Goal: Transaction & Acquisition: Purchase product/service

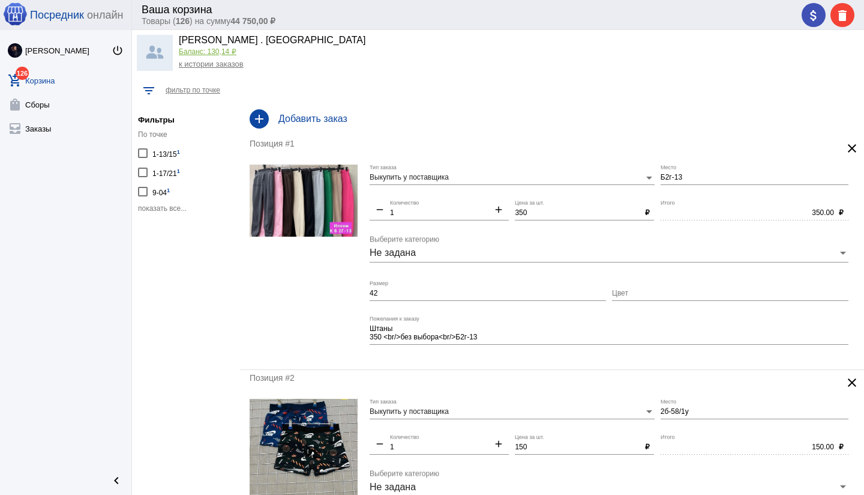
scroll to position [30, 0]
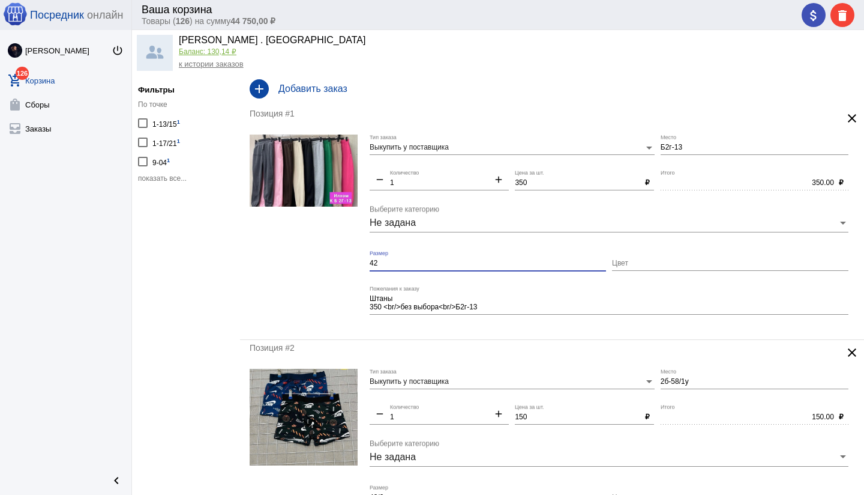
click at [420, 265] on input "42" at bounding box center [488, 263] width 236 height 8
type input "42 / без выбора"
click at [479, 325] on mat-form-field "Штаны 350 <br/>без выбора<br/>Б2г-13 Пожелания к заказу" at bounding box center [612, 308] width 485 height 44
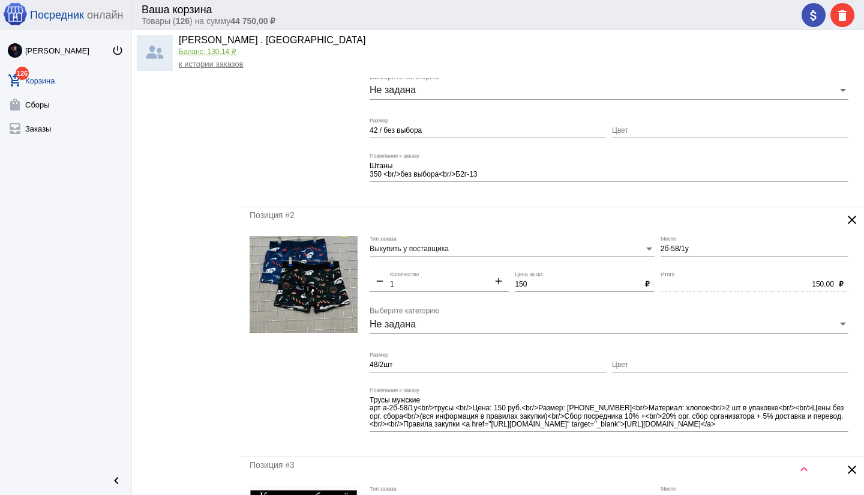
scroll to position [209, 0]
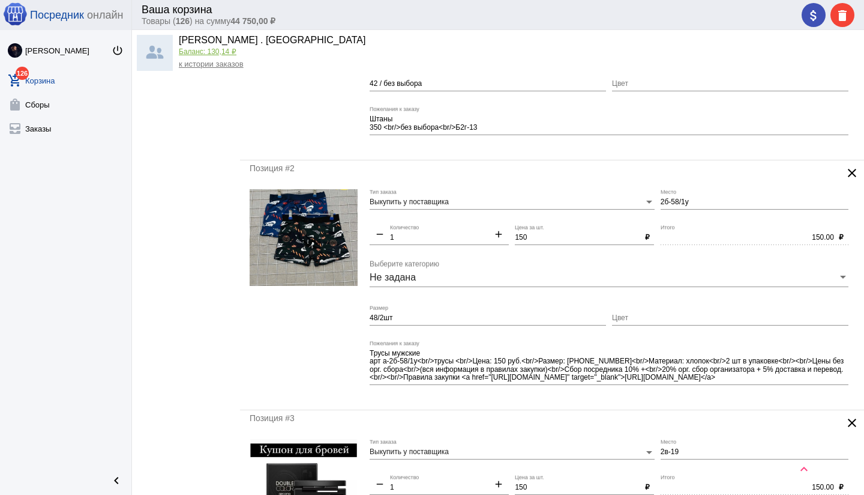
click at [449, 319] on input "48/2шт" at bounding box center [488, 318] width 236 height 8
type input "48/2шт"
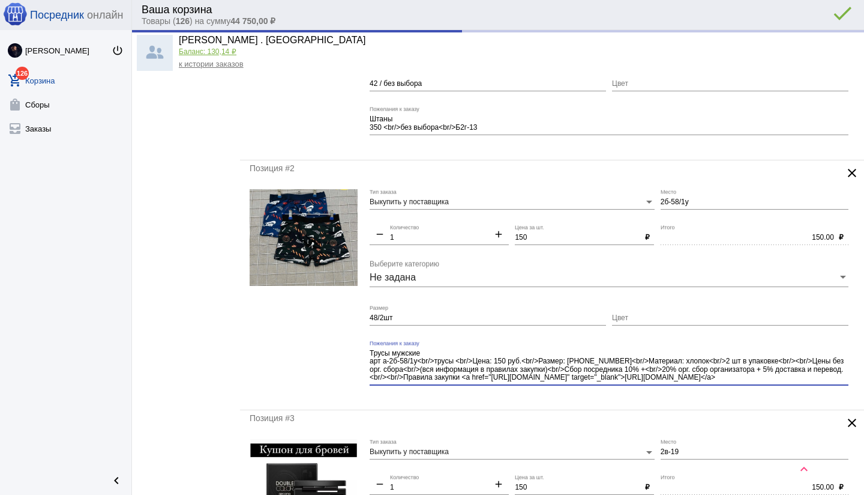
scroll to position [8, 0]
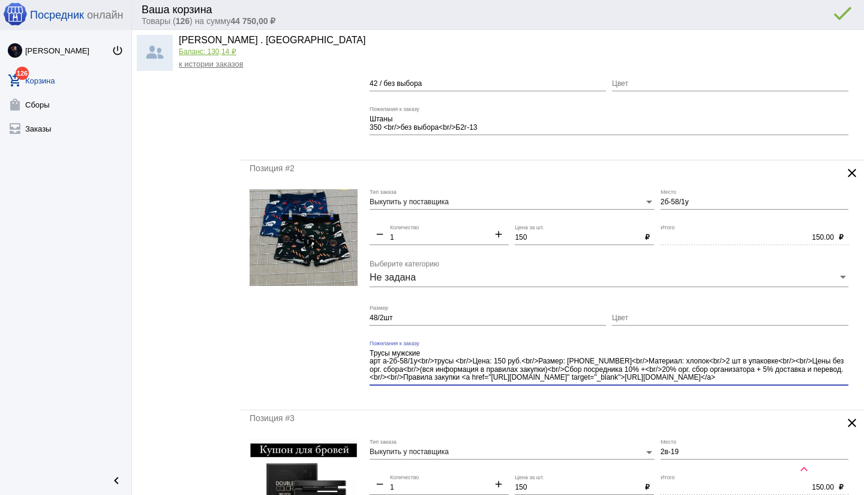
click at [795, 390] on div "Трусы мужские арт а-2б-58/1у<br/>трусы <br/>Цена: 150 руб.<br/>Размер: [PHONE_N…" at bounding box center [609, 367] width 479 height 54
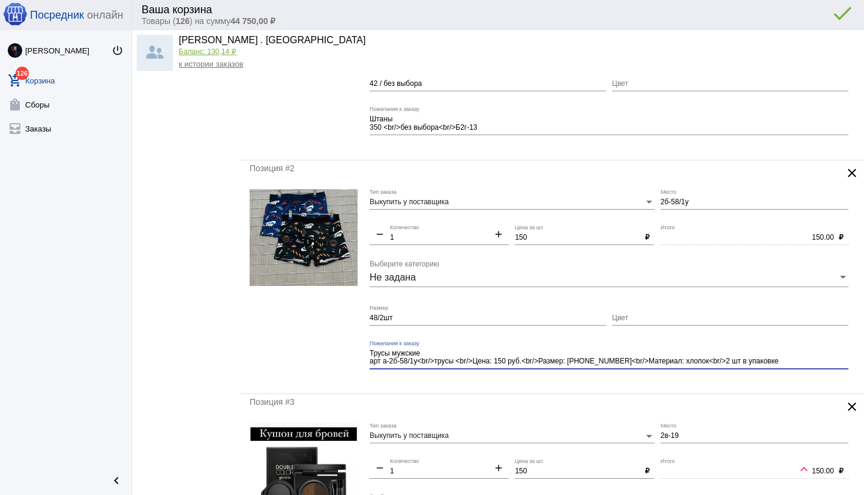
scroll to position [0, 0]
type textarea "Трусы мужские арт а-2б-58/1у<br/>трусы <br/>Цена: 150 руб.<br/>Размер: [PHONE_N…"
click at [595, 384] on div "Позиция #2 clear Выкупить у поставщика Тип заказа 2б-58/1у Место remove 1 Колич…" at bounding box center [552, 276] width 624 height 233
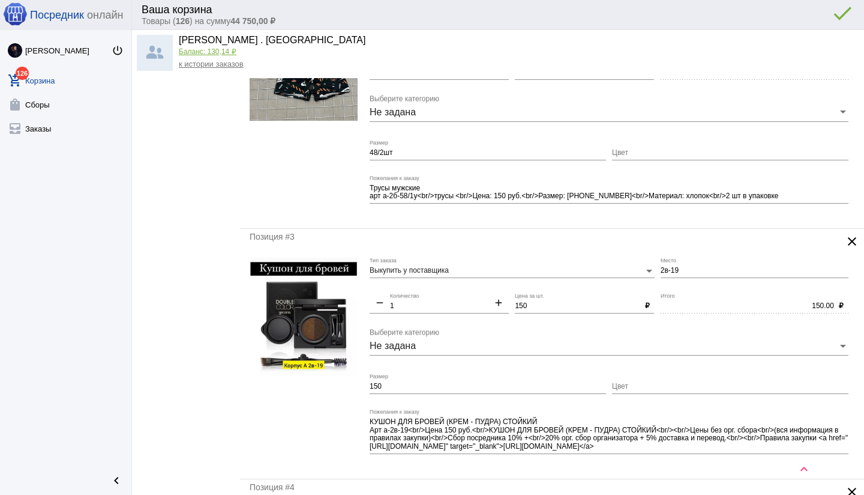
scroll to position [378, 0]
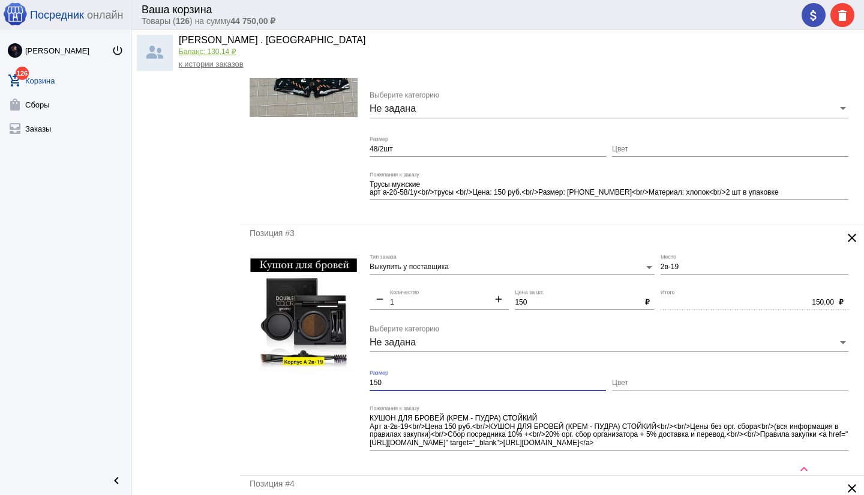
drag, startPoint x: 403, startPoint y: 379, endPoint x: 365, endPoint y: 380, distance: 37.2
click at [365, 380] on form "Выкупить у поставщика Тип заказа 2в-19 Место remove 1 Количество add 150 Цена з…" at bounding box center [552, 359] width 605 height 211
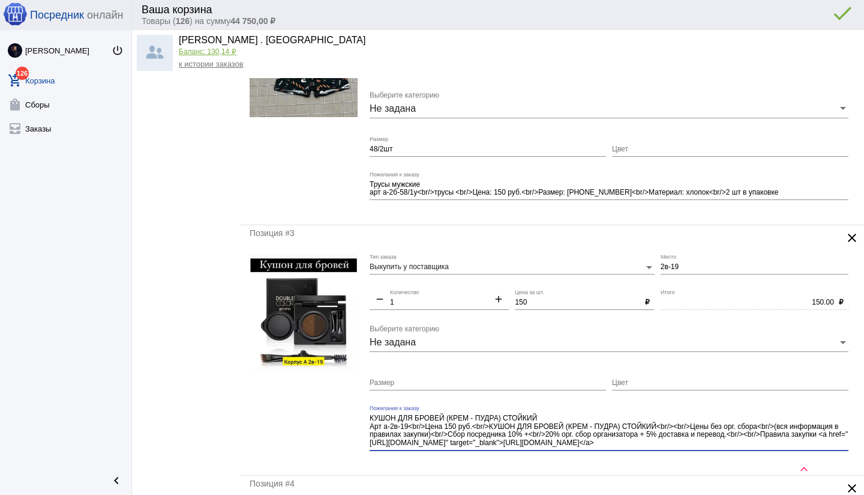
drag, startPoint x: 705, startPoint y: 443, endPoint x: 726, endPoint y: 452, distance: 22.3
click at [726, 452] on div "КУШОН ДЛЯ БРОВЕЙ (КРЕМ - ПУДРА) СТОЙКИЙ Арт а-2в-19<br/>Цена 150 руб.<br/>КУШОН…" at bounding box center [609, 432] width 479 height 54
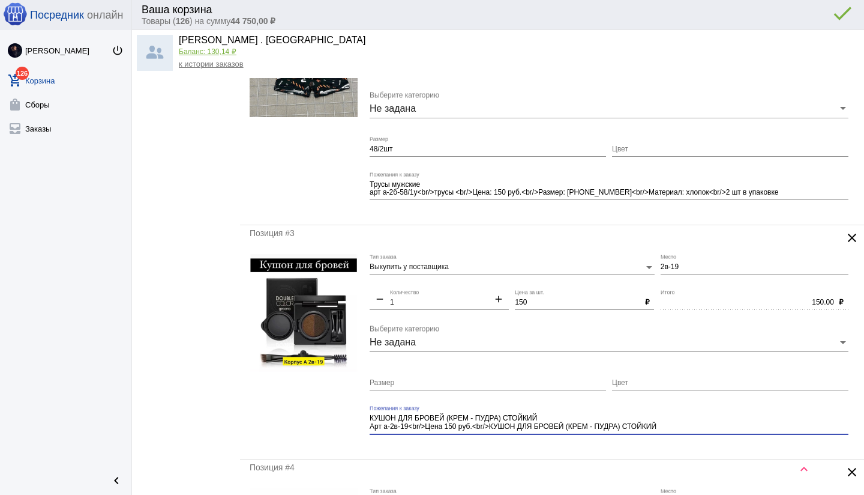
type textarea "КУШОН ДЛЯ БРОВЕЙ (КРЕМ - ПУДРА) СТОЙКИЙ Арт а-2в-19<br/>Цена 150 руб.<br/>КУШОН…"
click at [598, 441] on div "КУШОН ДЛЯ БРОВЕЙ (КРЕМ - ПУДРА) СТОЙКИЙ Арт а-2в-19<br/>Цена 150 руб.<br/>КУШОН…" at bounding box center [609, 424] width 479 height 38
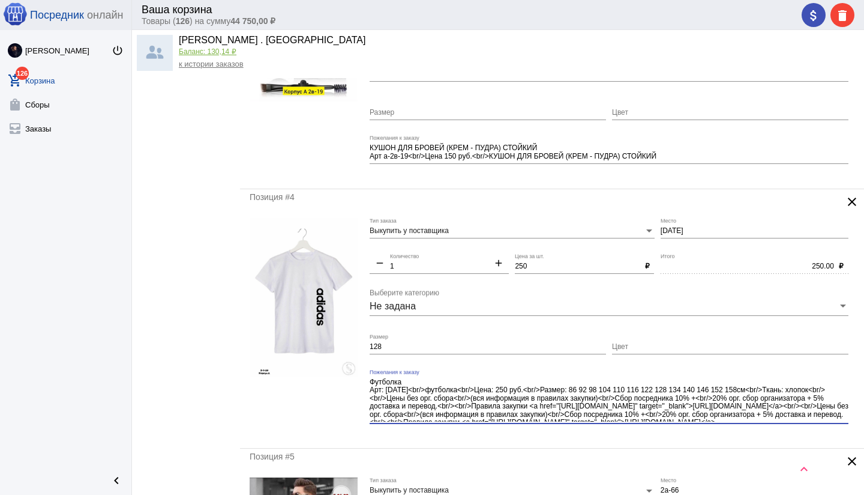
scroll to position [15, 0]
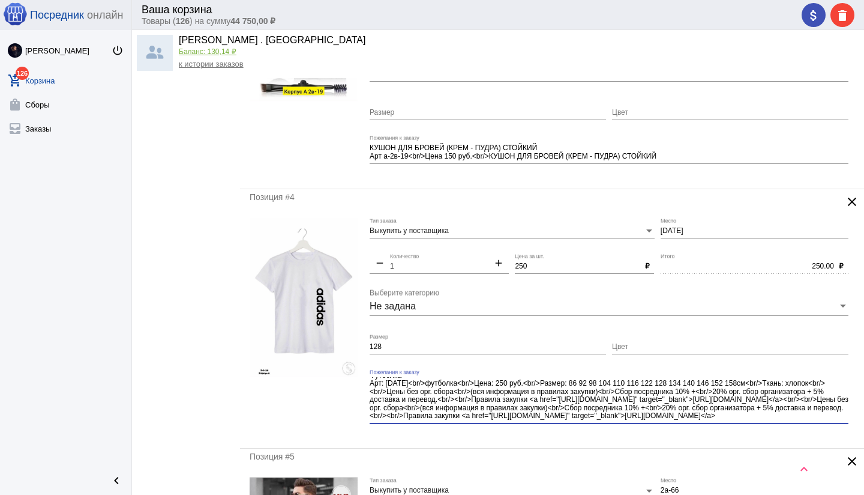
drag, startPoint x: 750, startPoint y: 388, endPoint x: 775, endPoint y: 418, distance: 38.8
click at [775, 418] on textarea "Футболка Арт: [DATE]<br/>футболка<br/>Цена: 250 руб.<br/>Размер: 86 92 98 104 1…" at bounding box center [609, 399] width 479 height 44
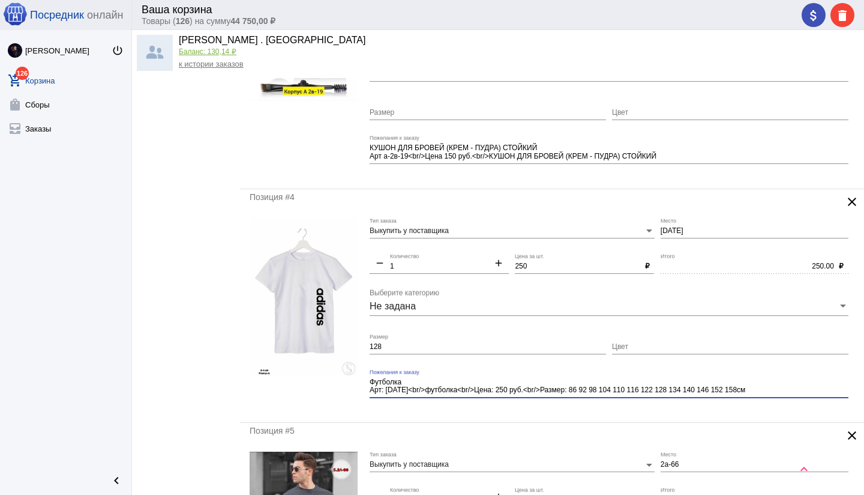
scroll to position [0, 0]
type textarea "Футболка Арт: [DATE]<br/>футболка<br/>Цена: 250 руб.<br/>Размер: 86 92 98 104 1…"
click at [516, 417] on div "Позиция #4 clear Выкупить у поставщика Тип заказа [DATE] Место remove 1 Количес…" at bounding box center [552, 305] width 624 height 233
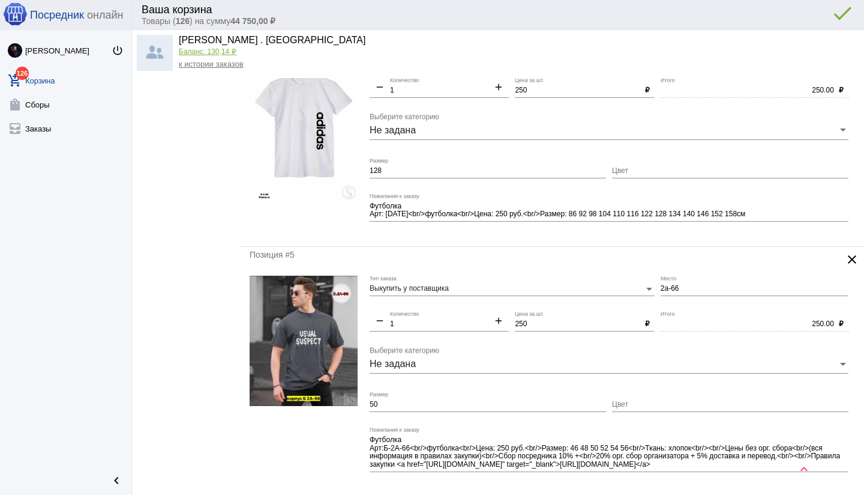
scroll to position [840, 0]
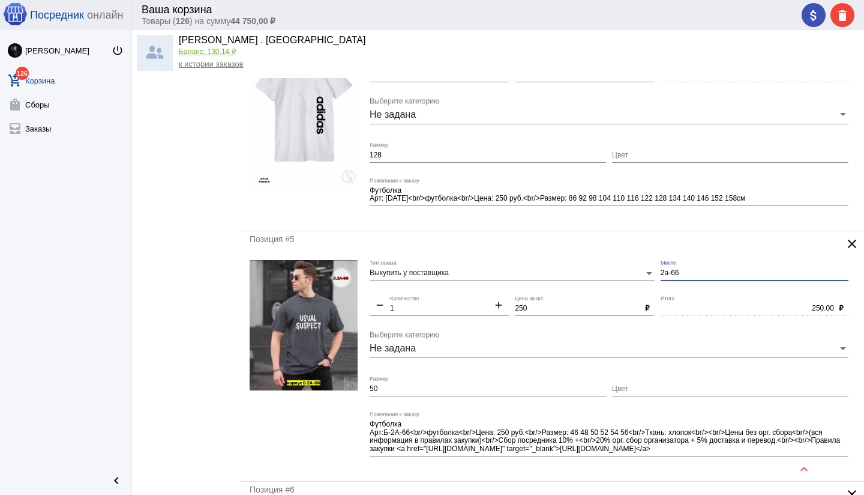
click at [662, 272] on input "2а-66" at bounding box center [755, 273] width 188 height 8
click at [683, 325] on mat-form-field "250.00 Итого ₽" at bounding box center [758, 312] width 194 height 35
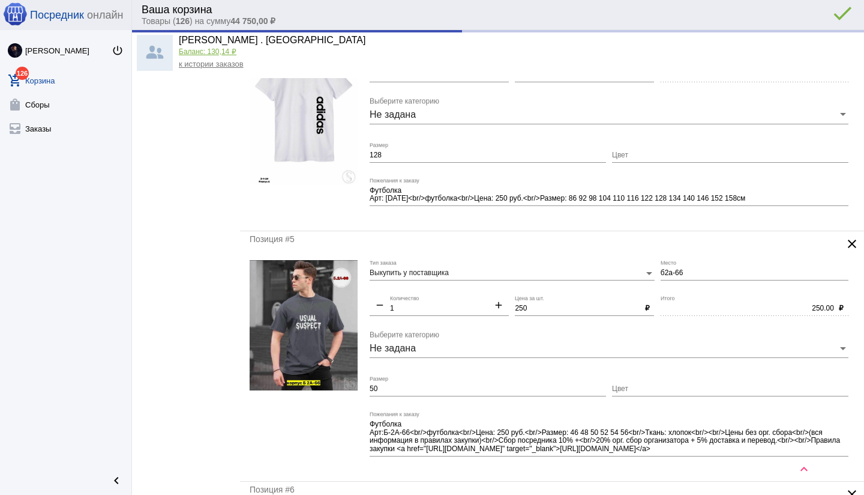
type input "Б2а-66"
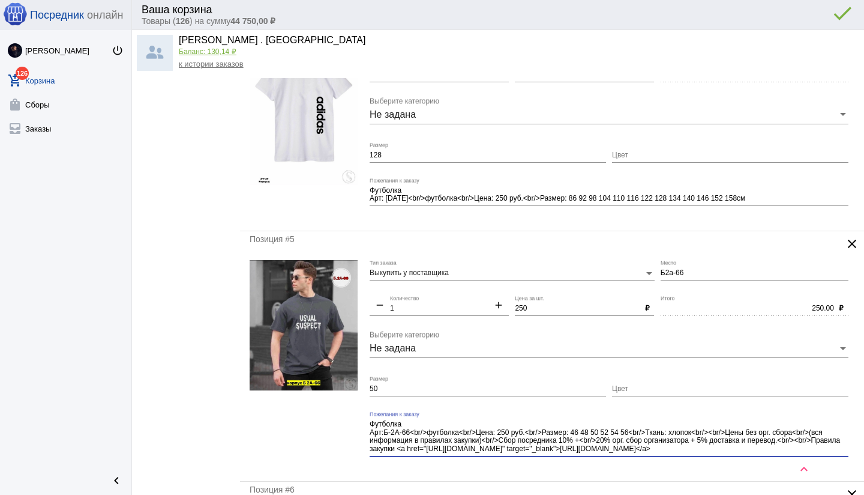
drag, startPoint x: 697, startPoint y: 432, endPoint x: 714, endPoint y: 457, distance: 29.5
click at [714, 457] on div "Футболка Арт:Б-2А-66<br/>футболка<br/>Цена: 250 руб.<br/>Размер: 46 48 50 52 54…" at bounding box center [609, 438] width 479 height 54
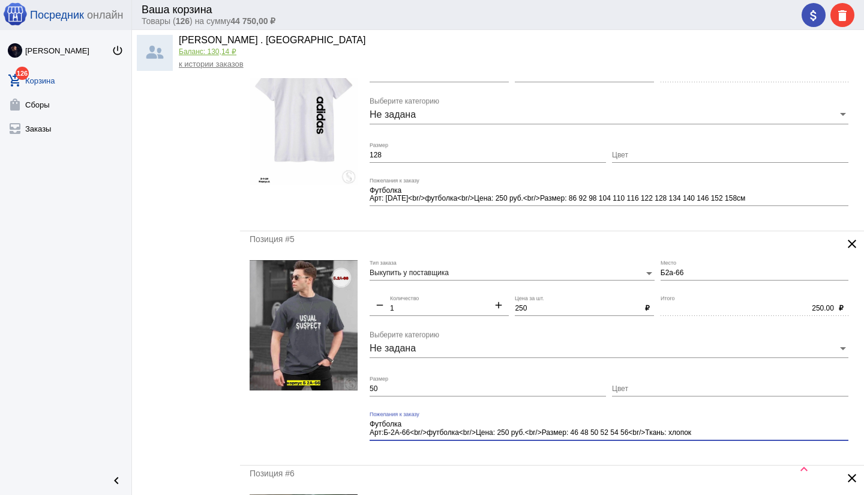
type textarea "Футболка Арт:Б-2А-66<br/>футболка<br/>Цена: 250 руб.<br/>Размер: 46 48 50 52 54…"
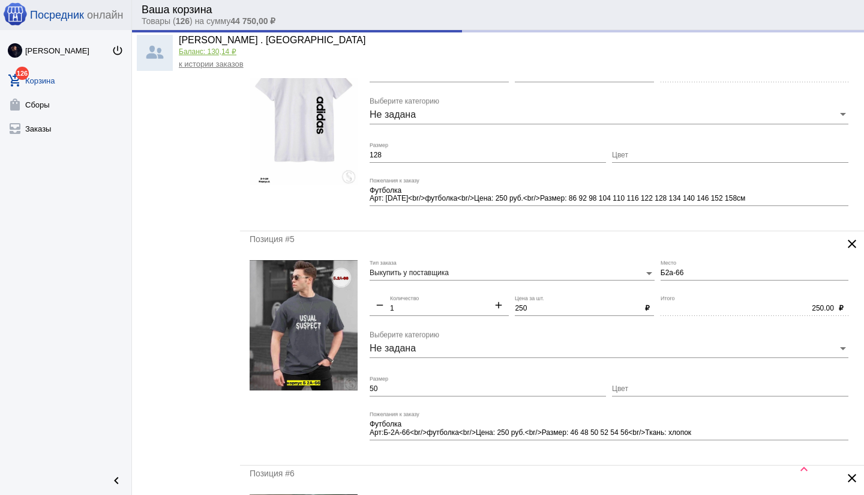
click at [421, 445] on div "Футболка Арт:Б-2А-66<br/>футболка<br/>Цена: 250 руб.<br/>Размер: 46 48 50 52 54…" at bounding box center [609, 430] width 479 height 38
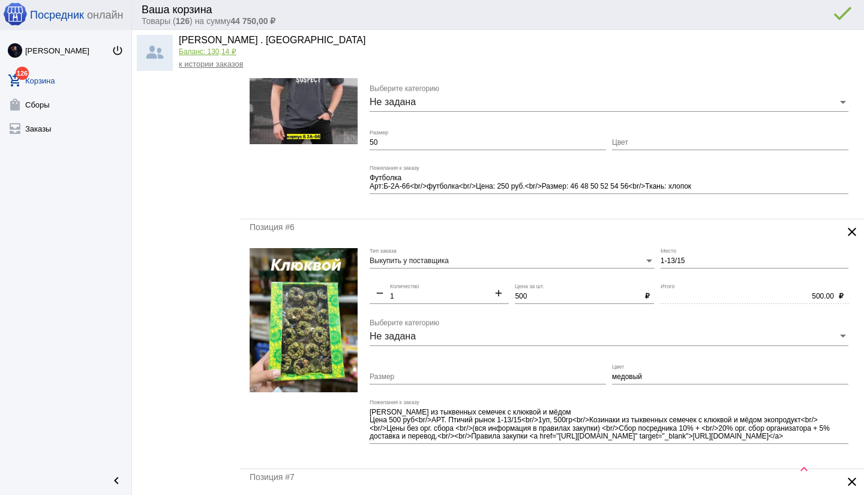
scroll to position [1086, 0]
click at [696, 259] on input "1-13/15" at bounding box center [755, 260] width 188 height 8
type input "1-13"
drag, startPoint x: 621, startPoint y: 374, endPoint x: 612, endPoint y: 374, distance: 9.0
click at [612, 374] on input "медовый" at bounding box center [730, 376] width 236 height 8
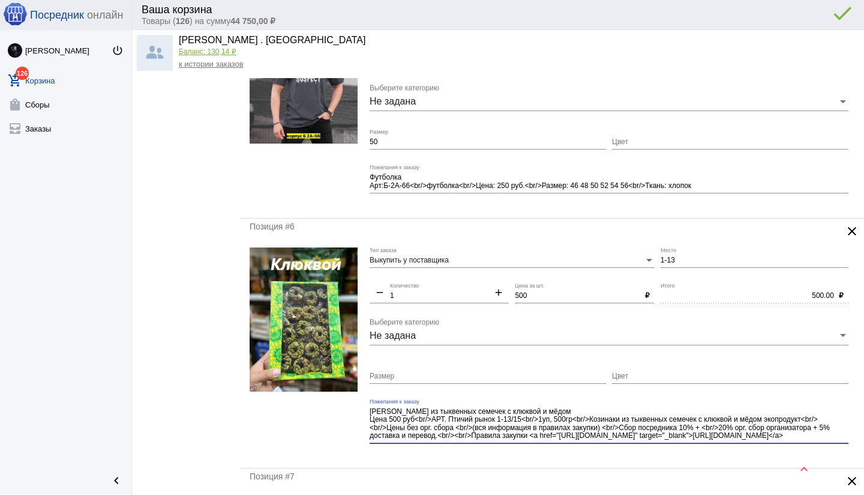
scroll to position [8, 0]
click at [828, 435] on textarea "[PERSON_NAME] из тыквенных семечек с клюквой и мёдом Цена 500 руб<br/>АРТ. Птич…" at bounding box center [609, 423] width 479 height 35
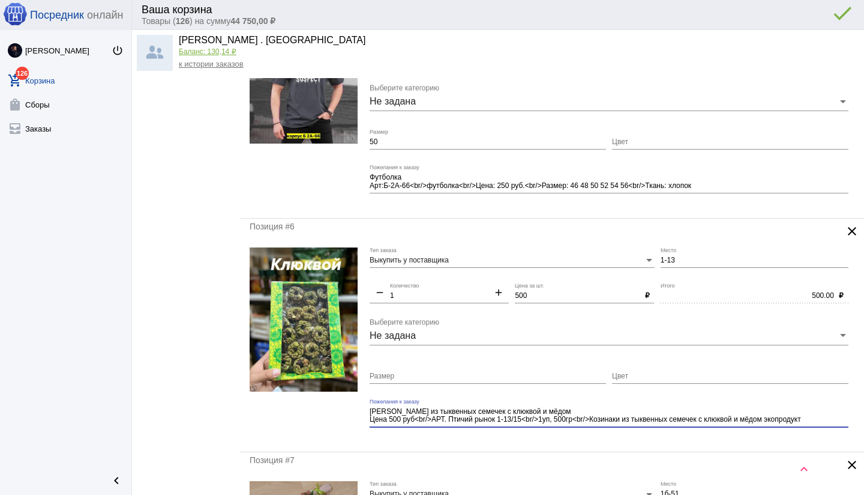
scroll to position [0, 0]
type textarea "[PERSON_NAME] из тыквенных семечек с клюквой и мёдом Цена 500 руб<br/>АРТ. Птич…"
click at [426, 377] on input "Размер" at bounding box center [488, 376] width 236 height 8
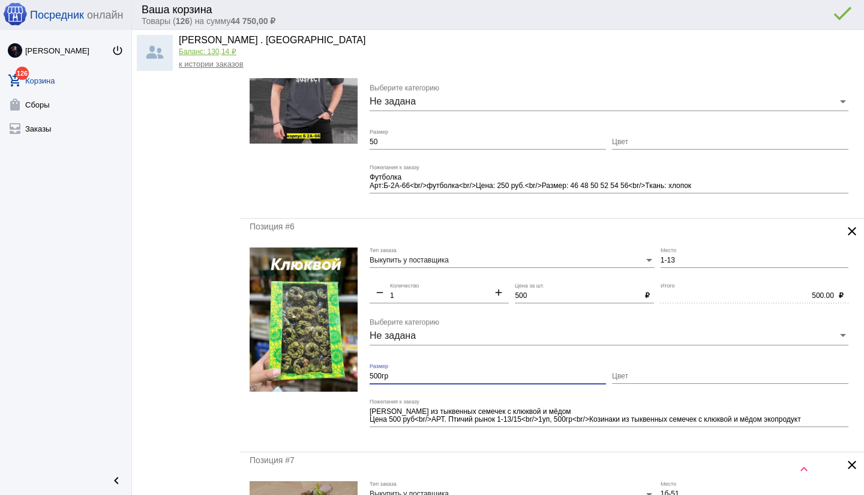
type input "500гр"
click at [481, 441] on mat-form-field "[PERSON_NAME] из тыквенных семечек с клюквой и мёдом Цена 500 руб<br/>АРТ. Птич…" at bounding box center [612, 421] width 485 height 44
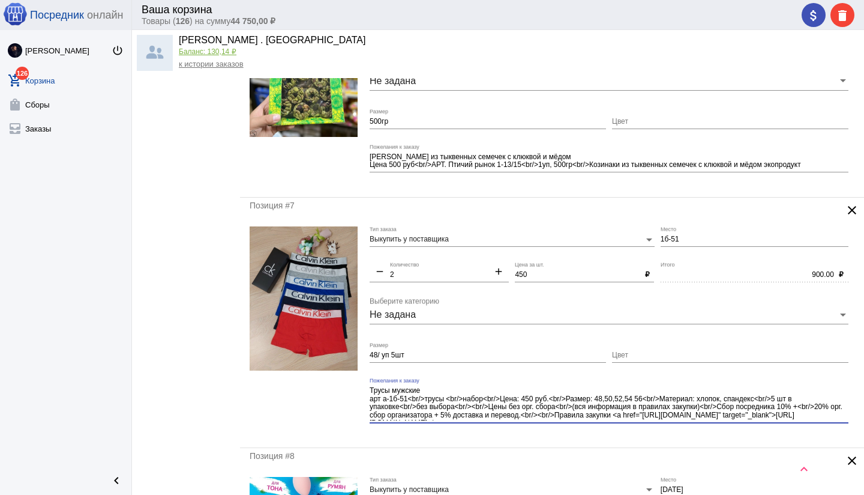
scroll to position [8, 0]
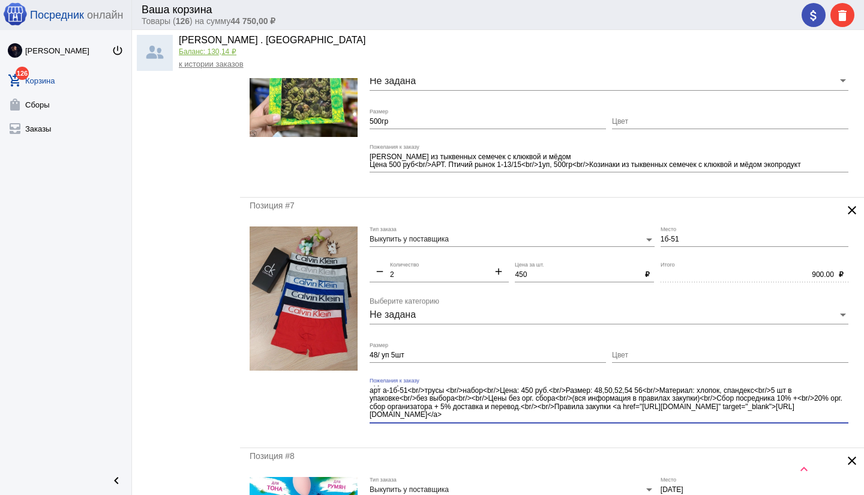
drag, startPoint x: 649, startPoint y: 399, endPoint x: 663, endPoint y: 421, distance: 25.8
click at [663, 421] on div "Трусы мужские арт а-1б-51<br/>трусы <br/>набор<br/>Цена: 450 руб.<br/>Размер: 4…" at bounding box center [609, 405] width 479 height 54
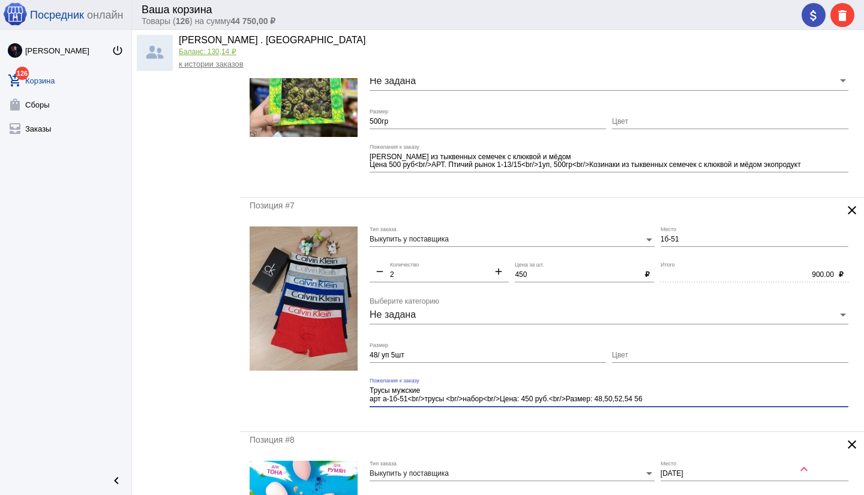
scroll to position [0, 0]
type textarea "Трусы мужские арт а-1б-51<br/>трусы <br/>набор<br/>Цена: 450 руб.<br/>Размер: 4…"
click at [425, 419] on mat-form-field "Трусы мужские арт а-1б-51<br/>трусы <br/>набор<br/>Цена: 450 руб.<br/>Размер: 4…" at bounding box center [612, 400] width 485 height 44
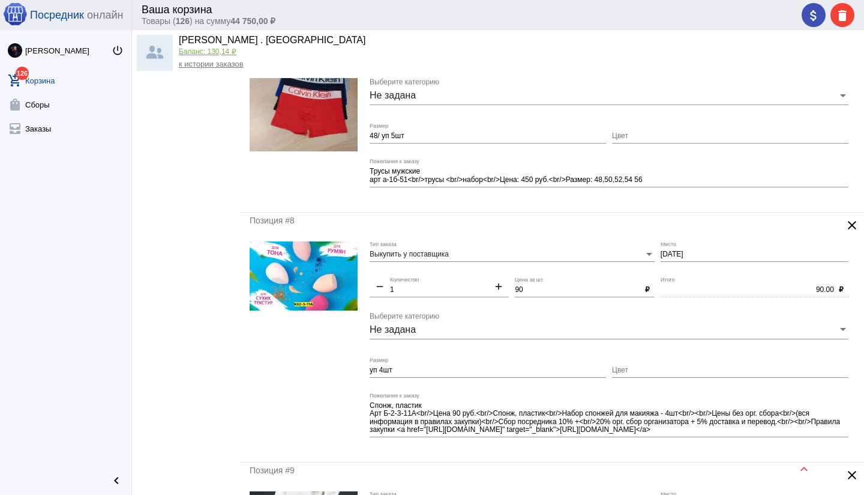
scroll to position [1560, 0]
click at [661, 253] on input "[DATE]" at bounding box center [755, 254] width 188 height 8
click at [704, 253] on input "б2-3-11" at bounding box center [755, 254] width 188 height 8
click at [692, 269] on mat-form-field "б2-3-11/а Место" at bounding box center [758, 258] width 194 height 35
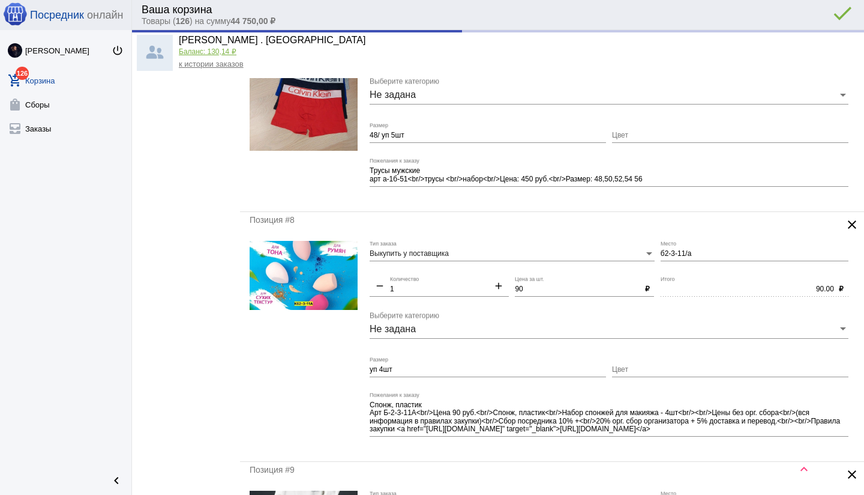
type input "Б2-3-11/а"
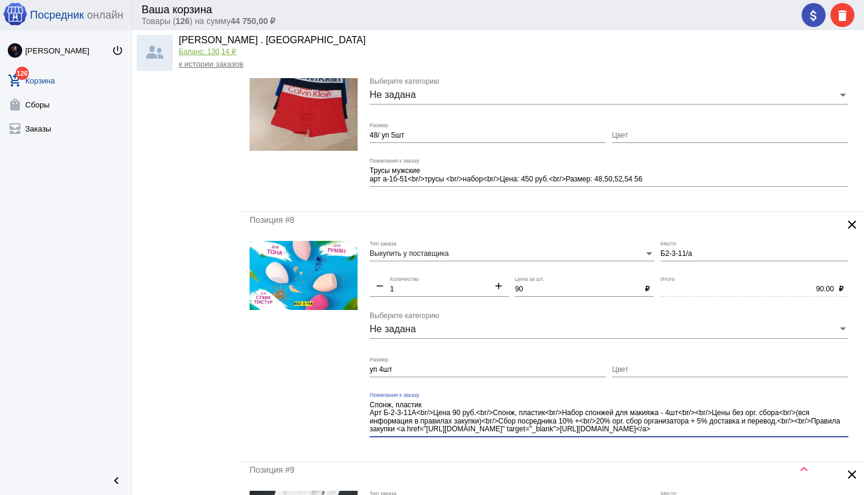
drag, startPoint x: 689, startPoint y: 414, endPoint x: 711, endPoint y: 435, distance: 30.6
click at [711, 435] on div "Спонж, пластик Арт Б-2-3-11А<br/>Цена 90 руб.<br/>Спонж, пластик<br/>Набор cпон…" at bounding box center [609, 414] width 479 height 45
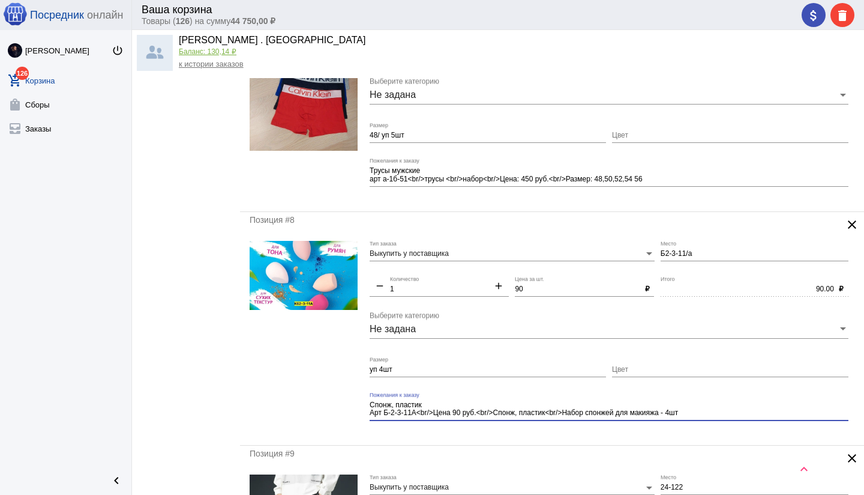
type textarea "Спонж, пластик Арт Б-2-3-11А<br/>Цена 90 руб.<br/>Спонж, пластик<br/>Набор cпон…"
click at [378, 370] on input "уп 4шт" at bounding box center [488, 369] width 236 height 8
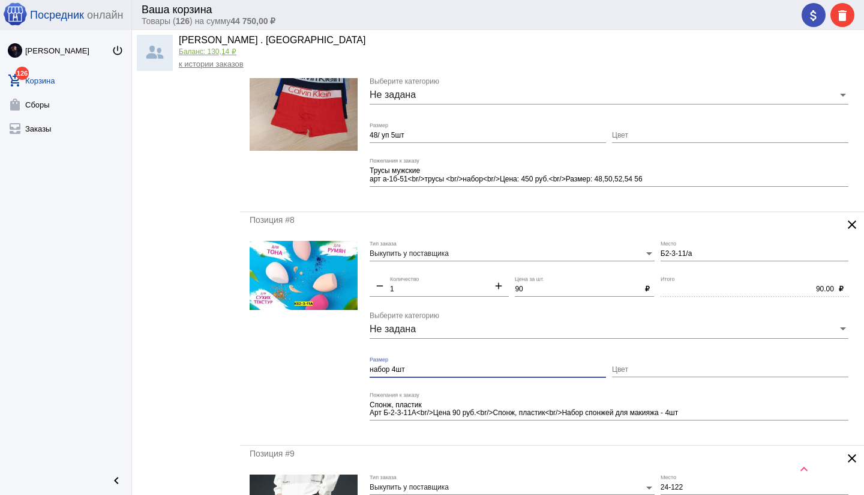
type input "набор 4шт"
click at [466, 436] on div "Позиция #8 clear Выкупить у поставщика Тип заказа Б2-3-11/а Место remove 1 Коли…" at bounding box center [552, 328] width 624 height 233
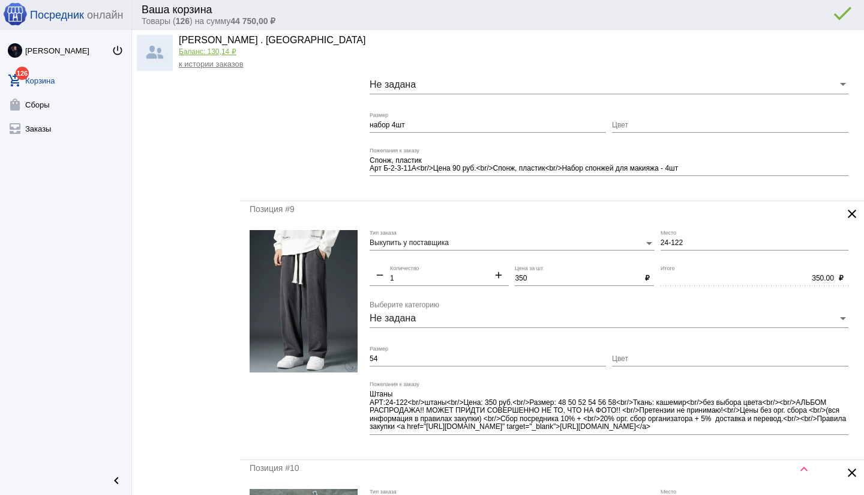
scroll to position [1828, 0]
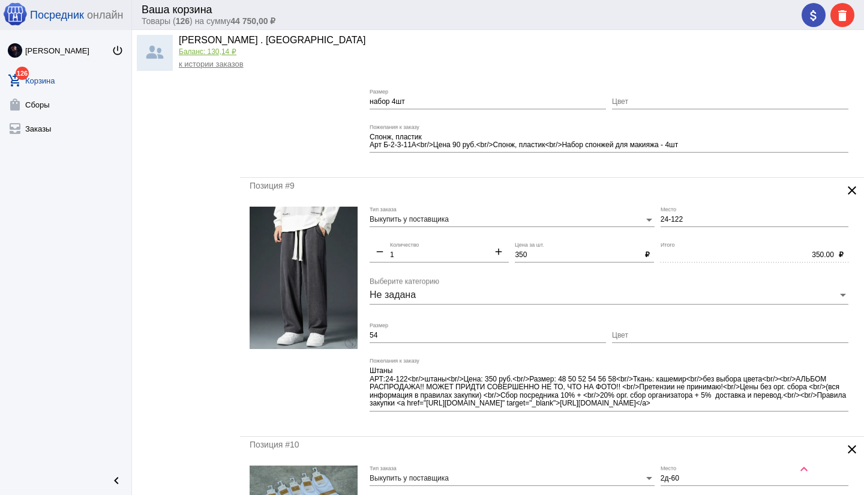
click at [433, 332] on input "54" at bounding box center [488, 335] width 236 height 8
type input "54 / без выбора"
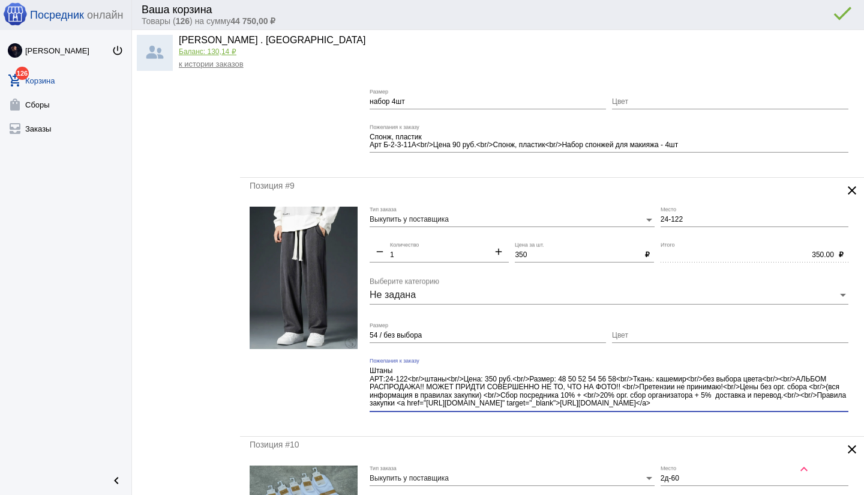
drag, startPoint x: 694, startPoint y: 379, endPoint x: 720, endPoint y: 412, distance: 42.3
click at [720, 412] on div "Штаны АРТ:24-122<br/>штаны<br/>Цена: 350 руб.<br/>Размер: 48 50 52 54 56 58<br/…" at bounding box center [609, 389] width 479 height 62
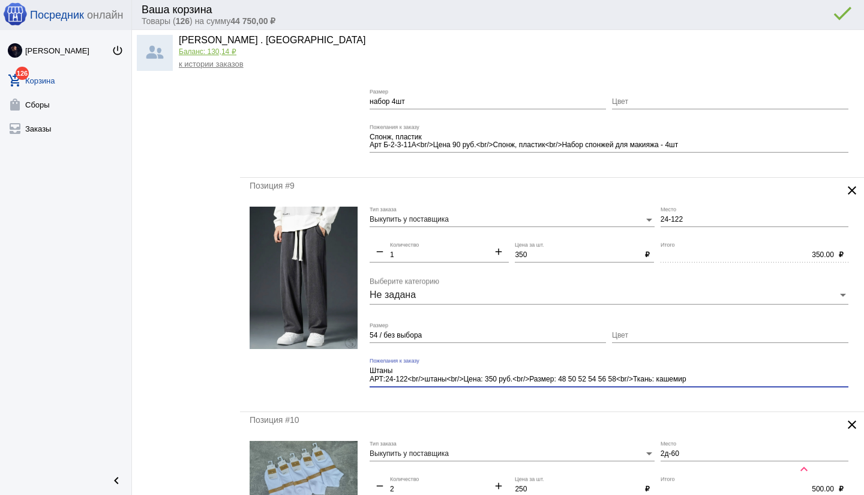
type textarea "Штаны АРТ:24-122<br/>штаны<br/>Цена: 350 руб.<br/>Размер: 48 50 52 54 56 58<br/…"
click at [429, 405] on div "Позиция #9 clear Выкупить у поставщика Тип заказа 24-122 Место remove 1 Количес…" at bounding box center [552, 294] width 624 height 233
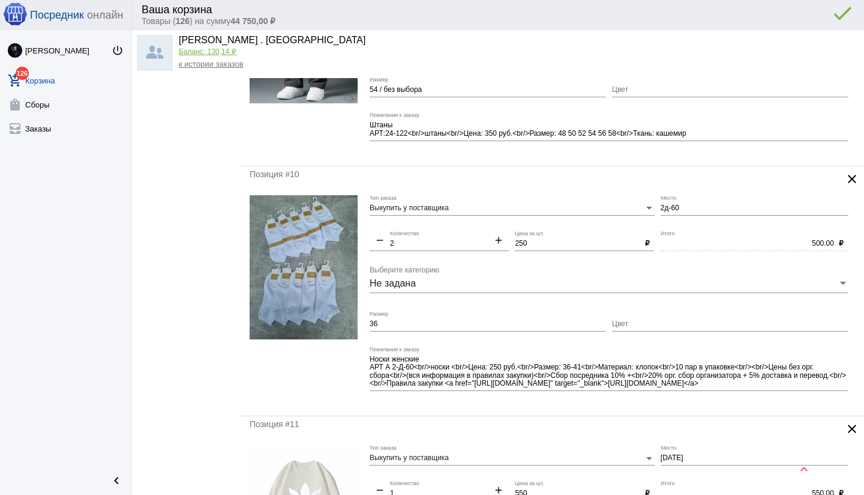
scroll to position [2075, 0]
click at [384, 323] on input "36" at bounding box center [488, 323] width 236 height 8
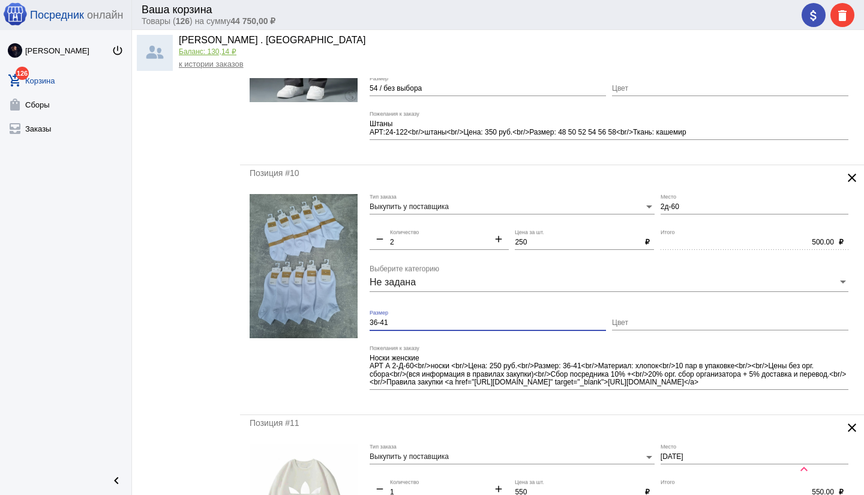
type input "36-41"
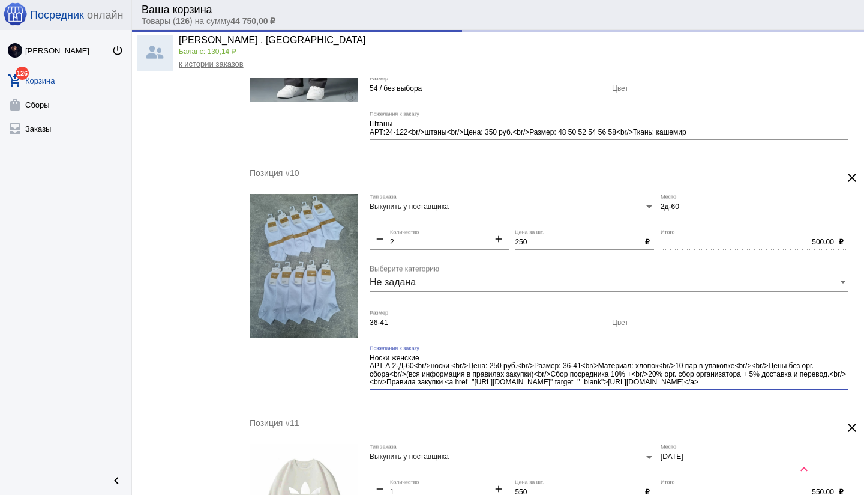
scroll to position [8, 0]
click at [764, 388] on div "Носки женские АРТ А 2-Д-60<br/>носки <br/>Цена: 250 руб.<br/>Размер: 36-41<br/>…" at bounding box center [609, 367] width 479 height 45
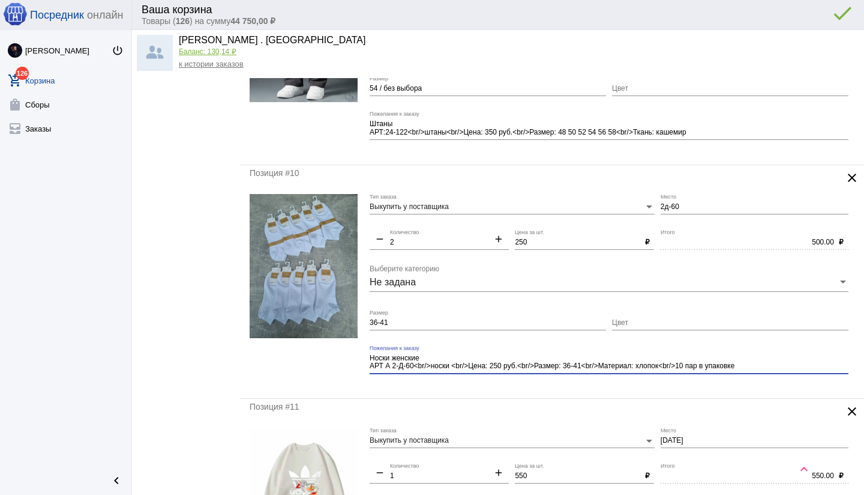
scroll to position [0, 0]
type textarea "Носки женские АРТ А 2-Д-60<br/>носки <br/>Цена: 250 руб.<br/>Размер: 36-41<br/>…"
click at [418, 389] on div "Позиция #10 clear Выкупить у поставщика Тип заказа 2д-60 Место remove 2 Количес…" at bounding box center [552, 281] width 624 height 233
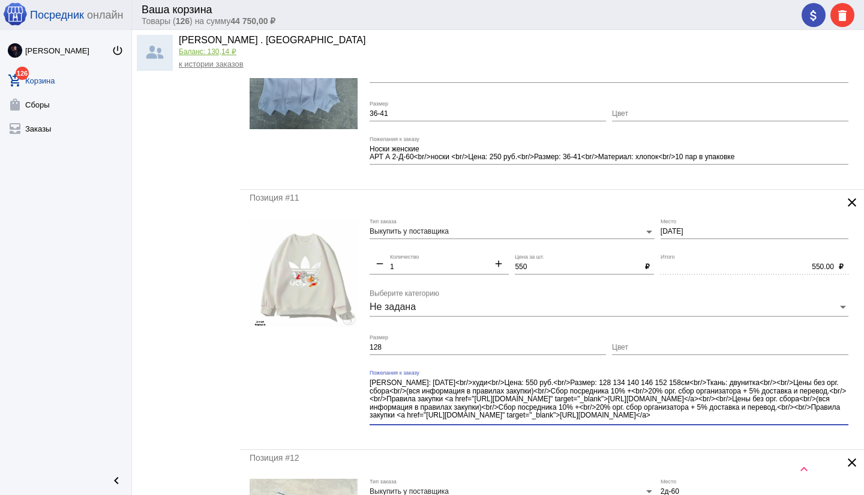
scroll to position [15, 0]
drag, startPoint x: 739, startPoint y: 400, endPoint x: 749, endPoint y: 416, distance: 18.3
click at [749, 416] on textarea "[PERSON_NAME]: [DATE]<br/>худи<br/>Цена: 550 руб.<br/>Размер: 128 134 140 146 1…" at bounding box center [609, 400] width 479 height 44
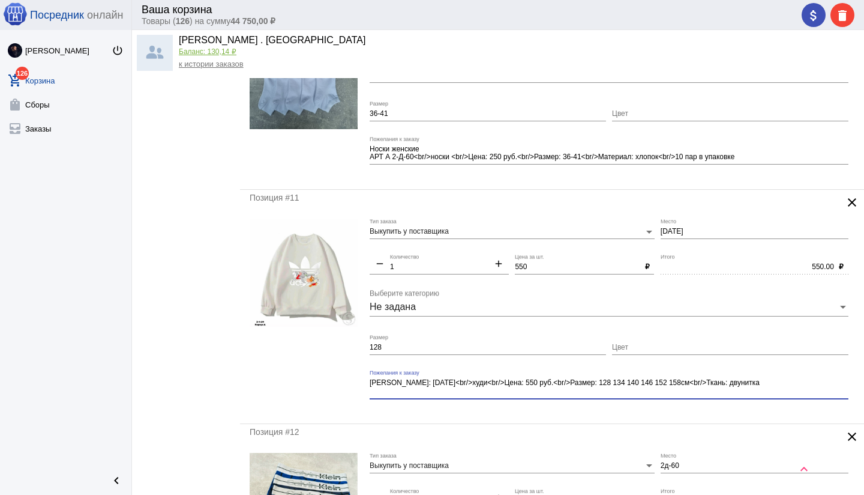
scroll to position [0, 0]
type textarea "[PERSON_NAME]: [DATE]<br/>худи<br/>Цена: 550 руб.<br/>Размер: 128 134 140 146 1…"
click at [584, 418] on div "Позиция #11 clear Выкупить у поставщика Тип заказа [DATE] Место remove 1 Количе…" at bounding box center [552, 306] width 624 height 233
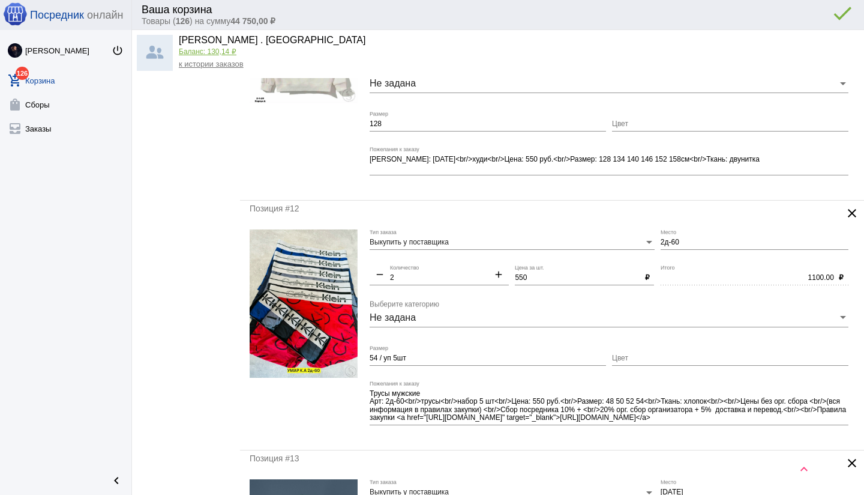
scroll to position [2515, 0]
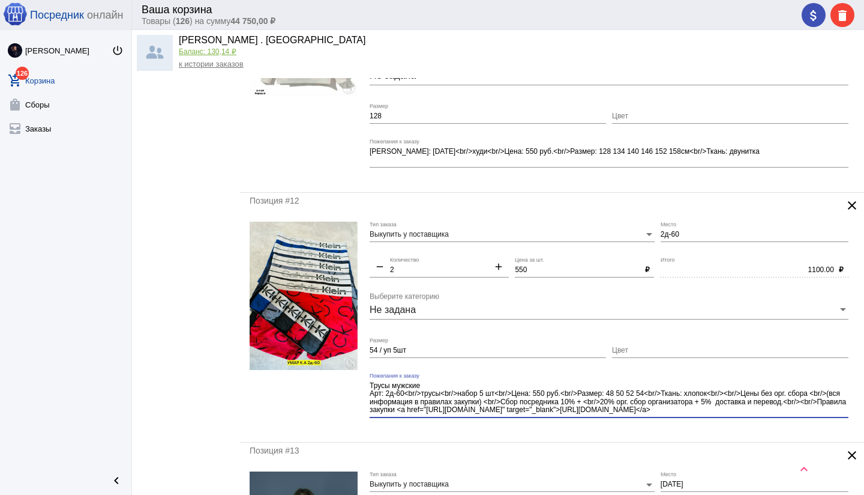
drag, startPoint x: 717, startPoint y: 395, endPoint x: 742, endPoint y: 416, distance: 33.3
click at [742, 416] on div "Трусы мужские Арт: 2д-60<br/>трусы<br/>набор 5 шт<br/>Цена: 550 руб.<br/>Размер…" at bounding box center [609, 395] width 479 height 45
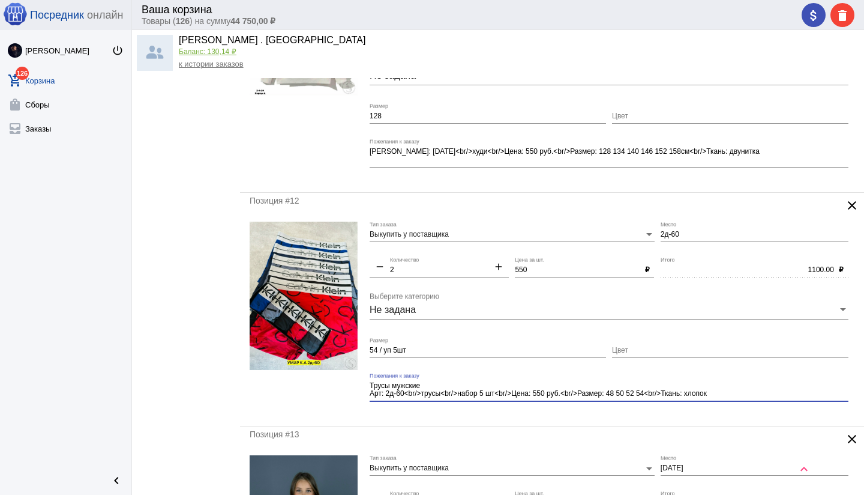
type textarea "Трусы мужские Арт: 2д-60<br/>трусы<br/>набор 5 шт<br/>Цена: 550 руб.<br/>Размер…"
click at [590, 416] on div "Позиция #12 clear Выкупить у поставщика Тип заказа 2д-60 Место remove 2 Количес…" at bounding box center [552, 309] width 624 height 233
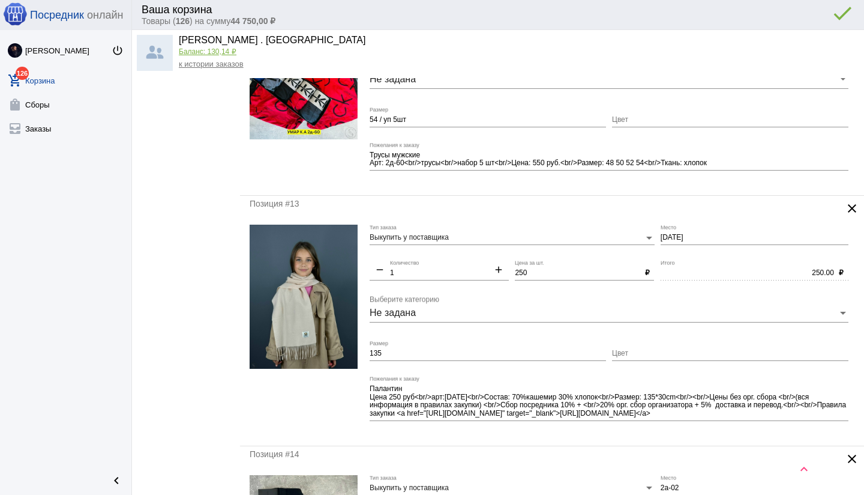
scroll to position [2746, 0]
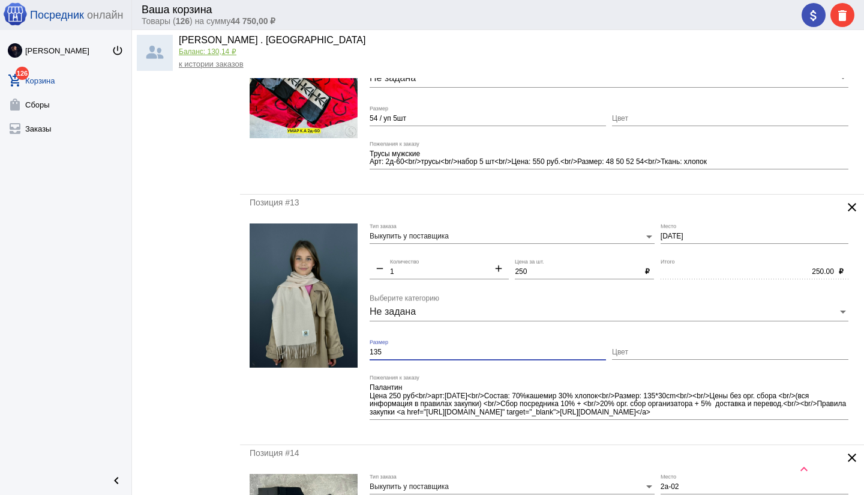
drag, startPoint x: 387, startPoint y: 353, endPoint x: 366, endPoint y: 353, distance: 21.0
click at [366, 353] on form "Выкупить у поставщика Тип заказа [DATE] Место remove 1 Количество add 250 Цена …" at bounding box center [552, 328] width 605 height 211
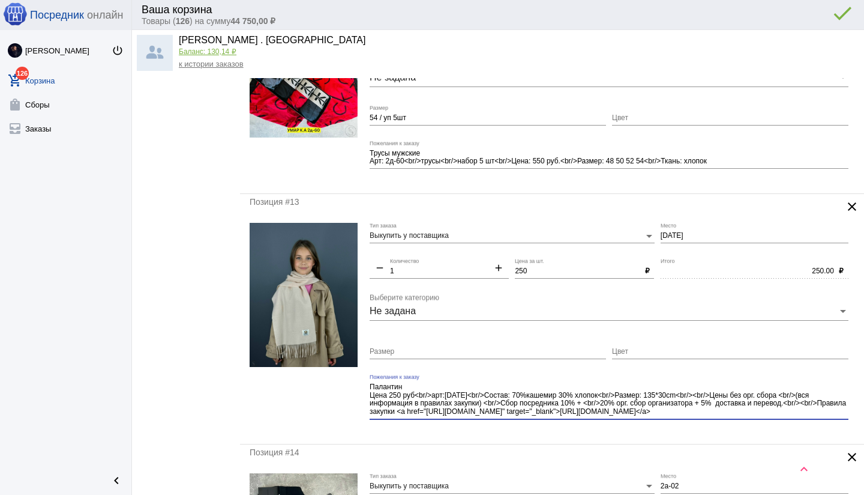
drag, startPoint x: 696, startPoint y: 412, endPoint x: 699, endPoint y: 421, distance: 9.5
click at [699, 421] on div "Палантин Цена 250 руб<br/>арт:[DATE]<br/>Состав: 70%кашемир 30% хлопок<br/>Разм…" at bounding box center [609, 401] width 479 height 54
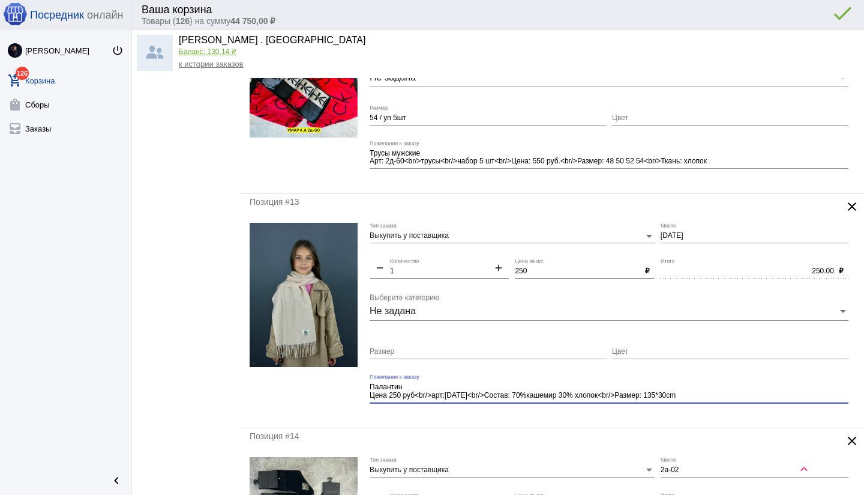
type textarea "Палантин Цена 250 руб<br/>арт:[DATE]<br/>Состав: 70%кашемир 30% хлопок<br/>Разм…"
click at [530, 415] on mat-form-field "Палантин Цена 250 руб<br/>арт:[DATE]<br/>Состав: 70%кашемир 30% хлопок<br/>Разм…" at bounding box center [612, 396] width 485 height 44
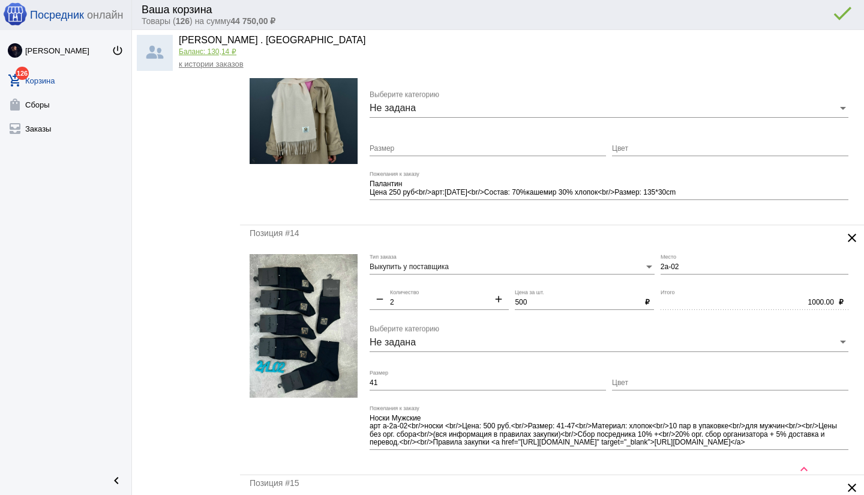
scroll to position [2965, 0]
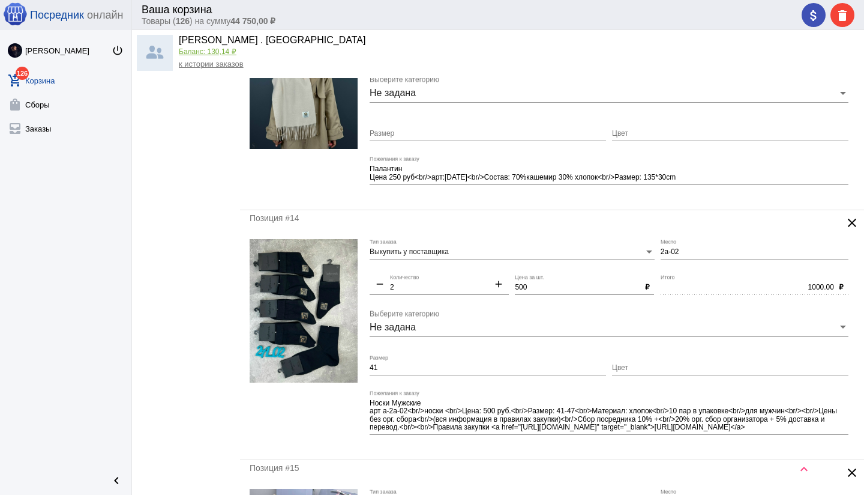
click at [405, 364] on input "41" at bounding box center [488, 368] width 236 height 8
type input "41-47"
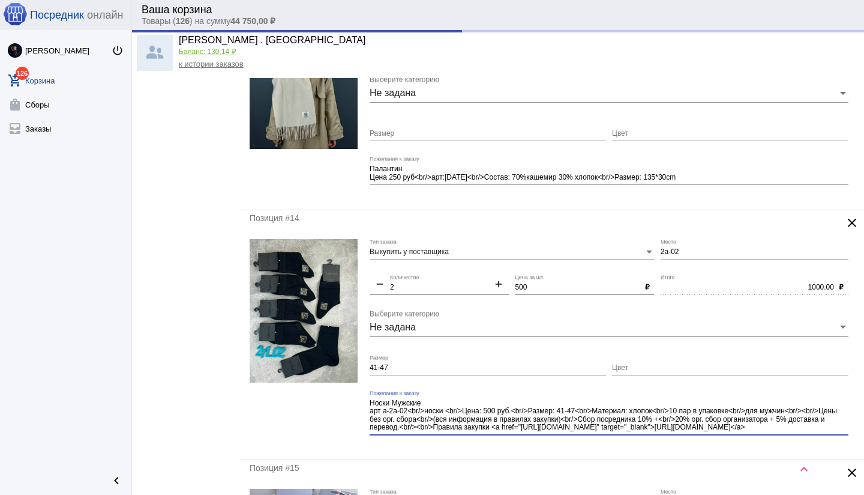
scroll to position [8, 0]
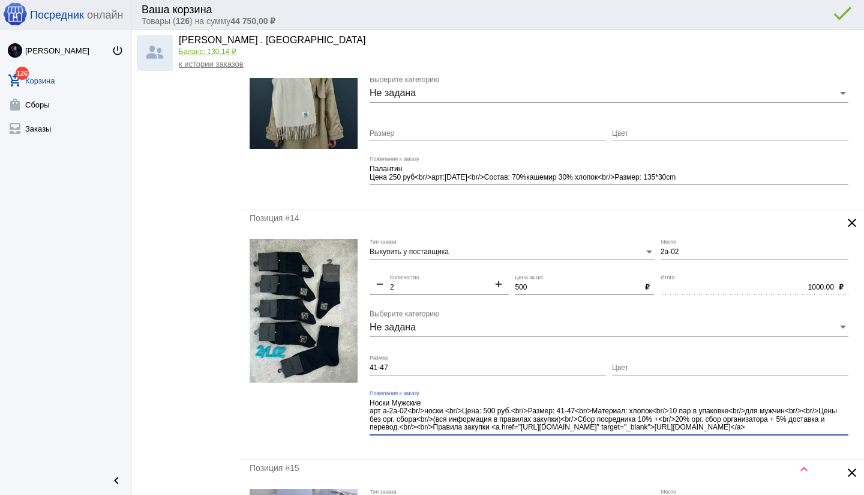
drag, startPoint x: 739, startPoint y: 410, endPoint x: 763, endPoint y: 436, distance: 35.2
click at [763, 436] on div "Носки Мужские арт а-2а-02<br/>носки <br/>Цена: 500 руб.<br/>Размер: 41-47<br/>М…" at bounding box center [609, 417] width 479 height 54
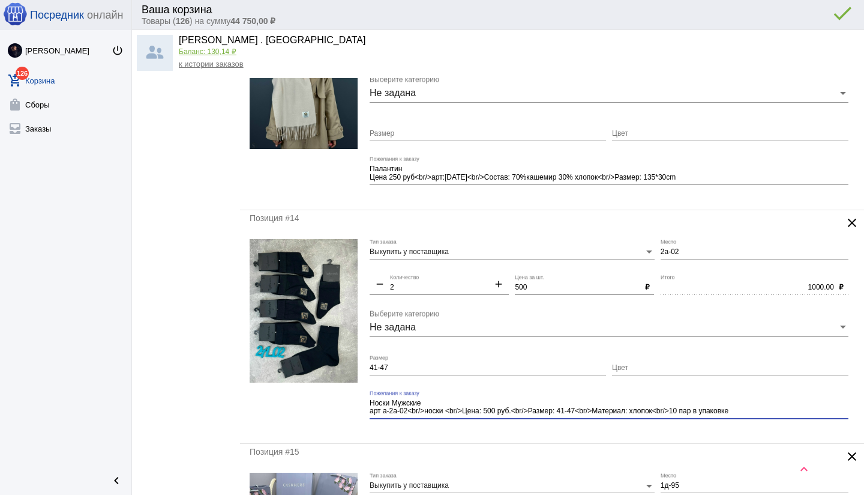
scroll to position [0, 0]
type textarea "Носки Мужские арт а-2а-02<br/>носки <br/>Цена: 500 руб.<br/>Размер: 41-47<br/>М…"
click at [571, 431] on mat-form-field "Носки Мужские арт а-2а-02<br/>носки <br/>Цена: 500 руб.<br/>Размер: 41-47<br/>М…" at bounding box center [612, 412] width 485 height 44
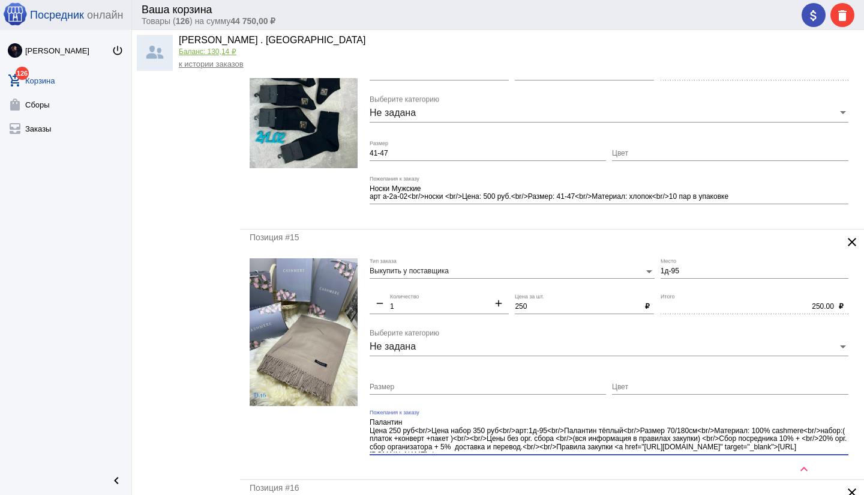
scroll to position [8, 0]
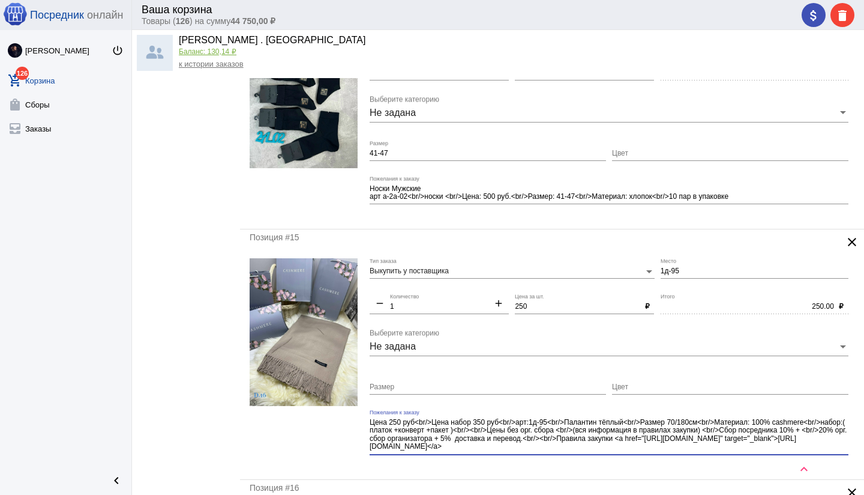
drag, startPoint x: 415, startPoint y: 430, endPoint x: 472, endPoint y: 455, distance: 61.8
click at [472, 455] on div "Палантин Цена 250 руб<br/>Цена набор 350 руб<br/>арт:1д-95<br/>Палантин тёплый<…" at bounding box center [609, 436] width 479 height 54
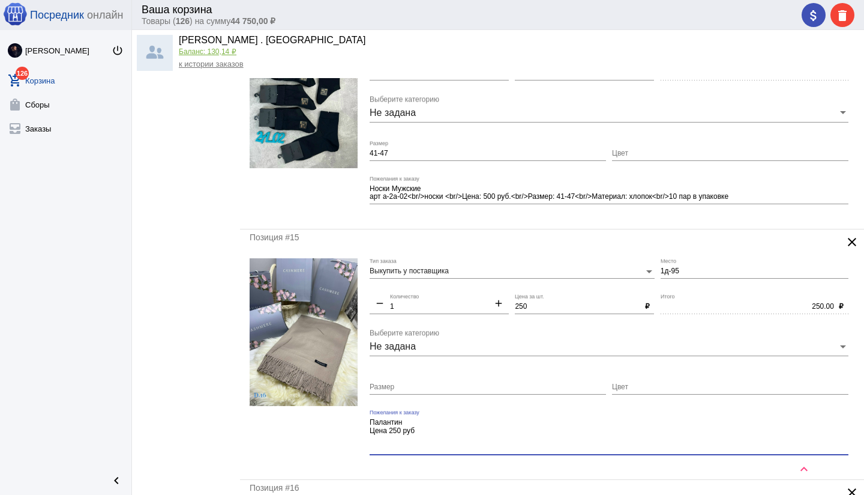
scroll to position [0, 0]
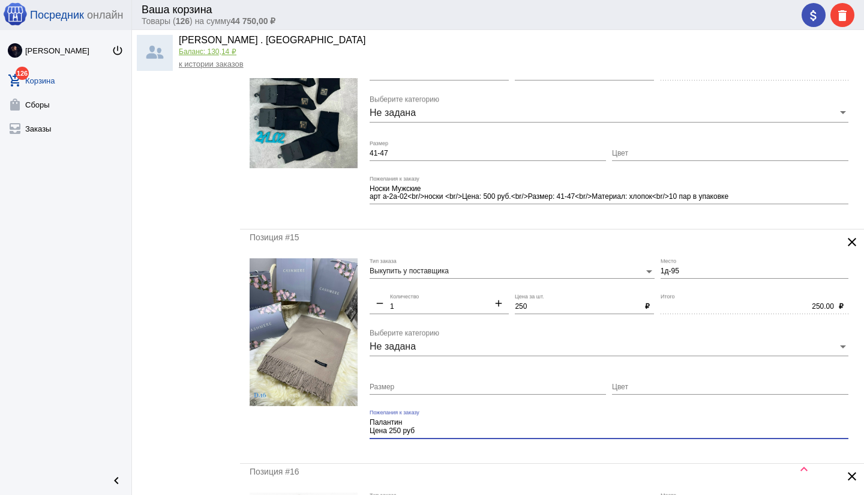
type textarea "Палантин Цена 250 руб"
click at [432, 449] on mat-form-field "Палантин Цена 250 руб Пожелания к заказу" at bounding box center [612, 431] width 485 height 44
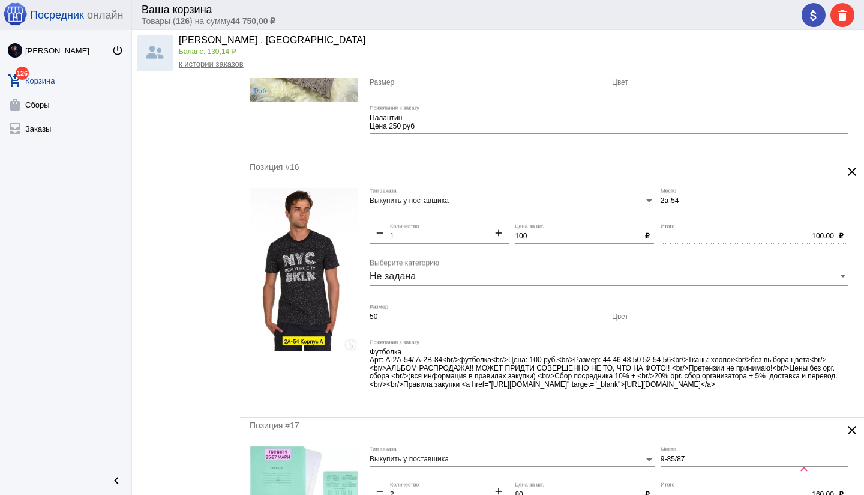
scroll to position [3486, 0]
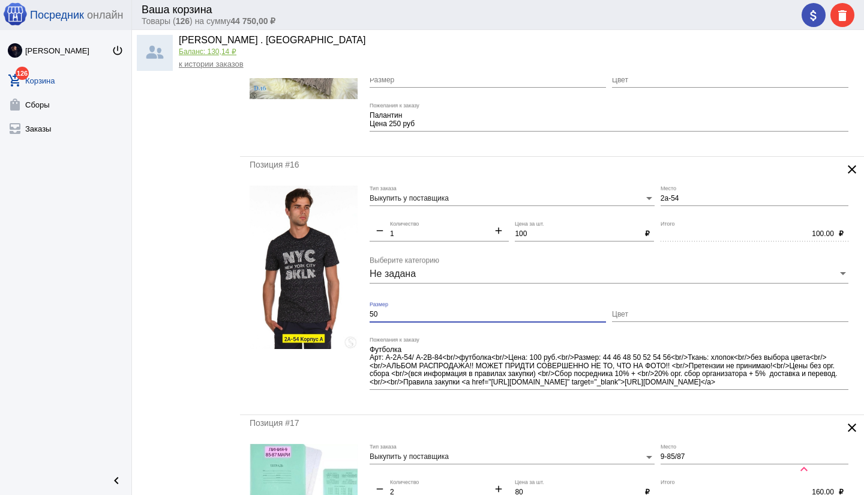
click at [402, 310] on input "50" at bounding box center [488, 314] width 236 height 8
type input "50 / без выбора"
click at [577, 399] on mat-form-field "Футболка Арт: А-2А-54/ А-2В-84<br/>футболка<br/>Цена: 100 руб.<br/>Размер: 44 4…" at bounding box center [612, 371] width 485 height 68
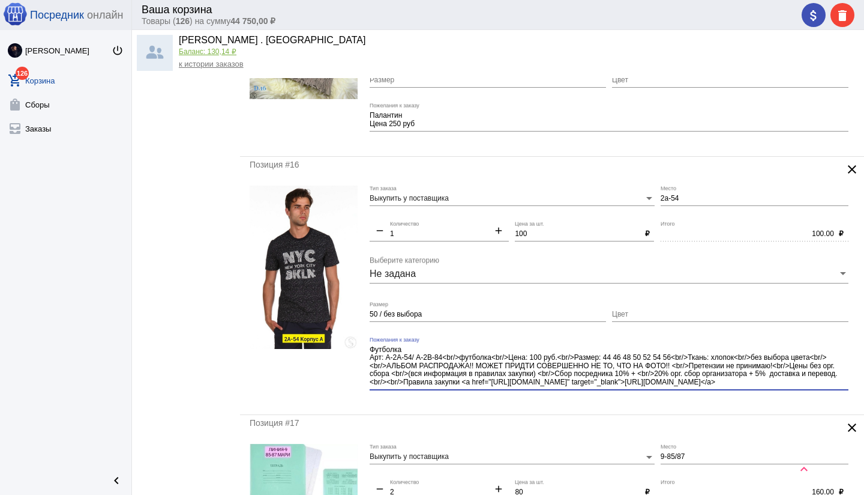
scroll to position [8, 0]
drag, startPoint x: 677, startPoint y: 355, endPoint x: 707, endPoint y: 381, distance: 39.6
click at [707, 381] on textarea "Футболка Арт: А-2А-54/ А-2В-84<br/>футболка<br/>Цена: 100 руб.<br/>Размер: 44 4…" at bounding box center [609, 365] width 479 height 43
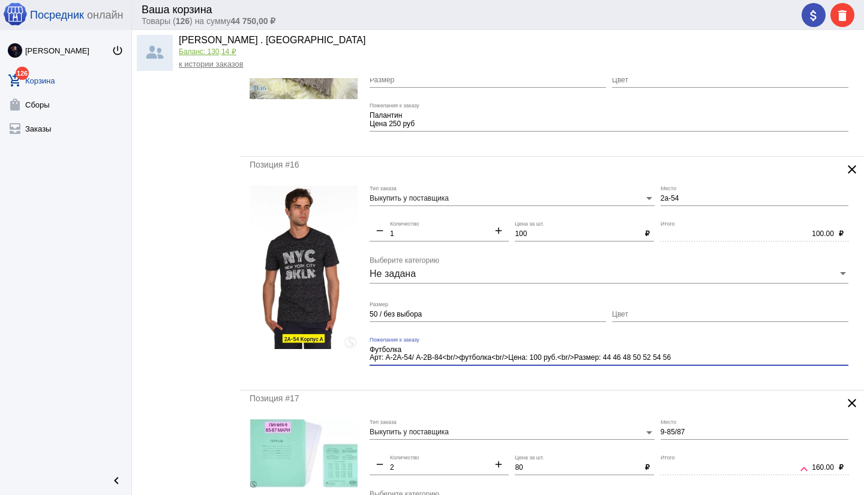
scroll to position [0, 0]
type textarea "Футболка Арт: А-2А-54/ А-2В-84<br/>футболка<br/>Цена: 100 руб.<br/>Размер: 44 4…"
click at [601, 382] on div "Позиция #16 clear Выкупить у поставщика Тип заказа 2а-54 Место remove 1 Количес…" at bounding box center [552, 273] width 624 height 233
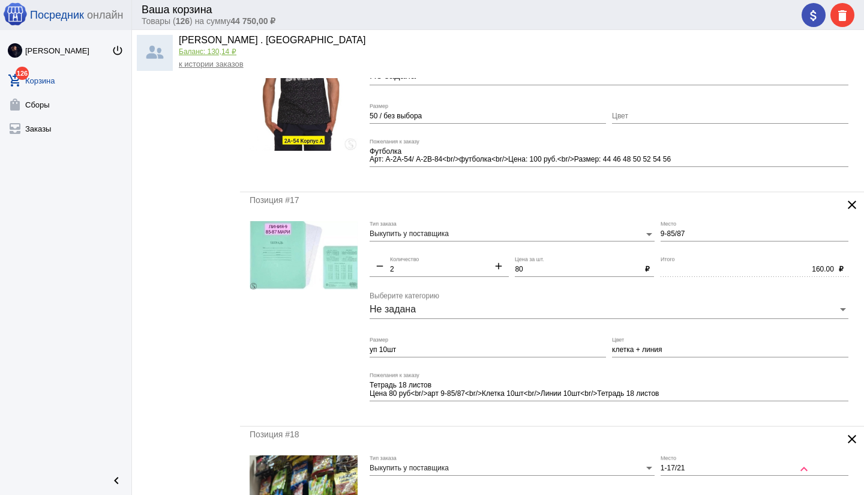
scroll to position [3669, 0]
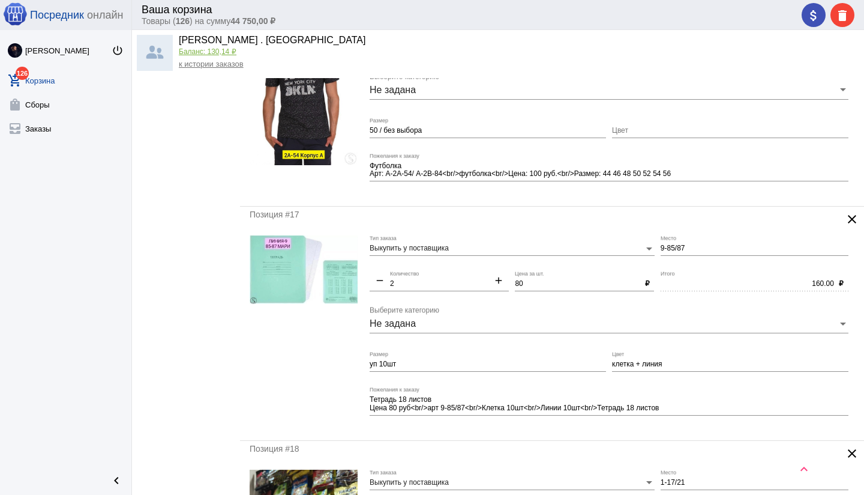
click at [851, 218] on mat-icon "clear" at bounding box center [852, 219] width 14 height 14
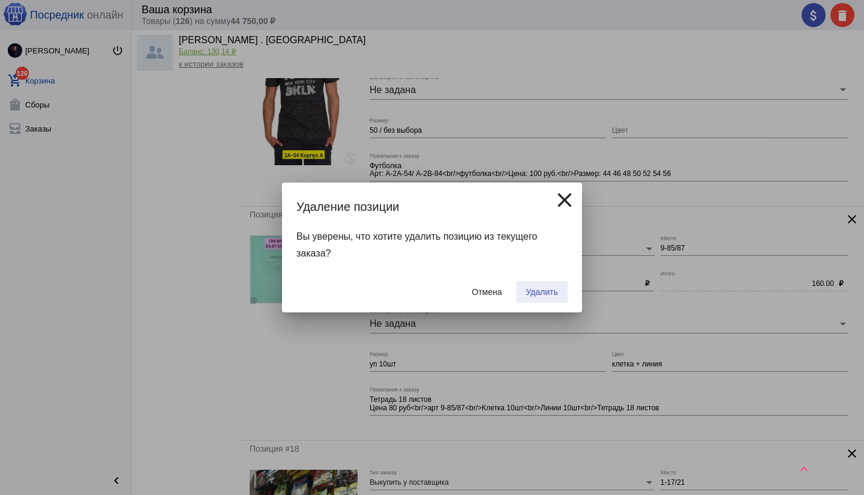
drag, startPoint x: 550, startPoint y: 297, endPoint x: 532, endPoint y: 290, distance: 18.8
click at [550, 297] on button "Удалить" at bounding box center [542, 292] width 51 height 22
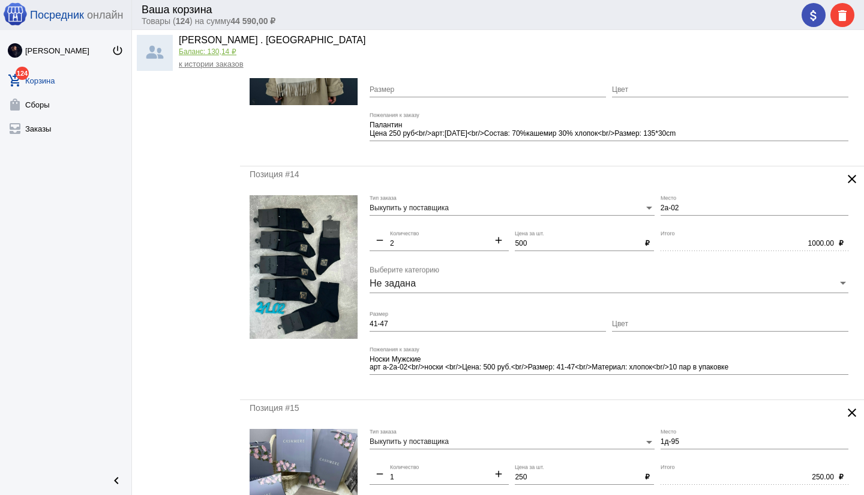
scroll to position [0, 0]
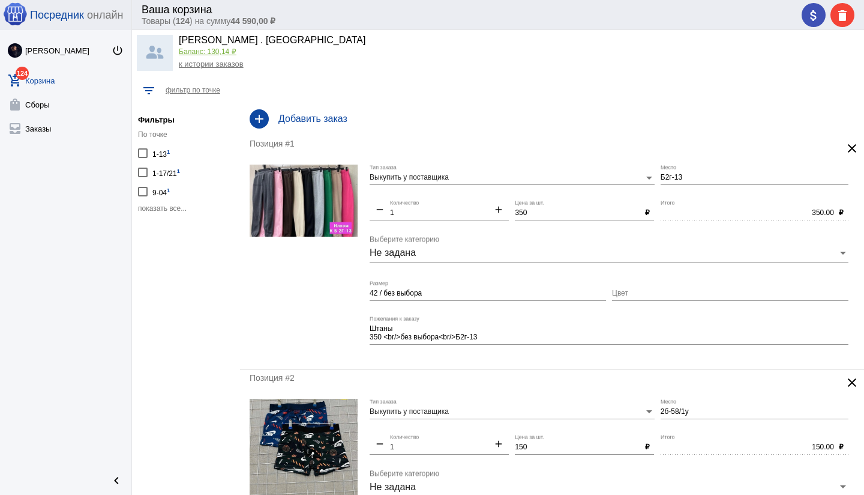
click at [307, 113] on h4 "Добавить заказ" at bounding box center [566, 118] width 576 height 11
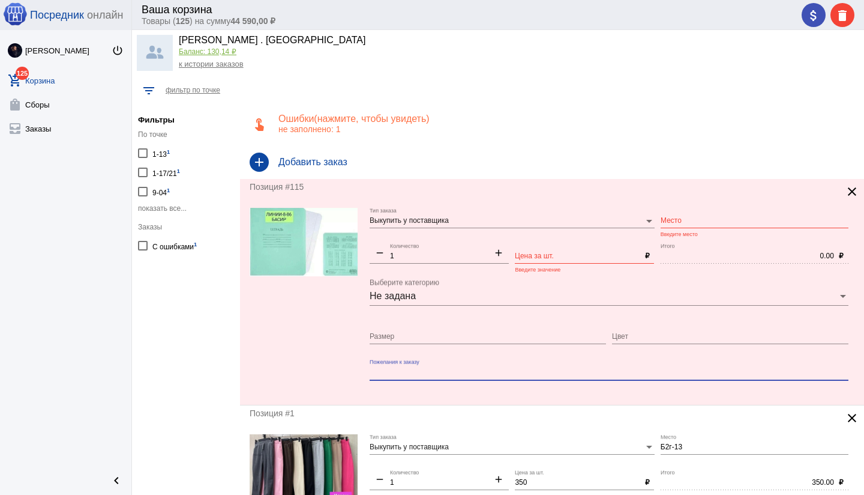
paste textarea "Клетка 10шт 80₽ Линии 10шт 80₽ Тетрадь 18 листов"
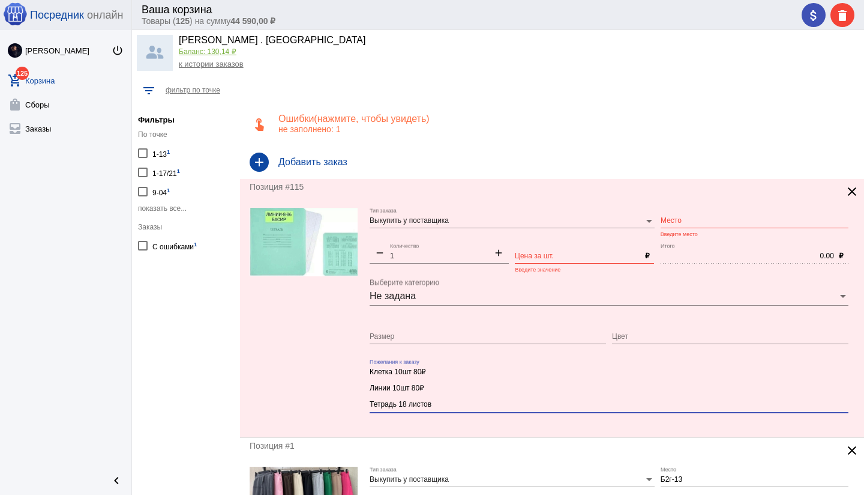
type textarea "Клетка 10шт 80₽ Линии 10шт 80₽ Тетрадь 18 листов"
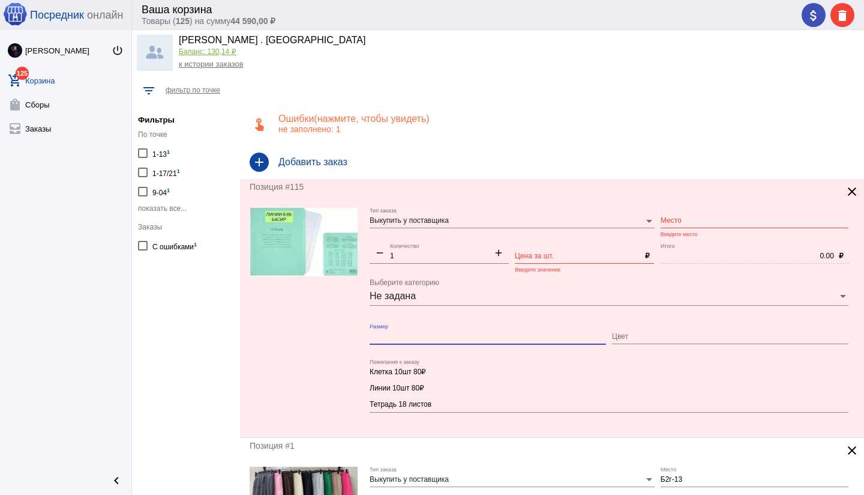
click at [402, 334] on input "Размер" at bounding box center [488, 336] width 236 height 8
type input "уп 10 шт / линейка + клетка"
click at [687, 218] on input "Место" at bounding box center [755, 221] width 188 height 8
type input "8-86"
click at [574, 251] on div "Цена за шт." at bounding box center [577, 253] width 125 height 20
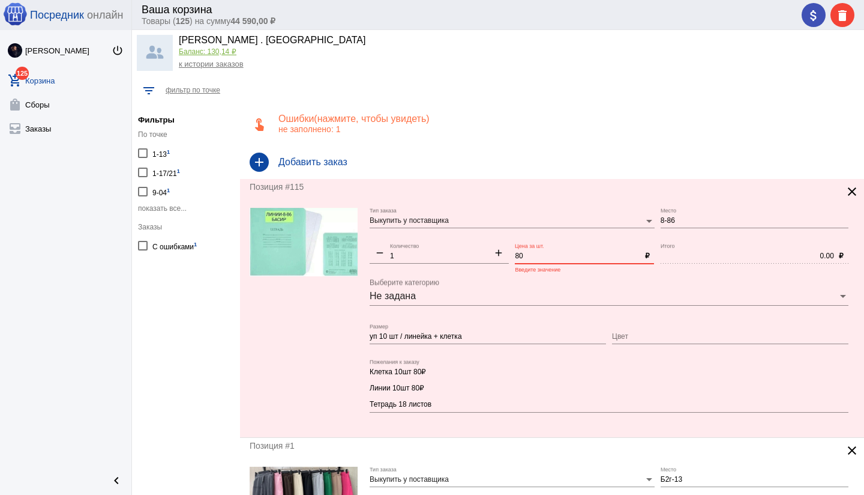
type input "80"
click at [498, 253] on mat-icon "add" at bounding box center [499, 254] width 20 height 14
type input "2"
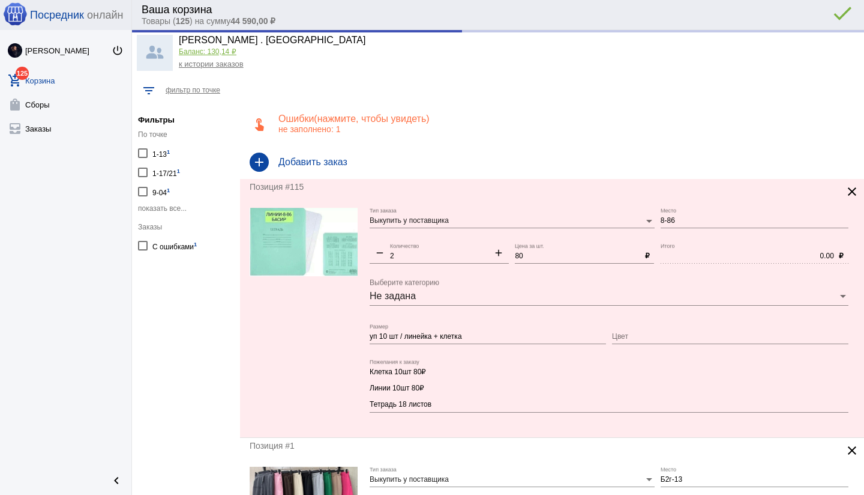
type input "160.00"
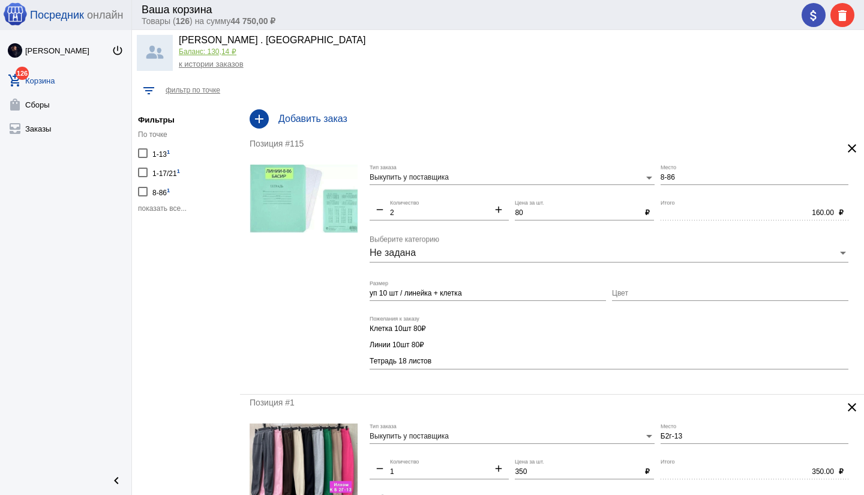
click at [371, 359] on textarea "Клетка 10шт 80₽ Линии 10шт 80₽ Тетрадь 18 листов" at bounding box center [609, 344] width 479 height 43
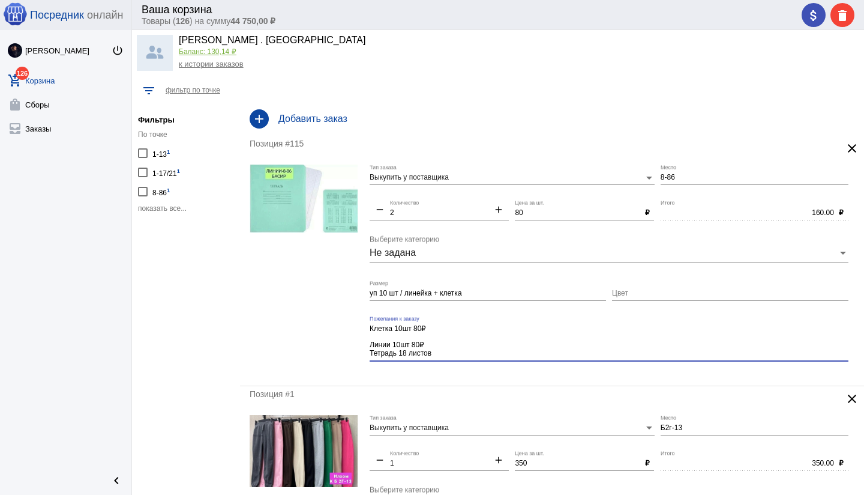
click at [370, 341] on textarea "Клетка 10шт 80₽ Линии 10шт 80₽ Тетрадь 18 листов" at bounding box center [609, 340] width 479 height 35
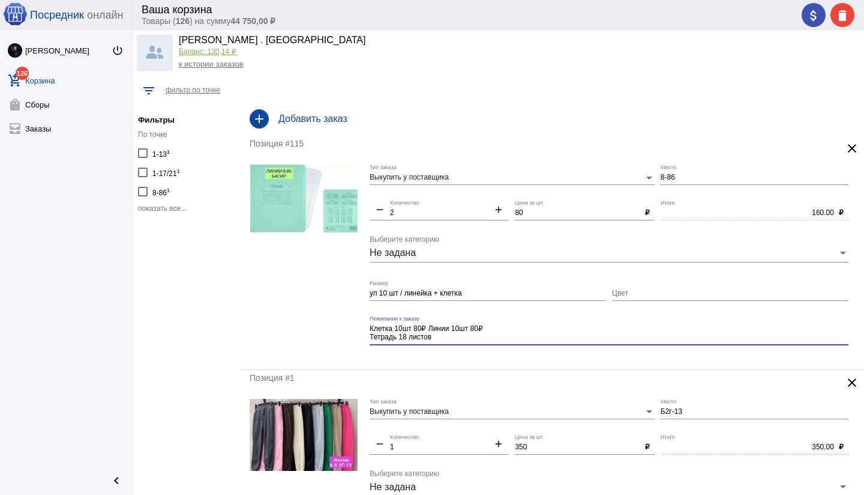
click at [371, 337] on textarea "Клетка 10шт 80₽ Линии 10шт 80₽ Тетрадь 18 листов" at bounding box center [609, 332] width 479 height 19
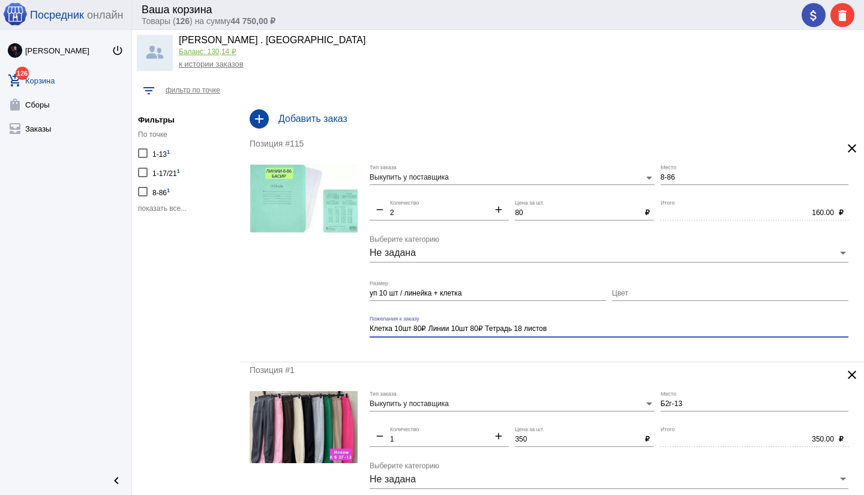
type textarea "Клетка 10шт 80₽ Линии 10шт 80₽ Тетрадь 18 листов"
click at [511, 353] on div "Позиция #115 clear Выкупить у поставщика Тип заказа 8-86 Место remove 2 Количес…" at bounding box center [552, 249] width 624 height 226
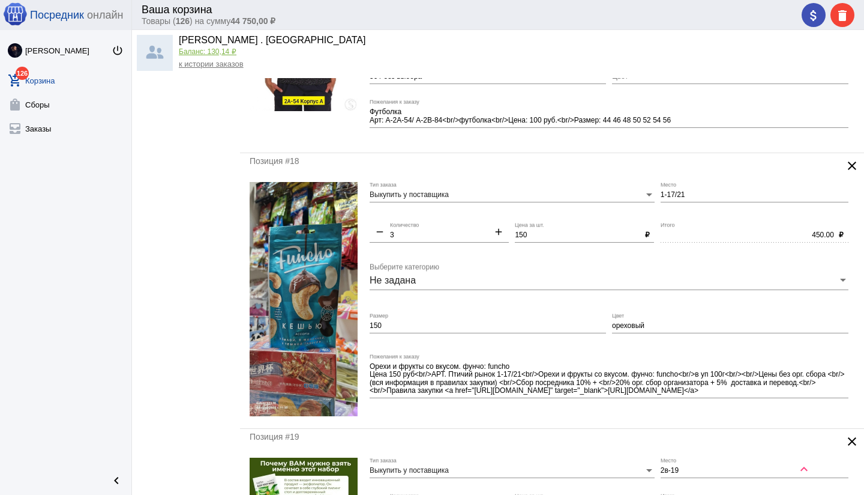
scroll to position [3959, 0]
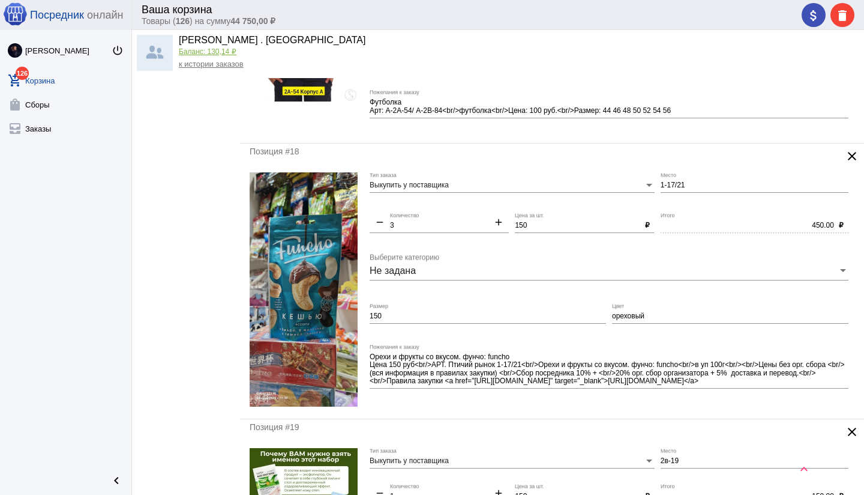
click at [678, 184] on input "1-17/21" at bounding box center [755, 185] width 188 height 8
type input "1-21"
drag, startPoint x: 648, startPoint y: 316, endPoint x: 580, endPoint y: 314, distance: 67.8
click at [580, 314] on div "Выкупить у поставщика Тип заказа 1-21 Место remove 3 Количество add 150 Цена за…" at bounding box center [612, 290] width 485 height 236
drag, startPoint x: 381, startPoint y: 316, endPoint x: 386, endPoint y: 327, distance: 11.8
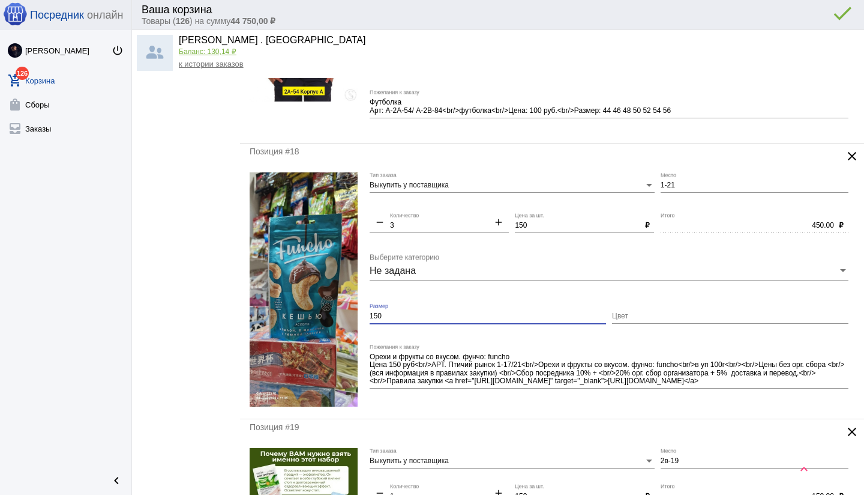
click at [364, 316] on form "Выкупить у поставщика Тип заказа 1-21 Место remove 3 Количество add 150 Цена за…" at bounding box center [552, 290] width 605 height 236
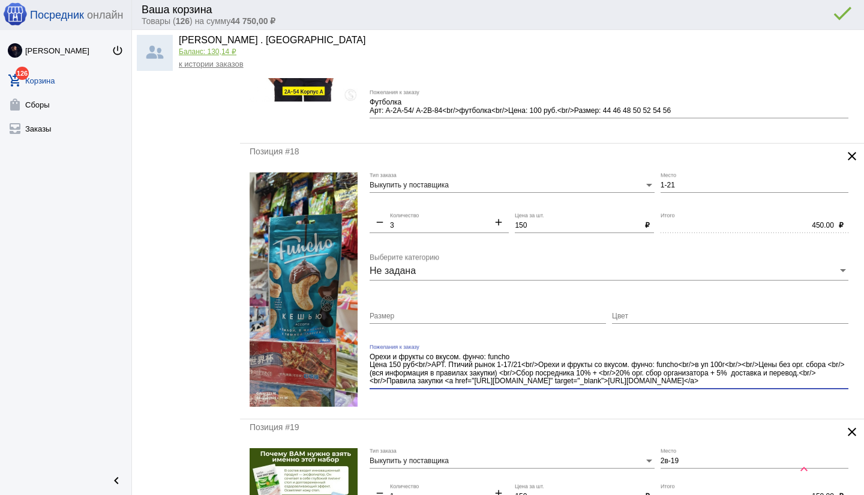
drag, startPoint x: 735, startPoint y: 364, endPoint x: 750, endPoint y: 385, distance: 25.7
click at [750, 385] on textarea "Орехи и фрукты со вкусом. фунчо: funcho Цена 150 руб<br/>АРТ. Птичий рынок 1-17…" at bounding box center [609, 369] width 479 height 35
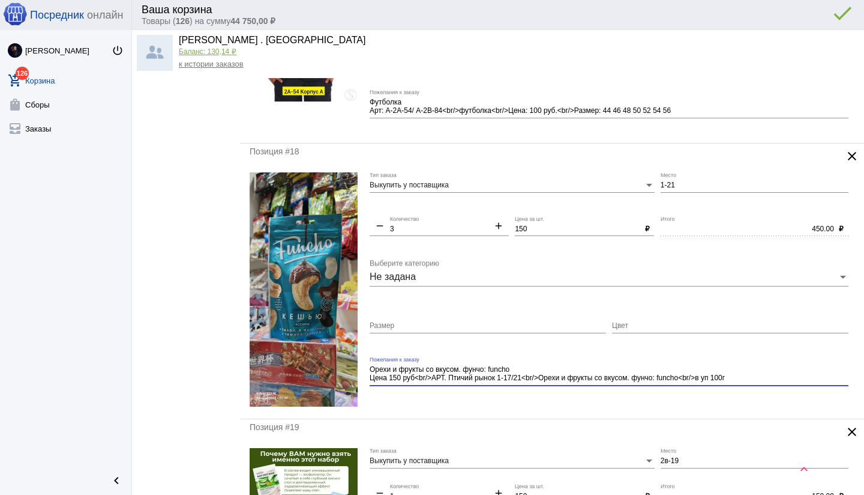
type textarea "Орехи и фрукты со вкусом. фунчо: funcho Цена 150 руб<br/>АРТ. Птичий рынок 1-17…"
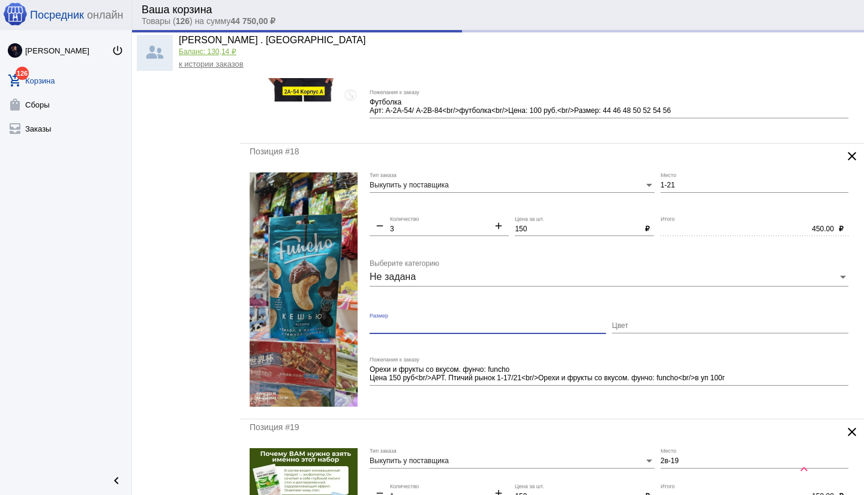
click at [456, 327] on input "Размер" at bounding box center [488, 326] width 236 height 8
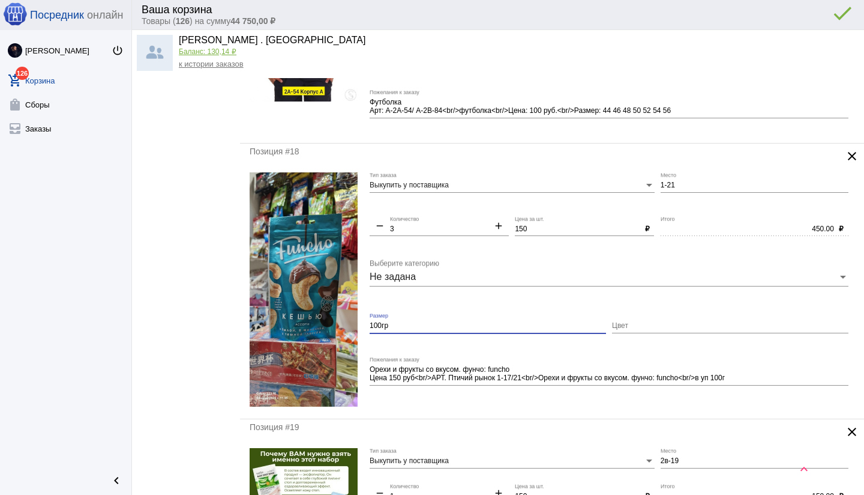
type input "100гр"
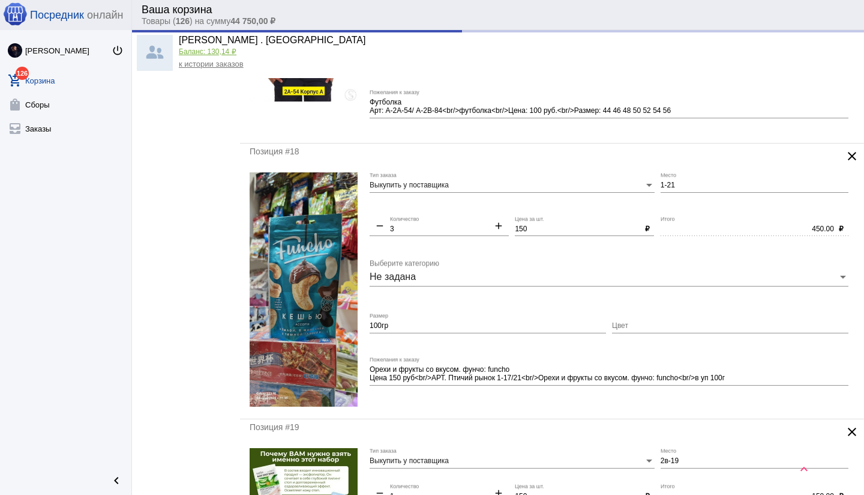
click at [481, 397] on mat-form-field "Орехи и фрукты со вкусом. фунчо: funcho Цена 150 руб<br/>АРТ. Птичий рынок 1-17…" at bounding box center [612, 382] width 485 height 52
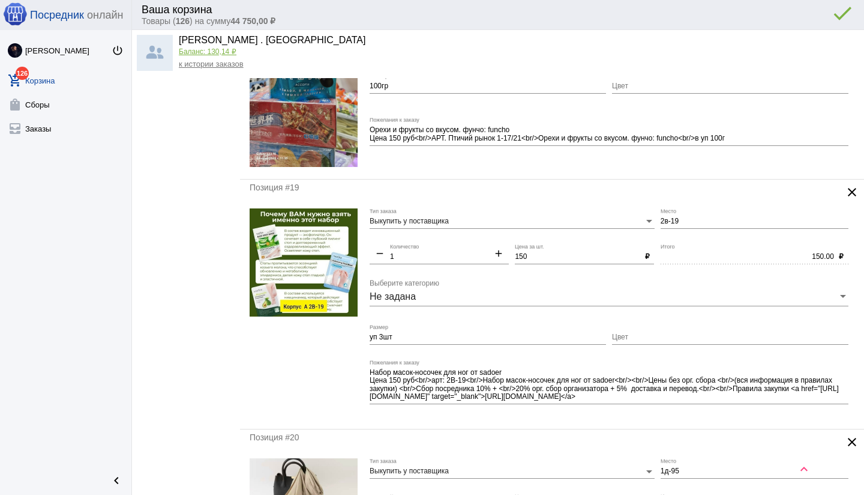
scroll to position [4193, 0]
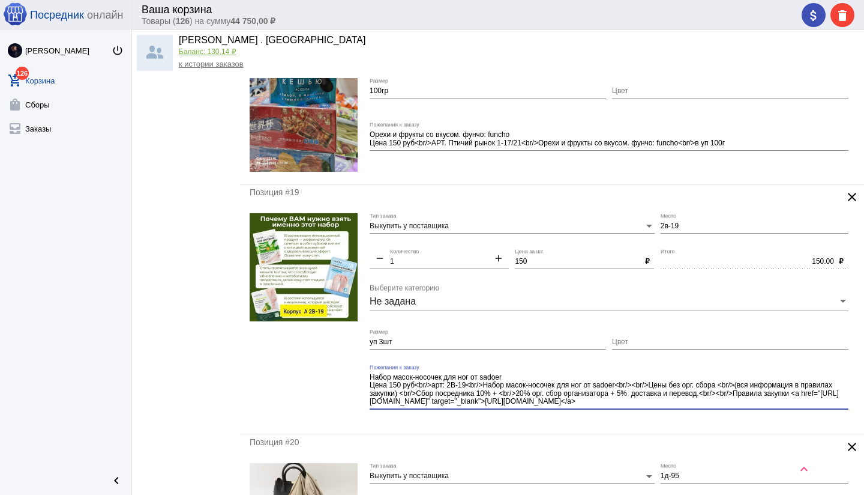
drag, startPoint x: 623, startPoint y: 382, endPoint x: 652, endPoint y: 409, distance: 39.5
click at [652, 409] on div "Набор масок-носочек для ног от sadoer Цена 150 руб<br/>арт: 2В-19<br/>Набор мас…" at bounding box center [609, 391] width 479 height 54
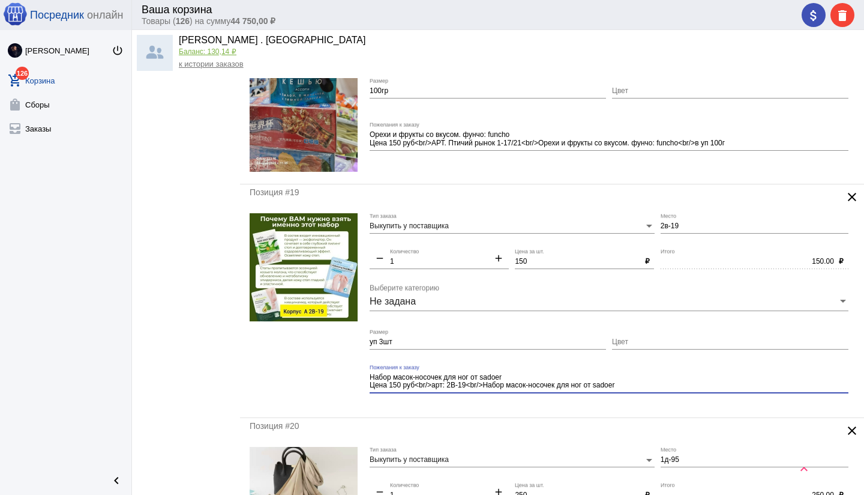
type textarea "Набор масок-носочек для ног от sadoer Цена 150 руб<br/>арт: 2В-19<br/>Набор мас…"
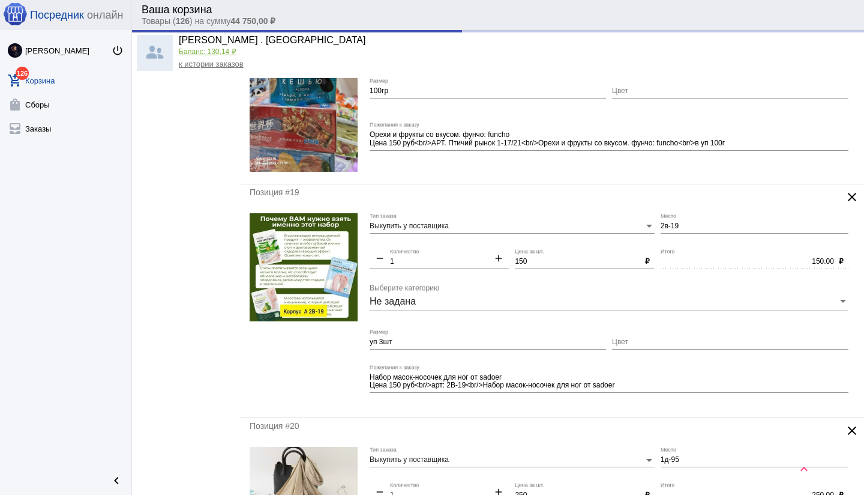
click at [484, 408] on div "Позиция #19 clear Выкупить у поставщика Тип заказа 2в-19 Место remove 1 Количес…" at bounding box center [552, 300] width 624 height 233
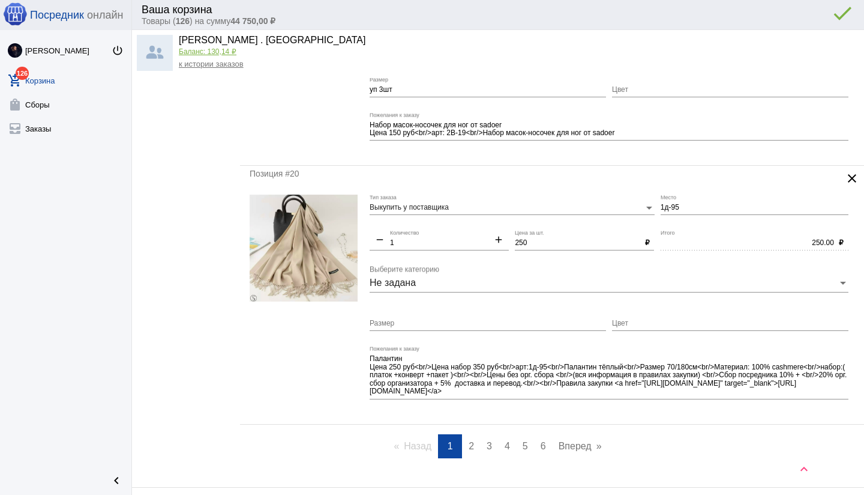
scroll to position [4424, 0]
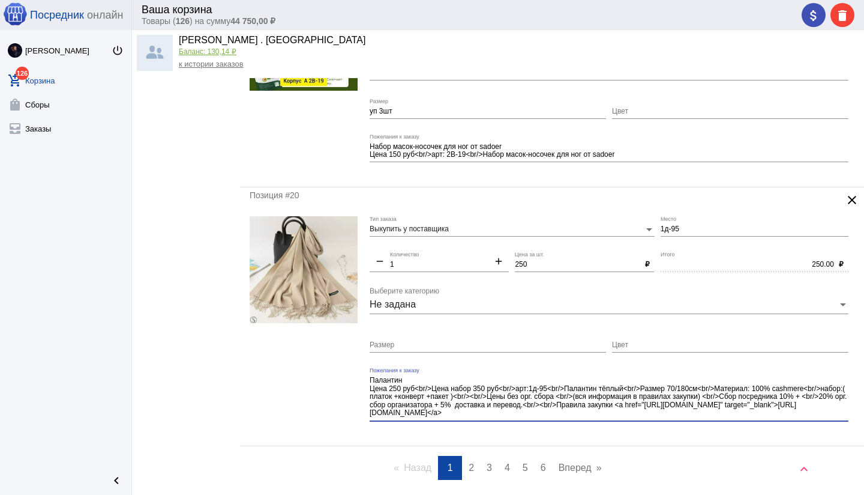
drag, startPoint x: 451, startPoint y: 411, endPoint x: 472, endPoint y: 424, distance: 25.3
click at [472, 424] on div "Палантин Цена 250 руб<br/>Цена набор 350 руб<br/>арт:1д-95<br/>Палантин тёплый<…" at bounding box center [609, 398] width 479 height 62
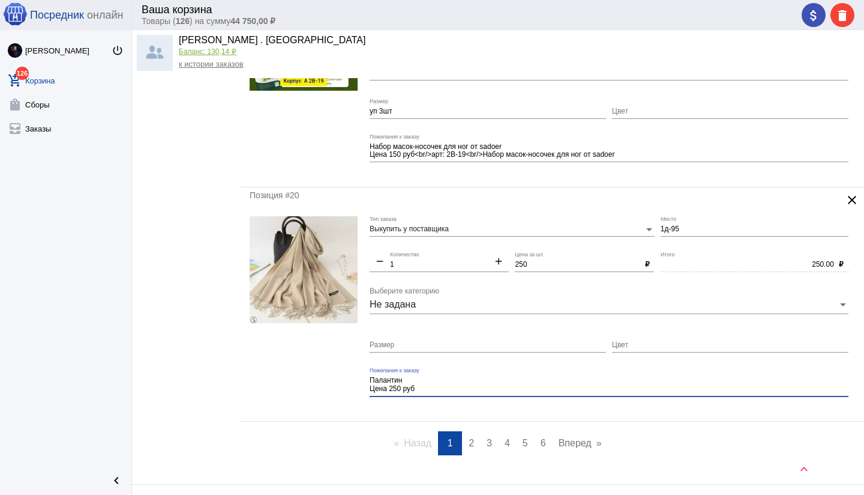
type textarea "Палантин Цена 250 руб"
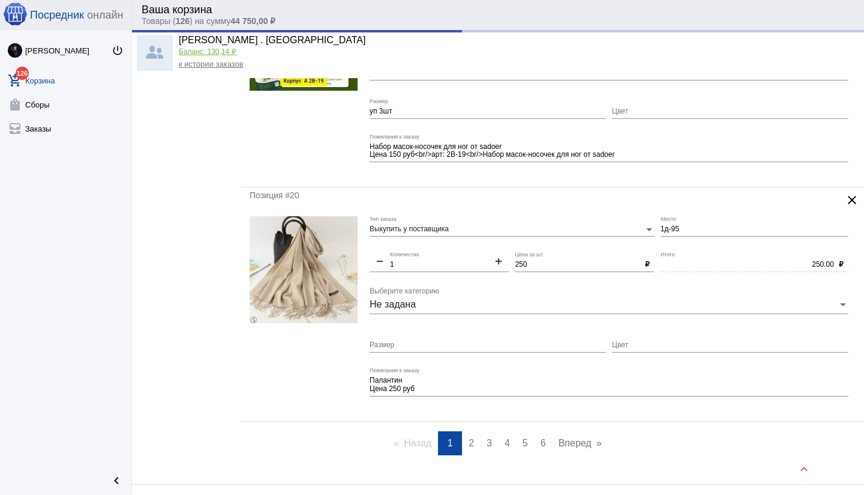
click at [421, 406] on mat-form-field "Палантин Цена 250 руб Пожелания к заказу" at bounding box center [612, 389] width 485 height 44
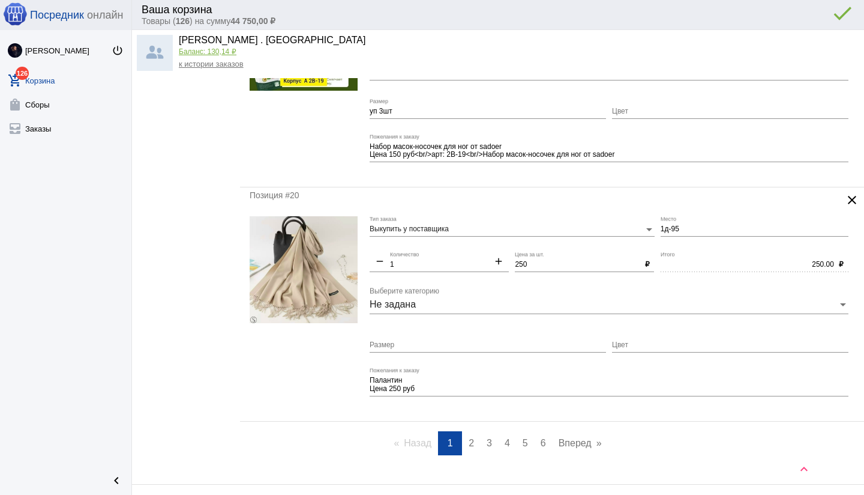
click at [469, 442] on span "2" at bounding box center [471, 443] width 5 height 10
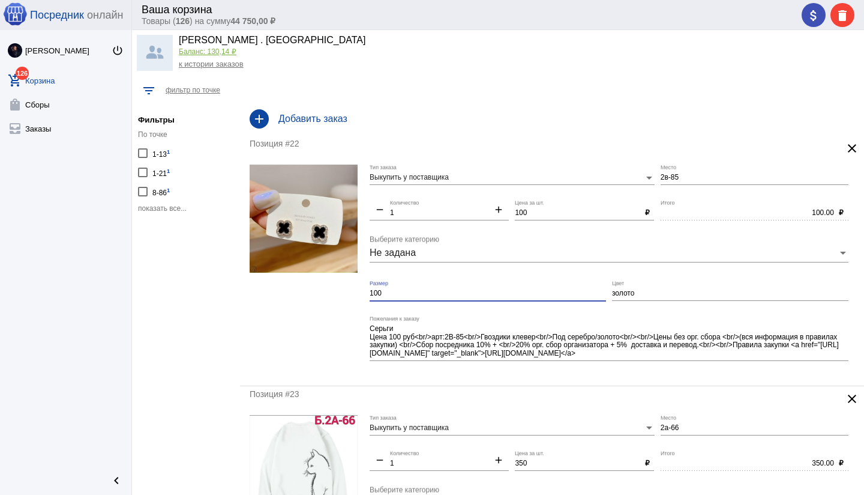
drag, startPoint x: 387, startPoint y: 294, endPoint x: 352, endPoint y: 295, distance: 35.4
click at [348, 295] on form "Выкупить у поставщика Тип заказа 2в-85 Место remove 1 Количество add 100 Цена з…" at bounding box center [552, 269] width 605 height 211
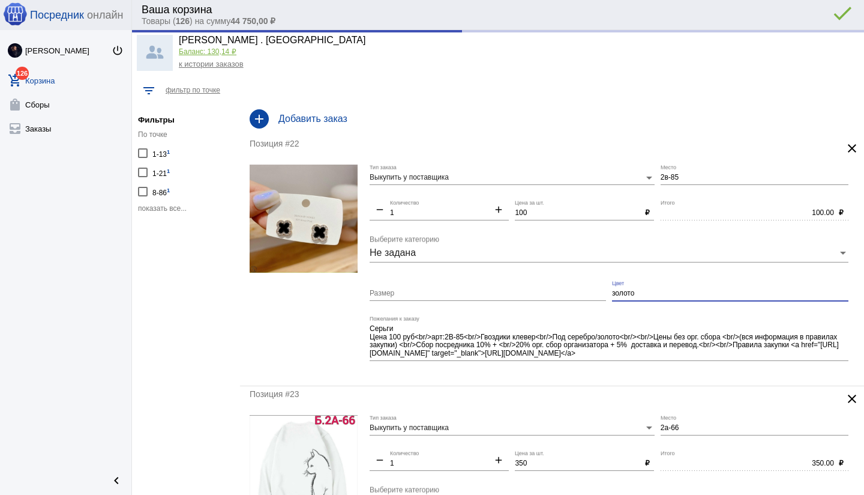
click at [609, 292] on div "Выкупить у поставщика Тип заказа 2в-85 Место remove 1 Количество add 100 Цена з…" at bounding box center [612, 269] width 485 height 211
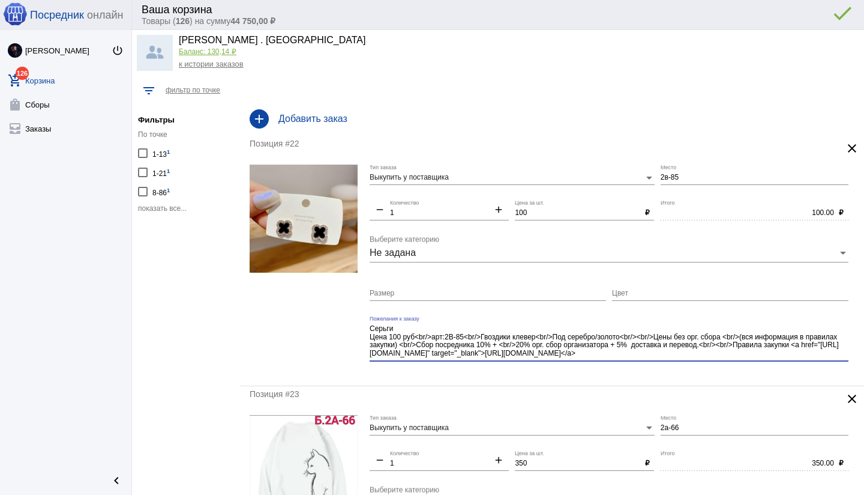
drag, startPoint x: 630, startPoint y: 336, endPoint x: 655, endPoint y: 355, distance: 31.7
click at [655, 355] on textarea "Серьги Цена 100 руб<br/>арт:2В-85<br/>Гвоздики клевер<br/>Под серебро/золото<br…" at bounding box center [609, 340] width 479 height 35
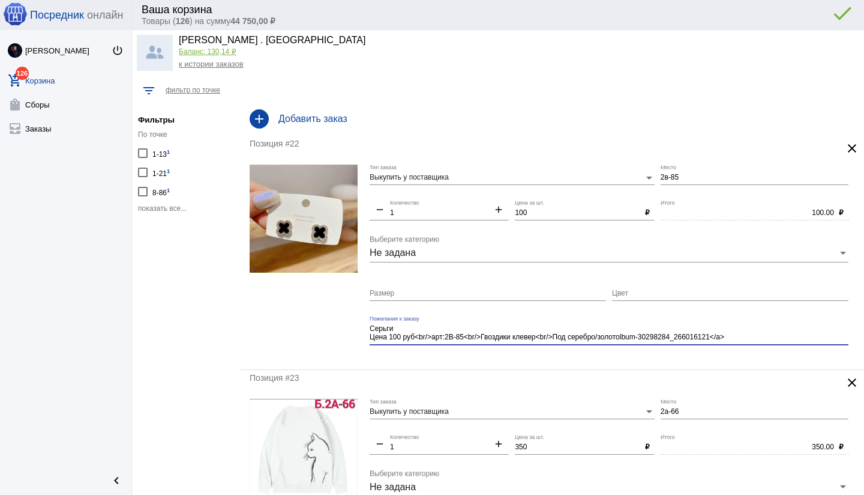
drag, startPoint x: 740, startPoint y: 334, endPoint x: 635, endPoint y: 336, distance: 105.0
click at [635, 336] on textarea "Серьги Цена 100 руб<br/>арт:2В-85<br/>Гвоздики клевер<br/>Под серебро/золотоlbu…" at bounding box center [609, 332] width 479 height 19
type textarea "Серьги Цена 100 руб<br/>арт:2В-85<br/>Гвоздики клевер<br/>Под серебро/золото"
drag, startPoint x: 402, startPoint y: 292, endPoint x: 409, endPoint y: 294, distance: 6.8
click at [402, 292] on input "Размер" at bounding box center [488, 293] width 236 height 8
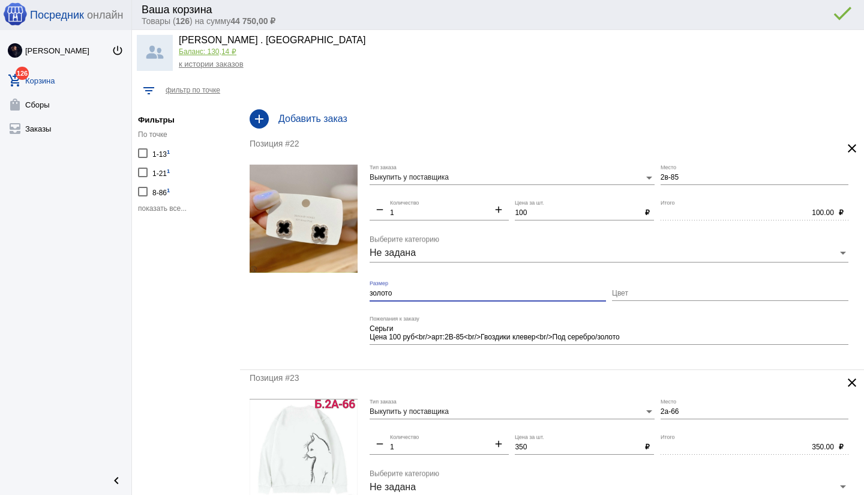
type input "золото"
click at [478, 355] on mat-form-field "Серьги Цена 100 руб<br/>арт:2В-85<br/>Гвоздики клевер<br/>Под серебро/золото По…" at bounding box center [612, 338] width 485 height 44
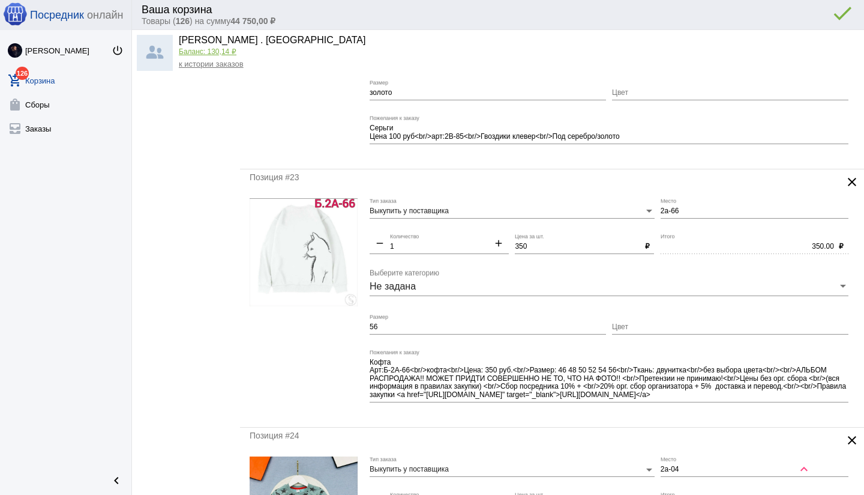
scroll to position [209, 0]
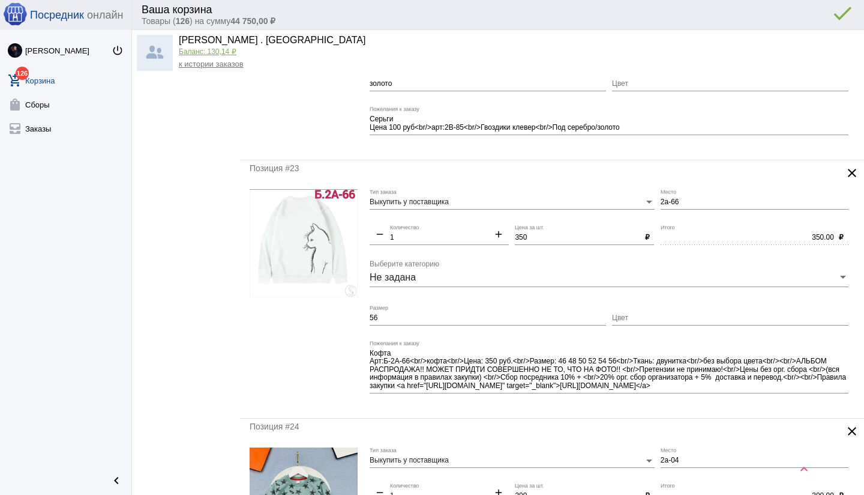
click at [661, 201] on input "2а-66" at bounding box center [755, 202] width 188 height 8
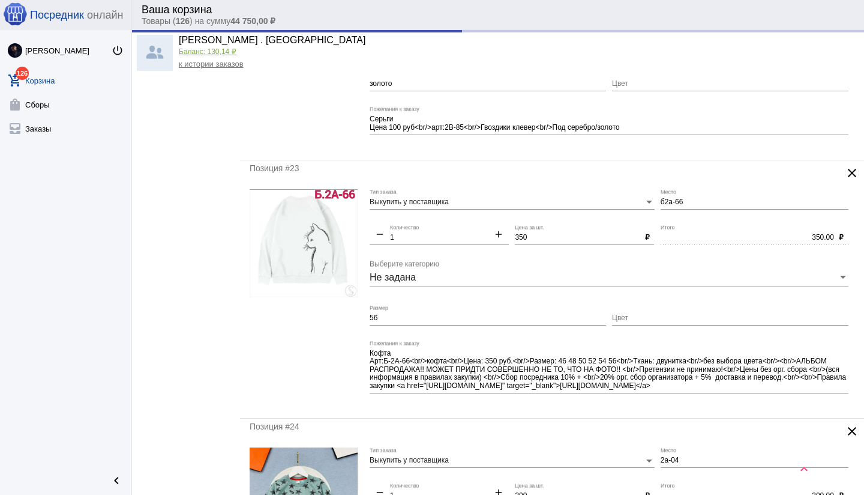
click at [689, 250] on div "350.00 Итого ₽" at bounding box center [755, 238] width 188 height 29
type input "Б2а-66"
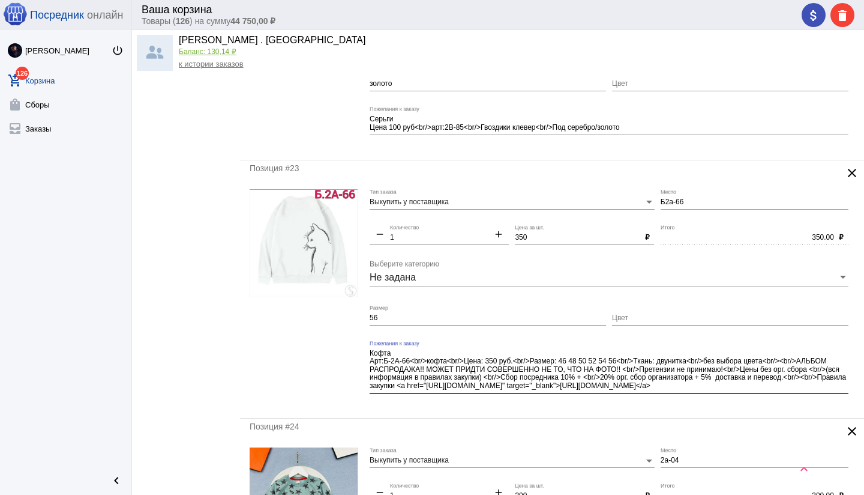
click at [789, 394] on div "Кофта Арт:Б-2А-66<br/>кофта<br/>Цена: 350 руб.<br/>Размер: 46 48 50 52 54 56<br…" at bounding box center [609, 371] width 479 height 62
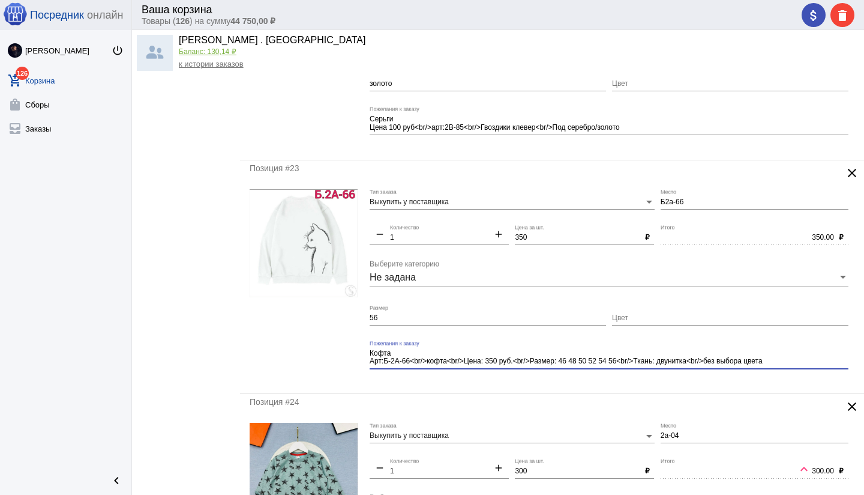
type textarea "Кофта Арт:Б-2А-66<br/>кофта<br/>Цена: 350 руб.<br/>Размер: 46 48 50 52 54 56<br…"
click at [385, 316] on input "56" at bounding box center [488, 318] width 236 height 8
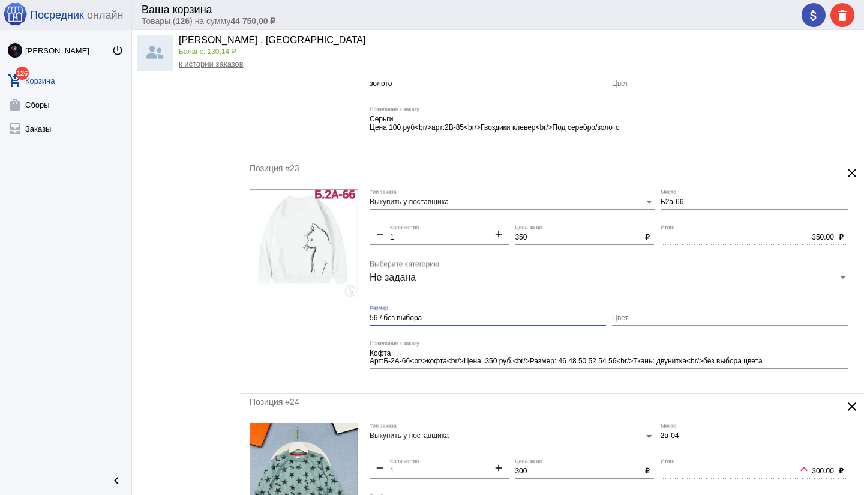
type input "56 / без выбора"
click at [442, 376] on div "Кофта Арт:Б-2А-66<br/>кофта<br/>Цена: 350 руб.<br/>Размер: 46 48 50 52 54 56<br…" at bounding box center [609, 359] width 479 height 38
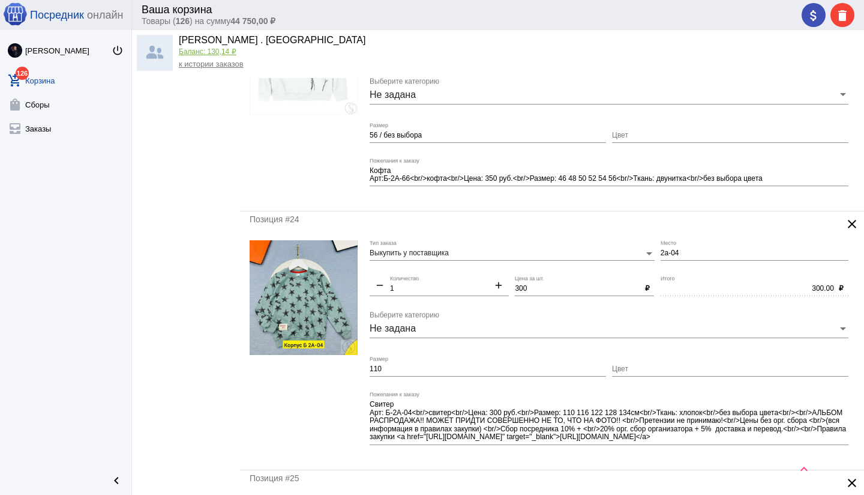
scroll to position [393, 0]
click at [661, 251] on input "2а-04" at bounding box center [755, 252] width 188 height 8
click at [689, 278] on div "300.00 Итого" at bounding box center [747, 285] width 173 height 20
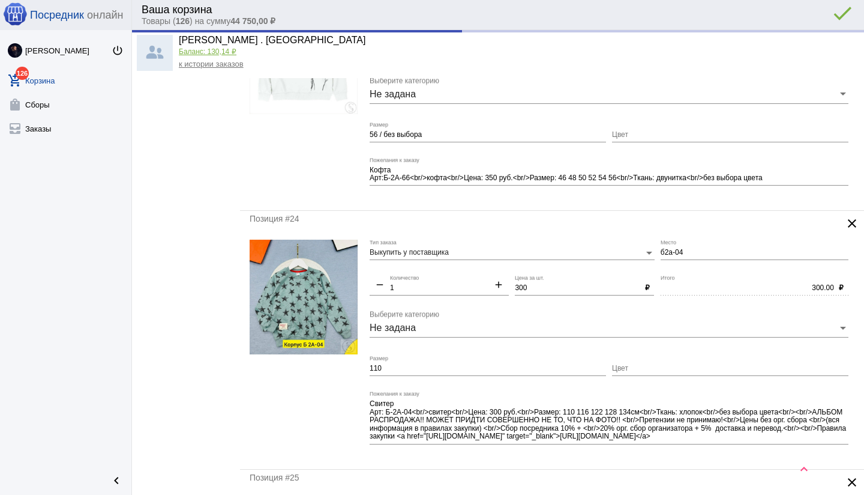
type input "Б2а-04"
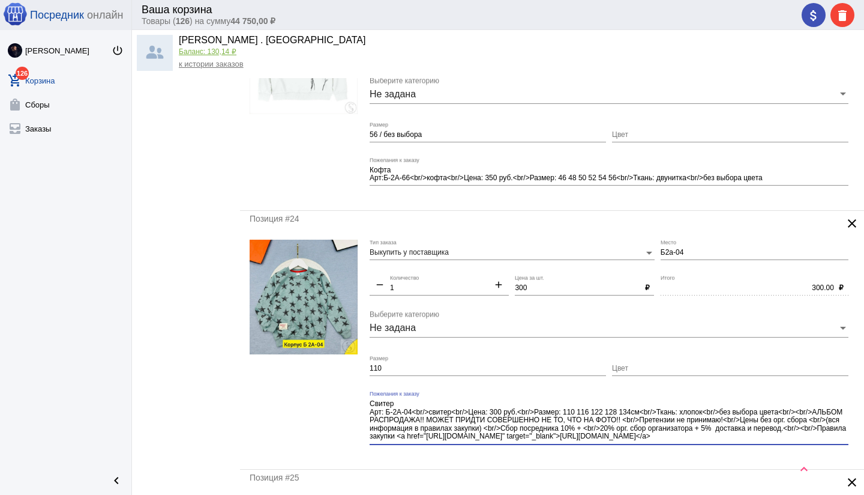
scroll to position [8, 0]
drag, startPoint x: 789, startPoint y: 413, endPoint x: 801, endPoint y: 442, distance: 31.4
click at [801, 442] on div "Свитер Арт: Б-2А-04<br/>свитер<br/>Цена: 300 руб.<br/>Размер: 110 116 122 128 1…" at bounding box center [609, 417] width 479 height 53
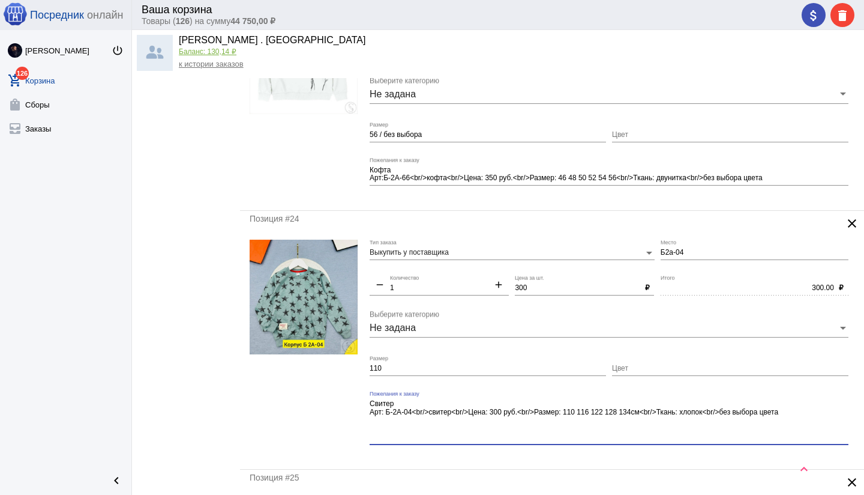
scroll to position [0, 0]
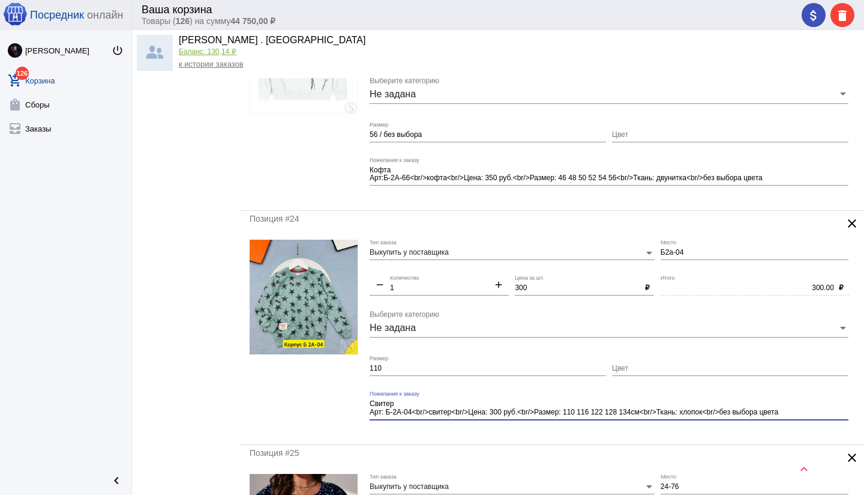
type textarea "Свитер Арт: Б-2А-04<br/>свитер<br/>Цена: 300 руб.<br/>Размер: 110 116 122 128 1…"
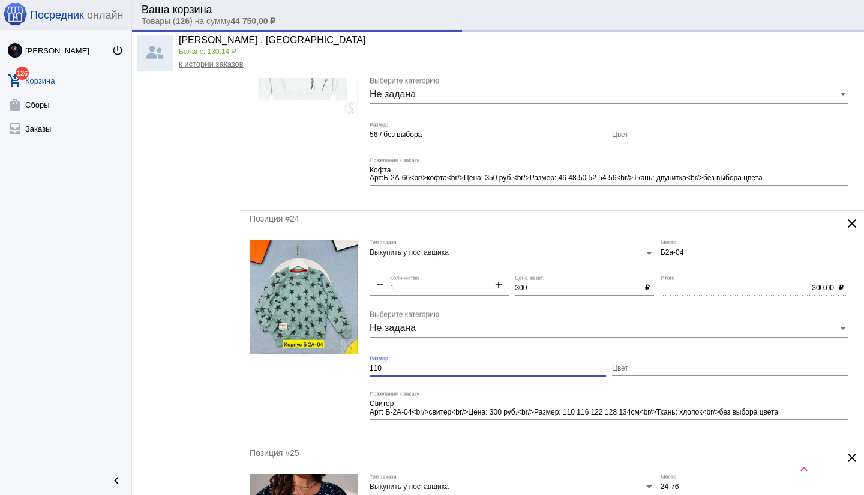
click at [413, 366] on input "110" at bounding box center [488, 368] width 236 height 8
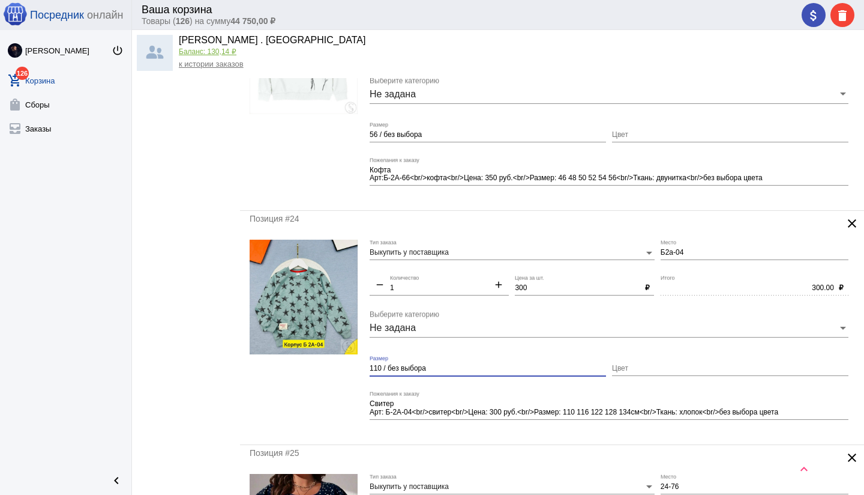
type input "110 / без выбора"
click at [496, 436] on div "Позиция #24 clear Выкупить у поставщика Тип заказа Б2а-04 Место remove 1 Количе…" at bounding box center [552, 327] width 624 height 233
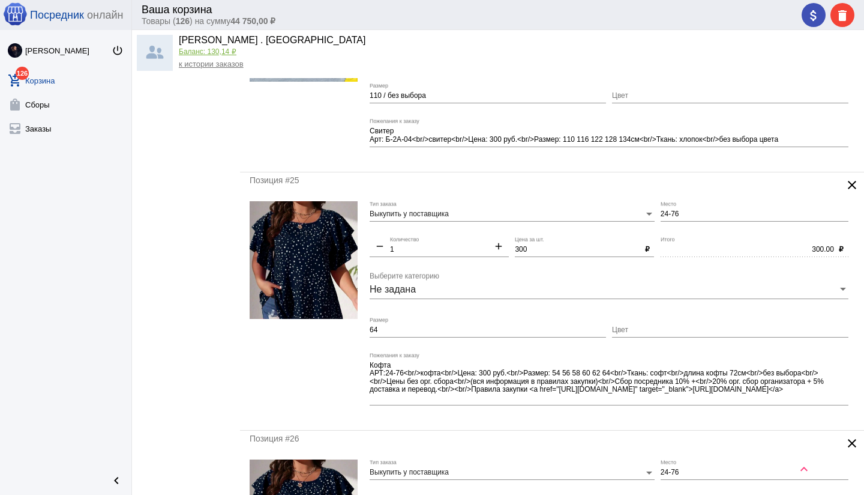
scroll to position [670, 0]
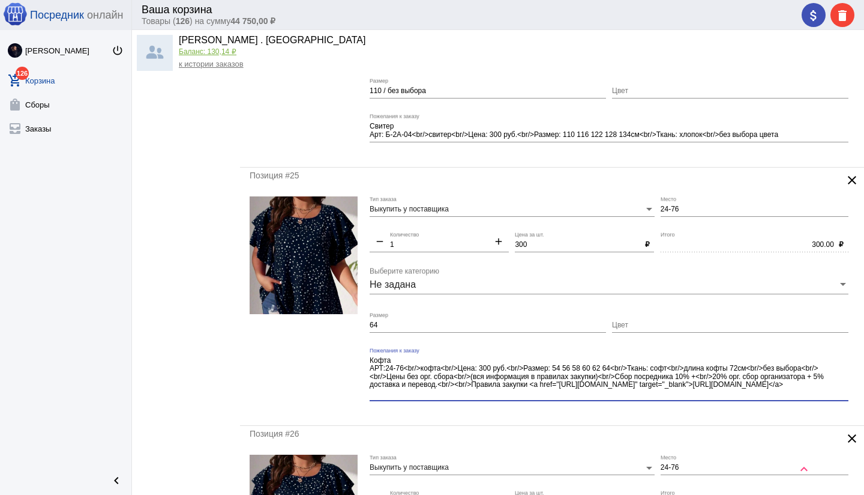
drag, startPoint x: 768, startPoint y: 392, endPoint x: 769, endPoint y: 399, distance: 6.8
click at [769, 399] on div "Кофта АРТ:24-76<br/>кофта<br/>Цена: 300 руб.<br/>Размер: 54 56 58 60 62 64<br/>…" at bounding box center [609, 373] width 479 height 53
drag, startPoint x: 631, startPoint y: 368, endPoint x: 661, endPoint y: 394, distance: 40.4
click at [666, 396] on textarea "Кофта АРТ:24-76<br/>кофта<br/>Цена: 300 руб.<br/>Размер: 54 56 58 60 62 64<br/>…" at bounding box center [609, 376] width 479 height 43
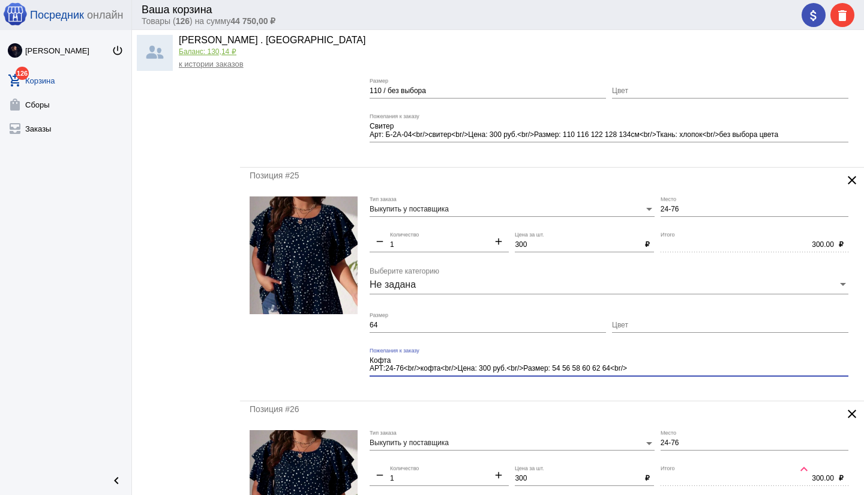
click at [547, 381] on div "Кофта АРТ:24-76<br/>кофта<br/>Цена: 300 руб.<br/>Размер: 54 56 58 60 62 64<br/>…" at bounding box center [609, 366] width 479 height 38
click at [640, 368] on textarea "Кофта АРТ:24-76<br/>кофта<br/>Цена: 300 руб.<br/>Размер: 54 56 58 60 62 64<br/>" at bounding box center [609, 364] width 479 height 19
type textarea "Кофта АРТ:24-76<br/>кофта<br/>Цена: 300 руб.<br/>Размер: 54 56 58 60 62 64"
click at [553, 392] on div "Позиция #25 clear Выкупить у поставщика Тип заказа 24-76 Место remove 1 Количес…" at bounding box center [552, 283] width 624 height 233
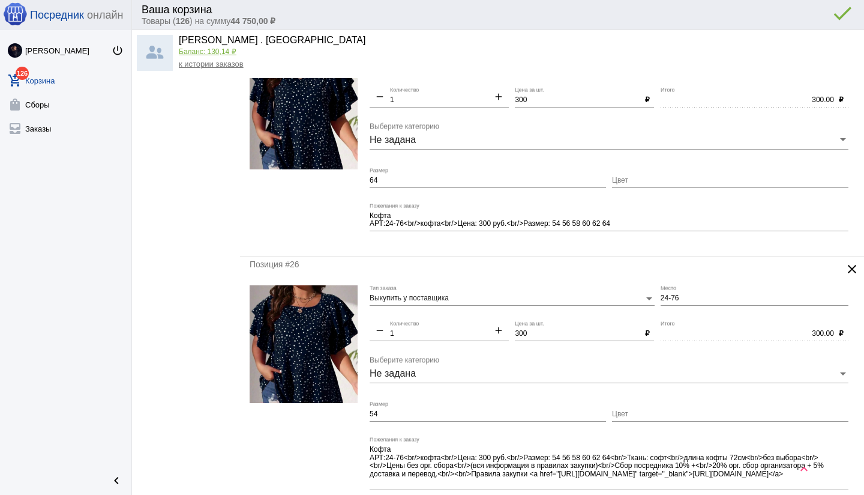
scroll to position [875, 0]
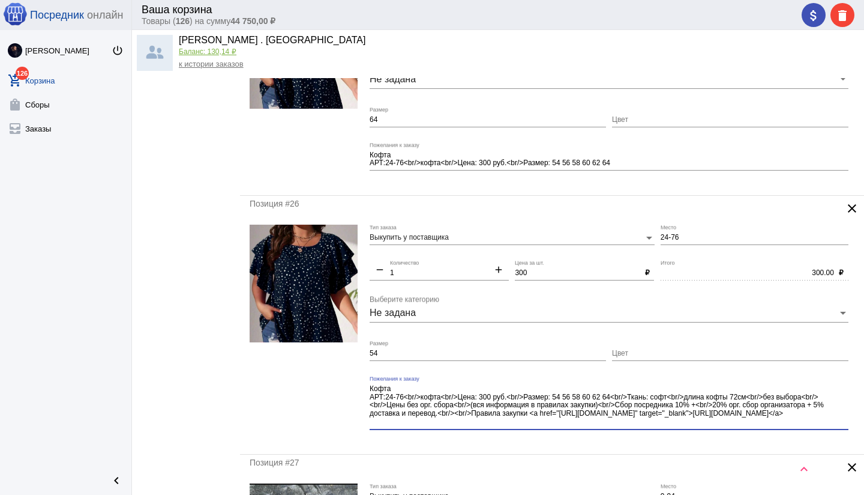
drag, startPoint x: 613, startPoint y: 394, endPoint x: 640, endPoint y: 421, distance: 37.8
click at [640, 421] on textarea "Кофта АРТ:24-76<br/>кофта<br/>Цена: 300 руб.<br/>Размер: 54 56 58 60 62 64<br/>…" at bounding box center [609, 405] width 479 height 43
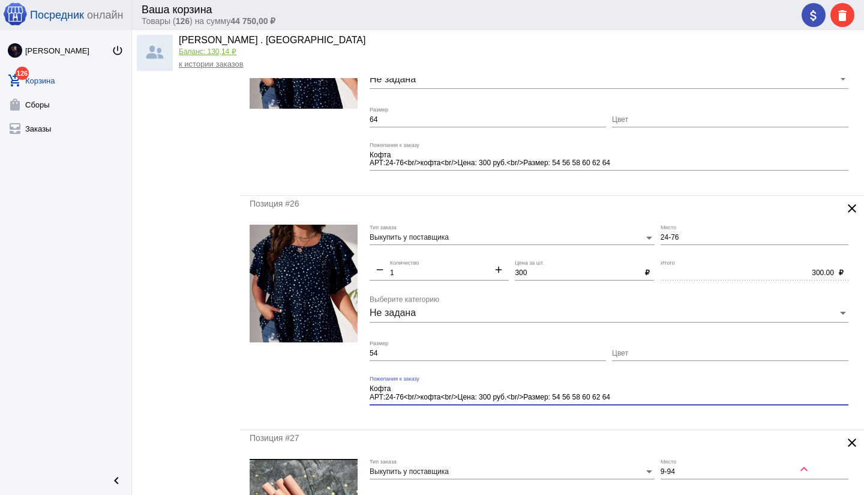
type textarea "Кофта АРТ:24-76<br/>кофта<br/>Цена: 300 руб.<br/>Размер: 54 56 58 60 62 64"
click at [535, 415] on mat-form-field "Кофта АРТ:24-76<br/>кофта<br/>Цена: 300 руб.<br/>Размер: 54 56 58 60 62 64 Поже…" at bounding box center [612, 398] width 485 height 44
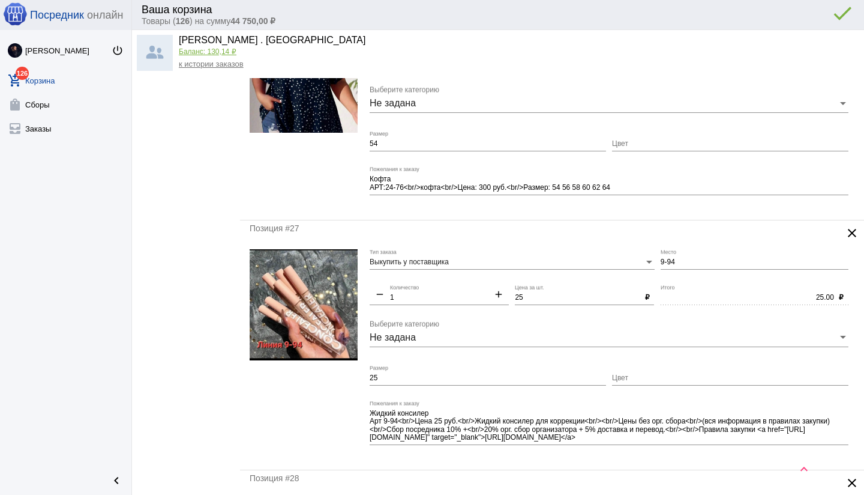
scroll to position [1085, 0]
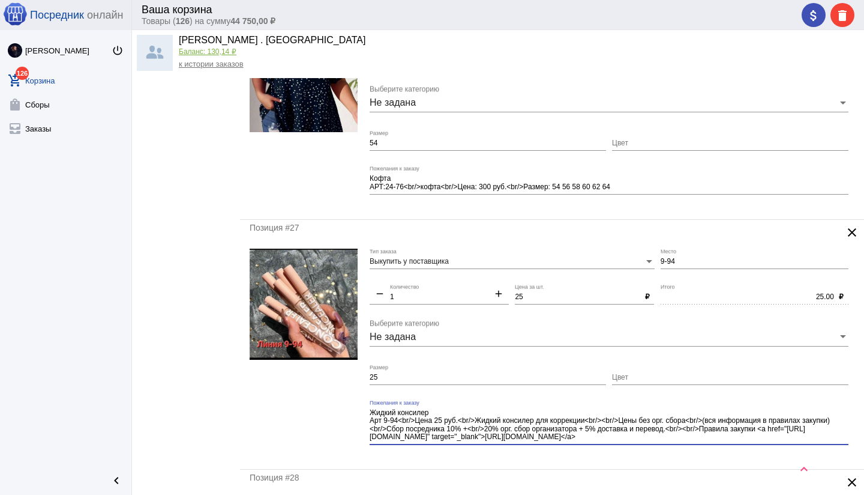
drag, startPoint x: 461, startPoint y: 421, endPoint x: 507, endPoint y: 447, distance: 52.9
click at [507, 447] on div "Жидкий консилер Арт 9-94<br/>Цена 25 руб.<br/>Жидкий консилер для коррекции<br/…" at bounding box center [609, 427] width 479 height 54
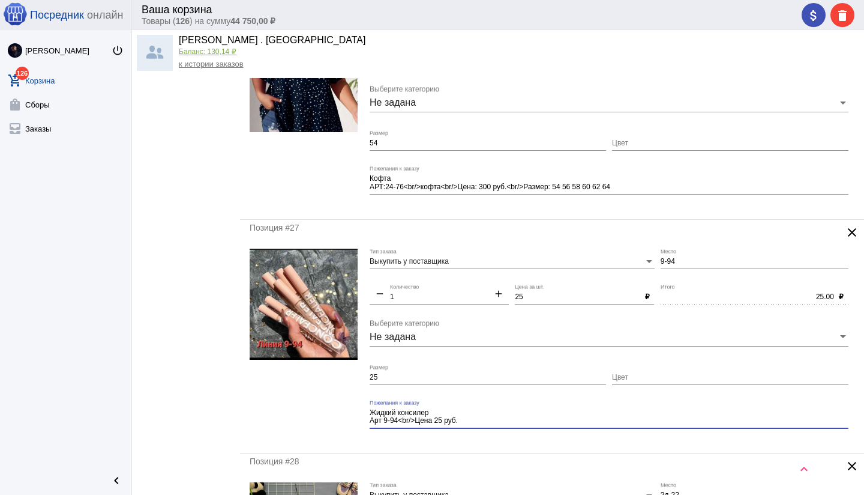
type textarea "Жидкий консилер Арт 9-94<br/>Цена 25 руб."
drag, startPoint x: 377, startPoint y: 374, endPoint x: 385, endPoint y: 381, distance: 10.2
click at [378, 376] on input "25" at bounding box center [488, 377] width 236 height 8
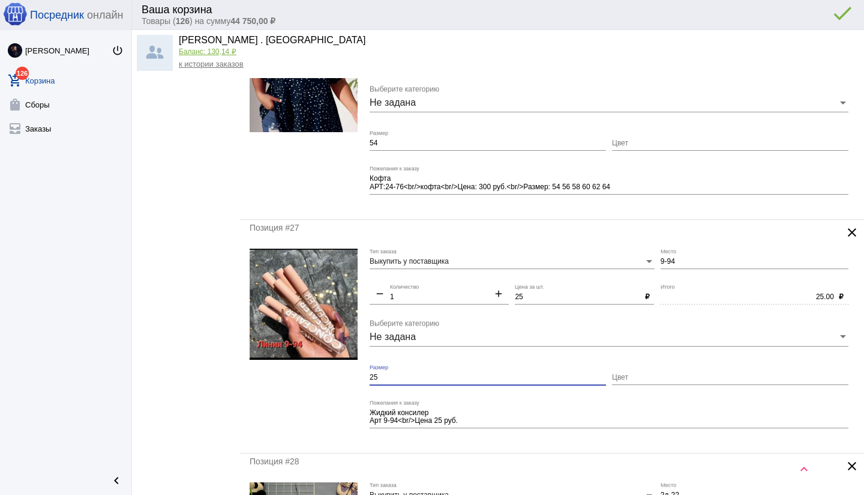
type input "2"
click at [530, 445] on div "Позиция #27 clear Выкупить у поставщика Тип заказа 9-94 Место remove 1 Количест…" at bounding box center [552, 336] width 624 height 233
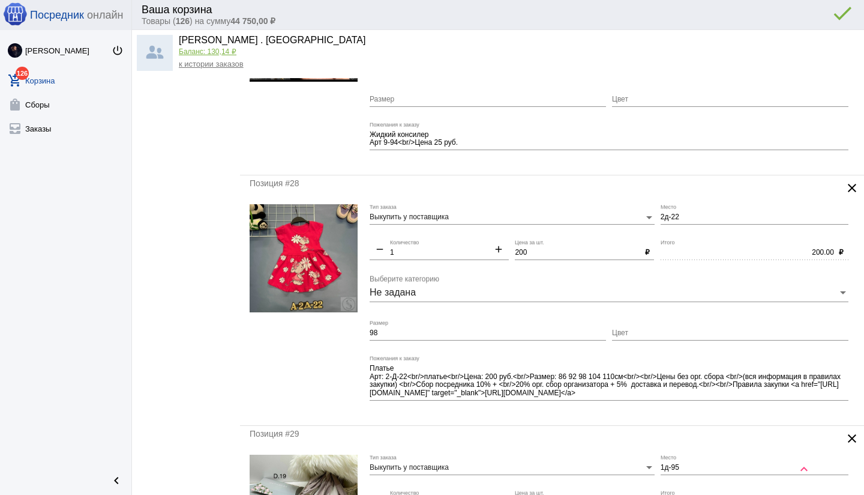
scroll to position [1375, 0]
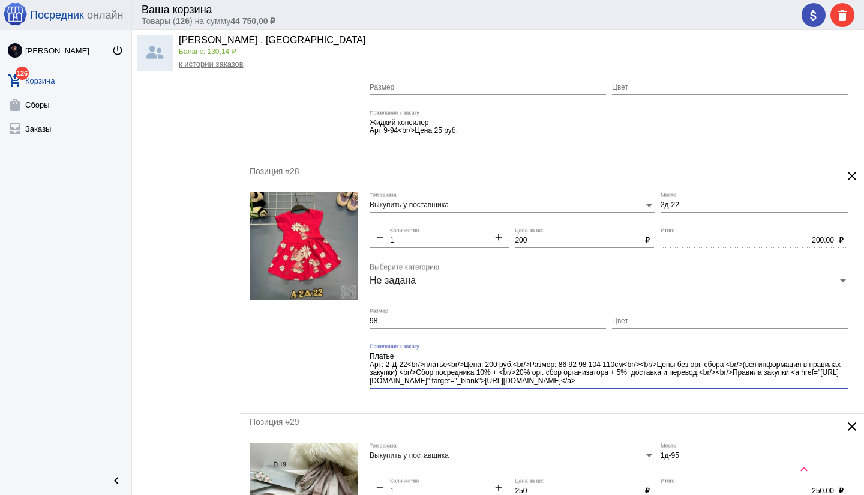
drag, startPoint x: 649, startPoint y: 379, endPoint x: 652, endPoint y: 385, distance: 7.0
click at [652, 385] on div "Платье Арт: 2-Д-22<br/>платье<br/>Цена: 200 руб.<br/>Размер: 86 92 98 104 110см…" at bounding box center [609, 365] width 479 height 45
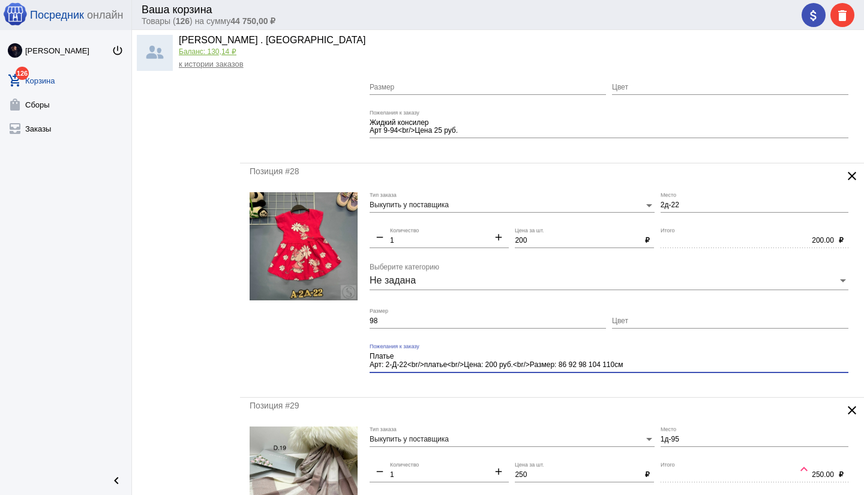
type textarea "Платье Арт: 2-Д-22<br/>платье<br/>Цена: 200 руб.<br/>Размер: 86 92 98 104 110см"
click at [547, 386] on div "Позиция #28 clear Выкупить у поставщика Тип заказа 2д-22 Место remove 1 Количес…" at bounding box center [552, 279] width 624 height 233
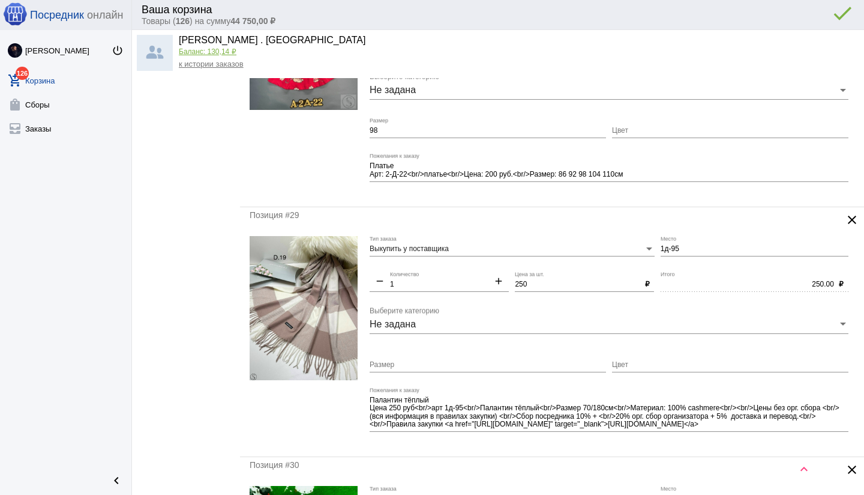
scroll to position [1574, 0]
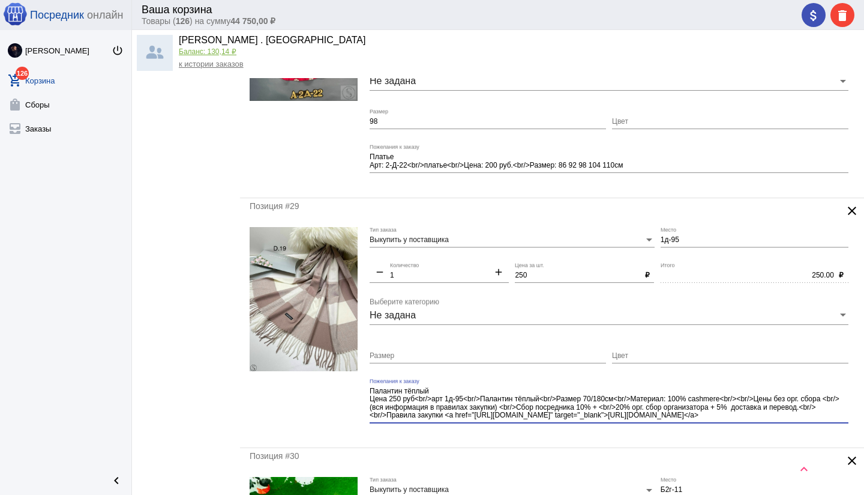
drag, startPoint x: 543, startPoint y: 398, endPoint x: 570, endPoint y: 425, distance: 38.2
click at [572, 426] on div "Палантин тёплый Цена 250 руб<br/>арт 1д-95<br/>Палантин тёплый<br/>Размер 70/18…" at bounding box center [609, 405] width 479 height 54
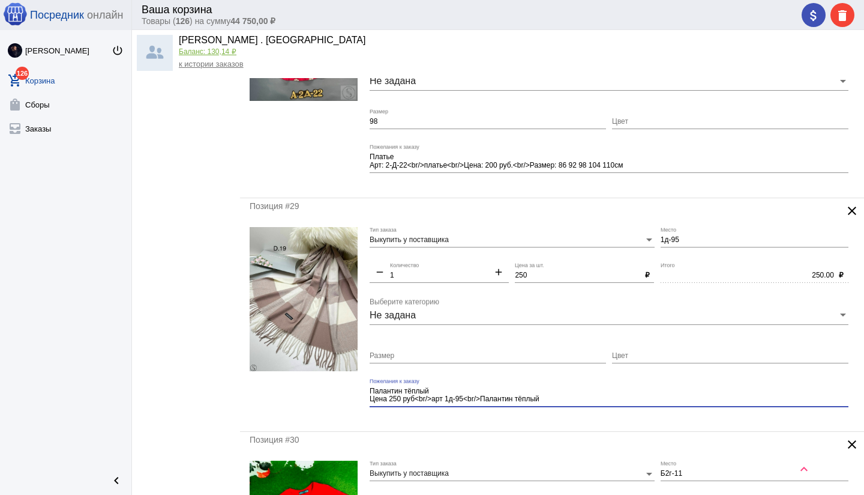
type textarea "Палантин тёплый Цена 250 руб<br/>арт 1д-95<br/>Палантин тёплый"
click at [509, 424] on div "Позиция #29 clear Выкупить у поставщика Тип заказа 1д-95 Место remove 1 Количес…" at bounding box center [552, 314] width 624 height 233
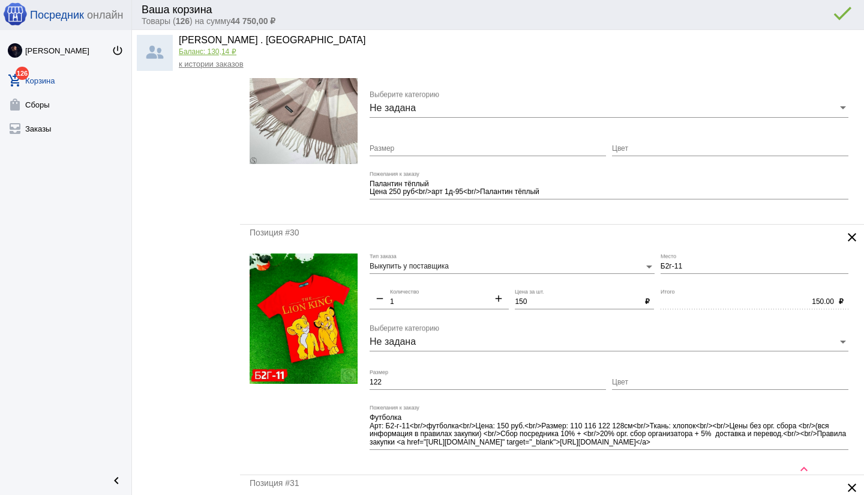
scroll to position [1782, 0]
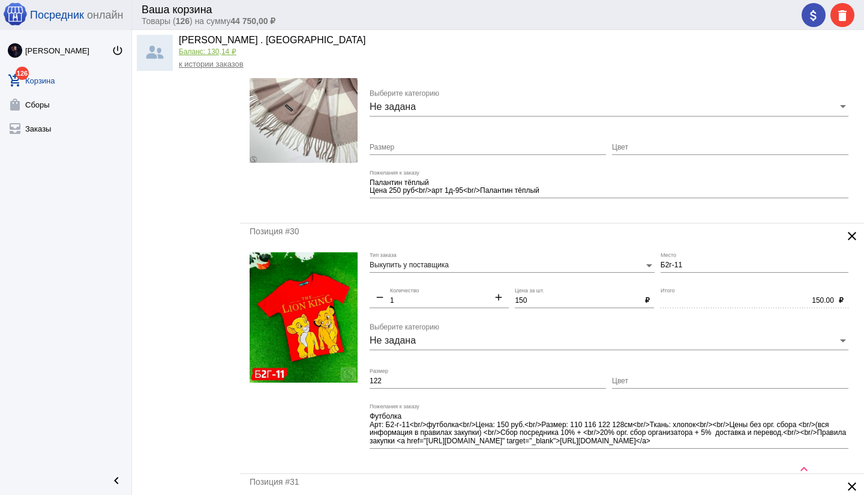
click at [852, 232] on mat-icon "clear" at bounding box center [852, 236] width 14 height 14
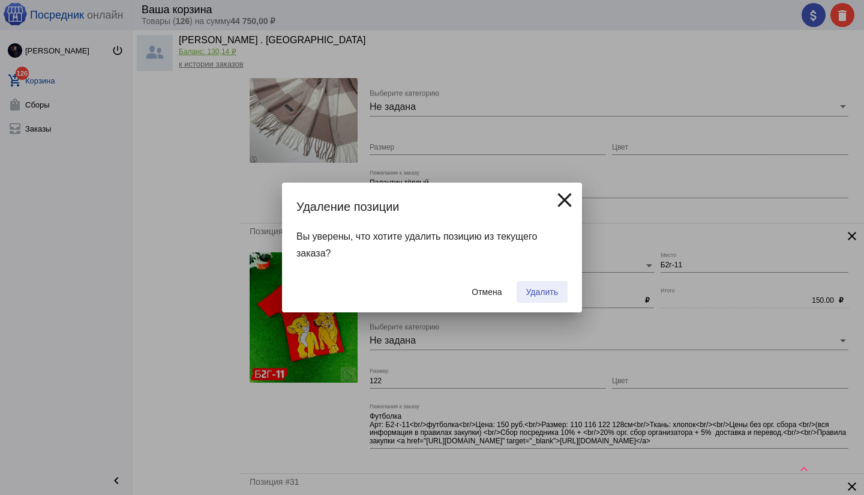
click at [539, 290] on span "Удалить" at bounding box center [542, 292] width 32 height 10
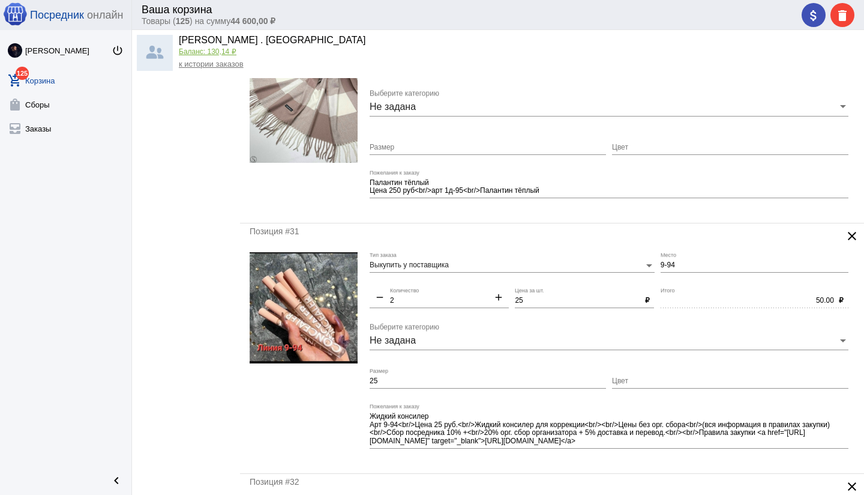
scroll to position [0, 0]
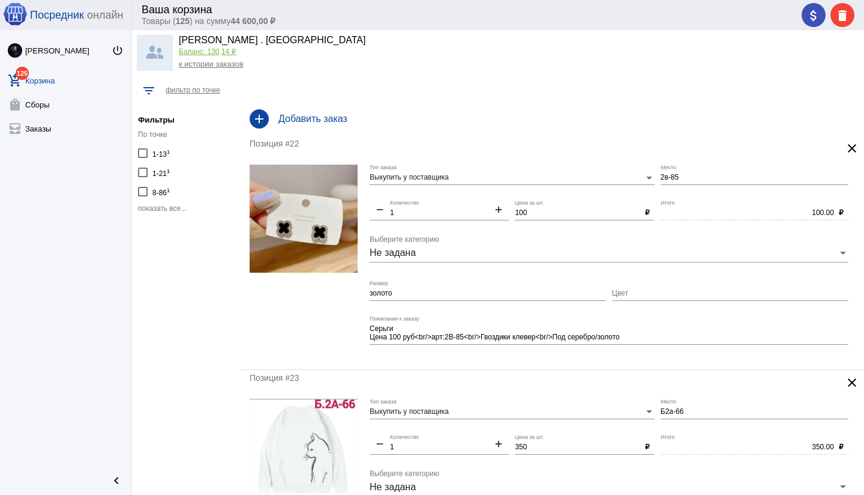
click at [372, 122] on h4 "Добавить заказ" at bounding box center [566, 118] width 576 height 11
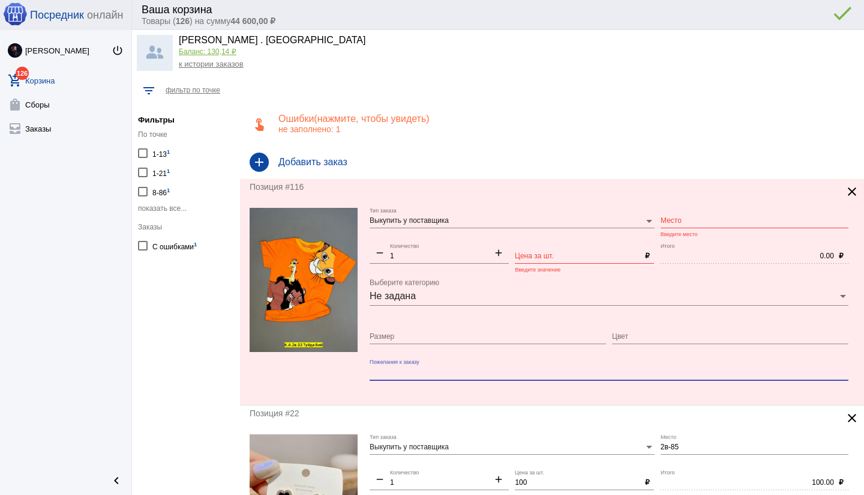
paste textarea "Цена штучно: 150руб Футболка, хлопок Размеры 98-104-110-116-122"
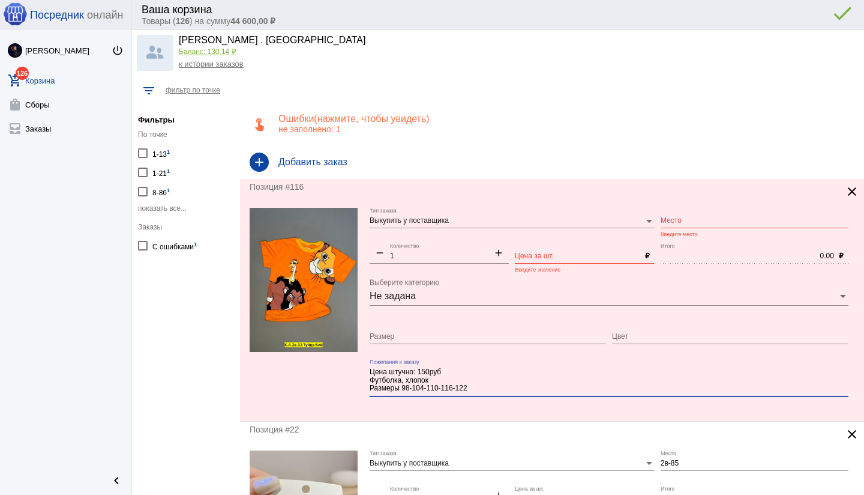
type textarea "Цена штучно: 150руб Футболка, хлопок Размеры 98-104-110-116-122"
click at [398, 335] on input "Размер" at bounding box center [488, 336] width 236 height 8
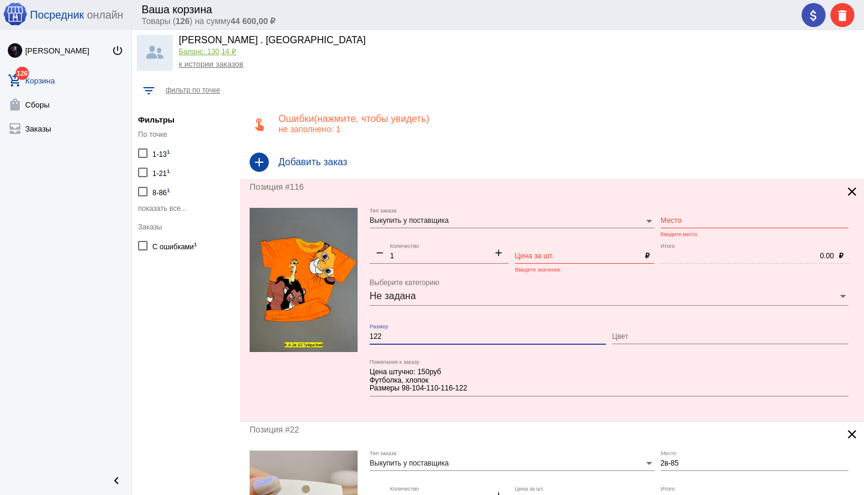
type input "122"
click at [677, 222] on input "Место" at bounding box center [755, 221] width 188 height 8
type input "2в-32"
click at [554, 252] on input "Цена за шт." at bounding box center [577, 256] width 125 height 8
type input "150"
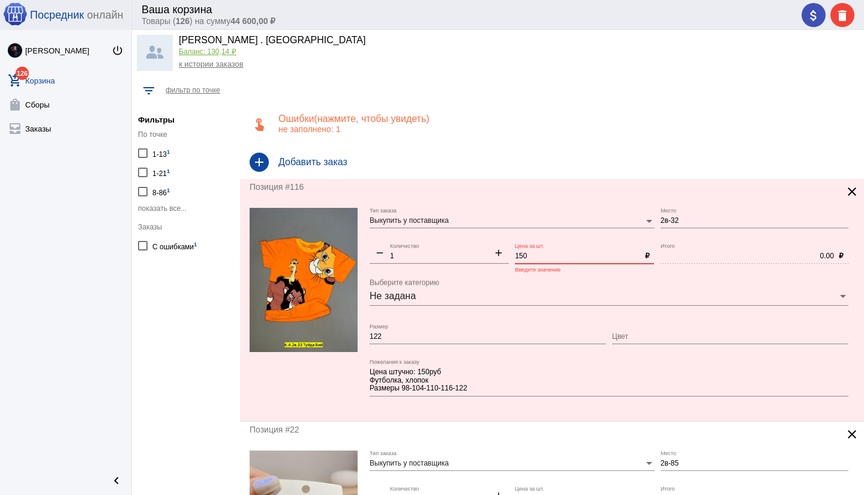
click at [439, 410] on mat-form-field "Цена штучно: 150руб Футболка, хлопок Размеры 98-104-110-116-122 Пожелания к зак…" at bounding box center [612, 385] width 485 height 52
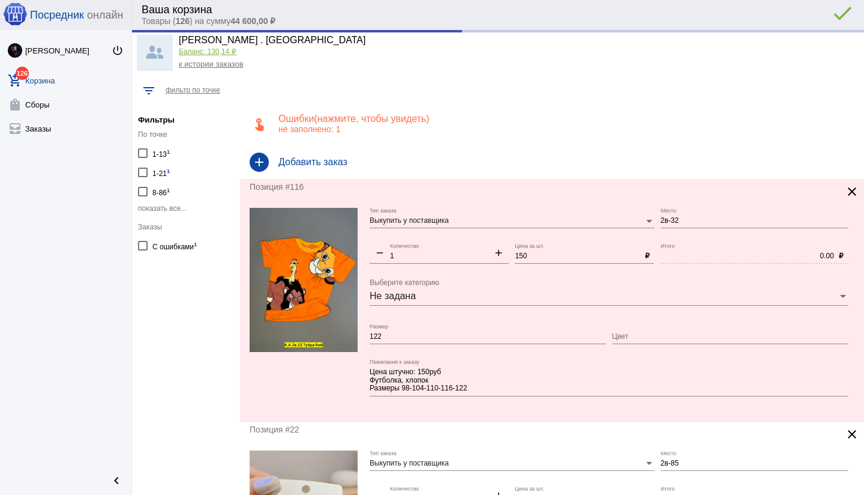
type input "150.00"
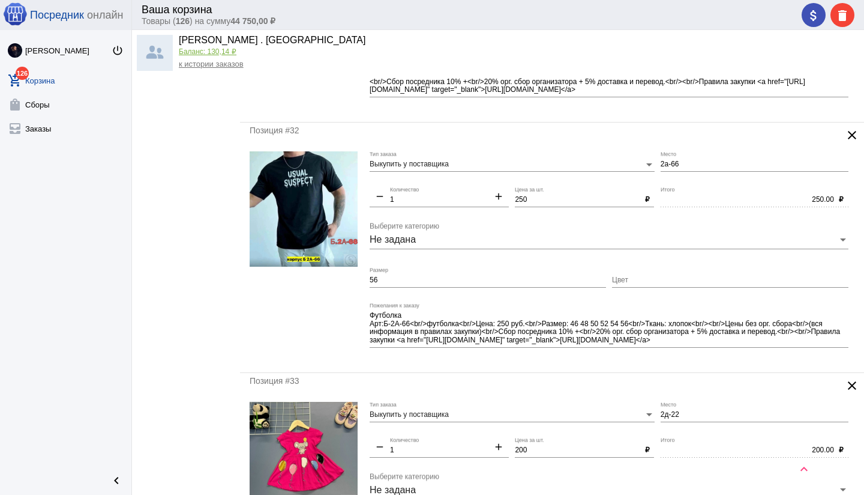
scroll to position [2372, 0]
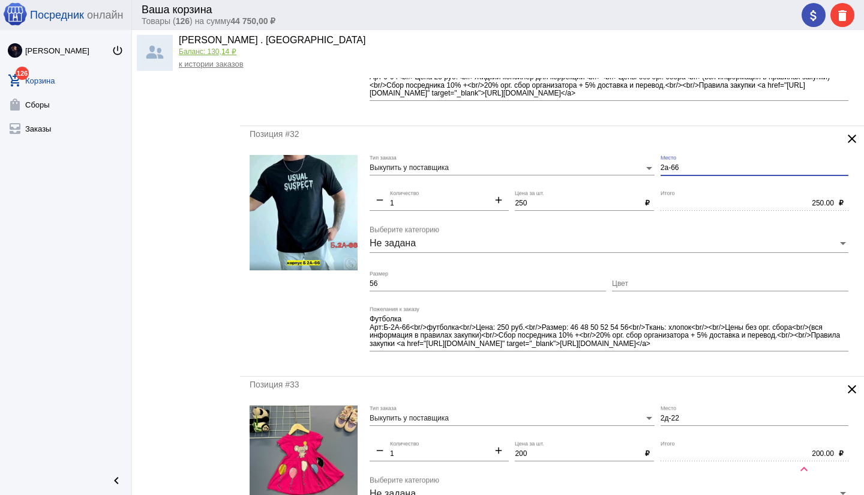
click at [661, 169] on input "2а-66" at bounding box center [755, 168] width 188 height 8
click at [685, 188] on mat-form-field "б2а-66 Место" at bounding box center [758, 172] width 194 height 35
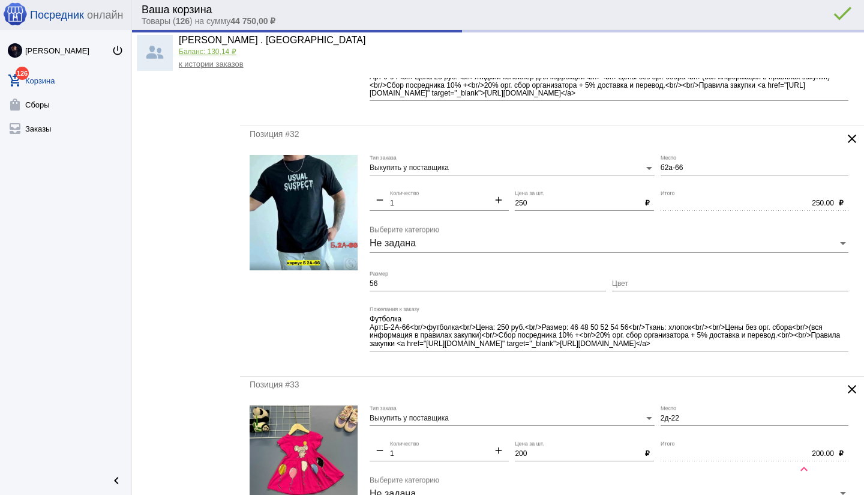
type input "Б2а-66"
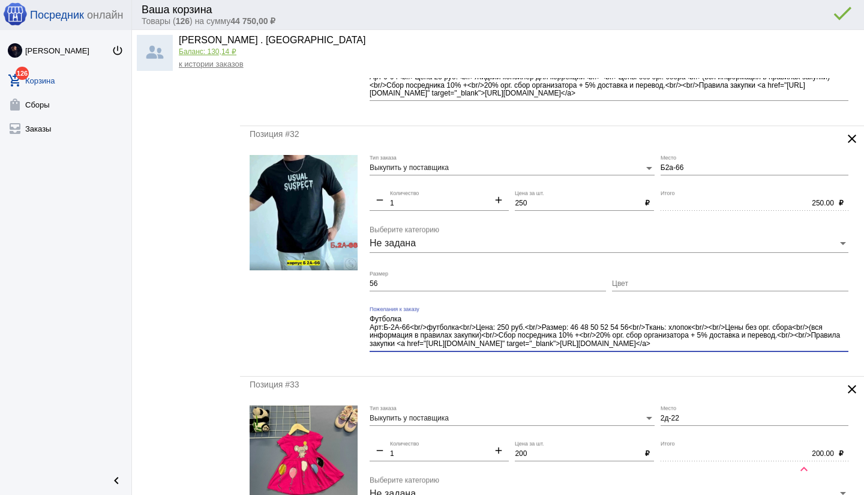
drag, startPoint x: 697, startPoint y: 325, endPoint x: 726, endPoint y: 352, distance: 38.6
click at [726, 352] on div "Футболка Арт:Б-2А-66<br/>футболка<br/>Цена: 250 руб.<br/>Размер: 46 48 50 52 54…" at bounding box center [609, 333] width 479 height 54
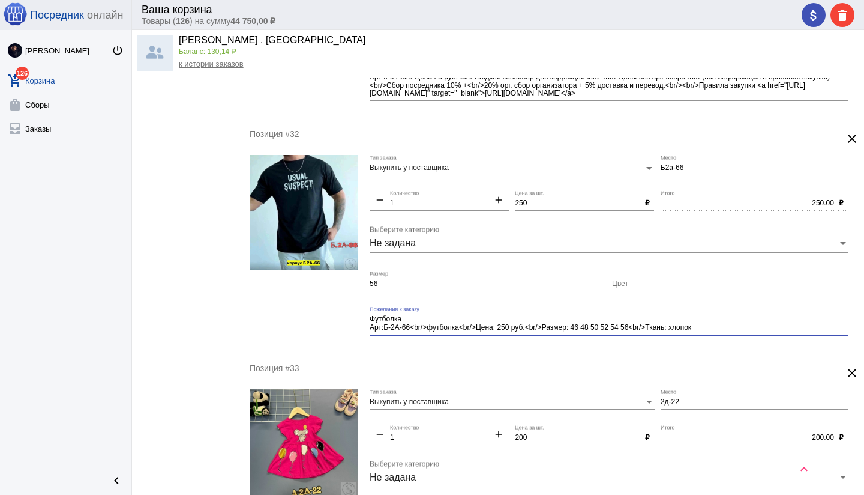
type textarea "Футболка Арт:Б-2А-66<br/>футболка<br/>Цена: 250 руб.<br/>Размер: 46 48 50 52 54…"
click at [618, 349] on div "Позиция #32 clear Выкупить у поставщика Тип заказа Б2а-66 Место remove 1 Количе…" at bounding box center [552, 242] width 624 height 233
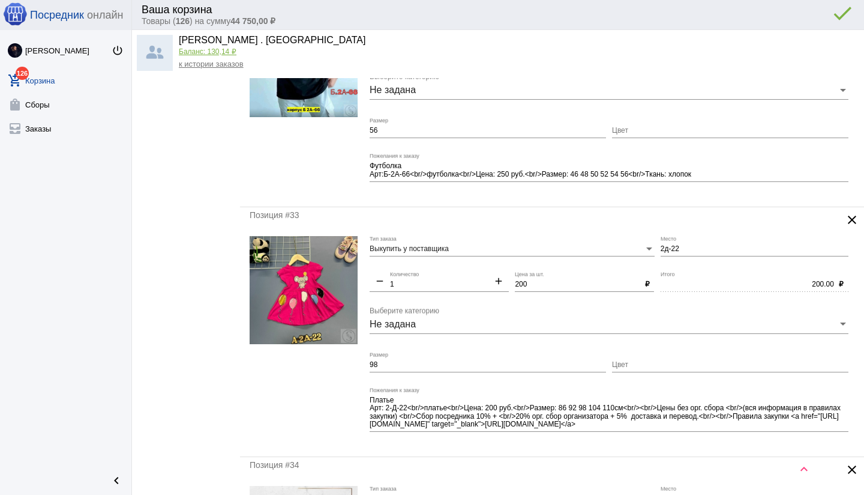
scroll to position [2540, 0]
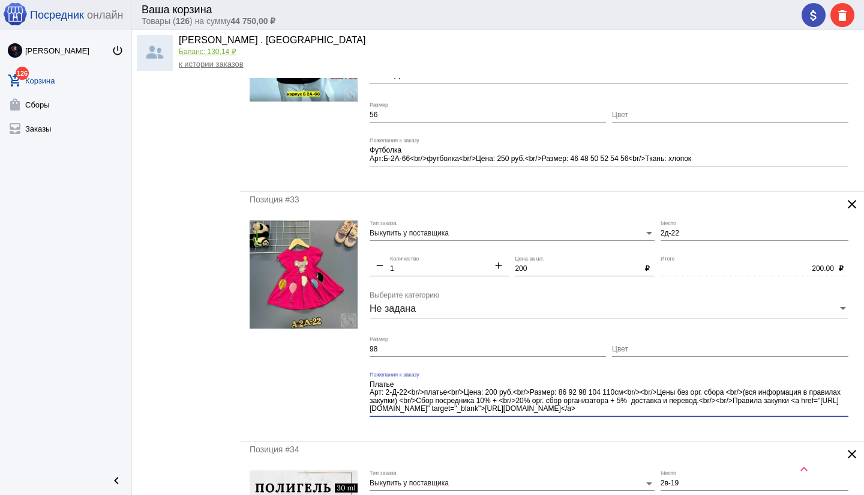
drag, startPoint x: 648, startPoint y: 408, endPoint x: 660, endPoint y: 423, distance: 19.7
click at [660, 423] on div "Платье Арт: 2-Д-22<br/>платье<br/>Цена: 200 руб.<br/>Размер: 86 92 98 104 110см…" at bounding box center [609, 398] width 479 height 54
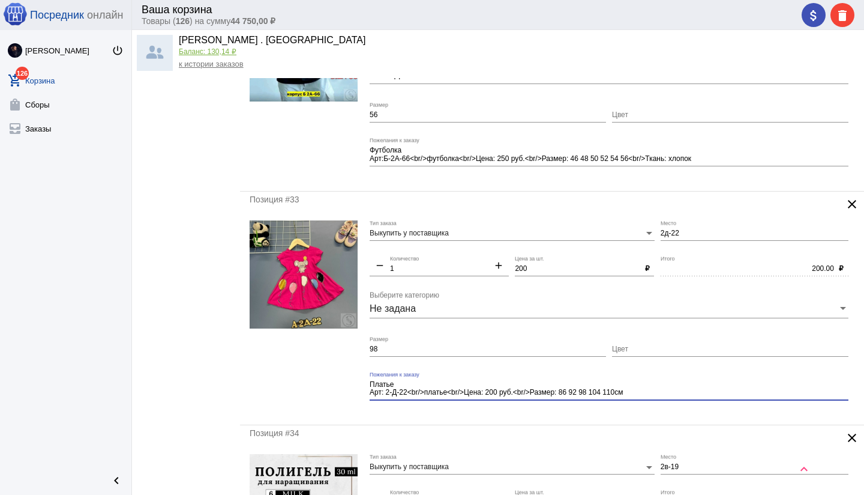
type textarea "Платье Арт: 2-Д-22<br/>платье<br/>Цена: 200 руб.<br/>Размер: 86 92 98 104 110см"
click at [596, 415] on div "Позиция #33 clear Выкупить у поставщика Тип заказа 2д-22 Место remove 1 Количес…" at bounding box center [552, 307] width 624 height 233
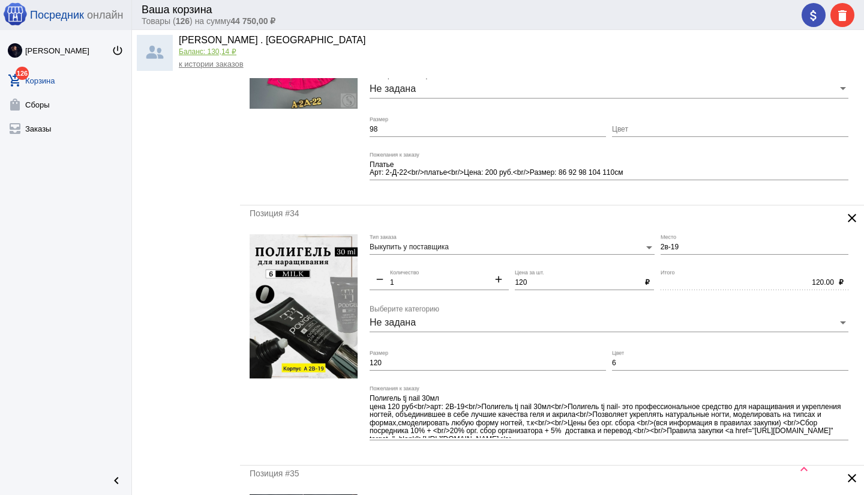
click at [391, 362] on input "120" at bounding box center [488, 363] width 236 height 8
type input "1"
type input "цвет 6"
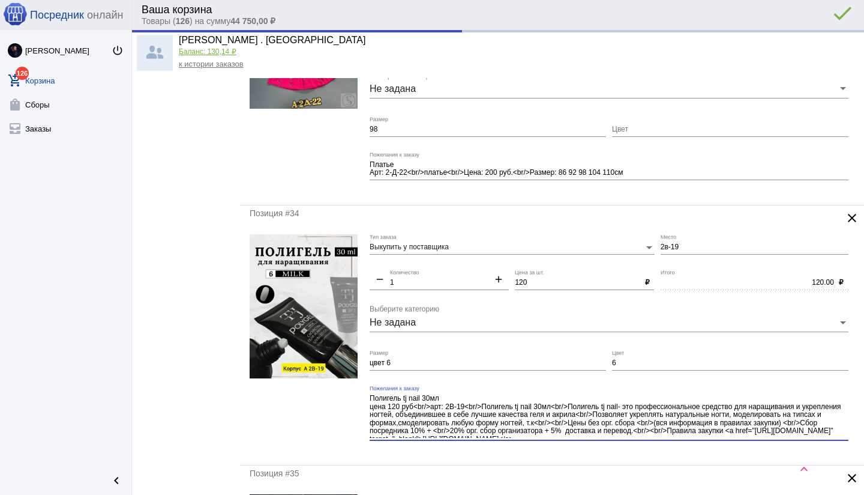
scroll to position [7, 0]
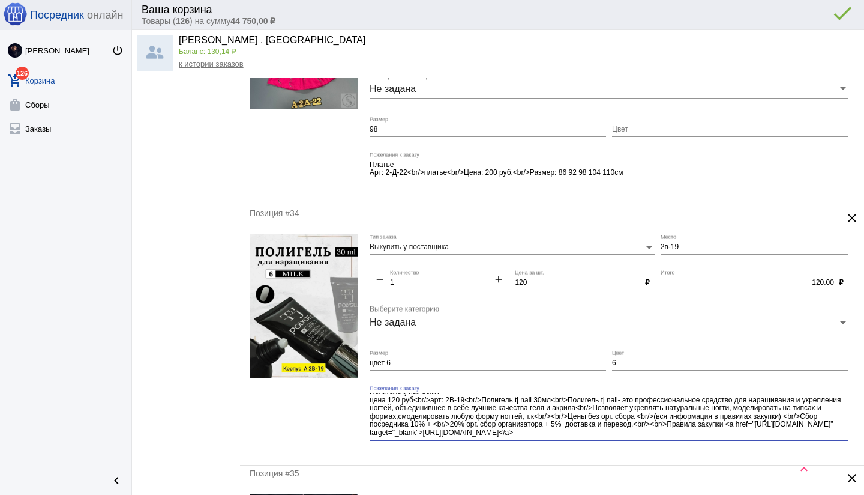
drag, startPoint x: 555, startPoint y: 405, endPoint x: 622, endPoint y: 436, distance: 73.8
click at [622, 436] on textarea "Полигель tj nail 30мл цена 120 руб<br/>арт: 2В-19<br/>Полигель tj nail 30мл<br/…" at bounding box center [609, 415] width 479 height 44
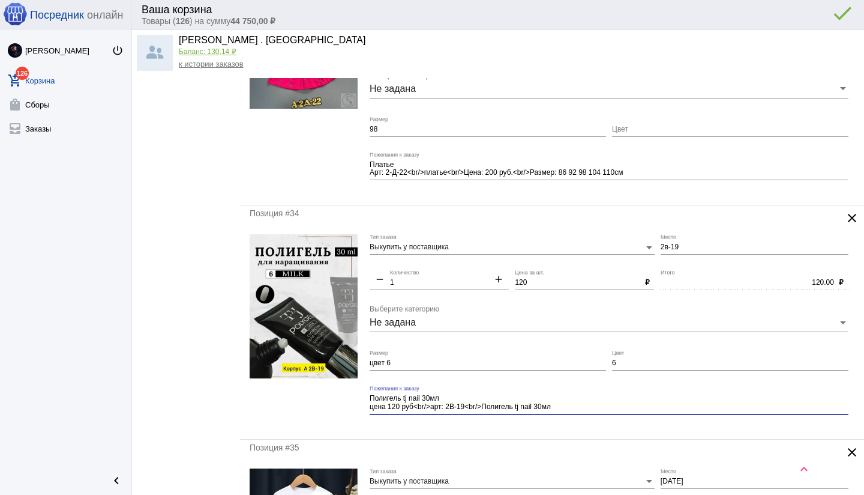
scroll to position [0, 0]
type textarea "Полигель tj nail 30мл цена 120 руб<br/>арт: 2В-19<br/>Полигель tj nail 30мл"
click at [641, 366] on input "6" at bounding box center [730, 363] width 236 height 8
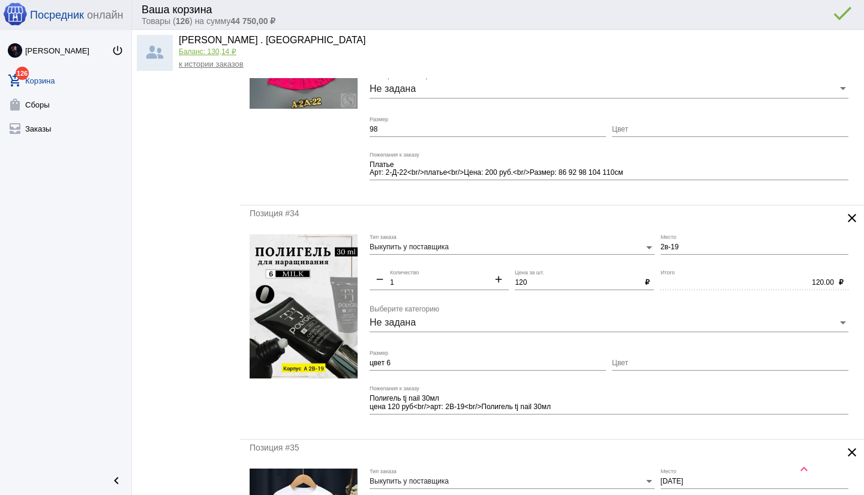
drag, startPoint x: 612, startPoint y: 432, endPoint x: 591, endPoint y: 431, distance: 21.6
click at [612, 432] on div "Позиция #34 clear Выкупить у поставщика Тип заказа 2в-19 Место remove 1 Количес…" at bounding box center [552, 321] width 624 height 233
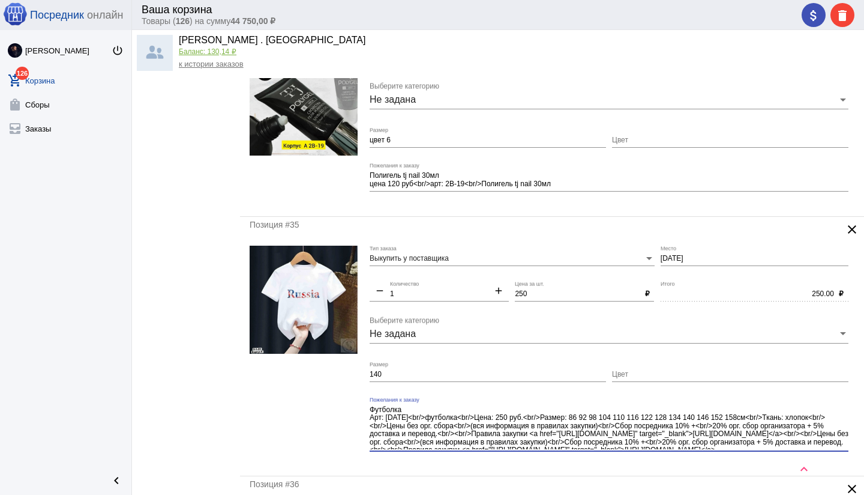
scroll to position [15, 0]
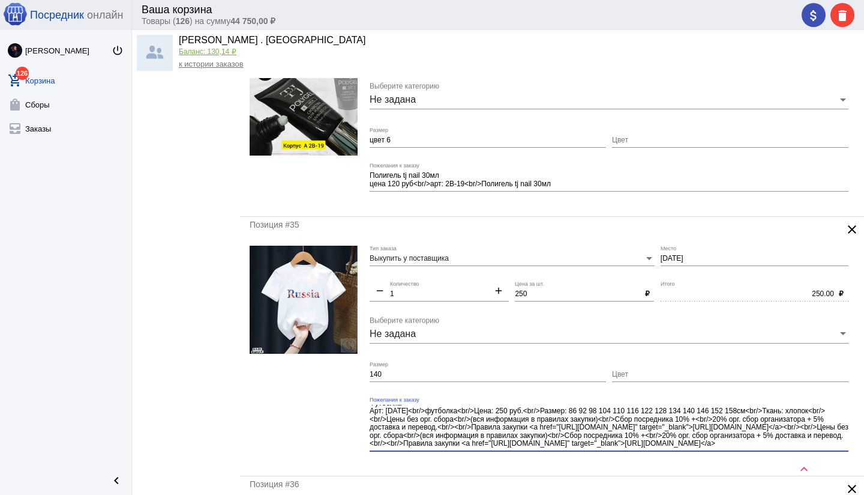
drag, startPoint x: 756, startPoint y: 427, endPoint x: 763, endPoint y: 450, distance: 23.9
click at [763, 450] on div "Футболка Арт: [DATE]<br/>футболка<br/>Цена: 250 руб.<br/>Размер: 86 92 98 104 1…" at bounding box center [609, 424] width 479 height 55
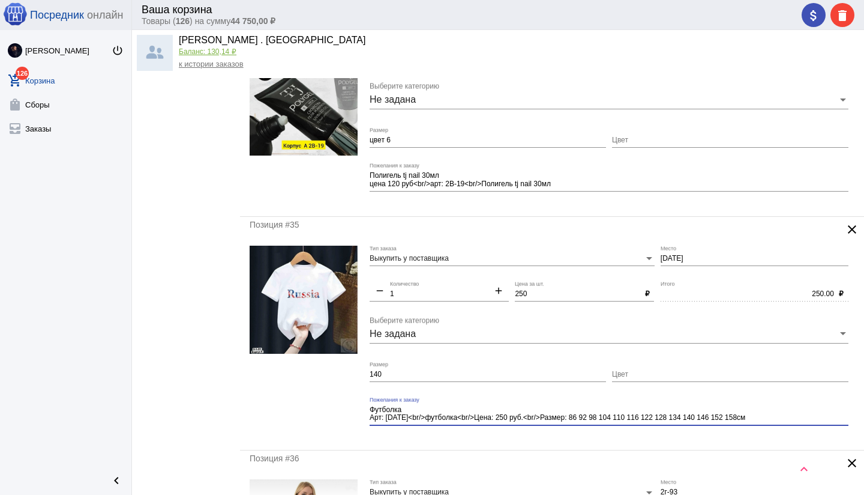
scroll to position [0, 0]
type textarea "Футболка Арт: [DATE]<br/>футболка<br/>Цена: 250 руб.<br/>Размер: 86 92 98 104 1…"
click at [463, 433] on mat-form-field "Футболка Арт: [DATE]<br/>футболка<br/>Цена: 250 руб.<br/>Размер: 86 92 98 104 1…" at bounding box center [612, 419] width 485 height 44
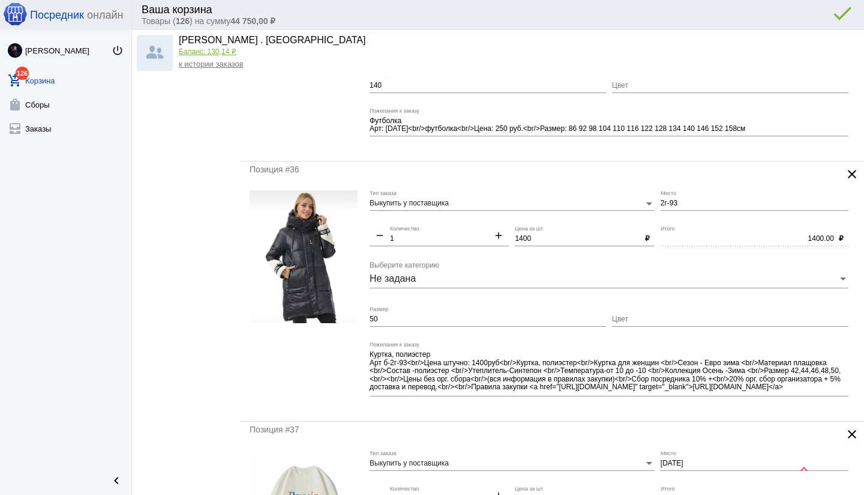
scroll to position [3270, 0]
click at [523, 239] on input "1400" at bounding box center [577, 240] width 125 height 8
type input "1000"
click at [467, 418] on div "Позиция #36 clear Выкупить у поставщика Тип заказа 2г-93 Место remove 1 Количес…" at bounding box center [552, 292] width 624 height 259
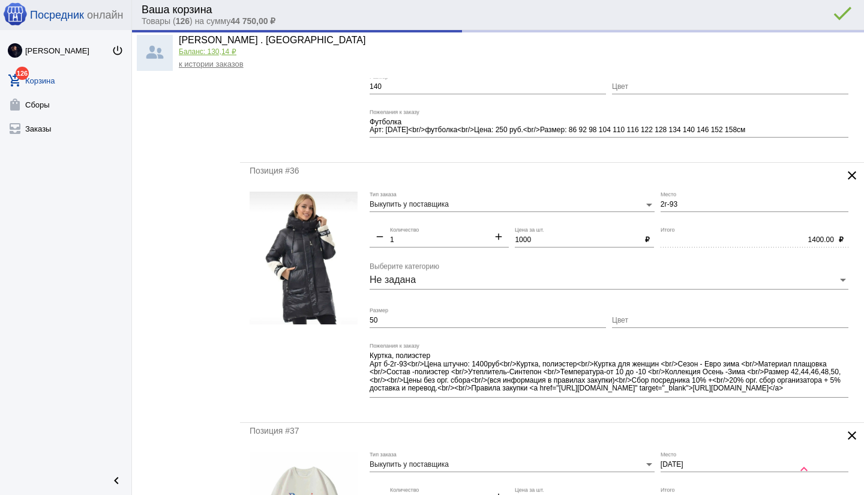
type input "1000.00"
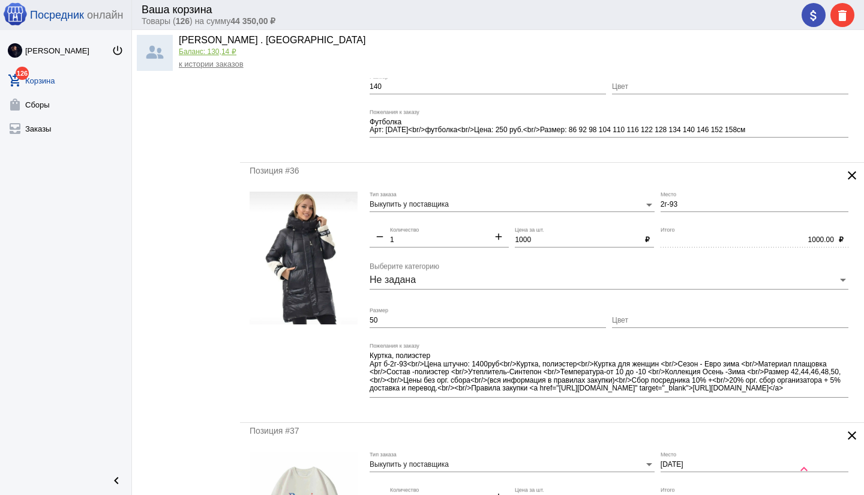
click at [662, 205] on input "2г-93" at bounding box center [755, 204] width 188 height 8
click at [680, 227] on div "1000.00 Итого" at bounding box center [747, 237] width 173 height 20
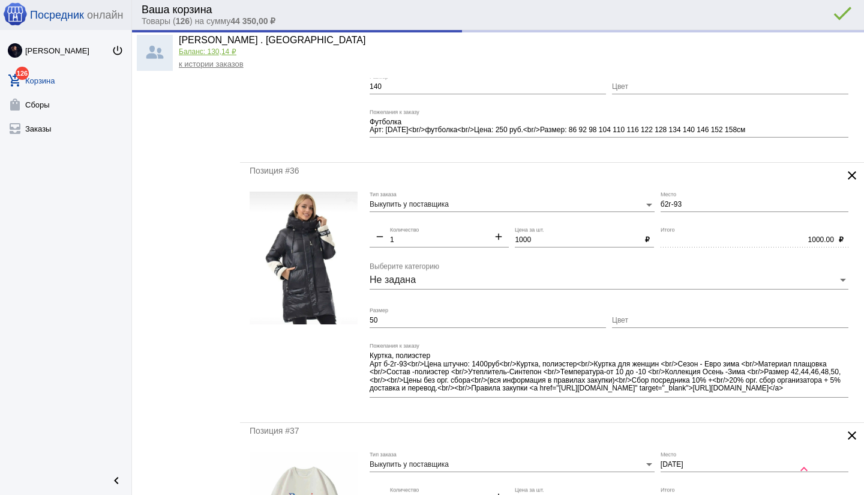
type input "Б2г-93"
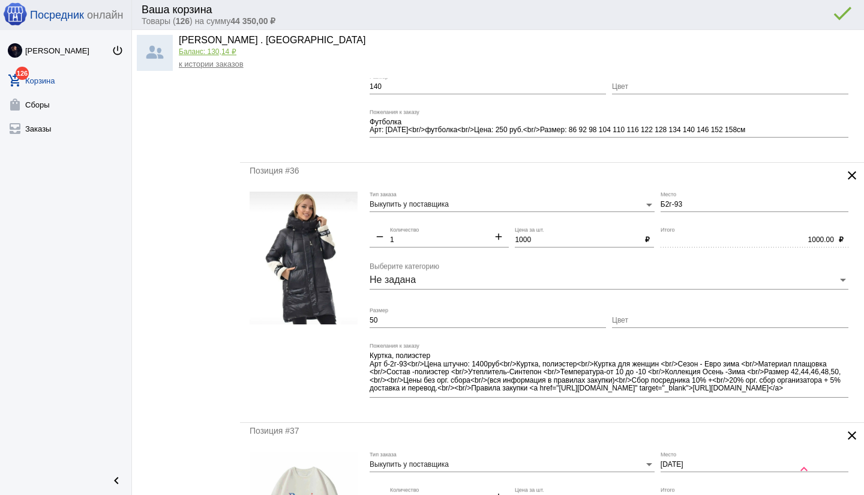
click at [483, 363] on textarea "Куртка, полиэстер Арт б-2г-93<br/>Цена штучно: 1400руб<br/>Куртка, полиэстер<br…" at bounding box center [609, 372] width 479 height 44
drag, startPoint x: 751, startPoint y: 362, endPoint x: 774, endPoint y: 394, distance: 39.3
click at [774, 395] on div "Куртка, полиэстер Арт б-2г-93<br/>Цена штучно: 1000руб<br/>Куртка, полиэстер<br…" at bounding box center [609, 370] width 479 height 55
drag, startPoint x: 753, startPoint y: 364, endPoint x: 771, endPoint y: 394, distance: 35.3
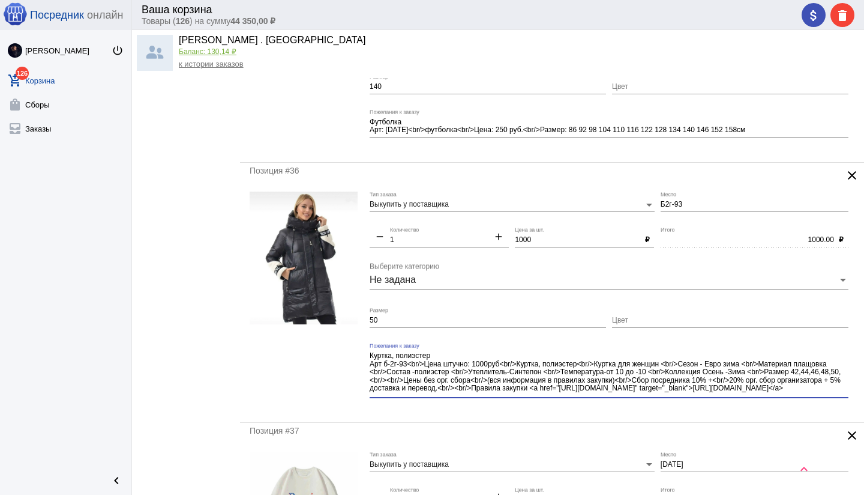
click at [772, 394] on div "Куртка, полиэстер Арт б-2г-93<br/>Цена штучно: 1000руб<br/>Куртка, полиэстер<br…" at bounding box center [609, 370] width 479 height 55
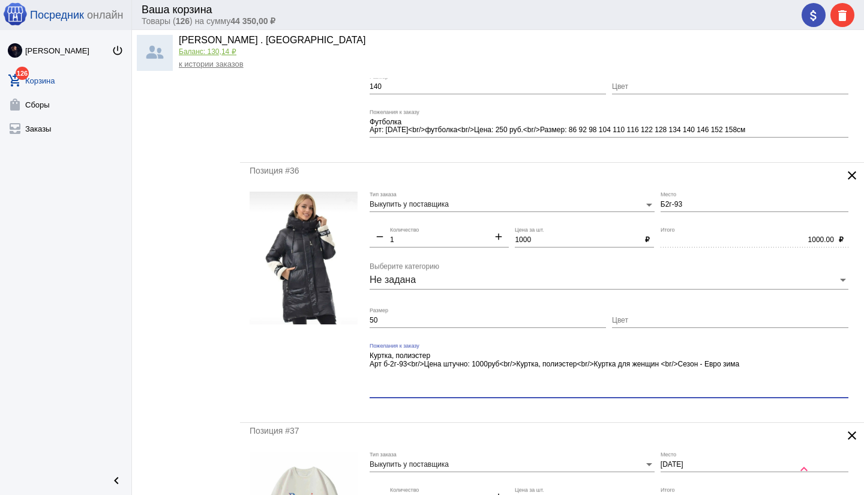
scroll to position [0, 0]
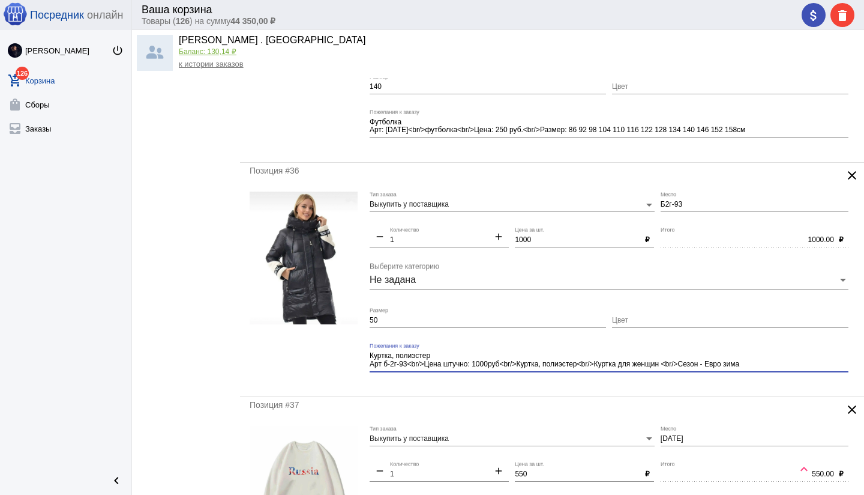
type textarea "Куртка, полиэстер Арт б-2г-93<br/>Цена штучно: 1000руб<br/>Куртка, полиэстер<br…"
click at [484, 390] on div "Позиция #36 clear Выкупить у поставщика Тип заказа Б2г-93 Место remove 1 Количе…" at bounding box center [552, 279] width 624 height 233
click at [531, 388] on div "Позиция #36 clear Выкупить у поставщика Тип заказа Б2г-93 Место remove 1 Количе…" at bounding box center [552, 279] width 624 height 233
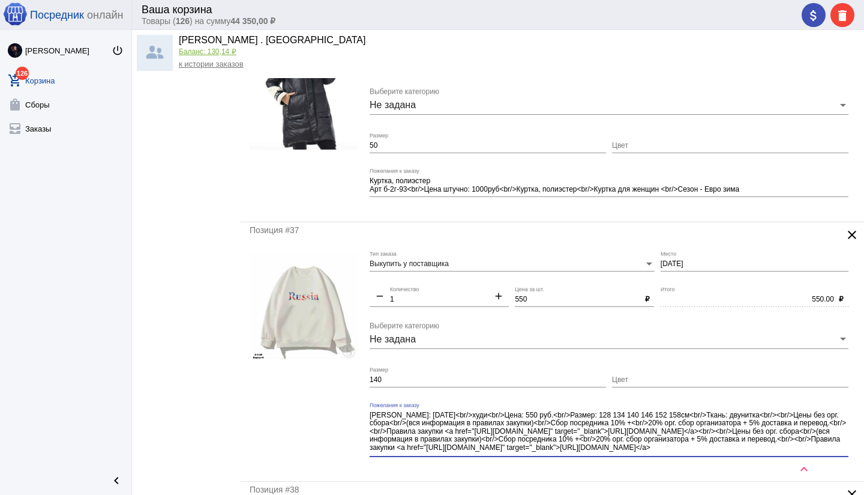
scroll to position [15, 0]
drag, startPoint x: 646, startPoint y: 423, endPoint x: 685, endPoint y: 455, distance: 50.7
click at [685, 455] on div "[PERSON_NAME]: [DATE]<br/>худи<br/>Цена: 550 руб.<br/>Размер: 128 134 140 146 1…" at bounding box center [609, 429] width 479 height 55
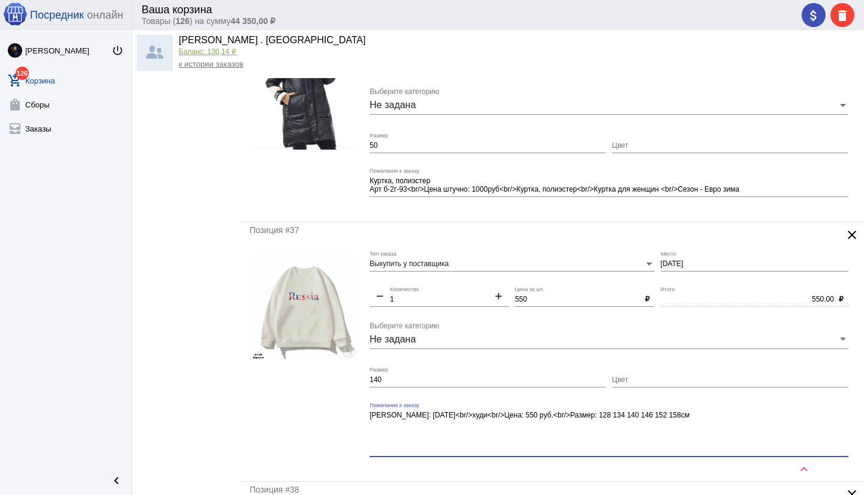
scroll to position [0, 0]
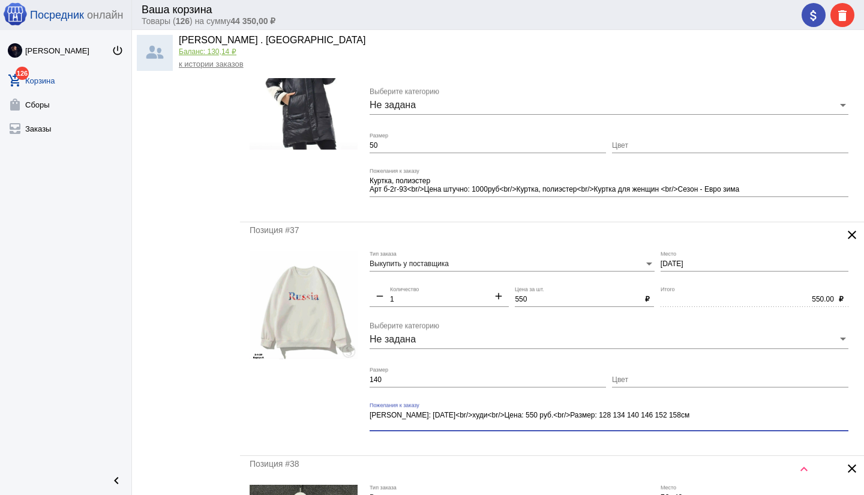
type textarea "[PERSON_NAME]: [DATE]<br/>худи<br/>Цена: 550 руб.<br/>Размер: 128 134 140 146 1…"
click at [628, 451] on div "Позиция #37 clear Выкупить у поставщика Тип заказа [DATE] Место remove 1 Количе…" at bounding box center [552, 338] width 624 height 233
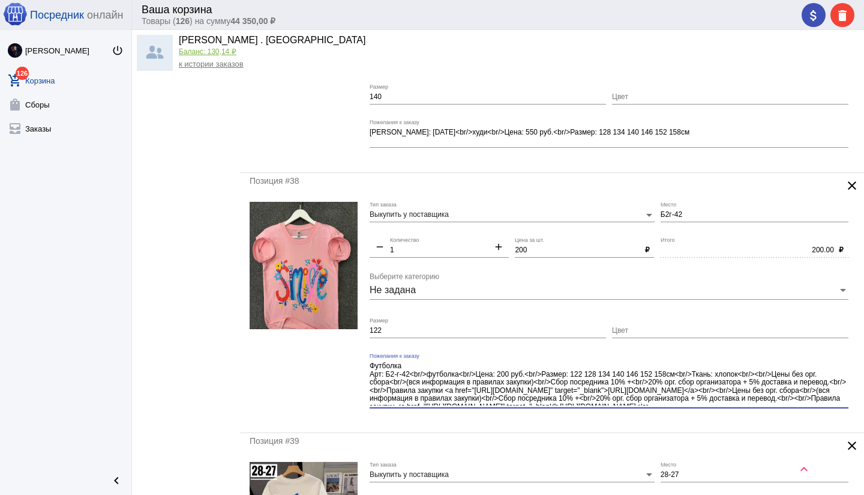
scroll to position [15, 0]
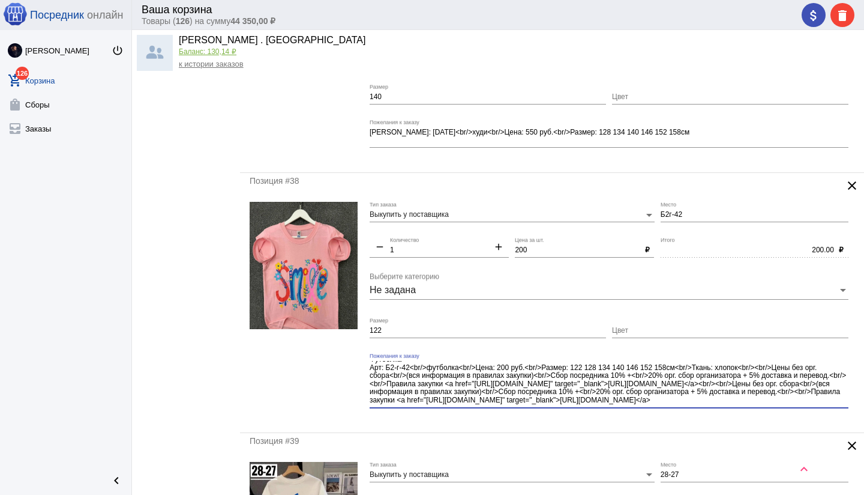
drag, startPoint x: 420, startPoint y: 377, endPoint x: 489, endPoint y: 406, distance: 75.0
click at [489, 406] on div "Футболка Арт: Б2-г-42<br/>футболка<br/>Цена: 200 руб.<br/>Размер: 122 128 134 1…" at bounding box center [609, 385] width 479 height 64
click at [475, 418] on mat-form-field "Футболка Арт: Б2-г-42<br/>футболка<br/>Цена: 200 руб.<br/>Размер: 122 128 134 1…" at bounding box center [612, 388] width 485 height 70
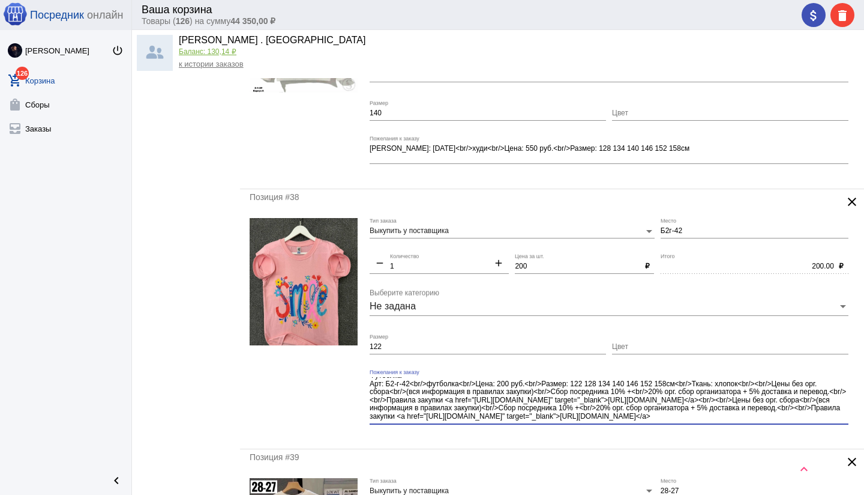
scroll to position [0, 0]
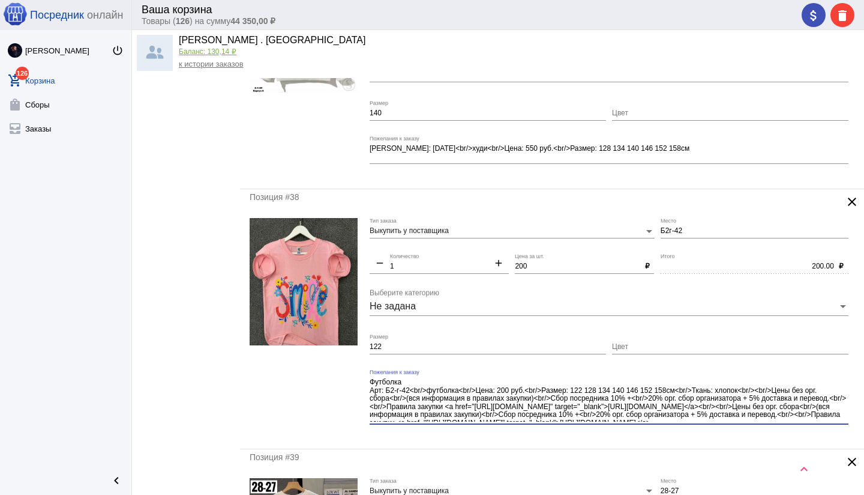
drag, startPoint x: 504, startPoint y: 415, endPoint x: 400, endPoint y: 399, distance: 105.2
click at [365, 397] on form "Выкупить у поставщика Тип заказа Б2г-42 Место remove 1 Количество add 200 Цена …" at bounding box center [552, 328] width 605 height 221
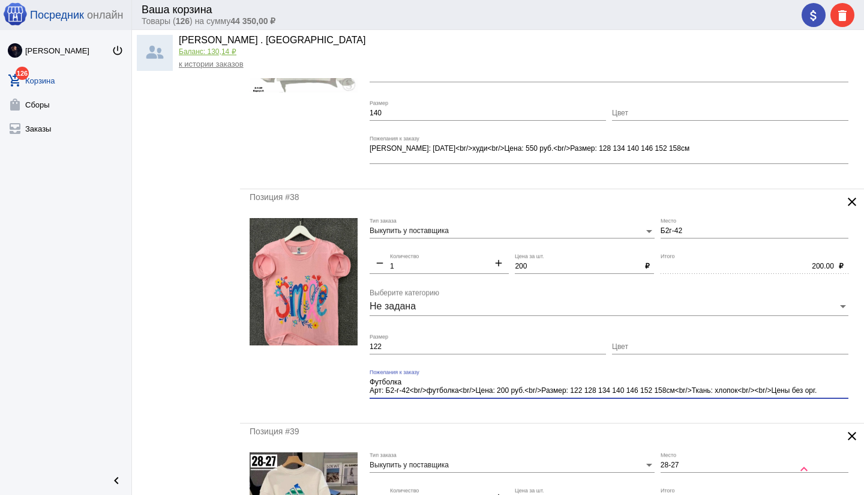
drag, startPoint x: 681, startPoint y: 389, endPoint x: 826, endPoint y: 395, distance: 144.8
click at [828, 395] on textarea "Футболка Арт: Б2-г-42<br/>футболка<br/>Цена: 200 руб.<br/>Размер: 122 128 134 1…" at bounding box center [609, 386] width 479 height 19
drag, startPoint x: 547, startPoint y: 390, endPoint x: 469, endPoint y: 388, distance: 78.0
click at [469, 388] on textarea "Футболка Арт: Б2-г-42<br/>футболка<br/>Цена: 200 руб.<br/>Размер: 122 128 134 1…" at bounding box center [609, 386] width 479 height 19
type textarea "Футболка Арт: Б2-г-42<br/>футболка<Размер: 122 128 134 140 146 152 158см"
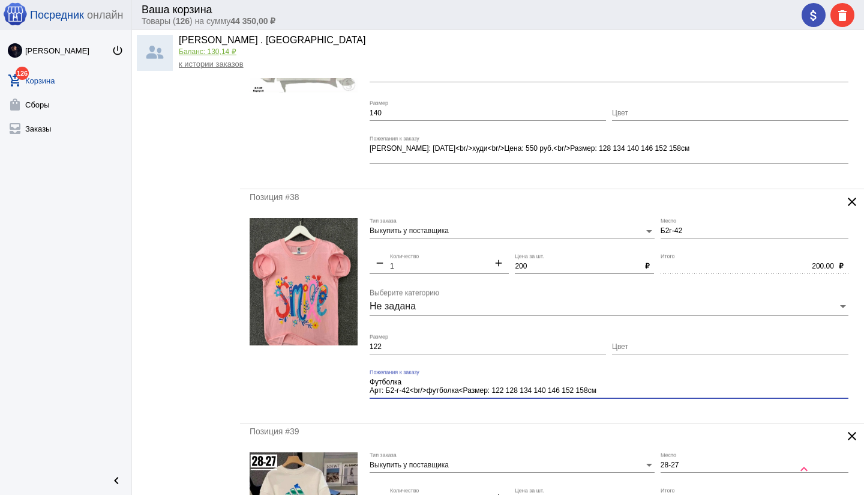
click at [531, 266] on input "200" at bounding box center [577, 266] width 125 height 8
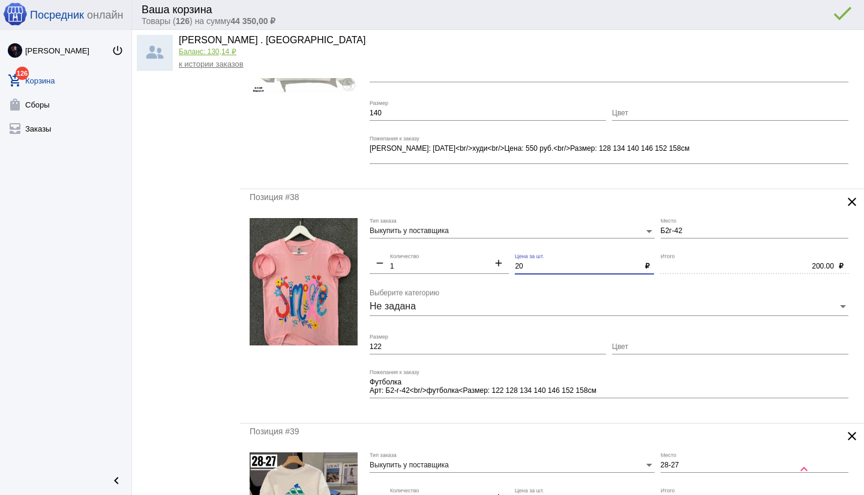
type input "2"
type input "150"
click at [525, 415] on div "Позиция #38 clear Выкупить у поставщика Тип заказа Б2г-42 Место remove 1 Количе…" at bounding box center [552, 305] width 624 height 233
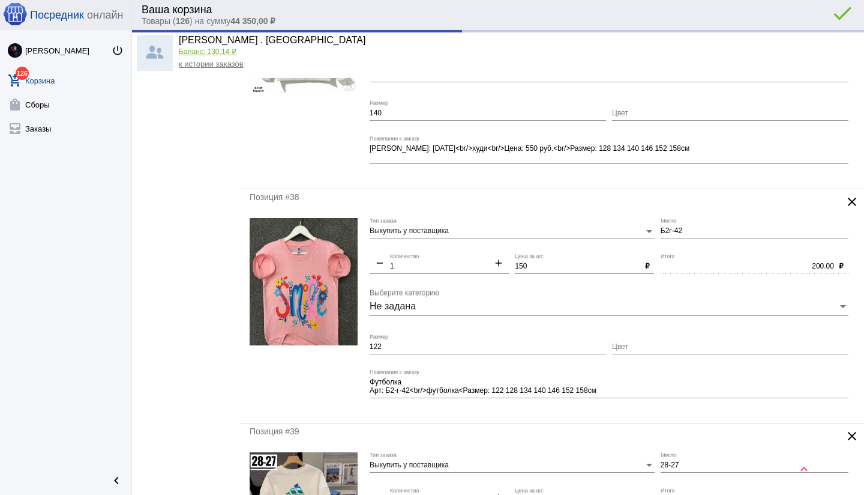
type input "150.00"
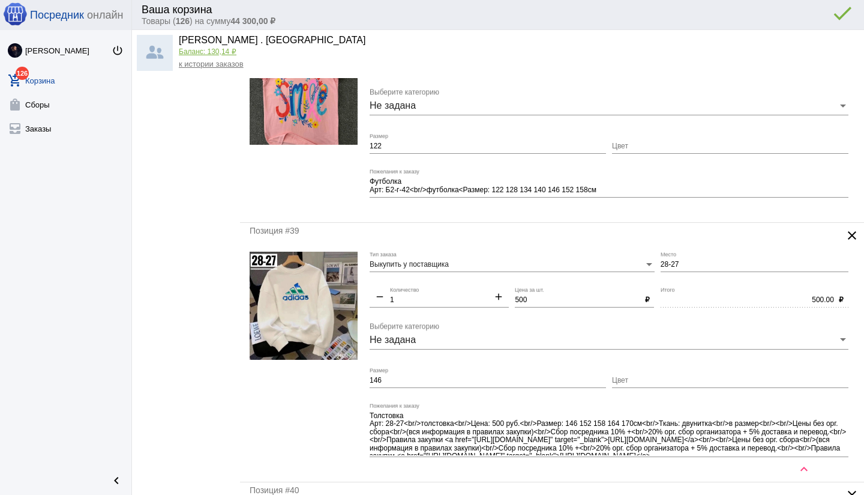
scroll to position [3915, 0]
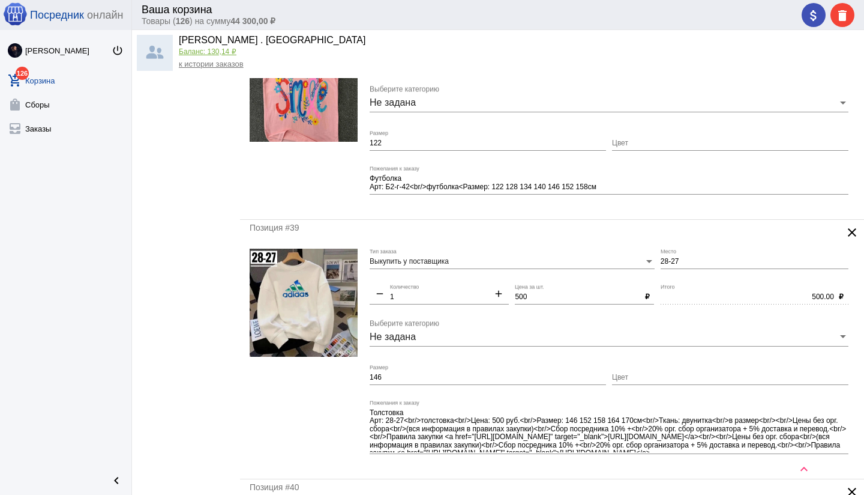
click at [525, 295] on input "500" at bounding box center [577, 297] width 125 height 8
type input "250"
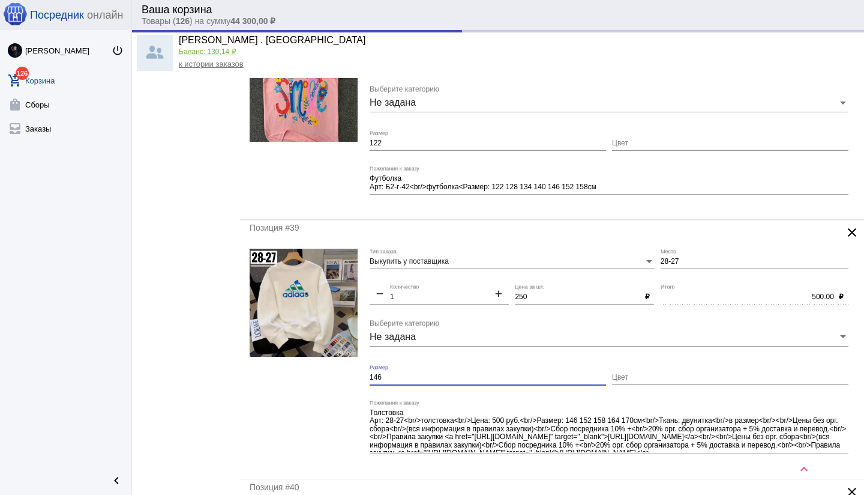
click at [417, 377] on input "146" at bounding box center [488, 377] width 236 height 8
type input "250.00"
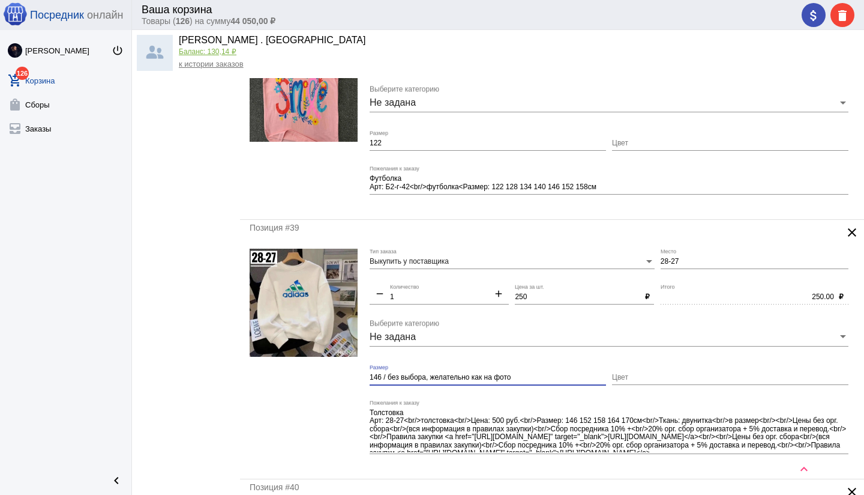
type input "146 / без выбора, желательно как на фото"
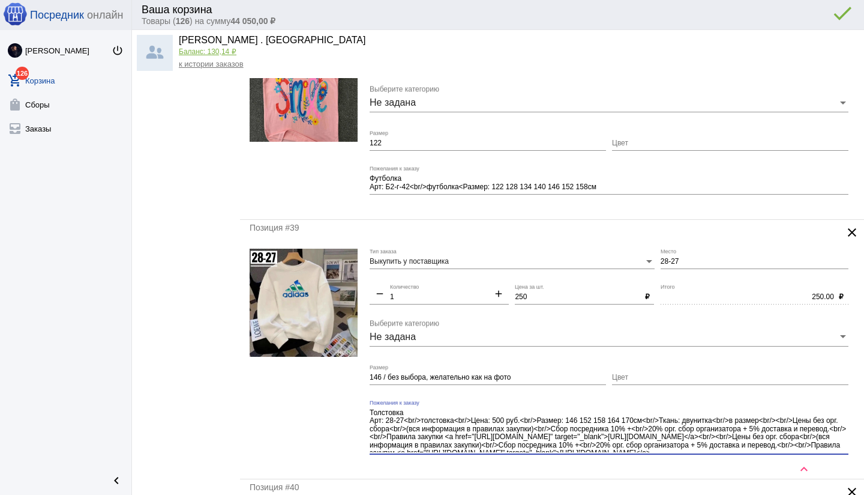
scroll to position [15, 0]
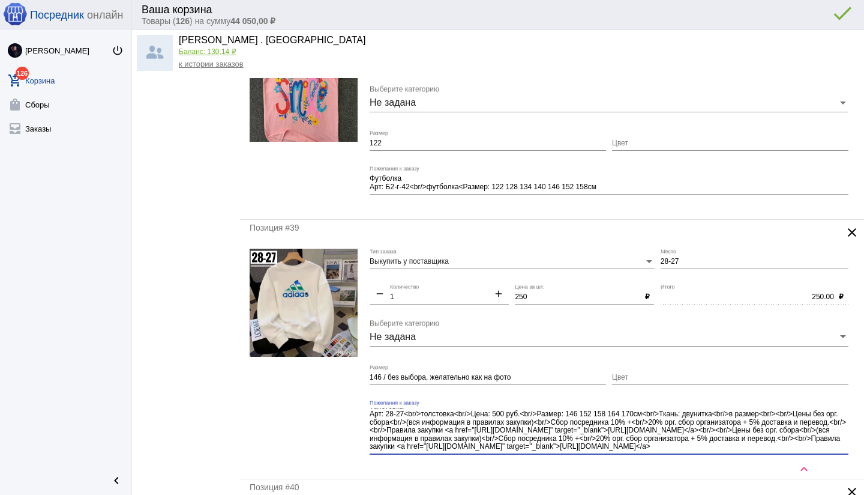
drag, startPoint x: 778, startPoint y: 430, endPoint x: 783, endPoint y: 447, distance: 17.1
click at [783, 447] on textarea "Толстовка Арт: 28-27<br/>толстовка<br/>Цена: 500 руб.<br/>Размер: 146 152 158 1…" at bounding box center [609, 430] width 479 height 44
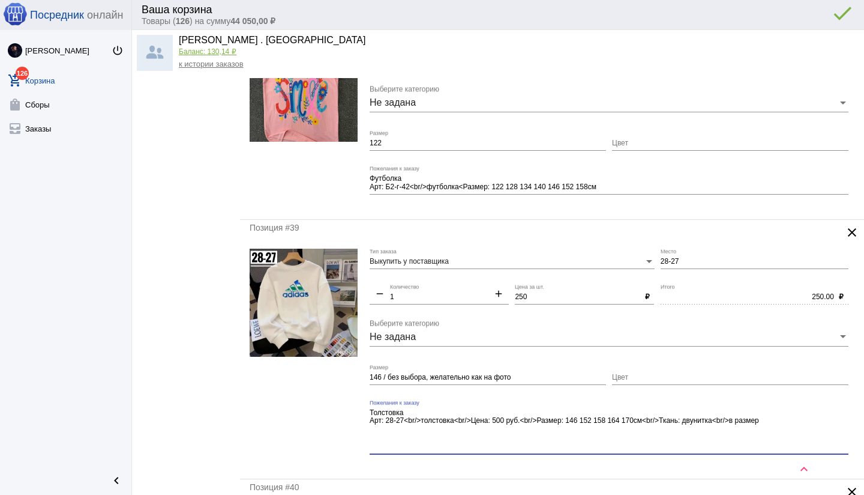
scroll to position [0, 0]
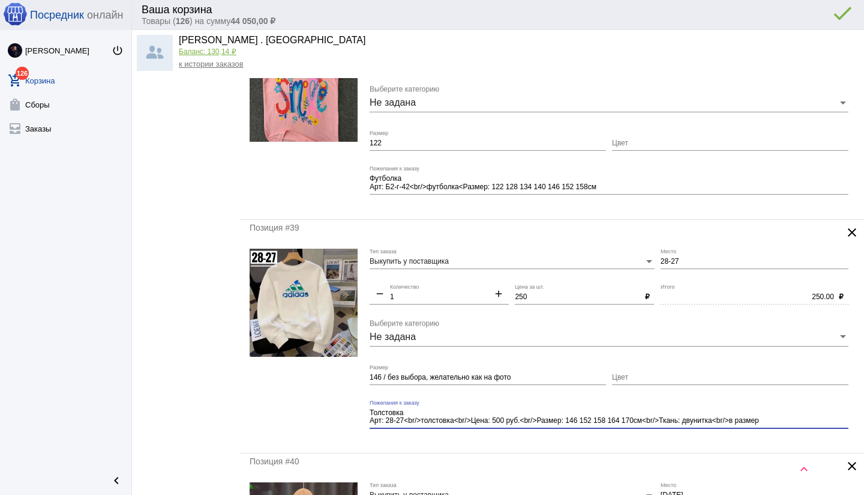
type textarea "Толстовка Арт: 28-27<br/>толстовка<br/>Цена: 500 руб.<br/>Размер: 146 152 158 1…"
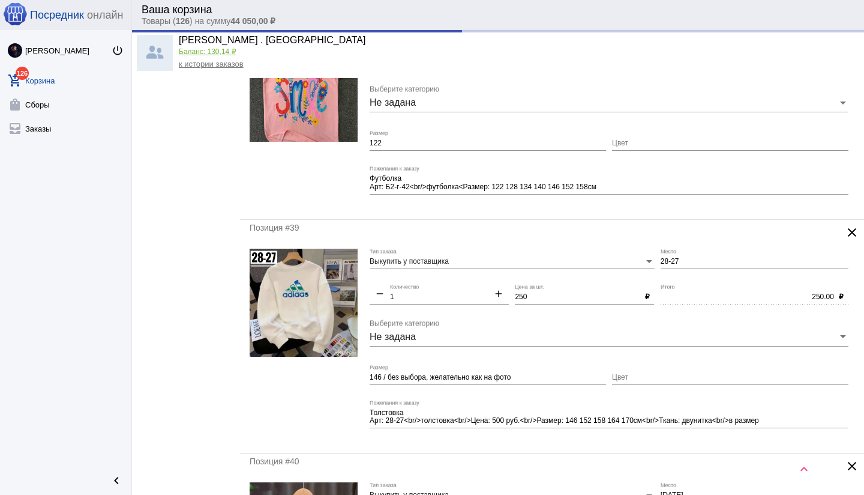
click at [522, 442] on mat-form-field "Толстовка Арт: 28-27<br/>толстовка<br/>Цена: 500 руб.<br/>Размер: 146 152 158 1…" at bounding box center [612, 422] width 485 height 44
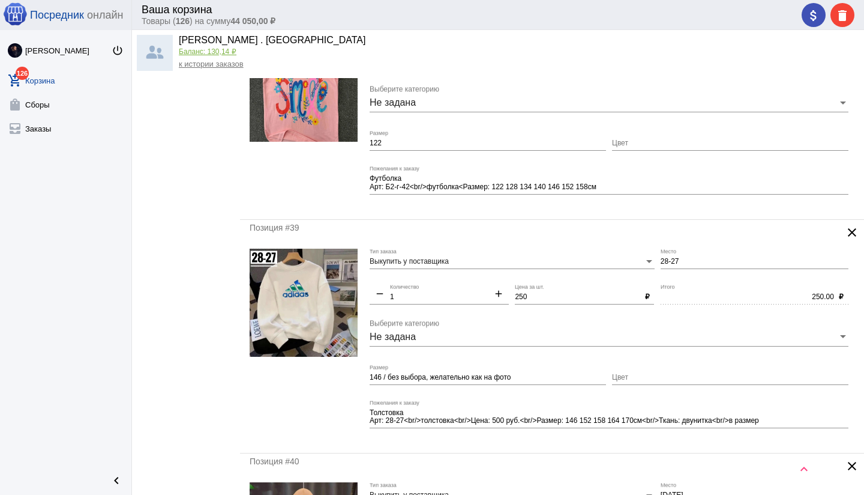
click at [519, 446] on div "Позиция #39 clear Выкупить у поставщика Тип заказа 28-27 Место remove 1 Количес…" at bounding box center [552, 336] width 624 height 233
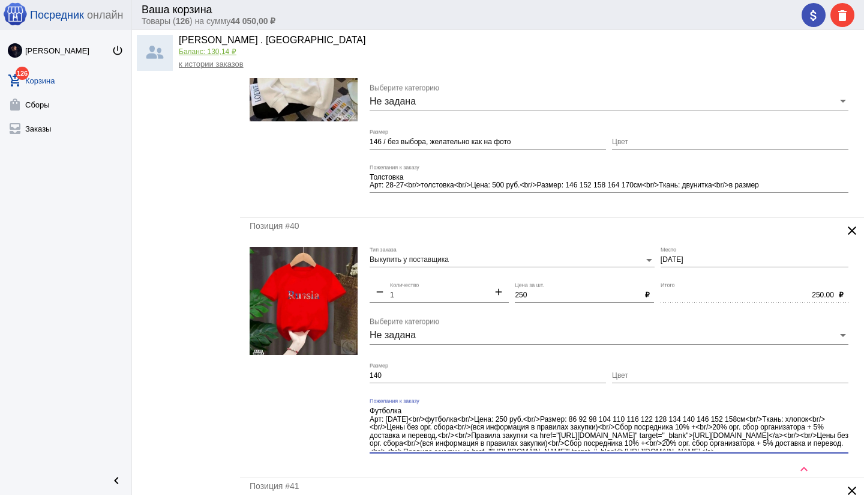
scroll to position [15, 0]
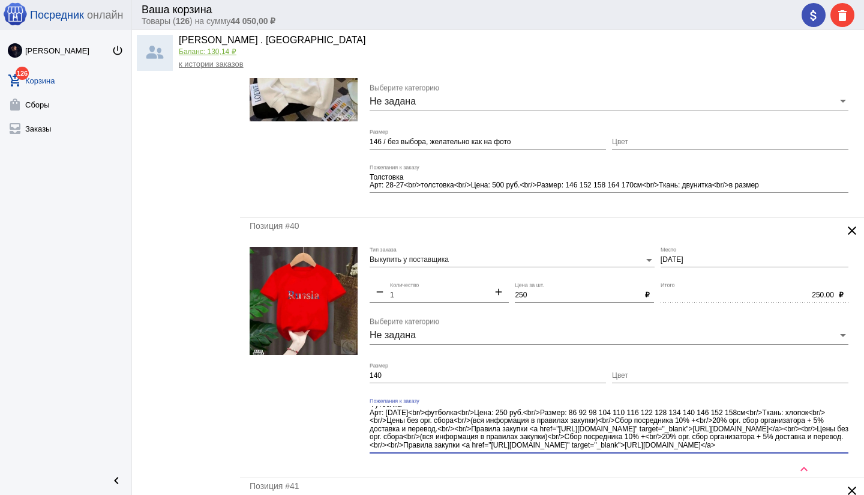
drag, startPoint x: 748, startPoint y: 418, endPoint x: 772, endPoint y: 448, distance: 38.5
click at [772, 448] on textarea "Футболка Арт: [DATE]<br/>футболка<br/>Цена: 250 руб.<br/>Размер: 86 92 98 104 1…" at bounding box center [609, 428] width 479 height 44
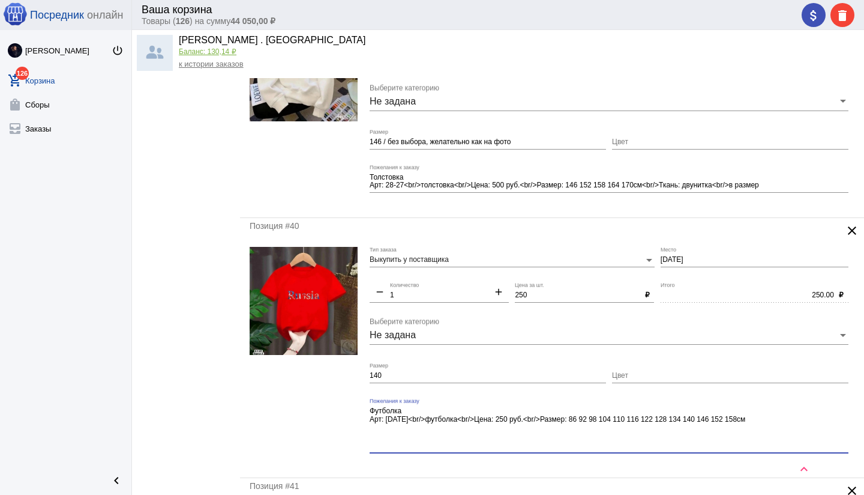
scroll to position [0, 0]
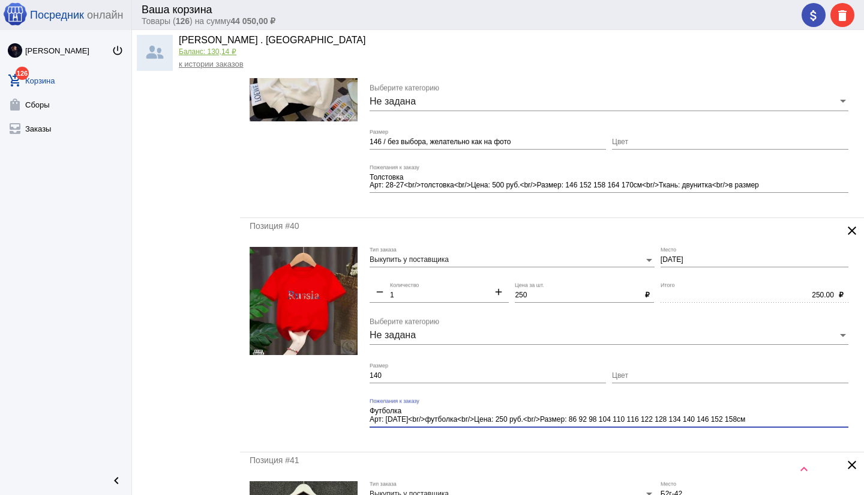
type textarea "Футболка Арт: [DATE]<br/>футболка<br/>Цена: 250 руб.<br/>Размер: 86 92 98 104 1…"
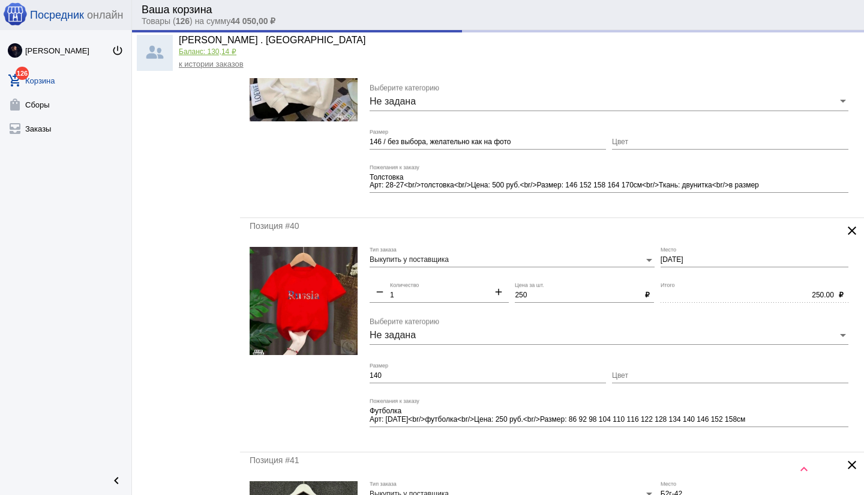
click at [571, 441] on div "Позиция #40 clear Выкупить у поставщика Тип заказа [DATE] Место remove 1 Количе…" at bounding box center [552, 334] width 624 height 233
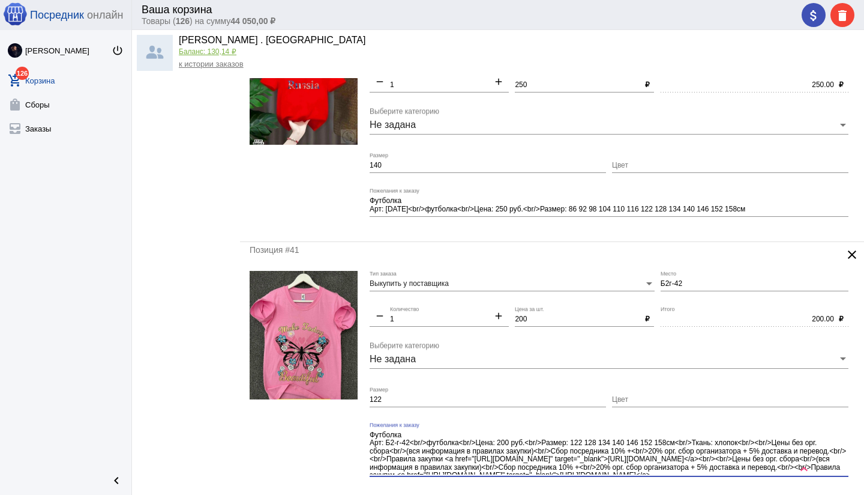
scroll to position [15, 0]
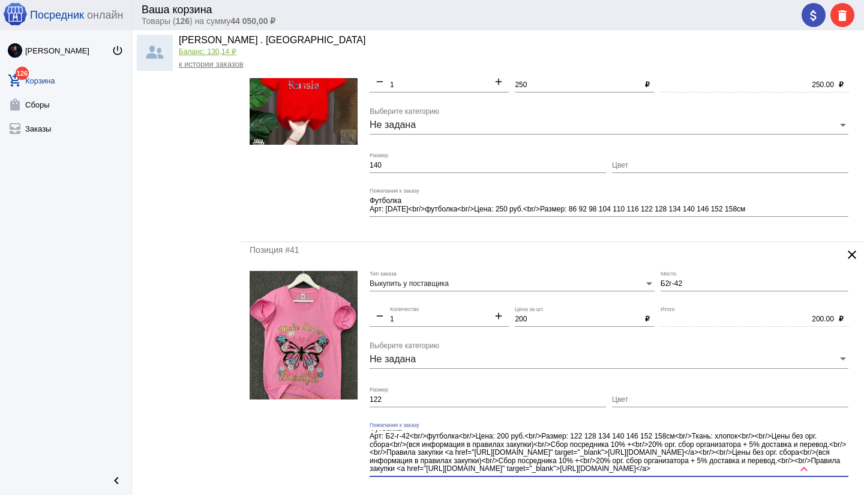
drag, startPoint x: 682, startPoint y: 442, endPoint x: 707, endPoint y: 472, distance: 39.2
click at [708, 472] on textarea "Футболка Арт: Б2-г-42<br/>футболка<br/>Цена: 200 руб.<br/>Размер: 122 128 134 1…" at bounding box center [609, 452] width 479 height 44
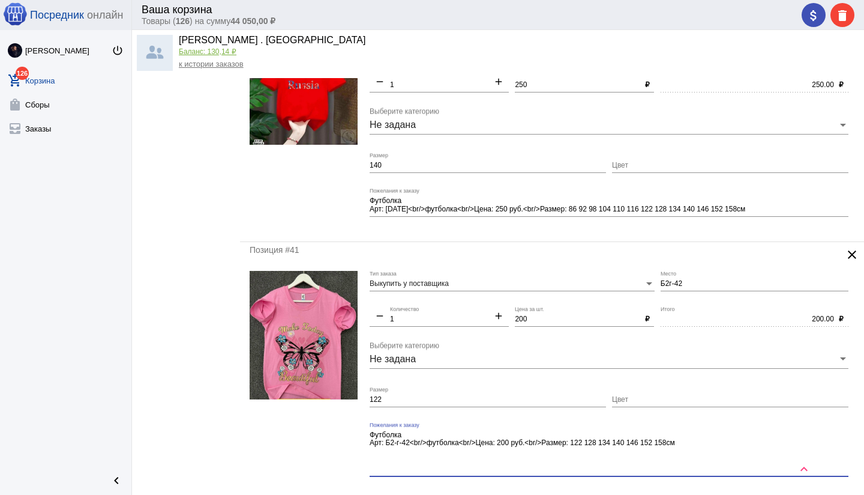
scroll to position [0, 0]
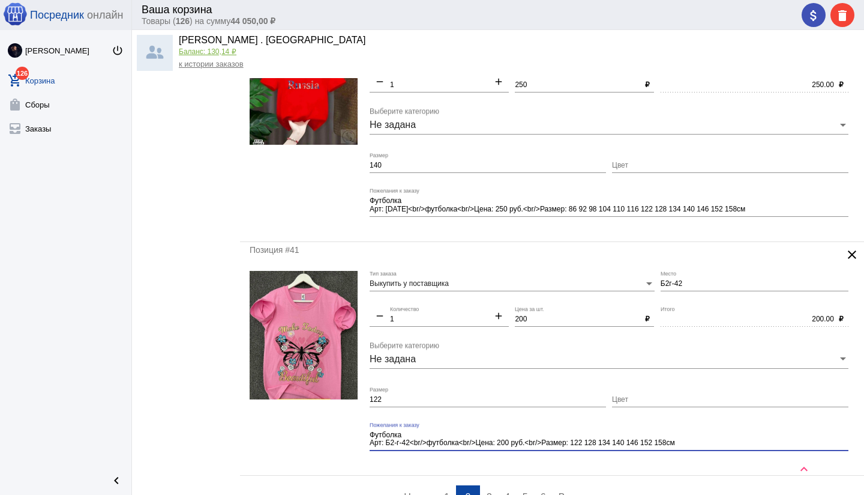
click at [513, 442] on textarea "Футболка Арт: Б2-г-42<br/>футболка<br/>Цена: 200 руб.<br/>Размер: 122 128 134 1…" at bounding box center [609, 439] width 479 height 19
type textarea "Футболка Арт: Б2-г-42<br/>футболка<br/>Цена: 150 руб.<br/>Размер: 122 128 134 1…"
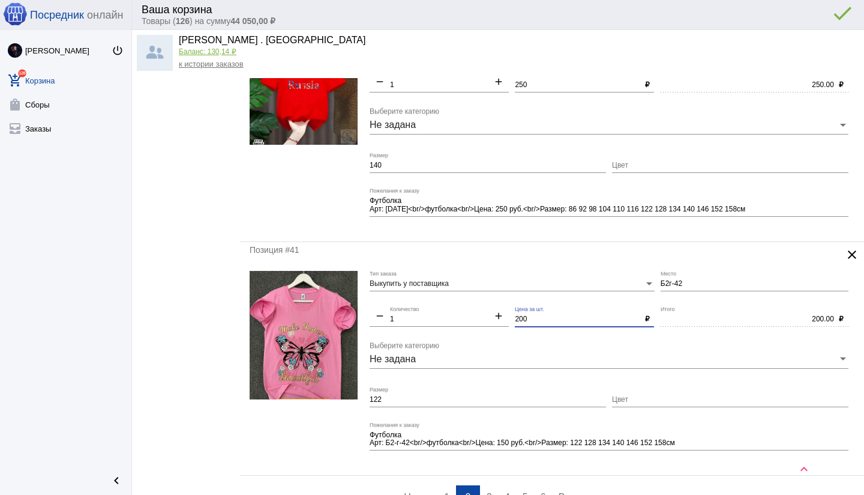
drag, startPoint x: 535, startPoint y: 318, endPoint x: 513, endPoint y: 317, distance: 22.8
click at [513, 317] on div "Выкупить у поставщика Тип заказа Б2г-42 Место remove 1 Количество add 200 Цена …" at bounding box center [612, 368] width 485 height 195
type input "150"
click at [537, 460] on mat-form-field "Футболка Арт: Б2-г-42<br/>футболка<br/>Цена: 150 руб.<br/>Размер: 122 128 134 1…" at bounding box center [612, 444] width 485 height 44
type input "150.00"
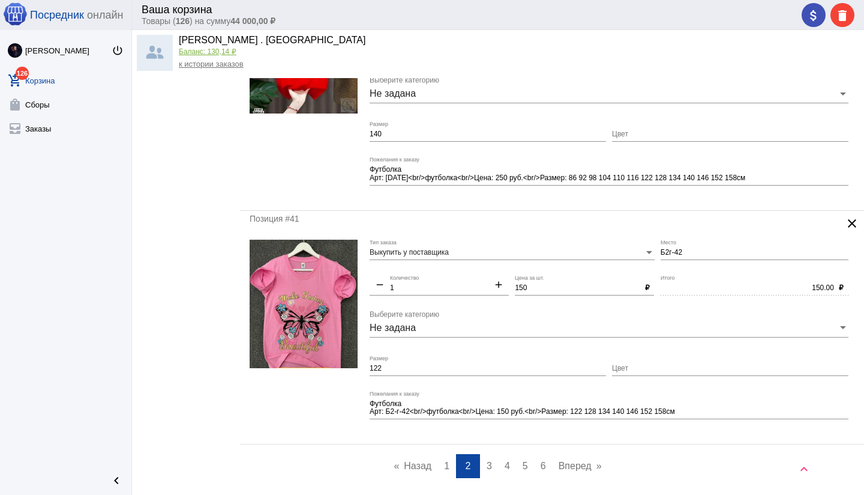
scroll to position [4412, 0]
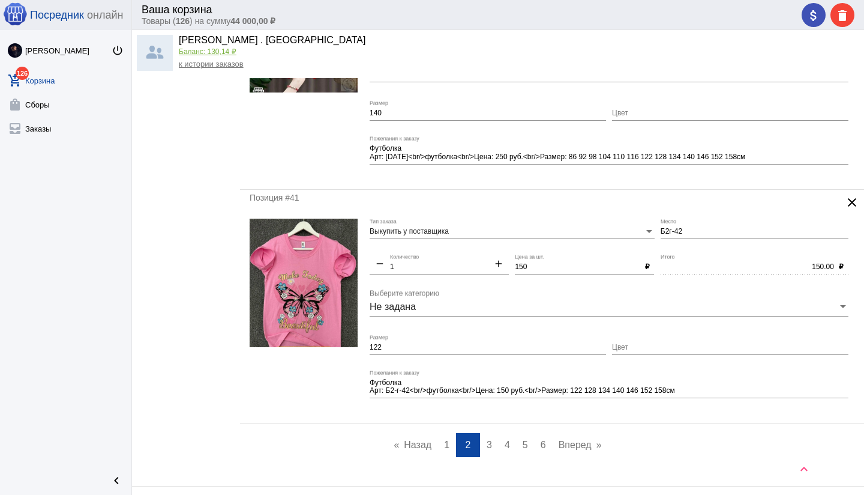
click at [489, 441] on span "3" at bounding box center [489, 444] width 5 height 10
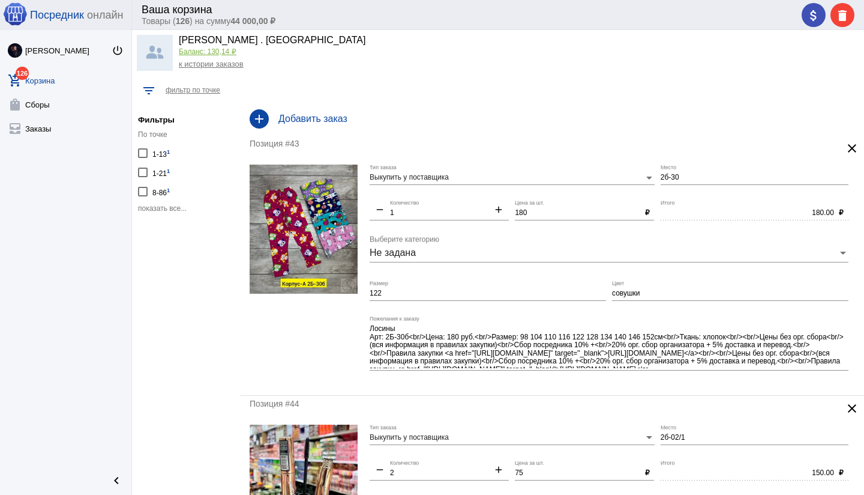
click at [705, 173] on input "2б-30" at bounding box center [755, 177] width 188 height 8
type input "2б-30/б"
click at [483, 291] on input "122" at bounding box center [488, 293] width 236 height 8
type input "122 / совушки"
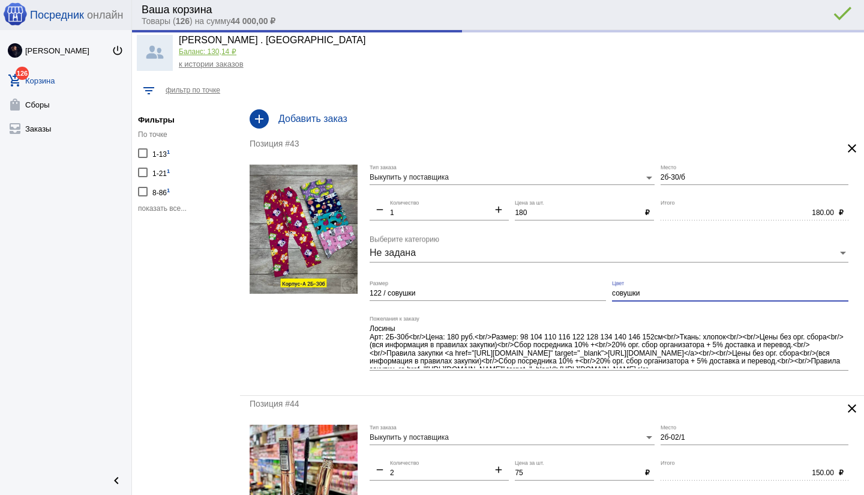
drag, startPoint x: 655, startPoint y: 292, endPoint x: 603, endPoint y: 293, distance: 52.2
click at [603, 293] on div "Выкупить у поставщика Тип заказа 2б-30/б Место remove 1 Количество add 180 Цена…" at bounding box center [612, 274] width 485 height 221
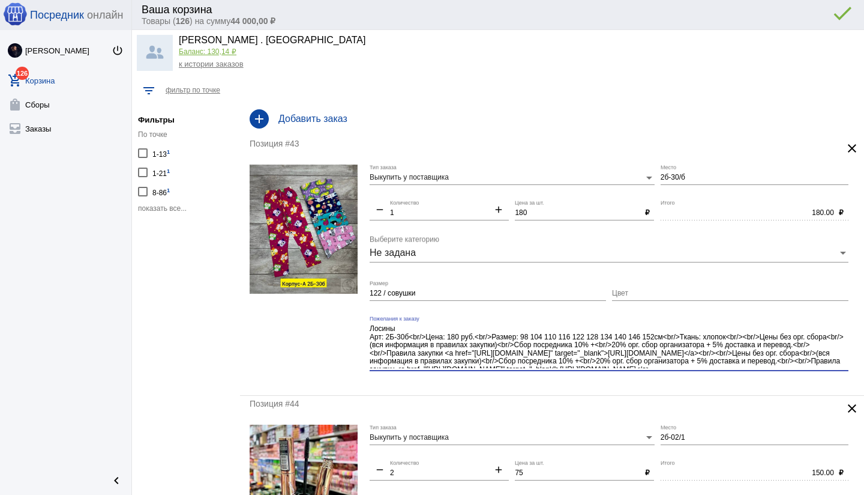
scroll to position [15, 0]
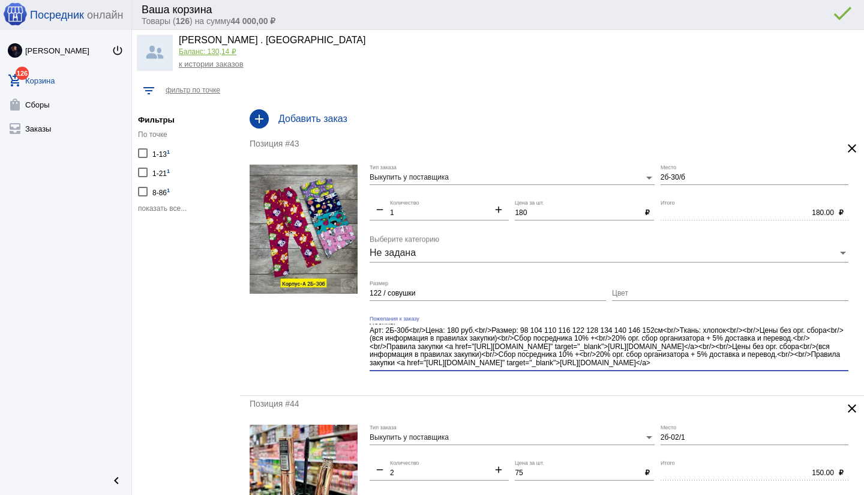
drag, startPoint x: 703, startPoint y: 376, endPoint x: 582, endPoint y: 371, distance: 121.4
click at [704, 377] on div "Лосины Арт: 2Б-30б<br/>Цена: 180 руб.<br/>Размер: 98 104 110 116 122 128 134 14…" at bounding box center [609, 348] width 479 height 64
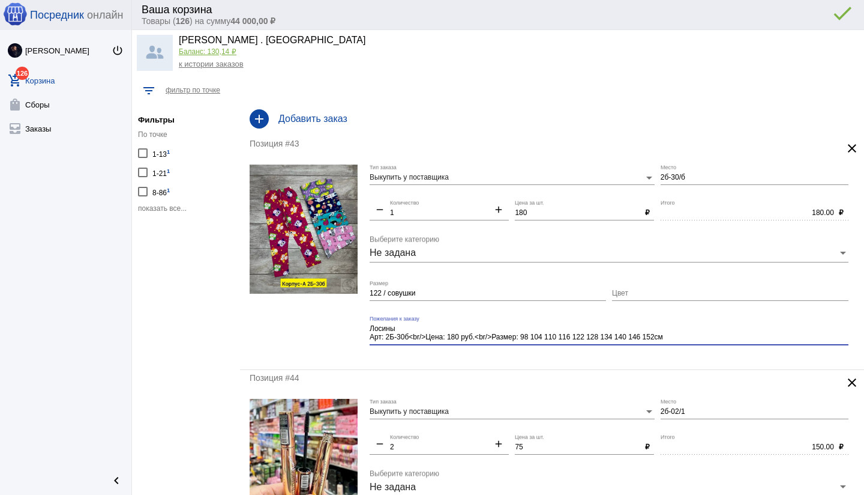
scroll to position [0, 0]
type textarea "Лосины Арт: 2Б-30б<br/>Цена: 180 руб.<br/>Размер: 98 104 110 116 122 128 134 14…"
click at [531, 373] on div "Позиция #44" at bounding box center [531, 378] width 562 height 10
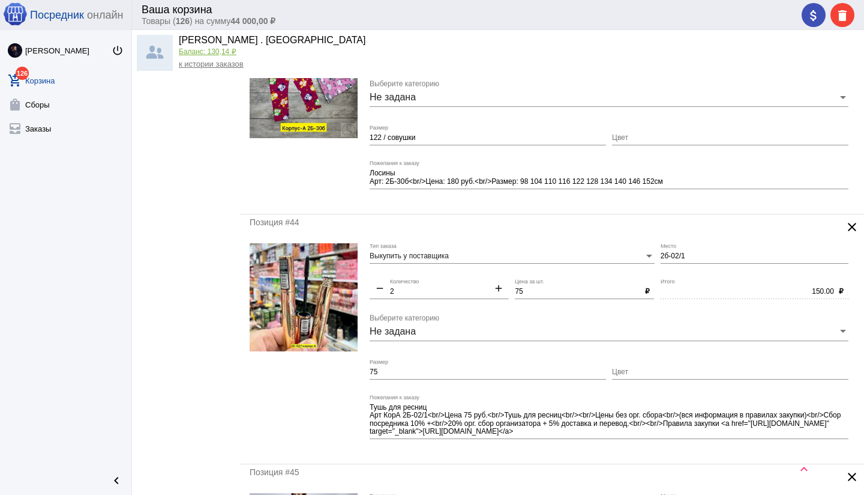
scroll to position [182, 0]
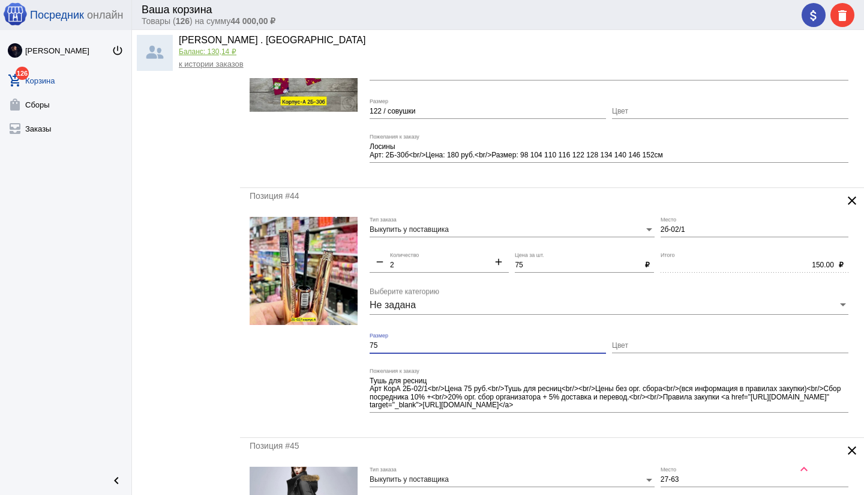
drag, startPoint x: 382, startPoint y: 343, endPoint x: 355, endPoint y: 344, distance: 27.0
click at [355, 344] on form "Выкупить у поставщика Тип заказа 2б-02/1 Место remove 2 Количество add 75 Цена …" at bounding box center [552, 322] width 605 height 211
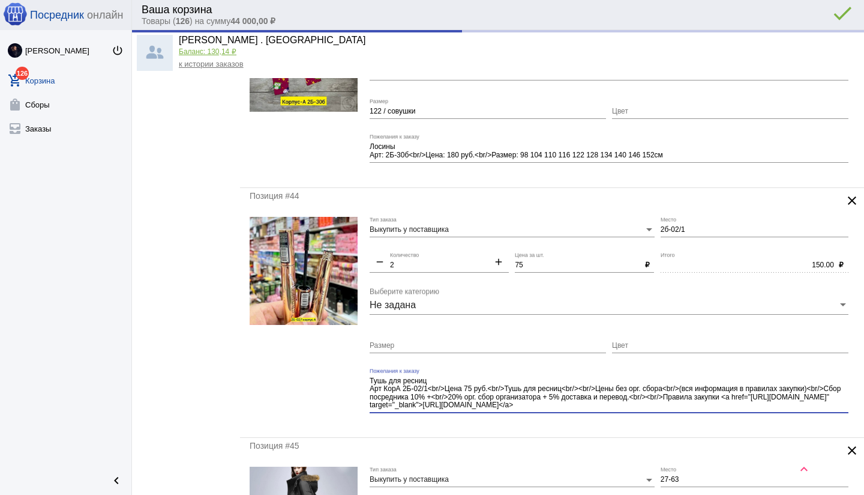
drag, startPoint x: 567, startPoint y: 388, endPoint x: 609, endPoint y: 416, distance: 50.3
click at [609, 416] on div "Тушь для ресниц Арт КорА 2Б-02/1<br/>Цена 75 руб.<br/>Тушь для ресниц<br/><br/>…" at bounding box center [609, 395] width 479 height 54
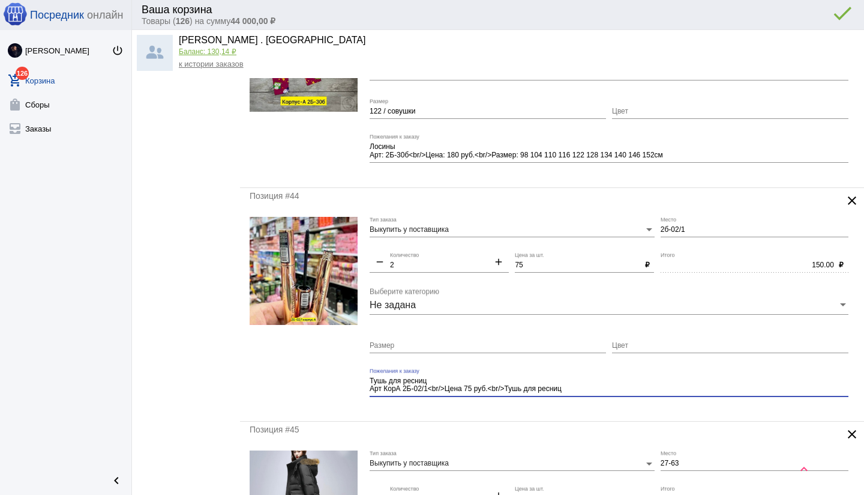
type textarea "Тушь для ресниц Арт КорА 2Б-02/1<br/>Цена 75 руб.<br/>Тушь для ресниц"
click at [544, 415] on div "Позиция #44 clear Выкупить у поставщика Тип заказа 2б-02/1 Место remove 2 Колич…" at bounding box center [552, 304] width 624 height 233
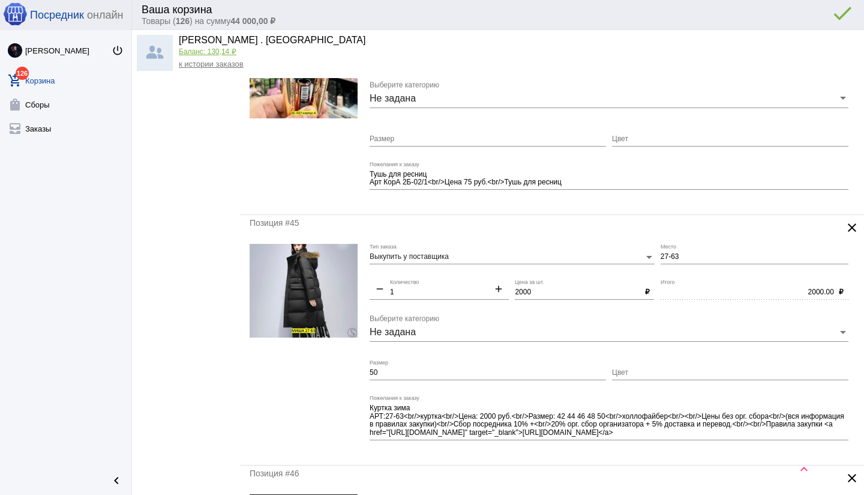
scroll to position [397, 0]
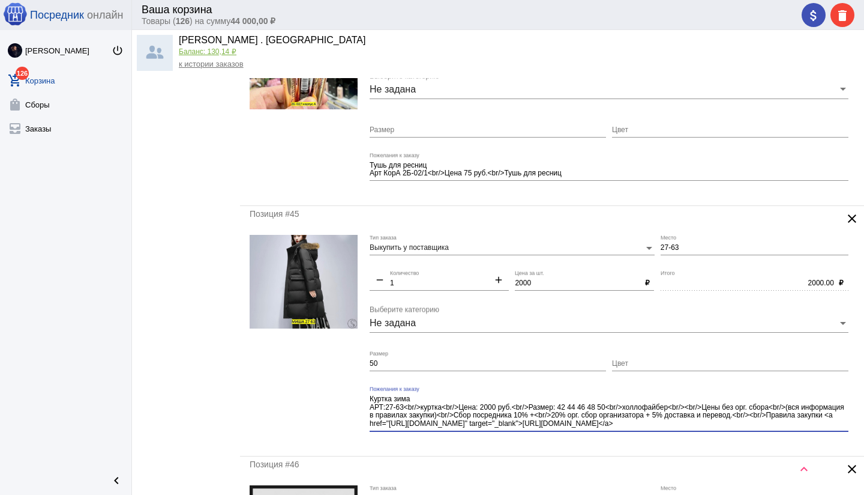
drag, startPoint x: 674, startPoint y: 405, endPoint x: 694, endPoint y: 433, distance: 34.3
click at [694, 433] on div "Куртка зима АРТ:27-63<br/>куртка<br/>Цена: 2000 руб.<br/>Размер: 42 44 46 48 50…" at bounding box center [609, 413] width 479 height 54
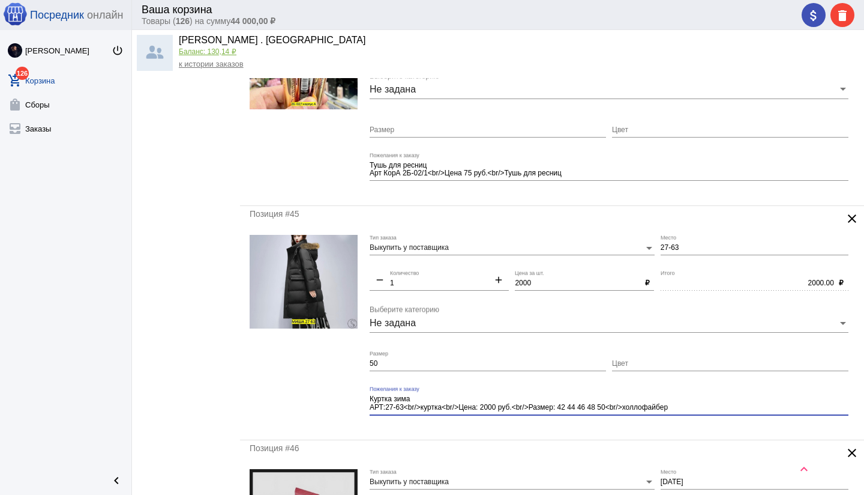
type textarea "Куртка зима АРТ:27-63<br/>куртка<br/>Цена: 2000 руб.<br/>Размер: 42 44 46 48 50…"
click at [562, 432] on div "Позиция #45 clear Выкупить у поставщика Тип заказа 27-63 Место remove 1 Количес…" at bounding box center [552, 322] width 624 height 233
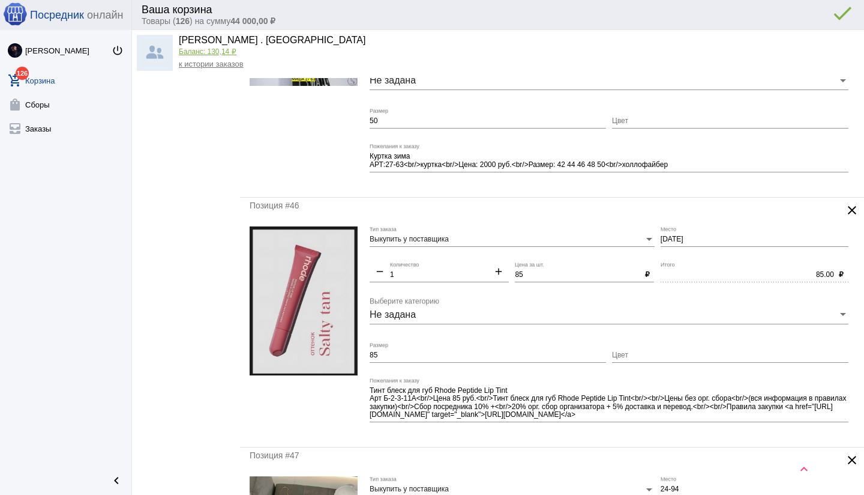
scroll to position [643, 0]
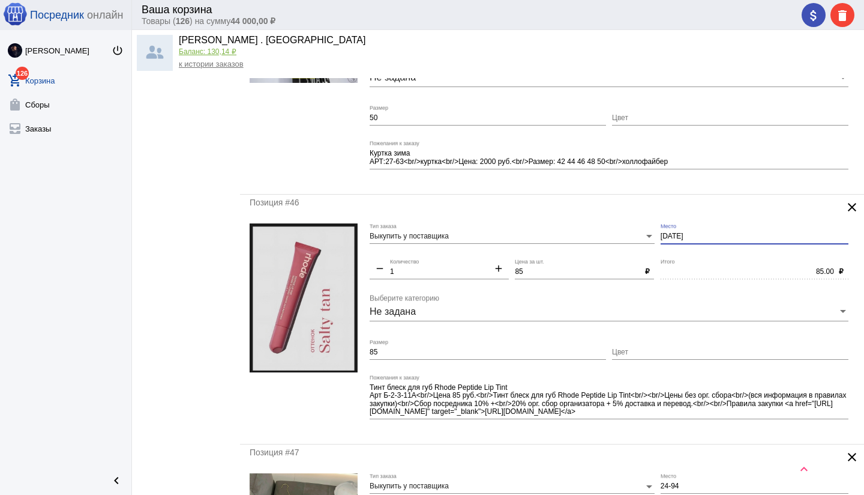
click at [661, 236] on input "[DATE]" at bounding box center [755, 236] width 188 height 8
click at [693, 236] on input "б2-3-11" at bounding box center [755, 236] width 188 height 8
click at [583, 433] on mat-form-field "Тинт блеск для губ Rhode Peptide Lip Tint Арт Б-2-3-11А<br/>Цена 85 руб.<br/>Ти…" at bounding box center [612, 404] width 485 height 60
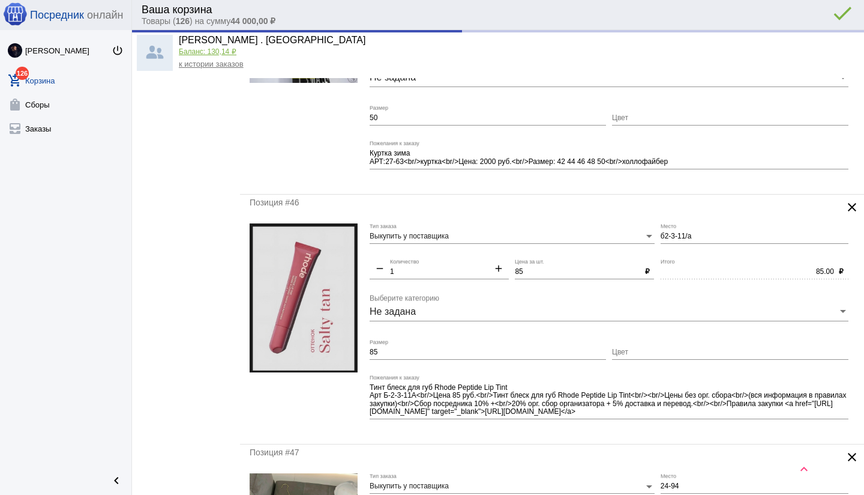
type input "Б2-3-11/а"
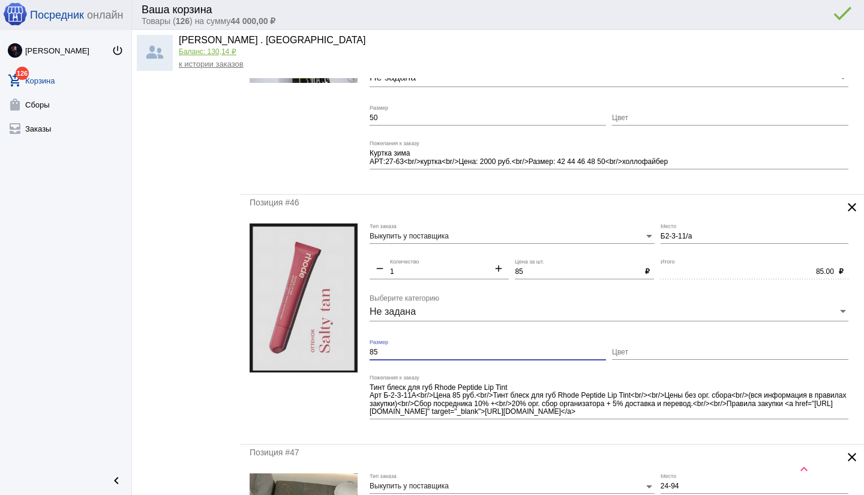
click at [398, 350] on input "85" at bounding box center [488, 352] width 236 height 8
type input "8"
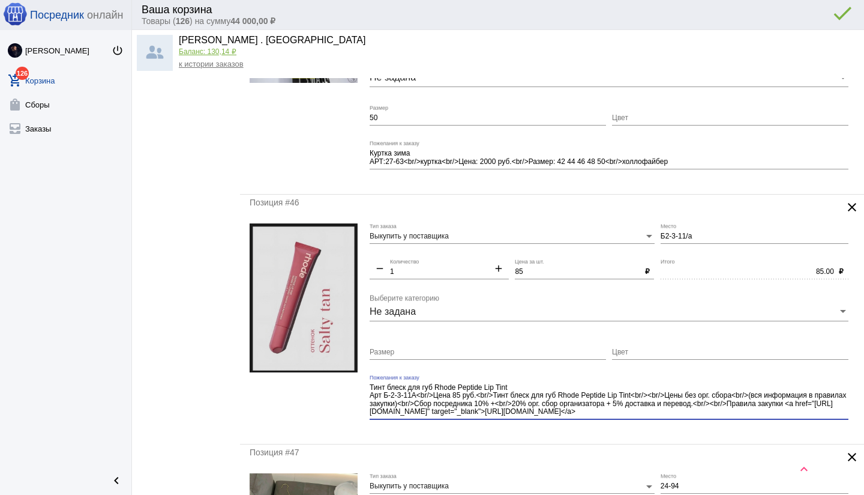
drag, startPoint x: 650, startPoint y: 411, endPoint x: 636, endPoint y: 420, distance: 16.8
click at [654, 418] on div "Позиция #46 clear Выкупить у поставщика Тип заказа Б2-3-11/а Место remove 1 Кол…" at bounding box center [552, 319] width 624 height 250
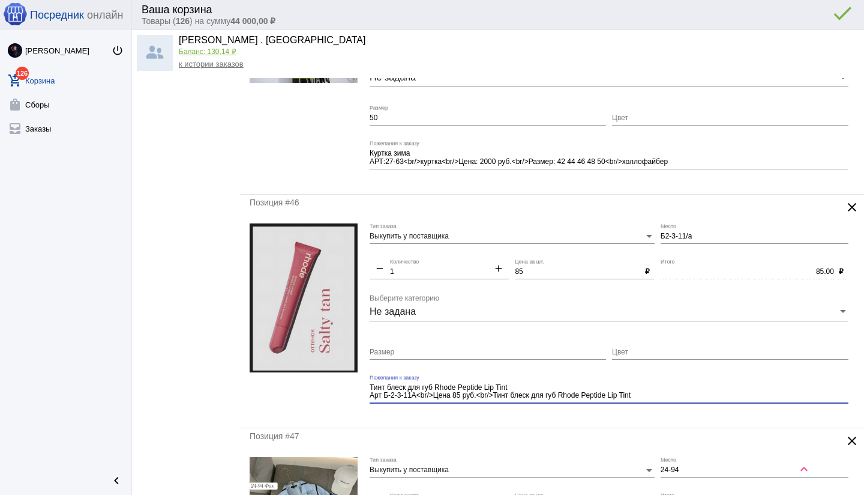
type textarea "Тинт блеск для губ Rhode Peptide Lip Tint Арт Б-2-3-11А<br/>Цена 85 руб.<br/>Ти…"
click at [585, 422] on div "Позиция #46 clear Выкупить у поставщика Тип заказа Б2-3-11/а Место remove 1 Кол…" at bounding box center [552, 310] width 624 height 233
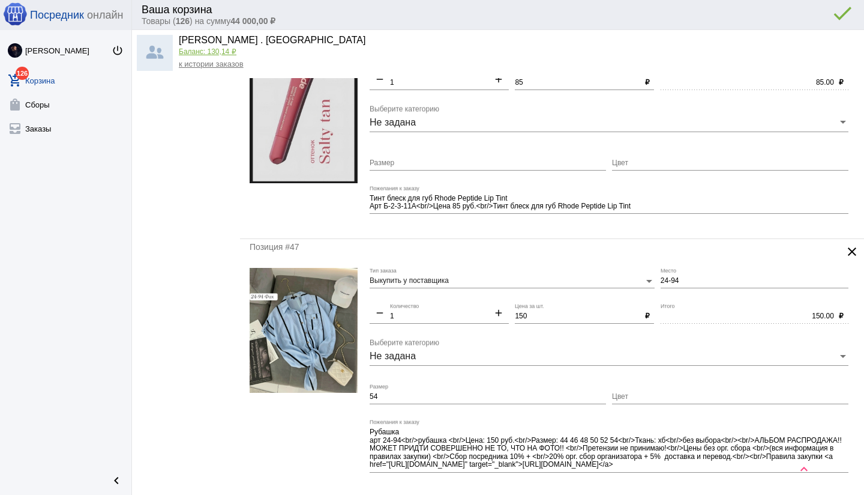
scroll to position [848, 0]
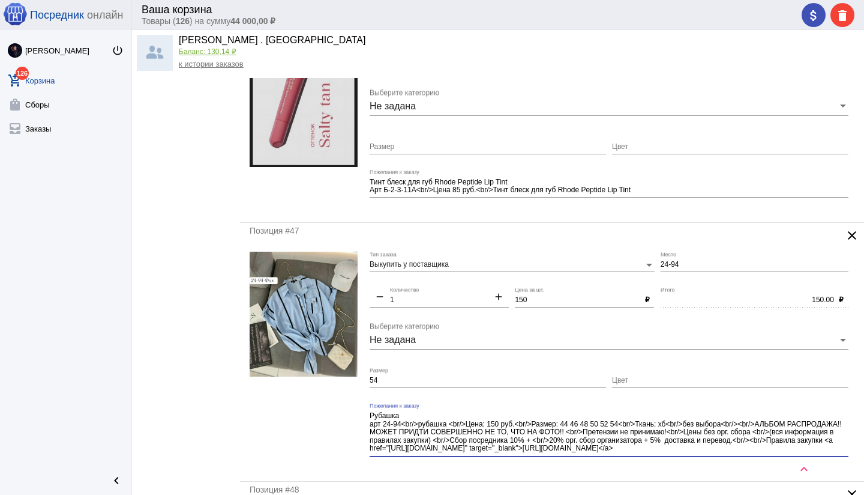
drag, startPoint x: 730, startPoint y: 423, endPoint x: 744, endPoint y: 451, distance: 31.9
click at [744, 451] on textarea "Рубашка арт 24-94<br/>рубашка <br/>Цена: 150 руб.<br/>Размер: 44 46 48 50 52 54…" at bounding box center [609, 432] width 479 height 43
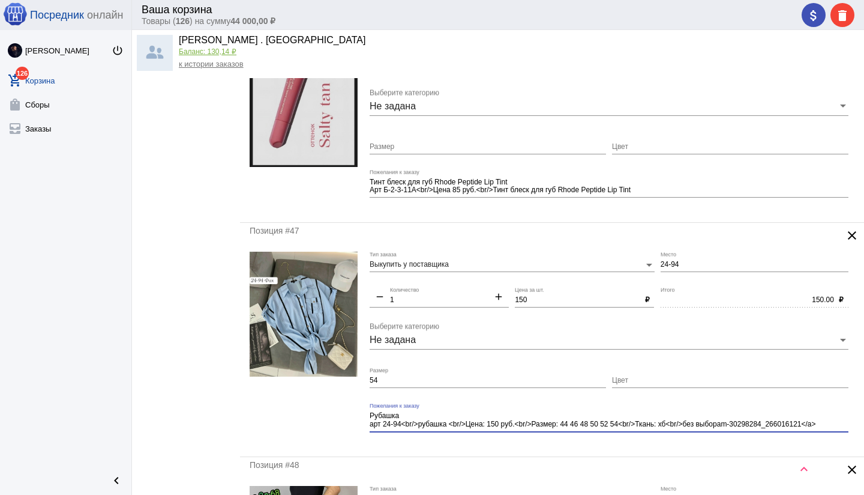
drag, startPoint x: 738, startPoint y: 424, endPoint x: 821, endPoint y: 426, distance: 82.8
click at [828, 426] on textarea "Рубашка арт 24-94<br/>рубашка <br/>Цена: 150 руб.<br/>Размер: 44 46 48 50 52 54…" at bounding box center [609, 420] width 479 height 19
type textarea "Рубашка арт 24-94<br/>рубашка <br/>Цена: 150 руб.<br/>Размер: 44 46 48 50 52 54…"
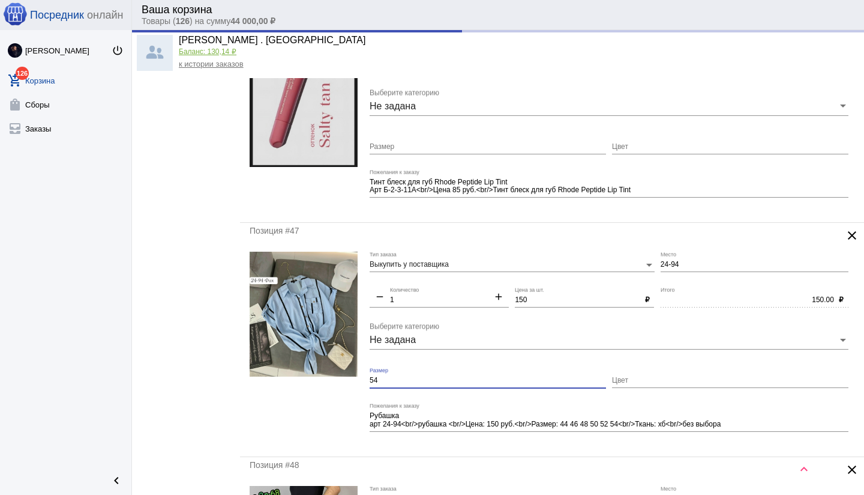
click at [468, 384] on input "54" at bounding box center [488, 380] width 236 height 8
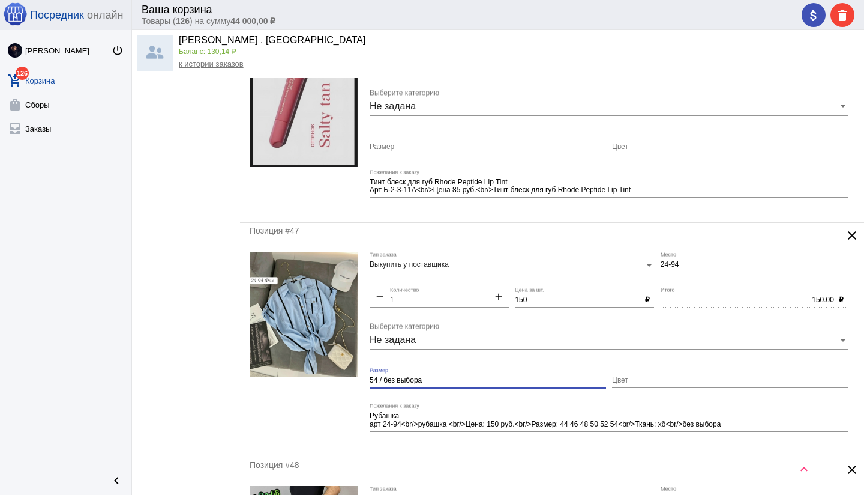
type input "54 / без выбора"
click at [493, 444] on mat-form-field "Рубашка арт 24-94<br/>рубашка <br/>Цена: 150 руб.<br/>Размер: 44 46 48 50 52 54…" at bounding box center [612, 425] width 485 height 44
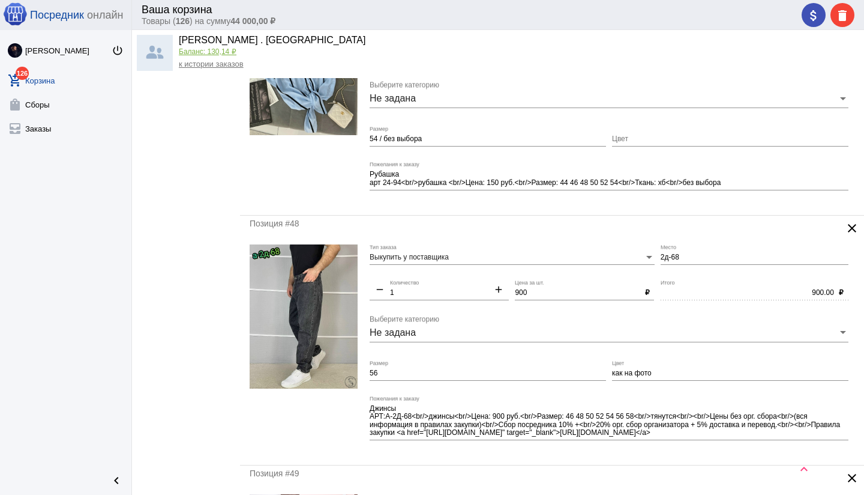
scroll to position [1095, 0]
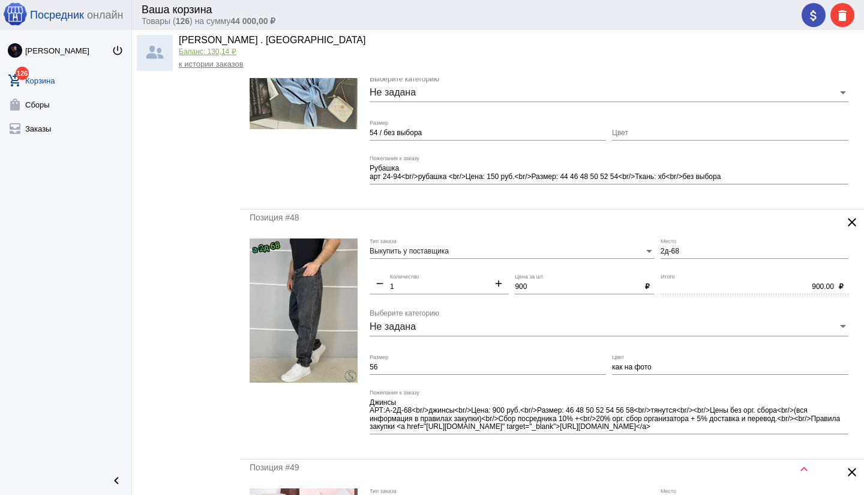
click at [851, 219] on mat-icon "clear" at bounding box center [852, 222] width 14 height 14
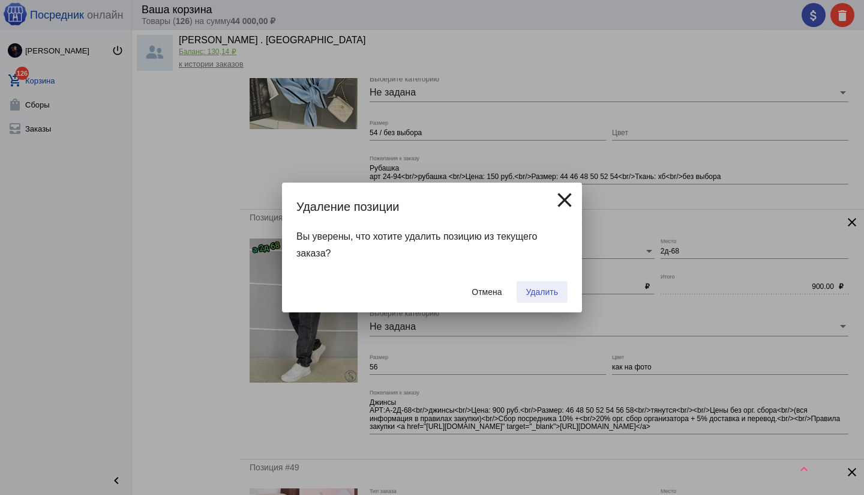
click at [533, 291] on span "Удалить" at bounding box center [542, 292] width 32 height 10
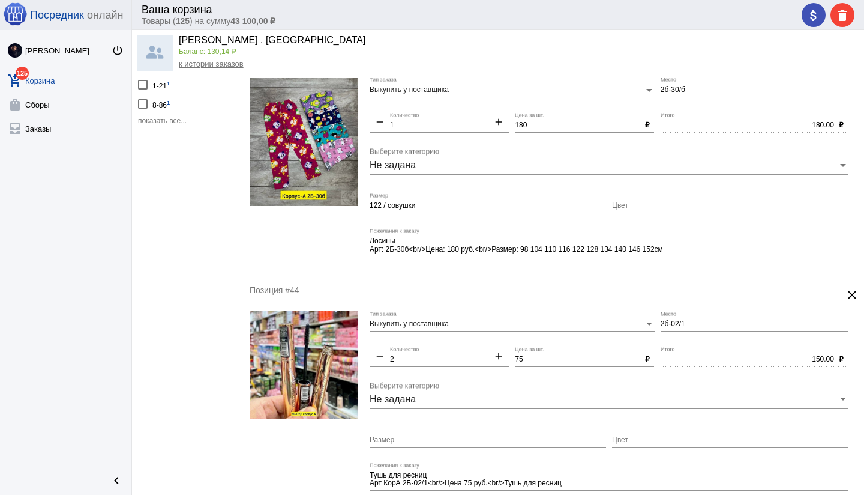
scroll to position [0, 0]
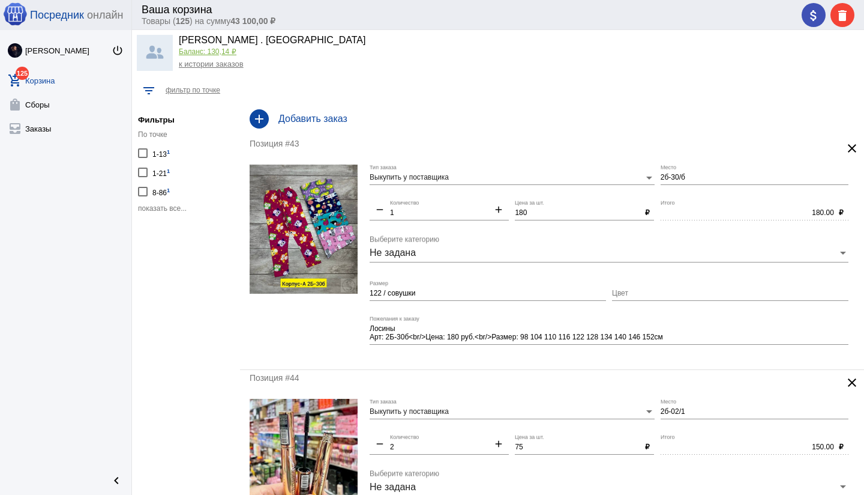
click at [337, 119] on h4 "Добавить заказ" at bounding box center [566, 118] width 576 height 11
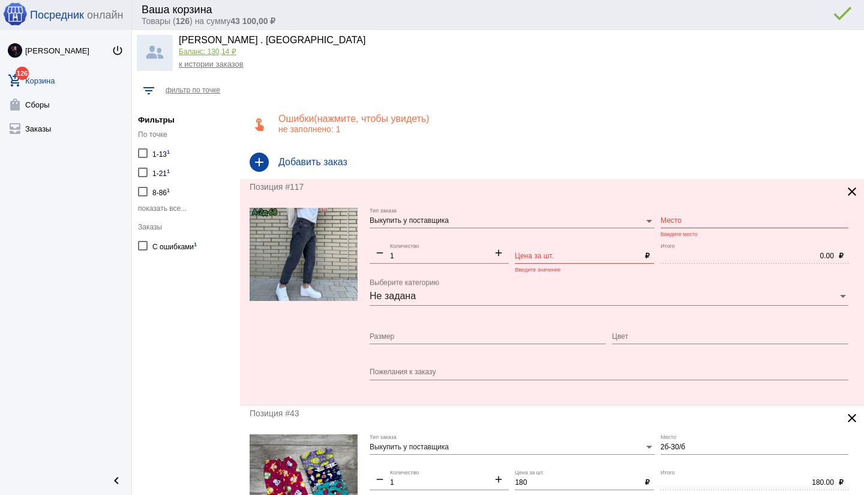
click at [405, 335] on input "Размер" at bounding box center [488, 336] width 236 height 8
type input "56"
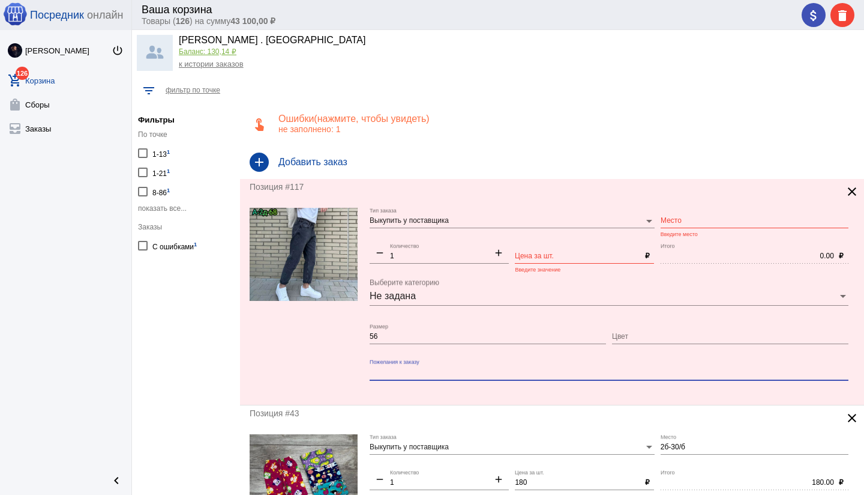
paste textarea "✅ Новинка ДЖИНСЫ бананы мужской в наличии и размер ✅Ткань джинсы .Качество хоро…"
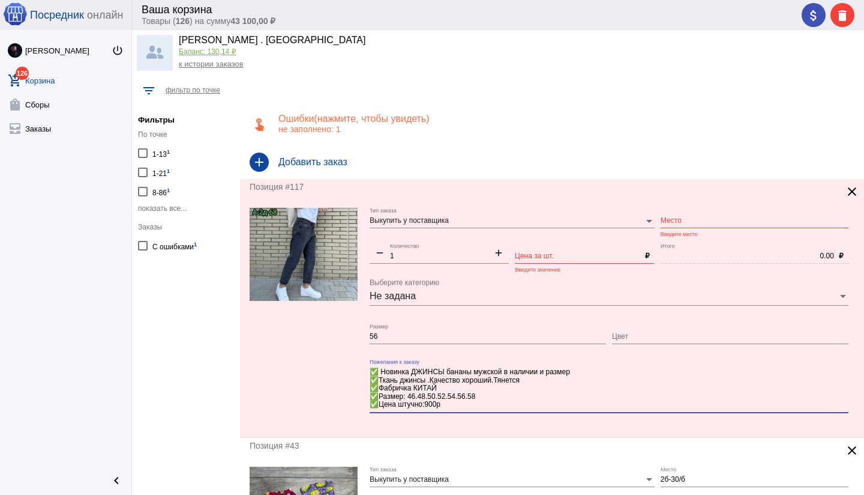
type textarea "✅ Новинка ДЖИНСЫ бананы мужской в наличии и размер ✅Ткань джинсы .Качество хоро…"
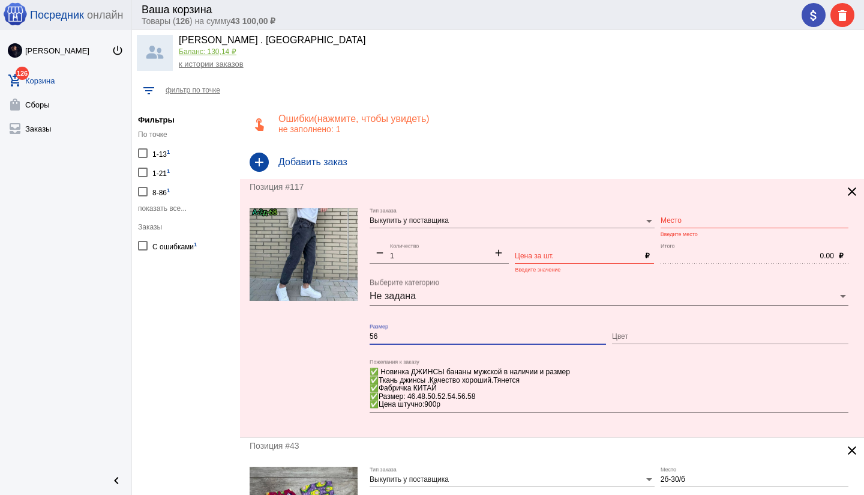
click at [406, 332] on input "56" at bounding box center [488, 336] width 236 height 8
click at [406, 334] on input "56" at bounding box center [488, 336] width 236 height 8
type input "56 / замена тёмно серый"
click at [544, 254] on input "Цена за шт." at bounding box center [577, 256] width 125 height 8
type input "900"
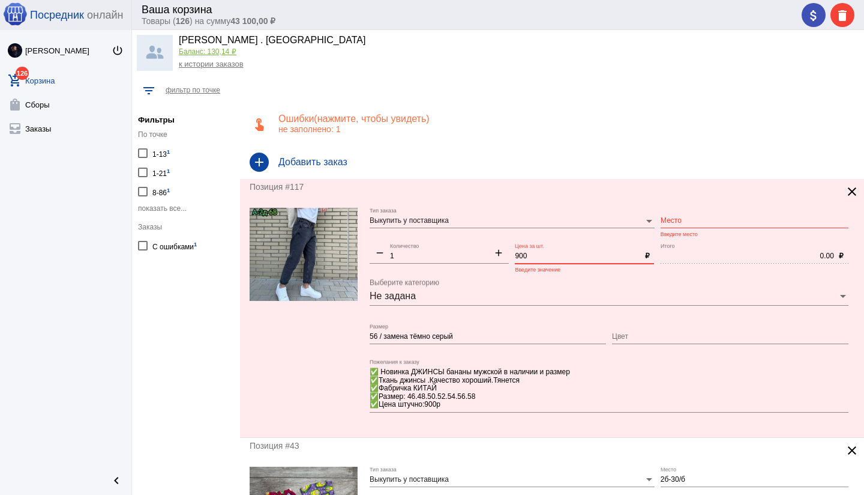
click at [679, 220] on input "Место" at bounding box center [755, 221] width 188 height 8
type input "2д-68"
click at [489, 432] on div "Позиция #117 clear Выкупить у поставщика Тип заказа 2д-68 Место Введите место r…" at bounding box center [552, 308] width 624 height 258
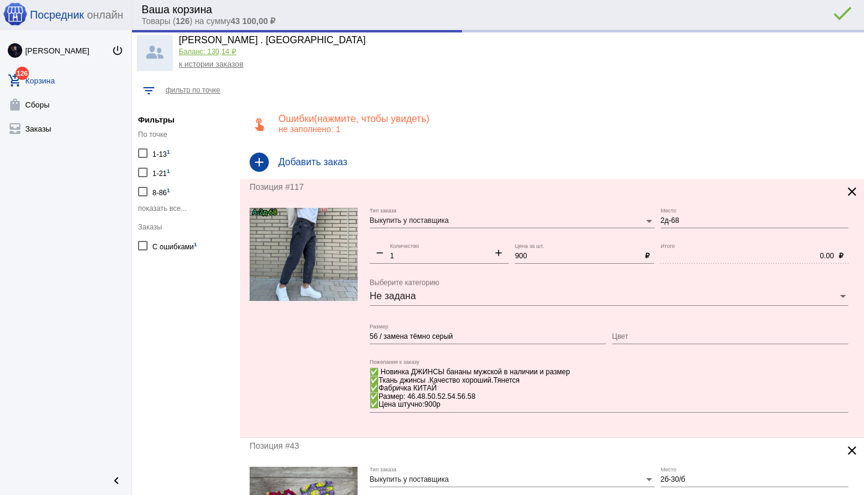
type input "900.00"
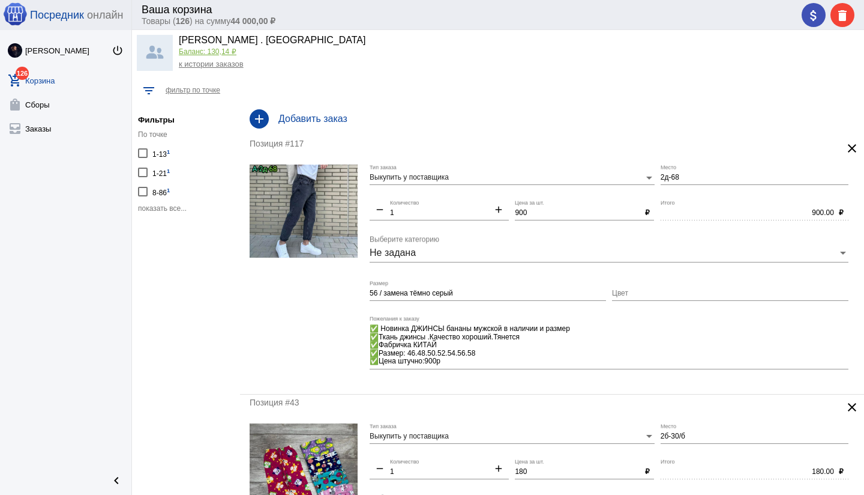
click at [541, 385] on div "Позиция #117 clear Выкупить у поставщика Тип заказа 2д-68 Место remove 1 Количе…" at bounding box center [552, 265] width 624 height 258
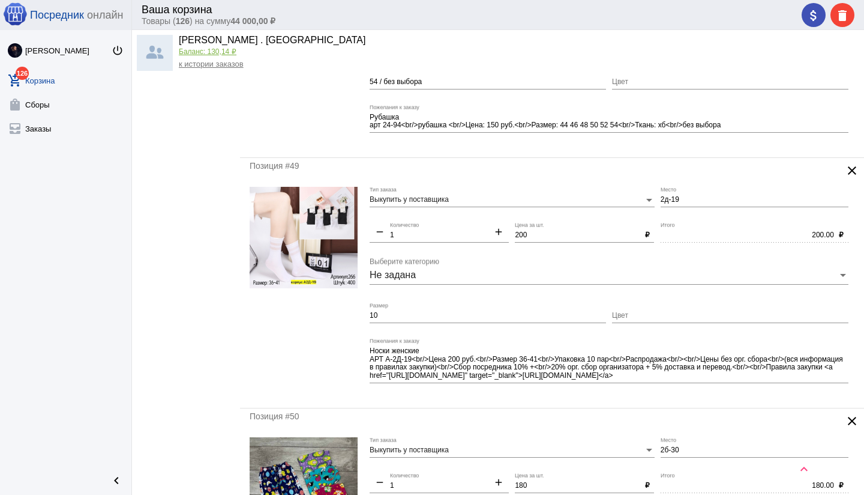
scroll to position [1403, 0]
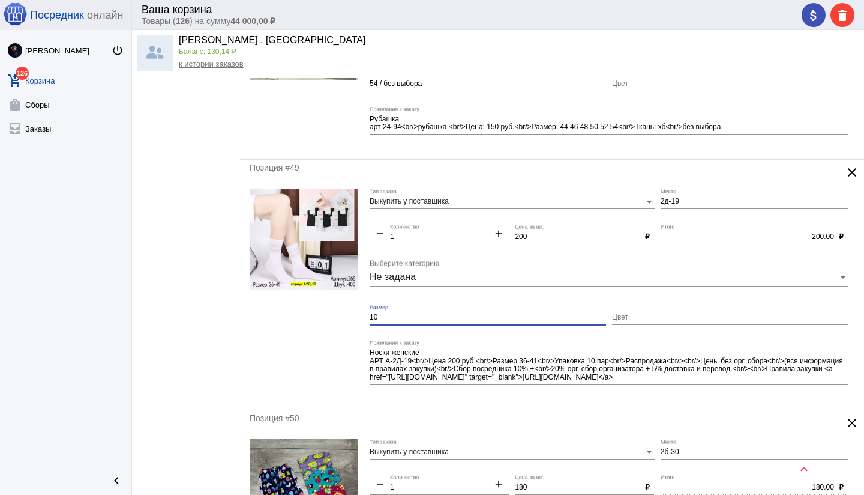
click at [397, 315] on input "10" at bounding box center [488, 317] width 236 height 8
type input "1"
type input "36-41"
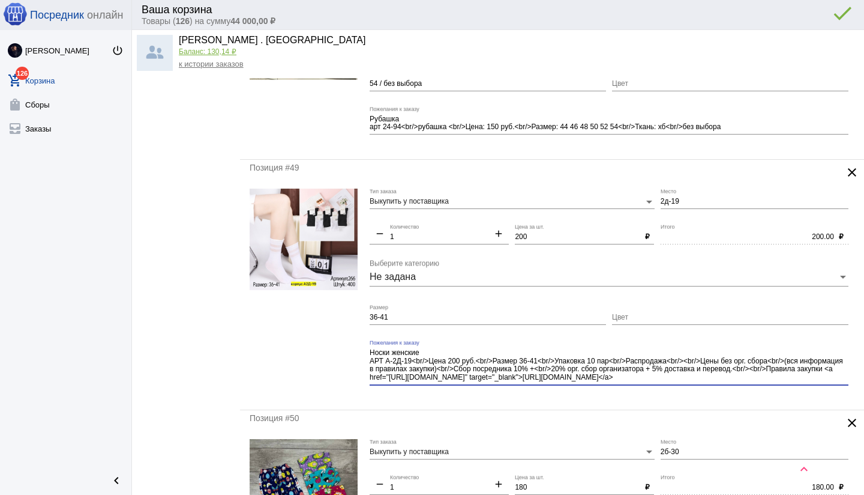
click at [645, 386] on div "Носки женские АРТ А-2Д-19<br/>Цена 200 руб.<br/>Размер 36-41<br/>Упаковка 10 па…" at bounding box center [609, 367] width 479 height 54
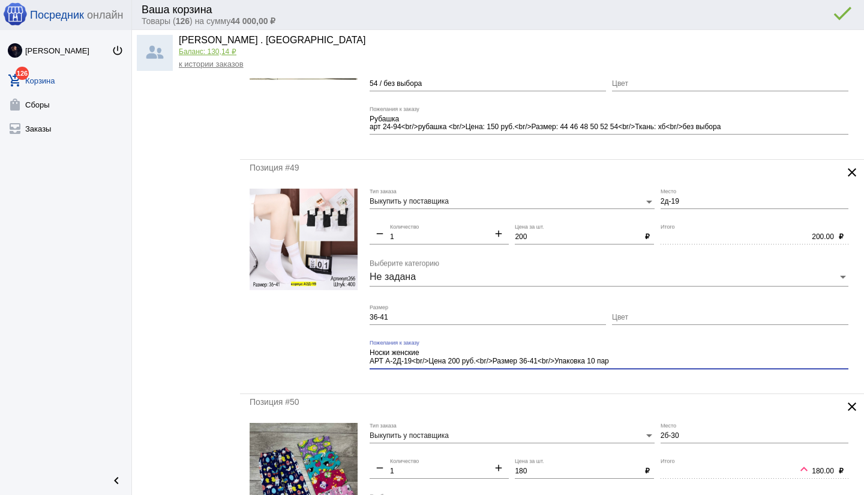
type textarea "Носки женские АРТ А-2Д-19<br/>Цена 200 руб.<br/>Размер 36-41<br/>Упаковка 10 пар"
click at [552, 384] on div "Позиция #49 clear Выкупить у поставщика Тип заказа 2д-19 Место remove 1 Количес…" at bounding box center [552, 276] width 624 height 233
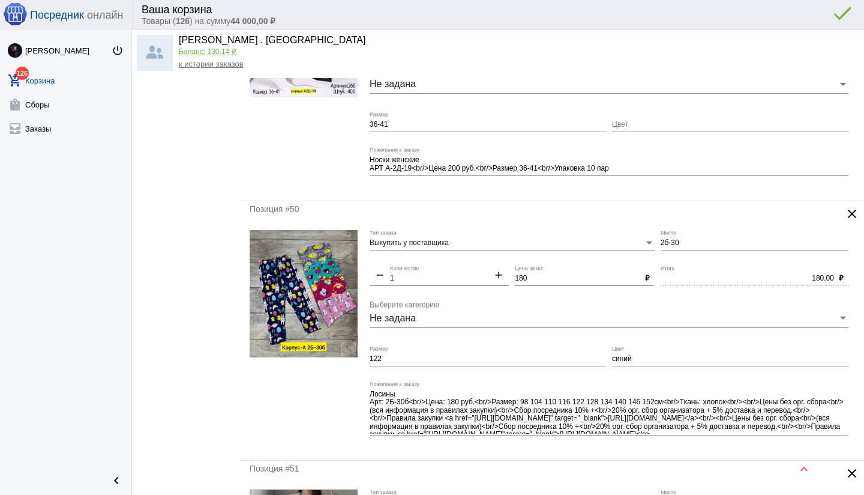
scroll to position [1600, 0]
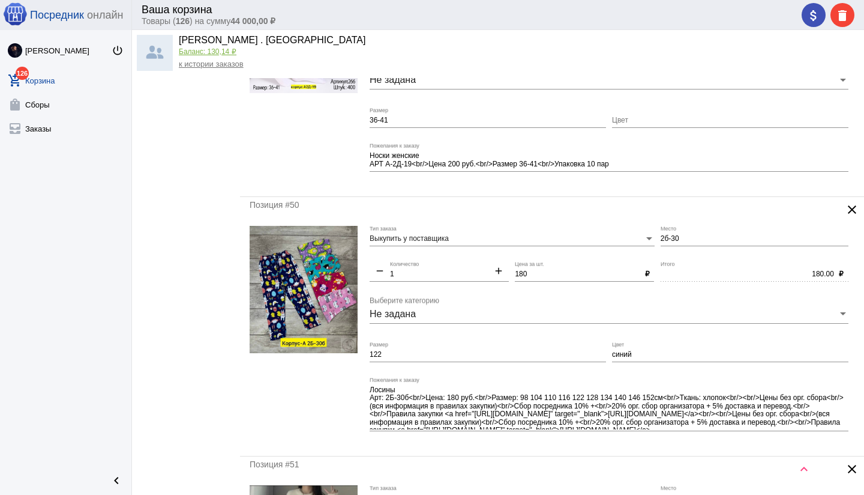
click at [433, 352] on input "122" at bounding box center [488, 354] width 236 height 8
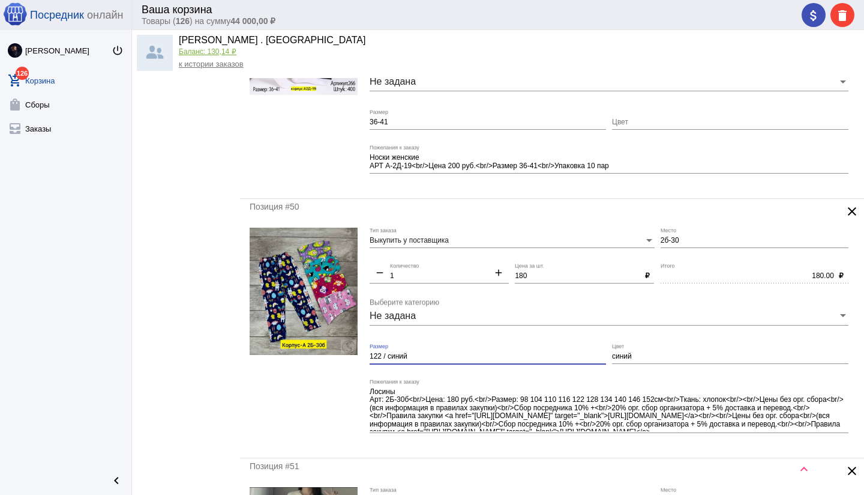
type input "122 / синий"
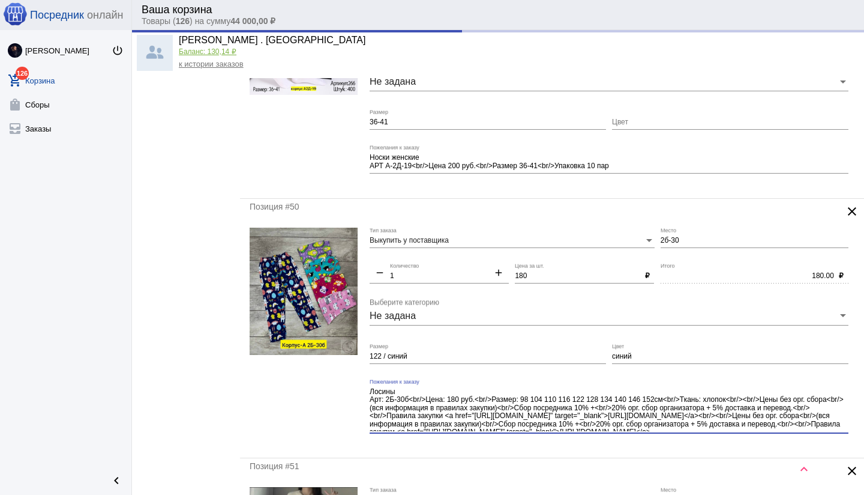
scroll to position [15, 0]
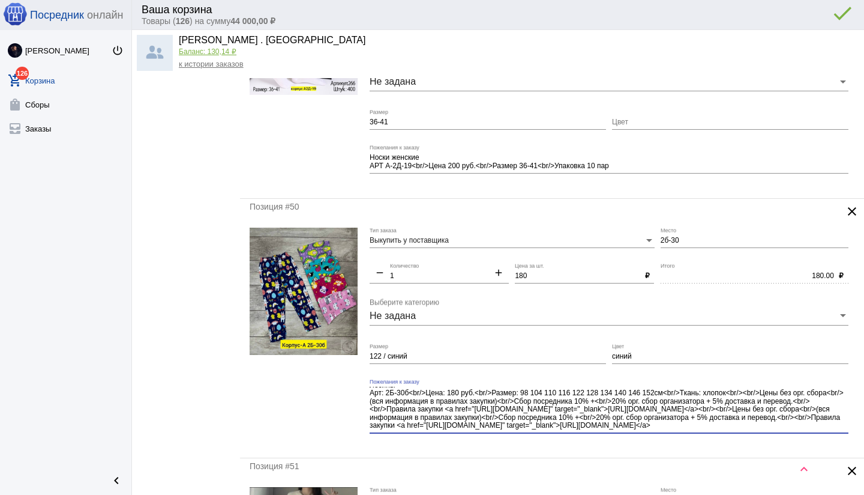
drag, startPoint x: 698, startPoint y: 426, endPoint x: 702, endPoint y: 432, distance: 7.5
click at [702, 432] on div "Лосины Арт: 2Б-30б<br/>Цена: 180 руб.<br/>Размер: 98 104 110 116 122 128 134 14…" at bounding box center [609, 411] width 479 height 64
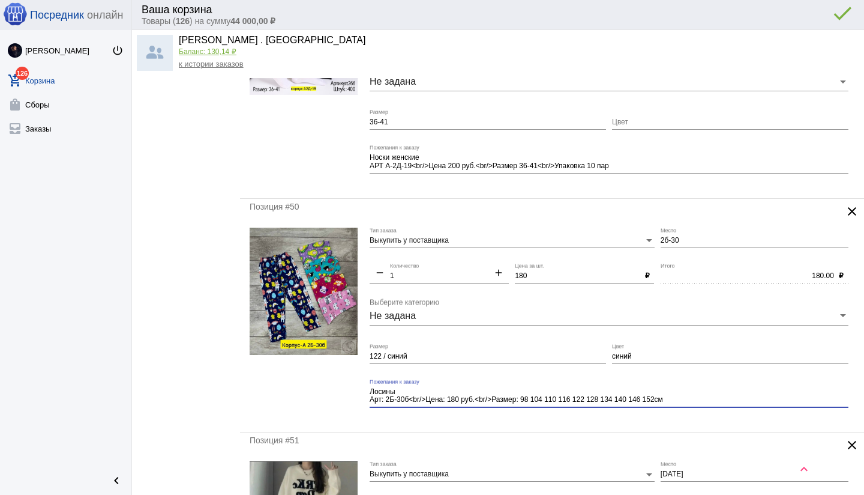
scroll to position [0, 0]
type textarea "Лосины Арт: 2Б-30б<br/>Цена: 180 руб.<br/>Размер: 98 104 110 116 122 128 134 14…"
click at [550, 422] on div "Позиция #50 clear Выкупить у поставщика Тип заказа 2б-30 Место remove 1 Количес…" at bounding box center [552, 315] width 624 height 233
drag, startPoint x: 634, startPoint y: 357, endPoint x: 609, endPoint y: 353, distance: 26.1
click at [609, 353] on div "Выкупить у поставщика Тип заказа 2б-30 Место remove 1 Количество add 180 Цена з…" at bounding box center [612, 324] width 485 height 195
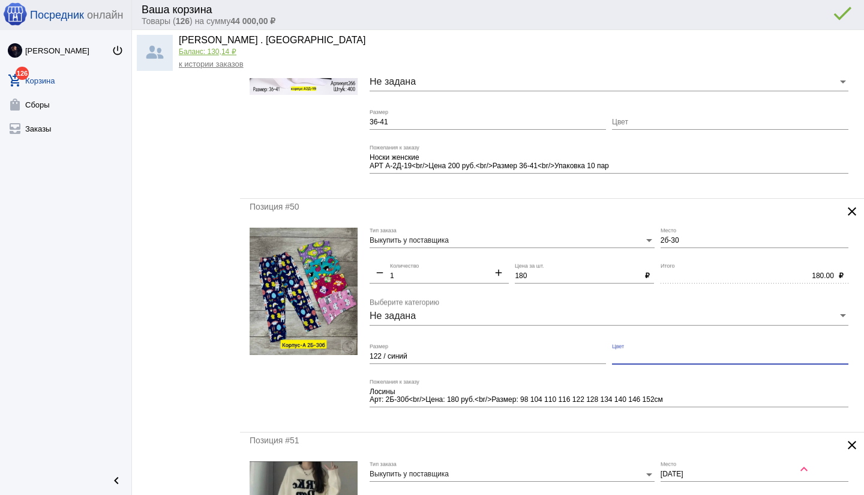
click at [549, 419] on mat-form-field "Лосины Арт: 2Б-30б<br/>Цена: 180 руб.<br/>Размер: 98 104 110 116 122 128 134 14…" at bounding box center [612, 401] width 485 height 44
click at [699, 241] on input "2б-30" at bounding box center [755, 240] width 188 height 8
type input "2б-30/б"
click at [547, 420] on mat-form-field "Лосины Арт: 2Б-30б<br/>Цена: 180 руб.<br/>Размер: 98 104 110 116 122 128 134 14…" at bounding box center [612, 401] width 485 height 44
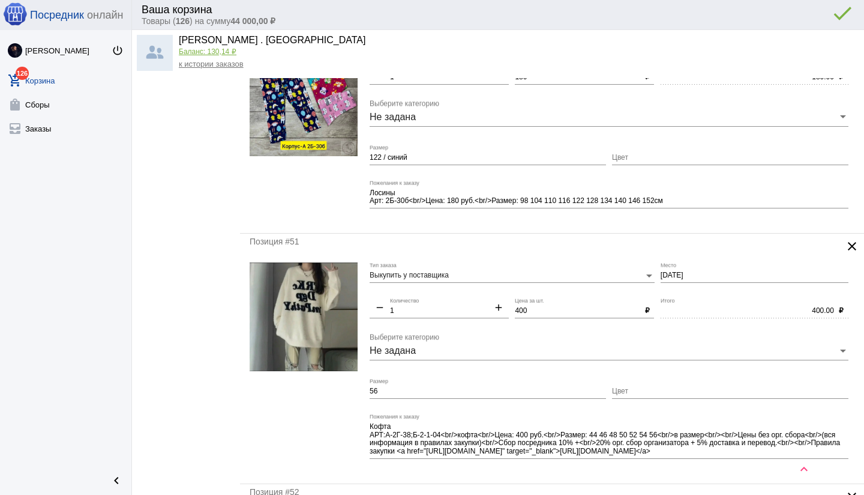
scroll to position [1801, 0]
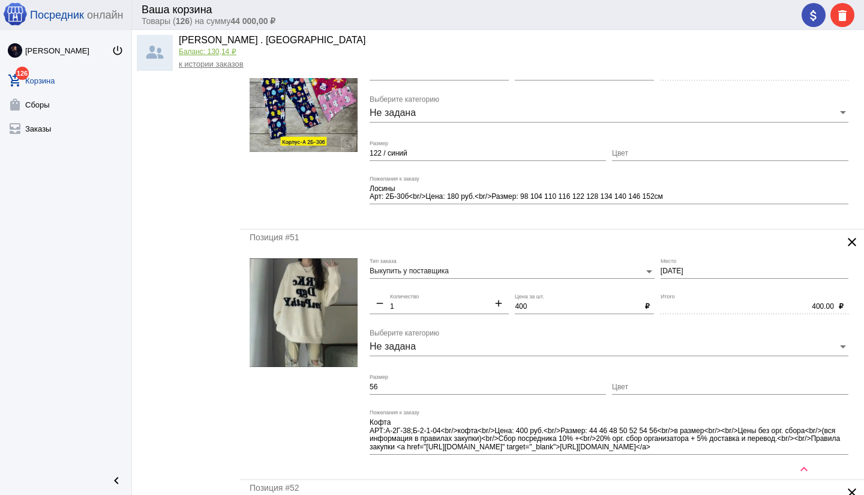
click at [849, 239] on mat-icon "clear" at bounding box center [852, 242] width 14 height 14
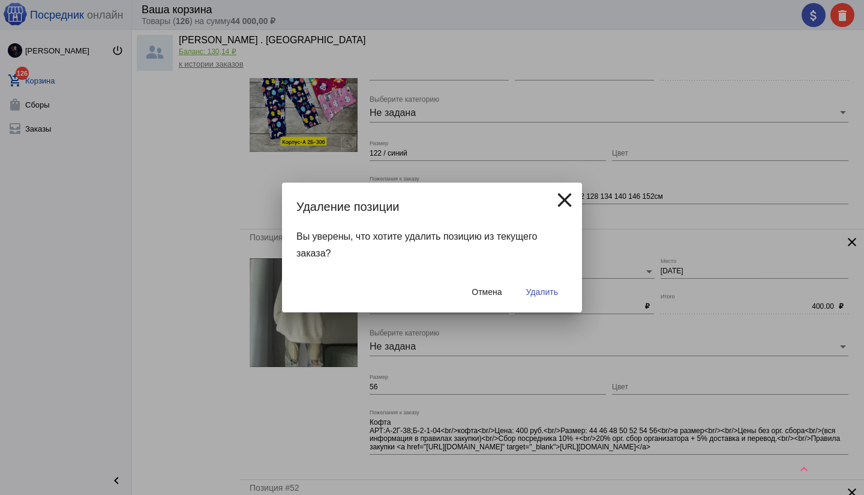
click at [555, 294] on span "Удалить" at bounding box center [542, 292] width 32 height 10
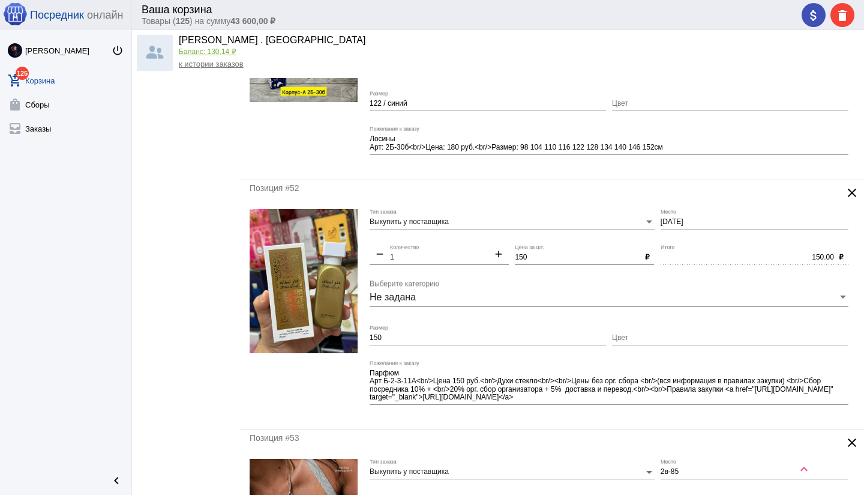
scroll to position [1593, 0]
click at [661, 219] on input "[DATE]" at bounding box center [755, 221] width 188 height 8
click at [696, 220] on input "б2-3-11" at bounding box center [755, 221] width 188 height 8
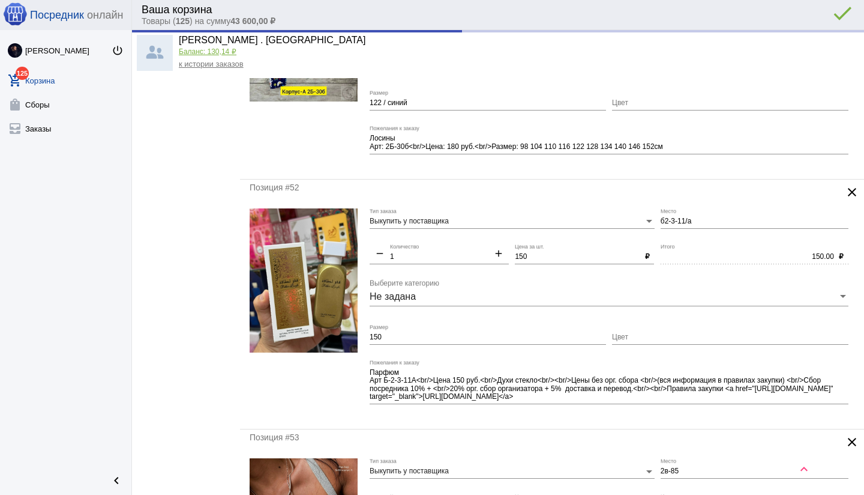
type input "Б2-3-11/а"
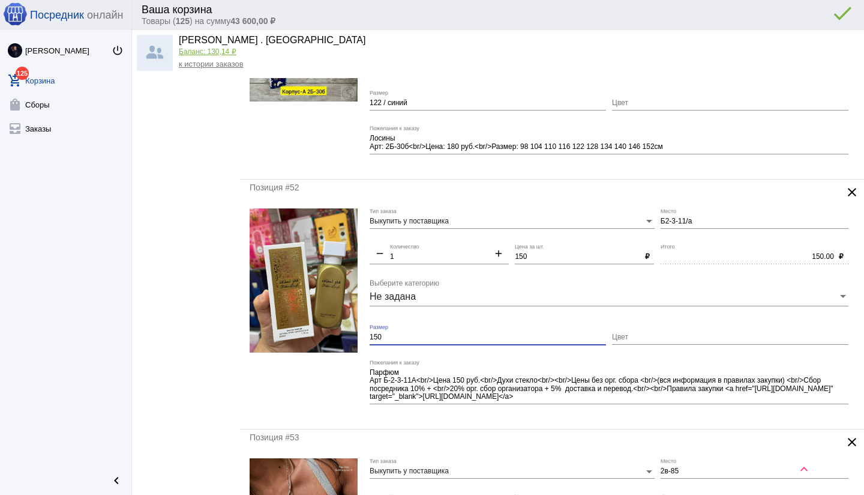
drag, startPoint x: 390, startPoint y: 337, endPoint x: 382, endPoint y: 338, distance: 7.9
click at [356, 338] on form "Выкупить у поставщика Тип заказа Б2-3-11/а Место remove 1 Количество add 150 Це…" at bounding box center [552, 313] width 605 height 211
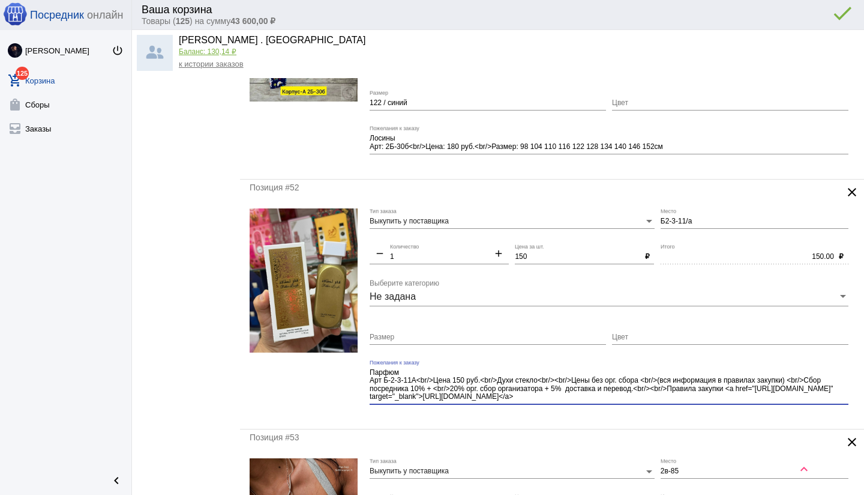
drag, startPoint x: 625, startPoint y: 406, endPoint x: 632, endPoint y: 409, distance: 7.3
click at [632, 409] on div "Парфюм Арт Б-2-3-11А<br/>Цена 150 руб.<br/>Духи стекло<br/><br/>Цены без орг. с…" at bounding box center [609, 386] width 479 height 54
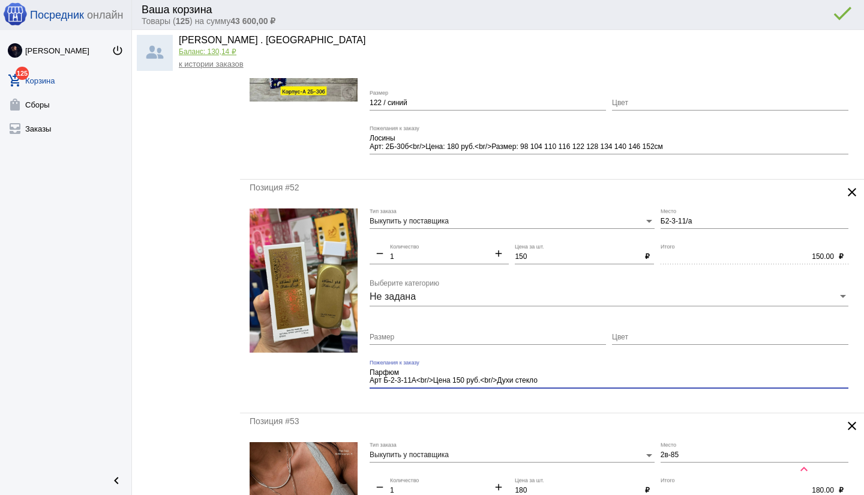
type textarea "Парфюм Арт Б-2-3-11А<br/>Цена 150 руб.<br/>Духи стекло"
click at [564, 402] on mat-form-field "Парфюм Арт Б-2-3-11А<br/>Цена 150 руб.<br/>Духи стекло Пожелания к заказу" at bounding box center [612, 381] width 485 height 44
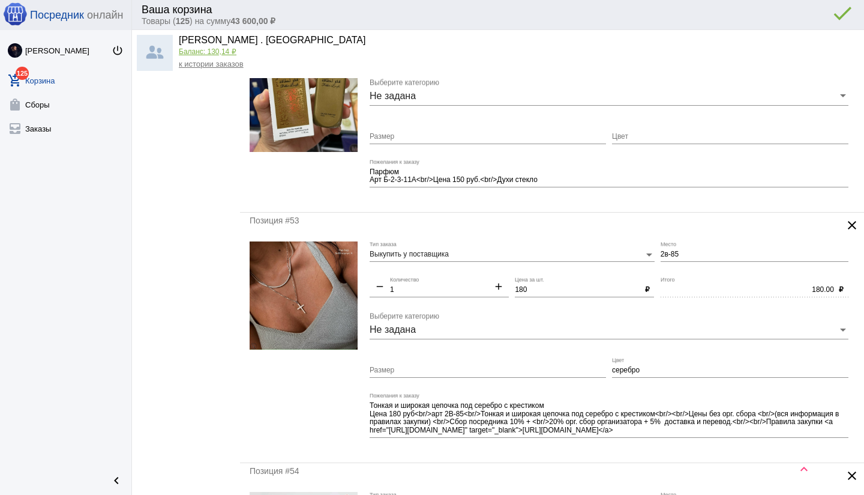
scroll to position [1799, 0]
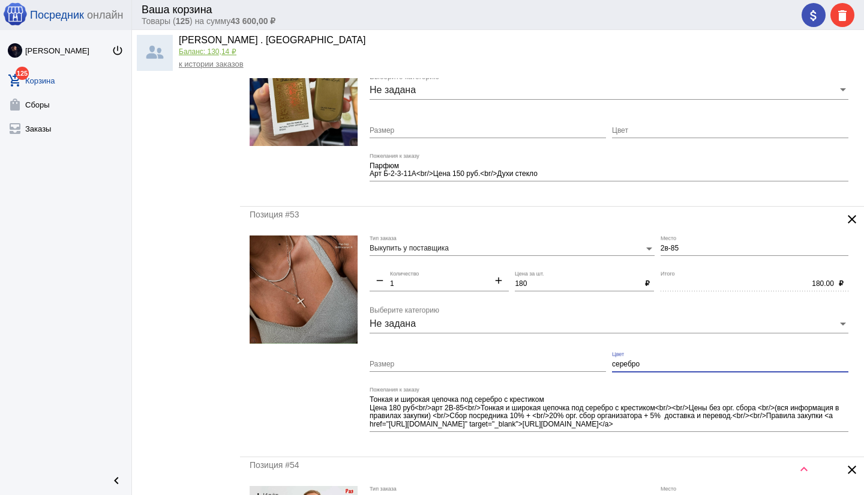
drag, startPoint x: 648, startPoint y: 362, endPoint x: 591, endPoint y: 362, distance: 57.0
click at [591, 362] on div "Выкупить у поставщика Тип заказа 2в-85 Место remove 1 Количество add 180 Цена з…" at bounding box center [612, 340] width 485 height 211
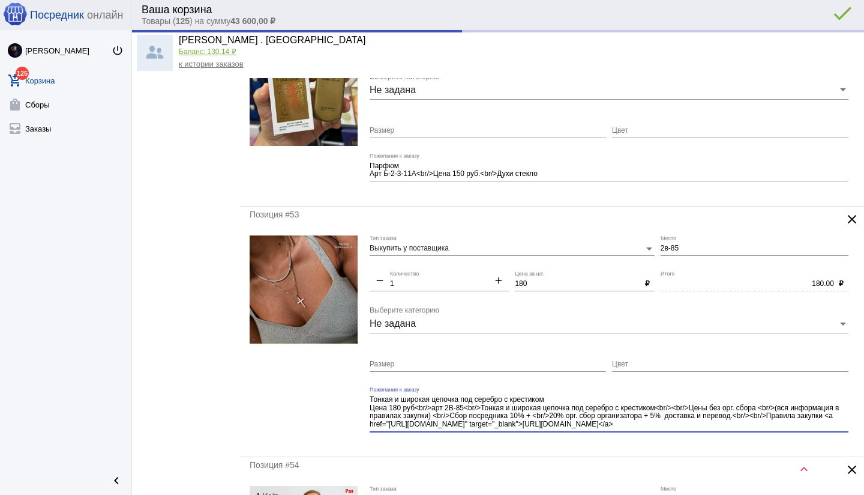
click at [698, 430] on div "Тонкая и широкая цепочка под серебро с крестиком Цена 180 руб<br/>арт 2В-85<br/…" at bounding box center [609, 414] width 479 height 54
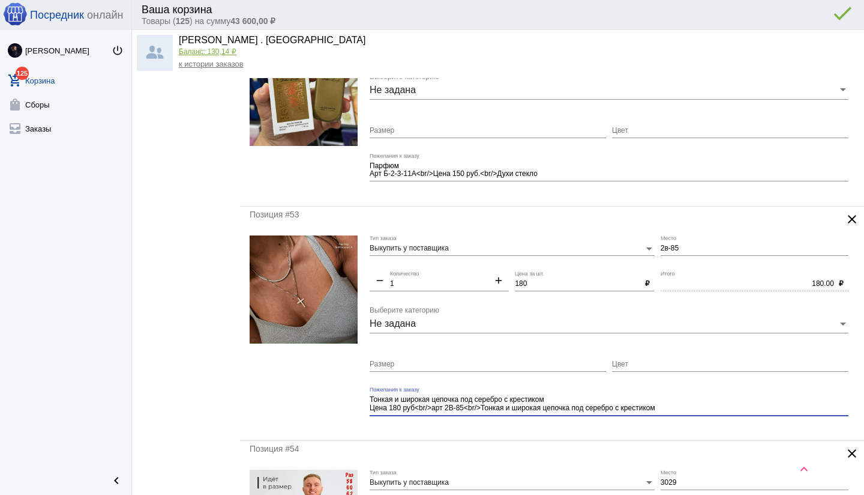
type textarea "Тонкая и широкая цепочка под серебро с крестиком Цена 180 руб<br/>арт 2В-85<br/…"
click at [571, 426] on mat-form-field "Тонкая и широкая цепочка под серебро с крестиком Цена 180 руб<br/>арт 2В-85<br/…" at bounding box center [612, 409] width 485 height 44
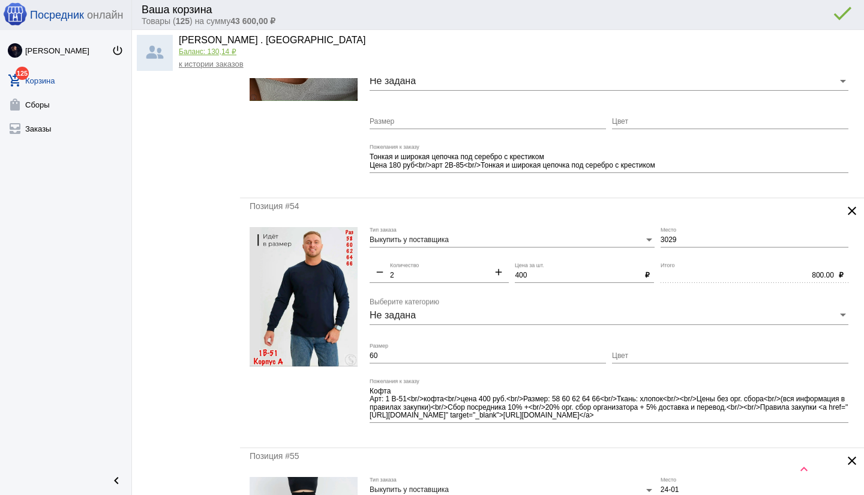
scroll to position [2047, 0]
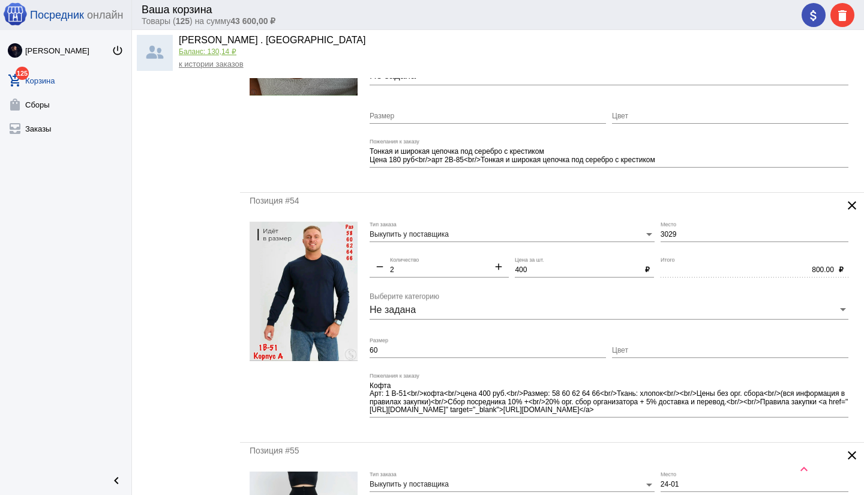
click at [856, 202] on mat-icon "clear" at bounding box center [852, 205] width 14 height 14
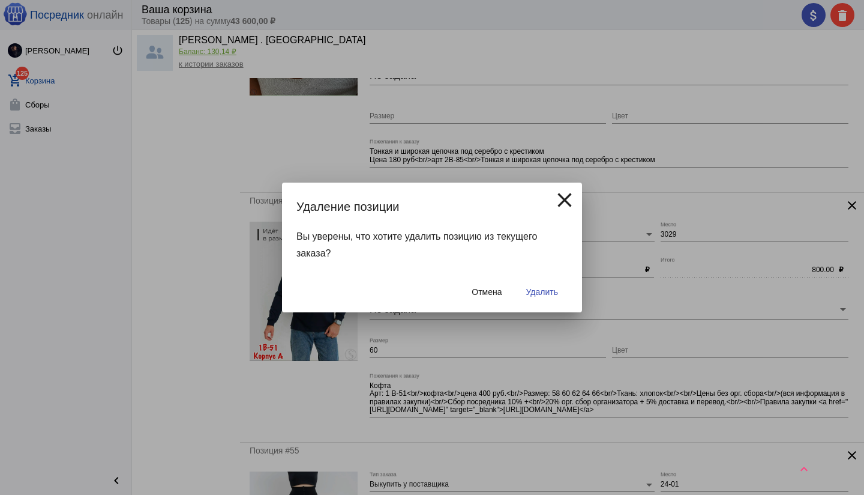
click at [561, 197] on mat-icon "close" at bounding box center [565, 200] width 24 height 24
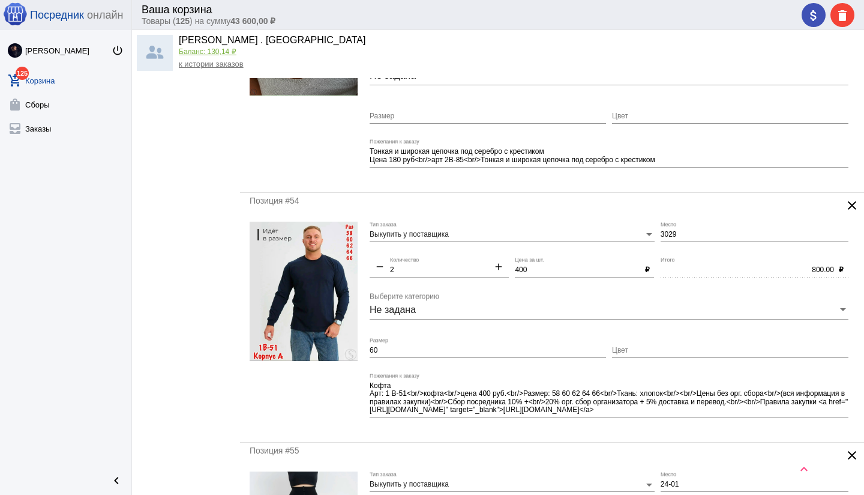
click at [855, 200] on mat-icon "clear" at bounding box center [852, 205] width 14 height 14
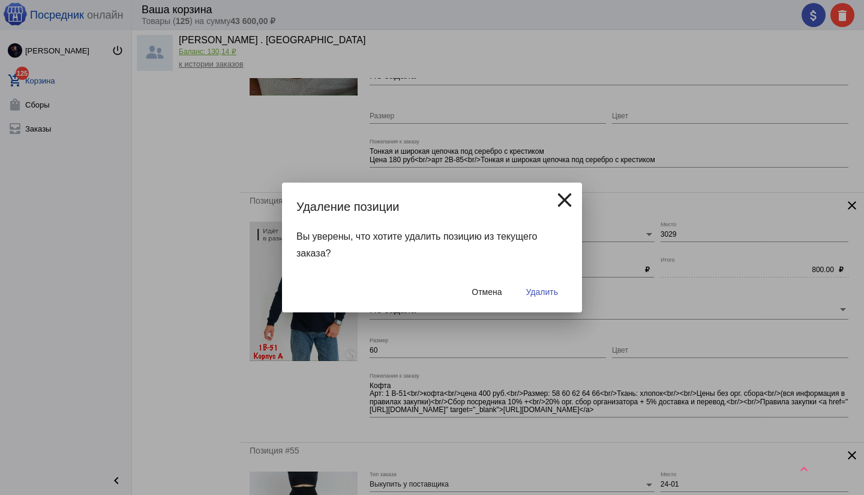
click at [549, 296] on span "Удалить" at bounding box center [542, 292] width 32 height 10
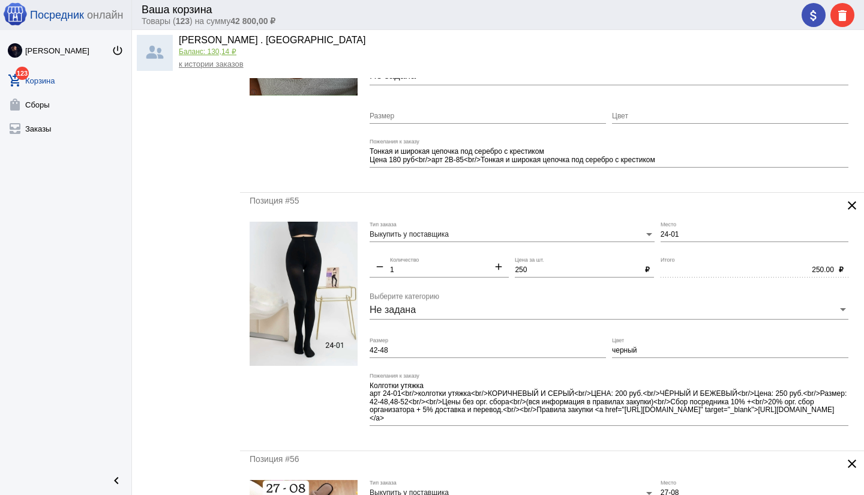
scroll to position [0, 0]
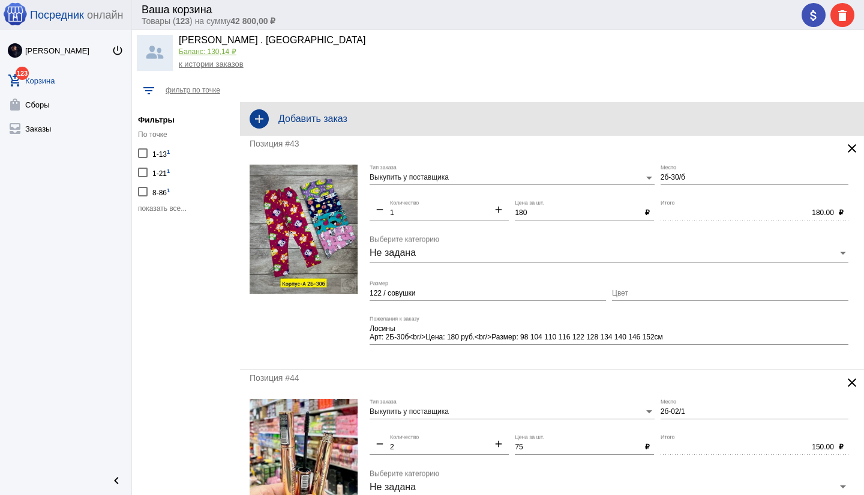
click at [370, 120] on h4 "Добавить заказ" at bounding box center [566, 118] width 576 height 11
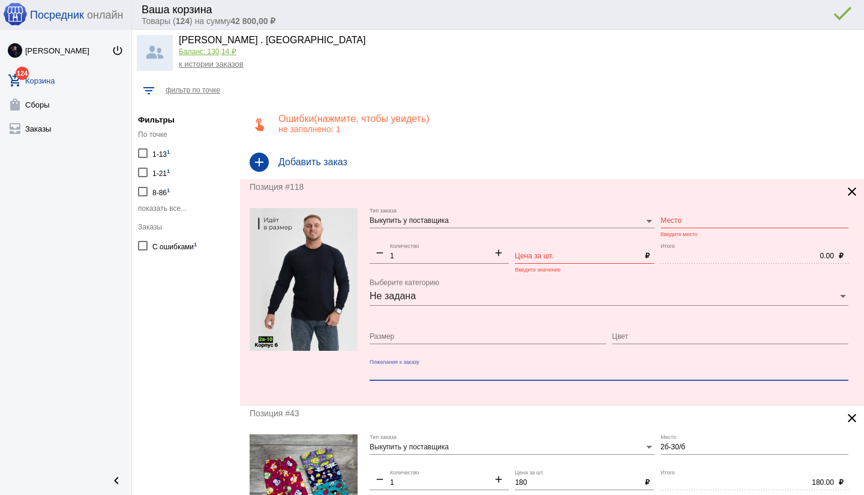
paste textarea "Цена шт: 300 руб ✅Размеры :48.50.52.54.56.58.60.62.64.66"
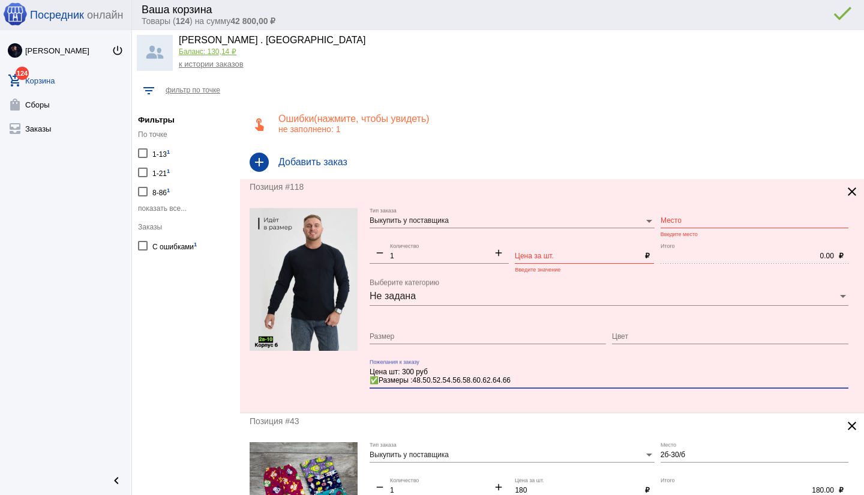
type textarea "Цена шт: 300 руб ✅Размеры :48.50.52.54.56.58.60.62.64.66"
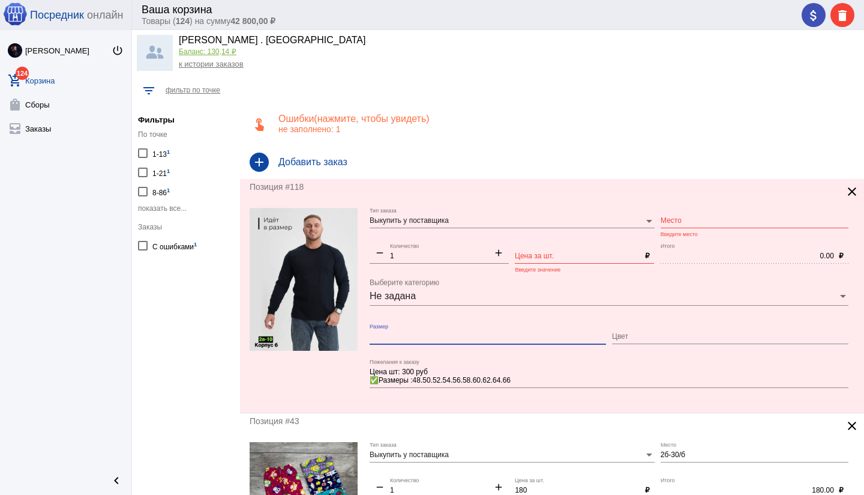
click at [437, 334] on input "Размер" at bounding box center [488, 336] width 236 height 8
type input "60"
click at [499, 250] on mat-icon "add" at bounding box center [499, 254] width 20 height 14
type input "2"
click at [553, 254] on input "Цена за шт." at bounding box center [577, 256] width 125 height 8
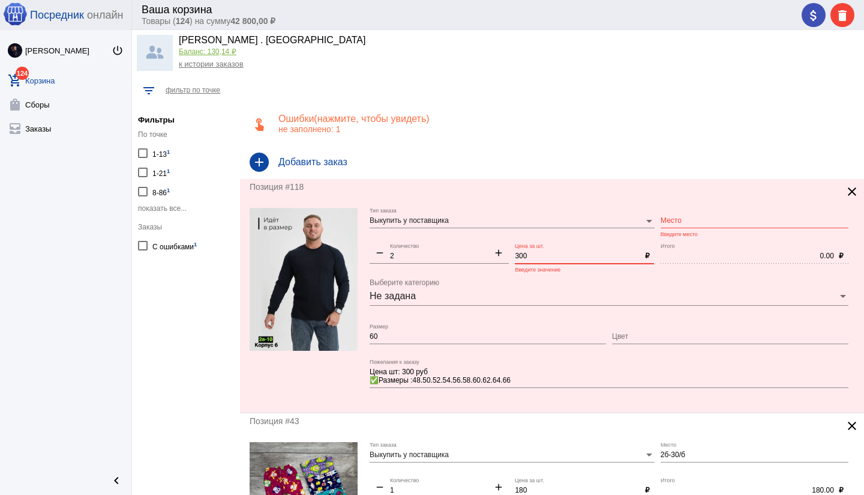
type input "300"
click at [677, 218] on input "Место" at bounding box center [755, 221] width 188 height 8
click at [453, 405] on div "Позиция #118 clear Выкупить у поставщика Тип заказа б2а-10 Место Введите место …" at bounding box center [552, 295] width 624 height 233
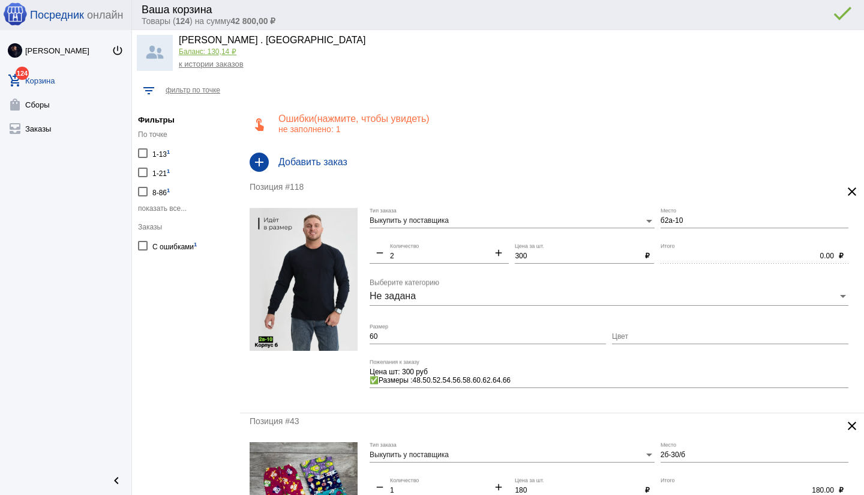
type input "Б2а-10"
type input "600.00"
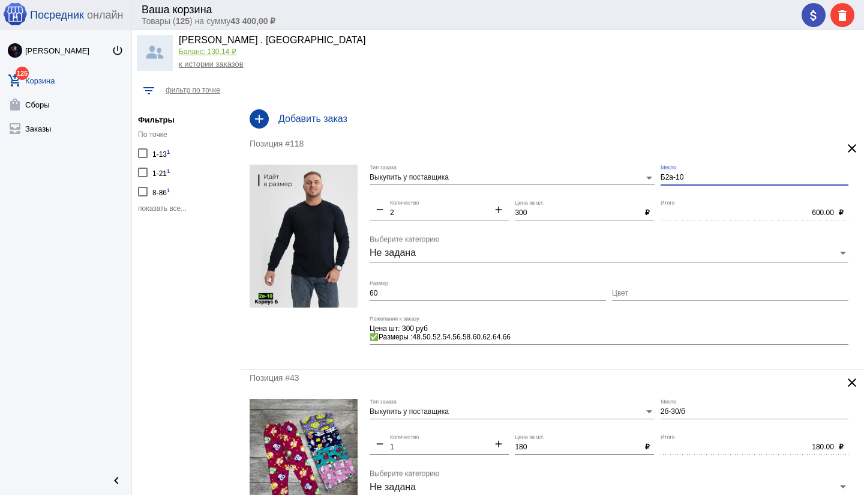
drag, startPoint x: 673, startPoint y: 177, endPoint x: 675, endPoint y: 194, distance: 17.6
click at [673, 178] on input "Б2а-10" at bounding box center [755, 177] width 188 height 8
type input "Б2в-10"
click at [676, 221] on div "600.00 Итого ₽" at bounding box center [755, 214] width 188 height 29
click at [553, 358] on mat-form-field "Цена шт: 300 руб ✅Размеры :48.50.52.54.56.58.60.62.64.66 Пожелания к заказу" at bounding box center [612, 338] width 485 height 44
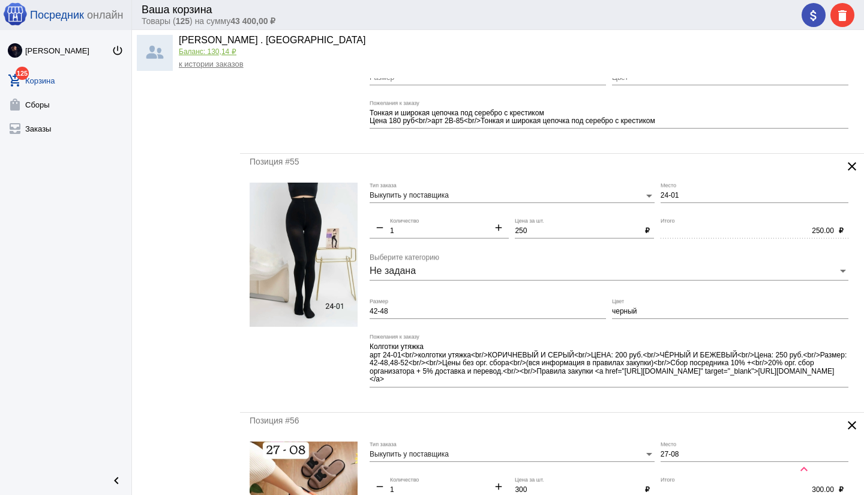
scroll to position [2320, 0]
click at [450, 314] on div "42-48 Размер" at bounding box center [488, 308] width 236 height 20
type input "42-48 / теплый, чёрный"
drag, startPoint x: 619, startPoint y: 308, endPoint x: 604, endPoint y: 307, distance: 14.4
click at [604, 307] on div "Выкупить у поставщика Тип заказа 24-01 Место remove 1 Количество add 250 Цена з…" at bounding box center [612, 292] width 485 height 220
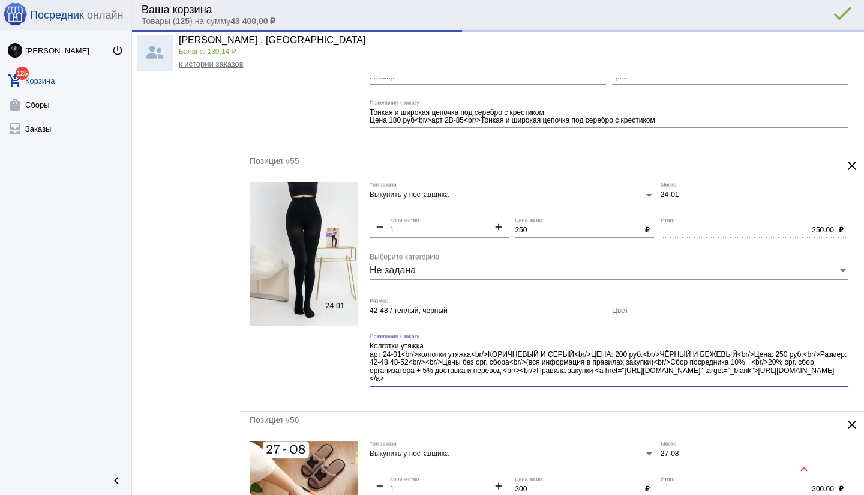
drag, startPoint x: 546, startPoint y: 385, endPoint x: 568, endPoint y: 388, distance: 21.8
click at [568, 388] on div "Колготки утяжка арт 24-01<br/>колготки утяжка<br/>КОРИЧНЕВЫЙ И СЕРЫЙ<br/>ЦЕНА: …" at bounding box center [609, 364] width 479 height 62
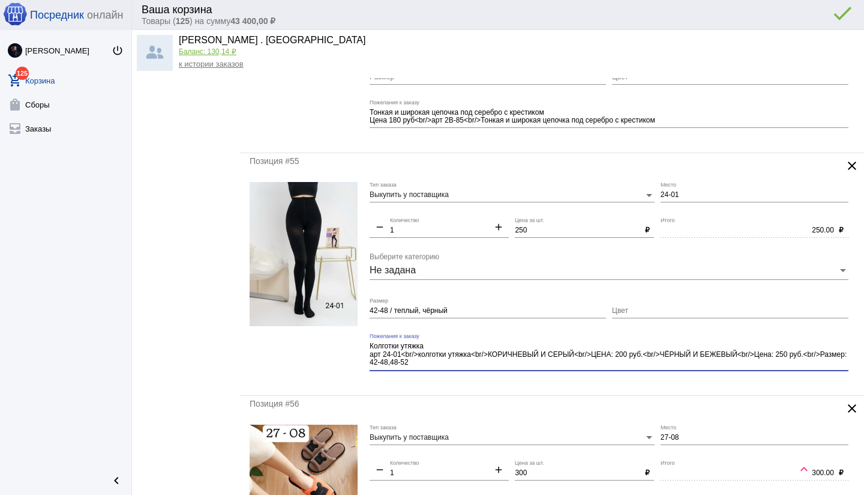
click at [538, 384] on div "Позиция #55 clear Выкупить у поставщика Тип заказа 24-01 Место remove 1 Количес…" at bounding box center [552, 274] width 624 height 242
click at [433, 342] on textarea "Колготки утяжка арт 24-01<br/>колготки утяжка<br/>КОРИЧНЕВЫЙ И СЕРЫЙ<br/>ЦЕНА: …" at bounding box center [609, 354] width 479 height 27
type textarea "Колготки арт 24-01<br/>колготки утяжка<br/>КОРИЧНЕВЫЙ И СЕРЫЙ<br/>ЦЕНА: 200 руб…"
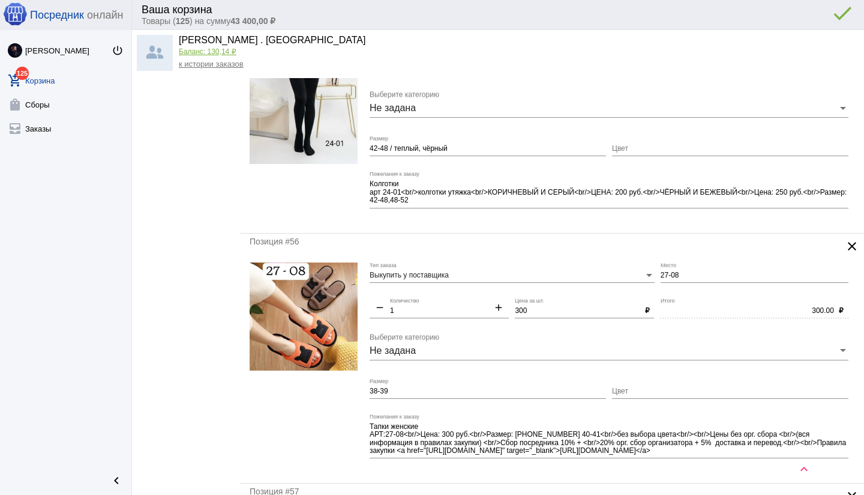
scroll to position [2497, 0]
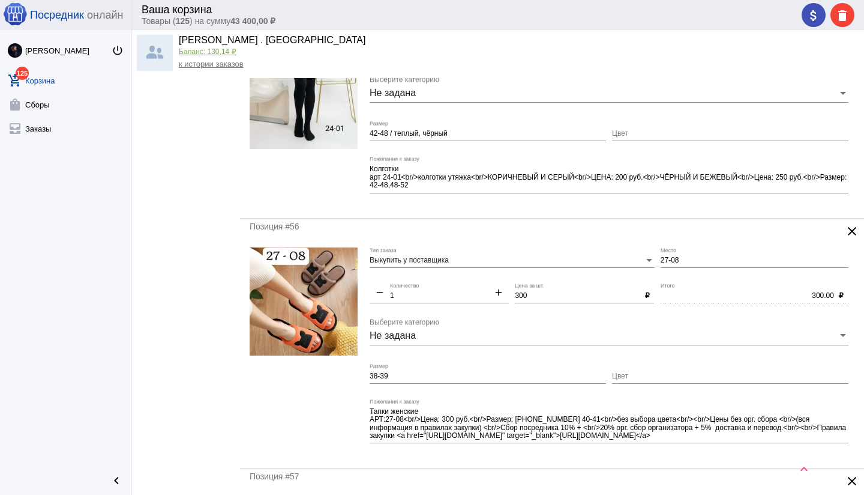
click at [853, 226] on mat-icon "clear" at bounding box center [852, 231] width 14 height 14
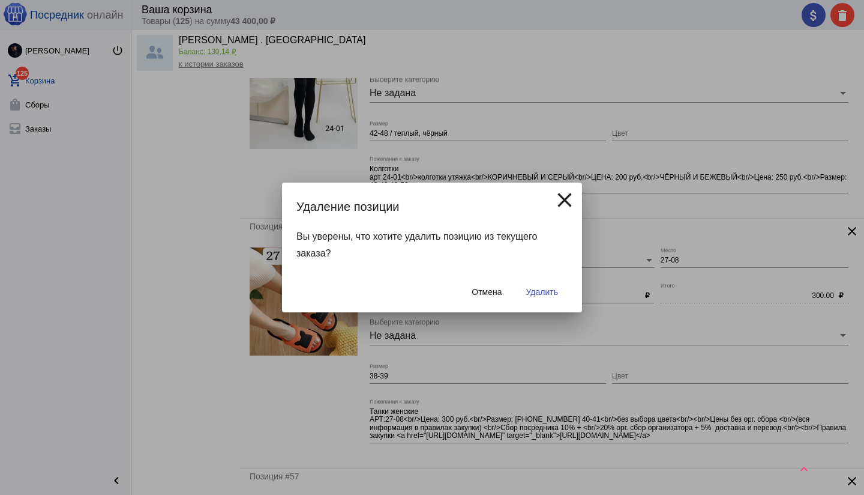
click at [538, 295] on span "Удалить" at bounding box center [542, 292] width 32 height 10
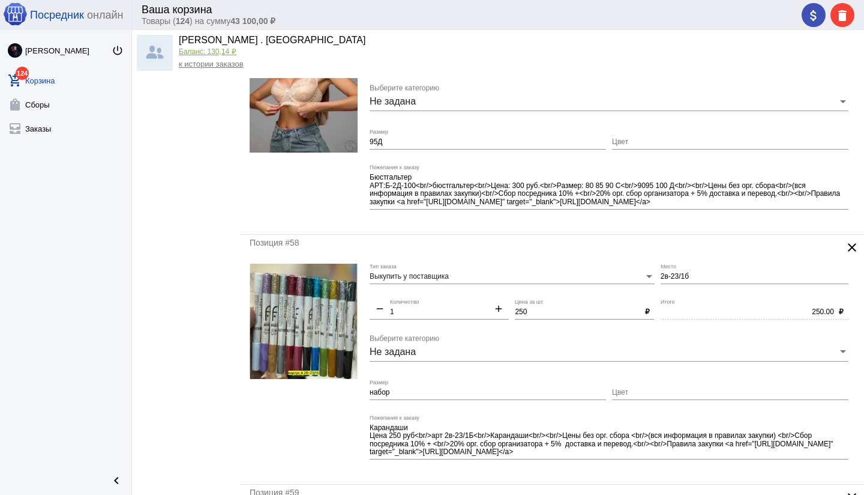
scroll to position [0, 0]
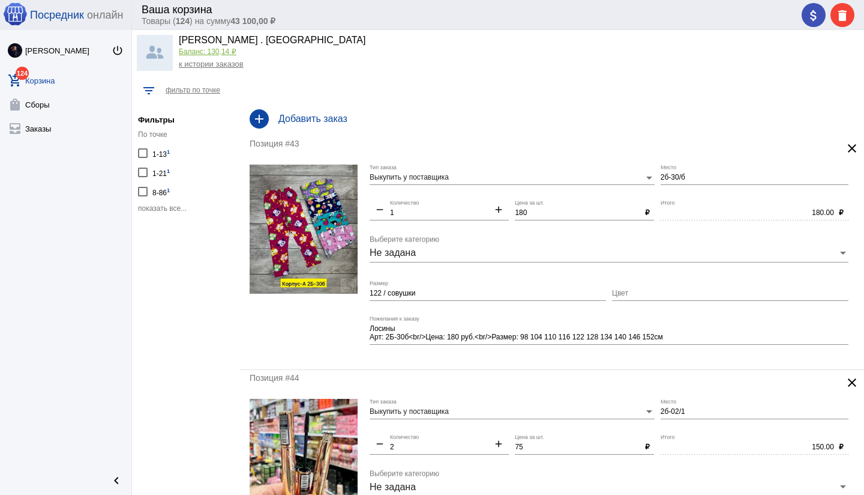
click at [314, 126] on div "add Добавить заказ" at bounding box center [552, 119] width 624 height 34
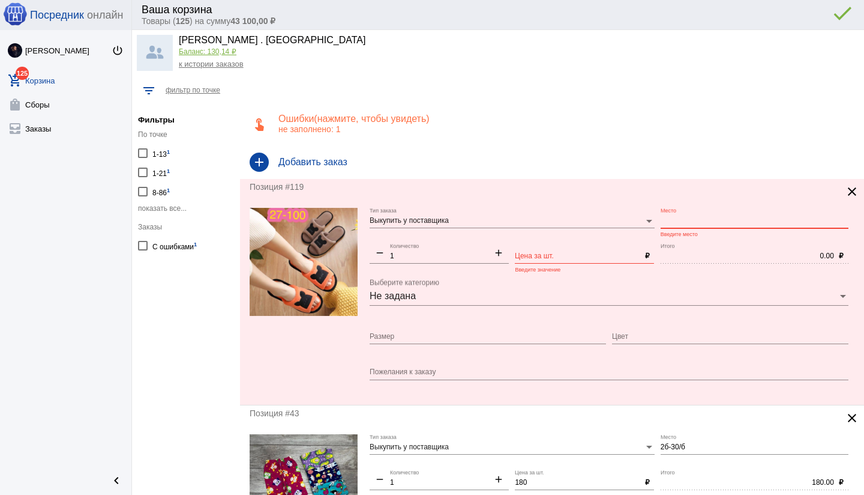
click at [672, 220] on input "Место" at bounding box center [755, 221] width 188 height 8
type input "27-100"
click at [555, 253] on input "Цена за шт." at bounding box center [577, 256] width 125 height 8
type input "200"
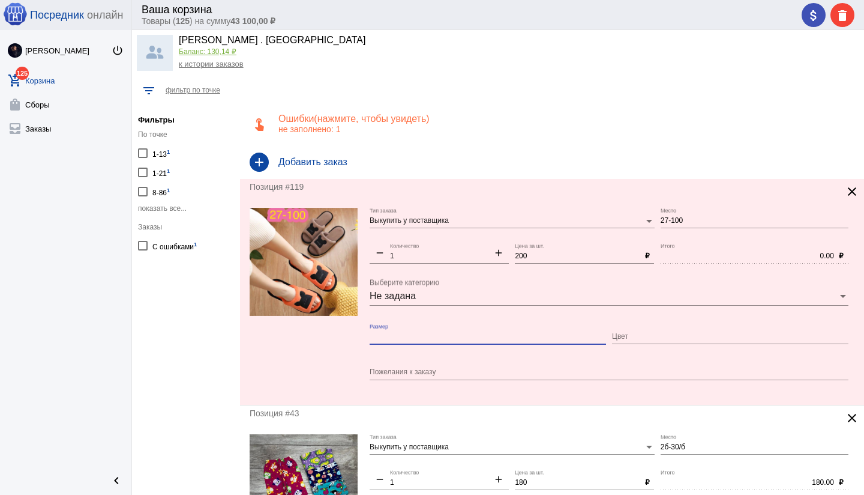
click at [416, 337] on input "Размер" at bounding box center [488, 336] width 236 height 8
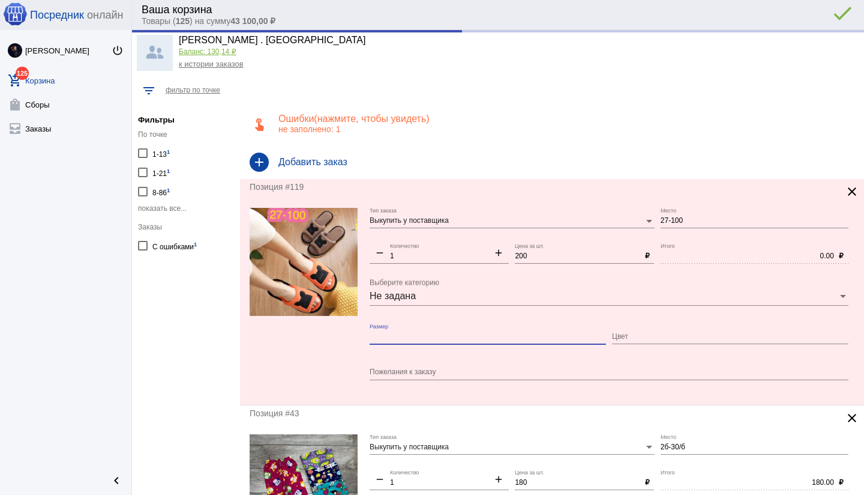
type input "200.00"
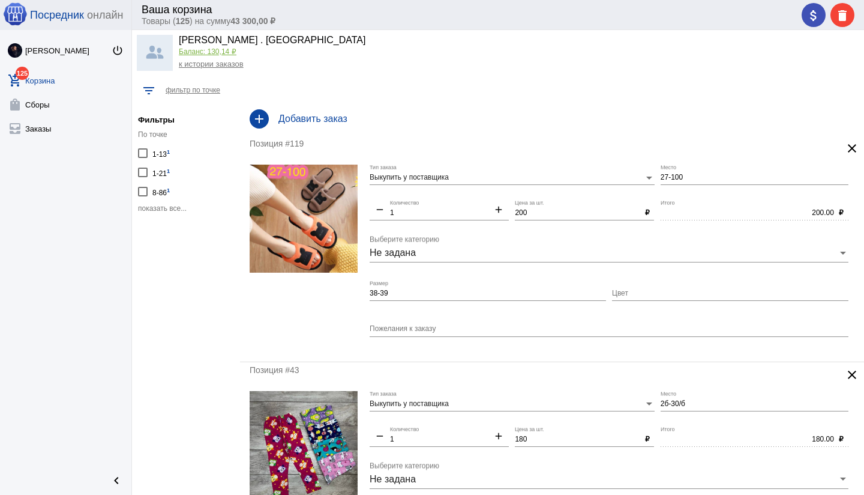
click at [531, 343] on div "Пожелания к заказу" at bounding box center [609, 331] width 479 height 30
click at [538, 348] on mat-form-field "Пожелания к заказу" at bounding box center [612, 334] width 485 height 36
click at [444, 288] on div "38-39 Размер" at bounding box center [488, 290] width 236 height 20
type input "38-39 / без выбора"
click at [478, 346] on mat-form-field "Пожелания к заказу" at bounding box center [612, 334] width 485 height 36
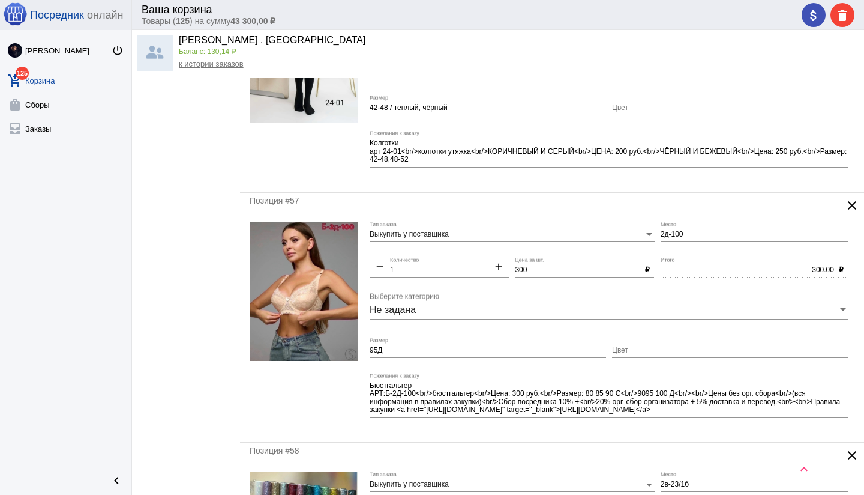
scroll to position [2516, 0]
click at [662, 231] on input "2д-100" at bounding box center [755, 233] width 188 height 8
click at [677, 256] on div "300.00 Итого" at bounding box center [747, 266] width 173 height 20
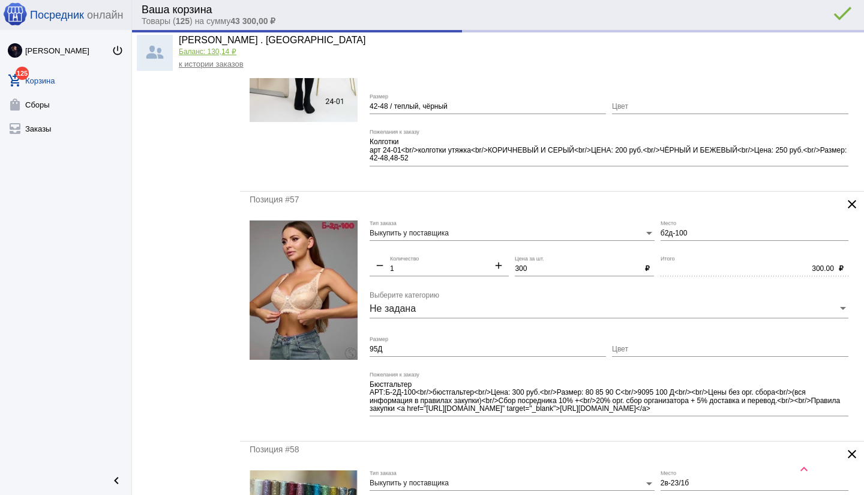
type input "Б2д-100"
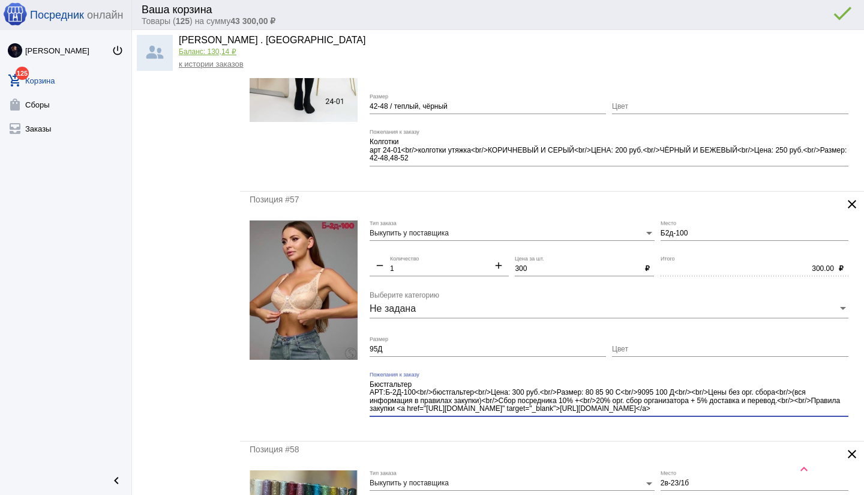
drag, startPoint x: 682, startPoint y: 393, endPoint x: 720, endPoint y: 421, distance: 46.7
click at [720, 421] on div "Бюстгальтер АРТ:Б-2Д-100<br/>бюстгальтер<br/>Цена: 300 руб.<br/>Размер: 80 85 9…" at bounding box center [609, 398] width 479 height 54
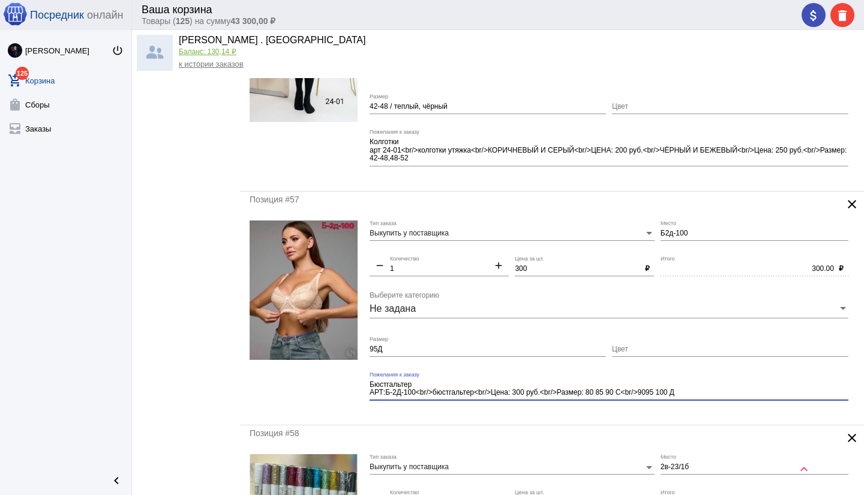
type textarea "Бюстгальтер АРТ:Б-2Д-100<br/>бюстгальтер<br/>Цена: 300 руб.<br/>Размер: 80 85 9…"
click at [446, 412] on mat-form-field "Бюстгальтер АРТ:Б-2Д-100<br/>бюстгальтер<br/>Цена: 300 руб.<br/>Размер: 80 85 9…" at bounding box center [612, 393] width 485 height 44
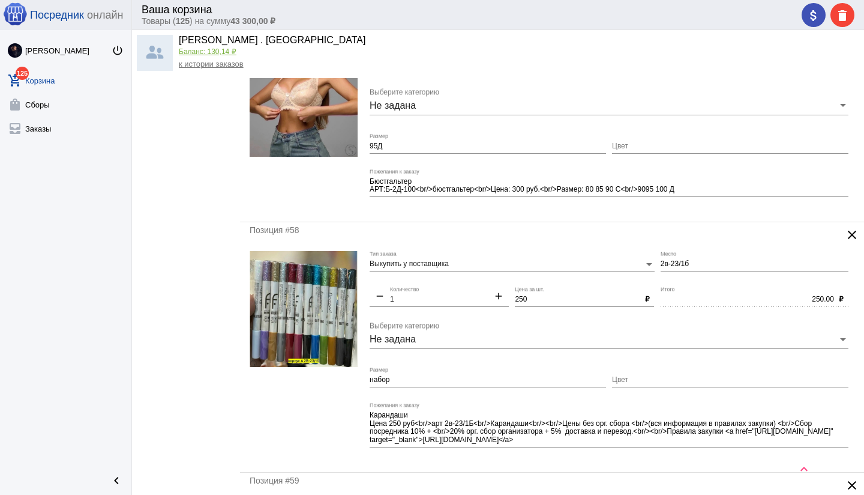
scroll to position [2731, 0]
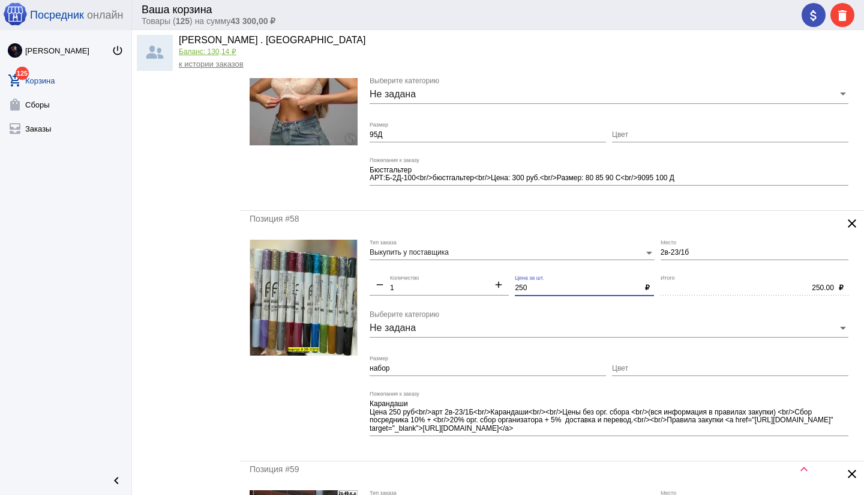
drag, startPoint x: 520, startPoint y: 283, endPoint x: 520, endPoint y: 303, distance: 19.8
click at [520, 286] on input "250" at bounding box center [577, 288] width 125 height 8
type input "150"
click at [535, 345] on div "Не задана Выберите категорию" at bounding box center [609, 329] width 479 height 39
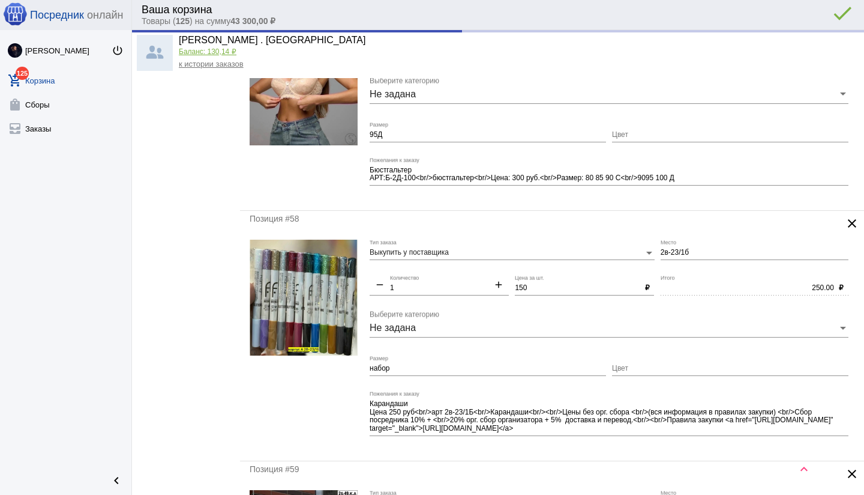
type input "150.00"
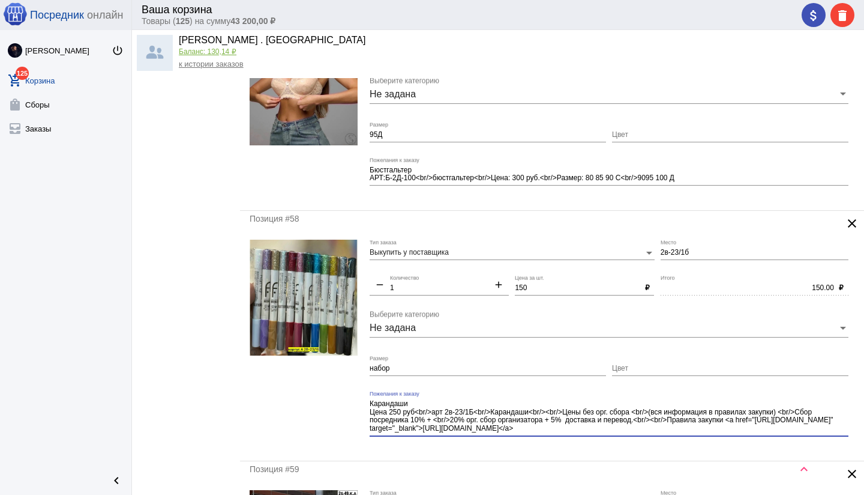
drag, startPoint x: 372, startPoint y: 411, endPoint x: 490, endPoint y: 442, distance: 121.7
click at [490, 442] on div "Карандаши Цена 250 руб<br/>арт 2в-23/1Б<br/>Карандаши<br/><br/>Цены без орг. сб…" at bounding box center [609, 418] width 479 height 54
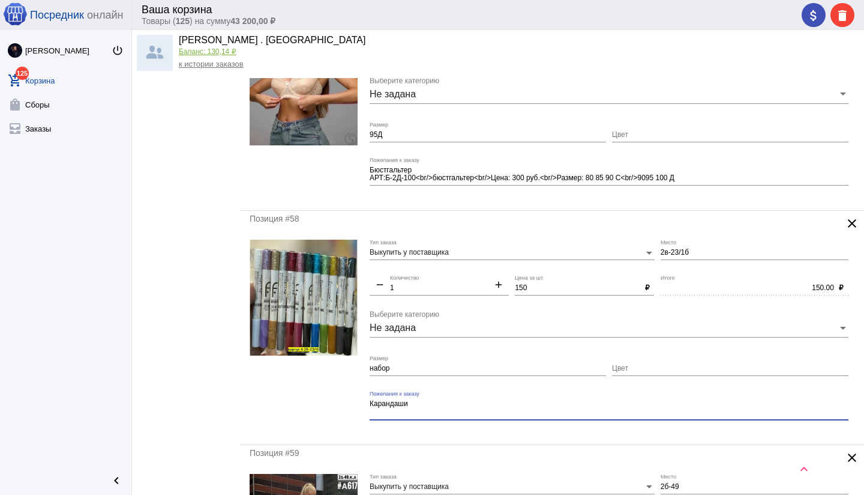
type textarea "Карандаши"
click at [496, 438] on div "Позиция #58 clear Выкупить у поставщика Тип заказа 2в-23/1б Место remove 1 Коли…" at bounding box center [552, 327] width 624 height 233
click at [499, 435] on div "Позиция #58 clear Выкупить у поставщика Тип заказа 2в-23/1б Место remove 1 Коли…" at bounding box center [552, 327] width 624 height 233
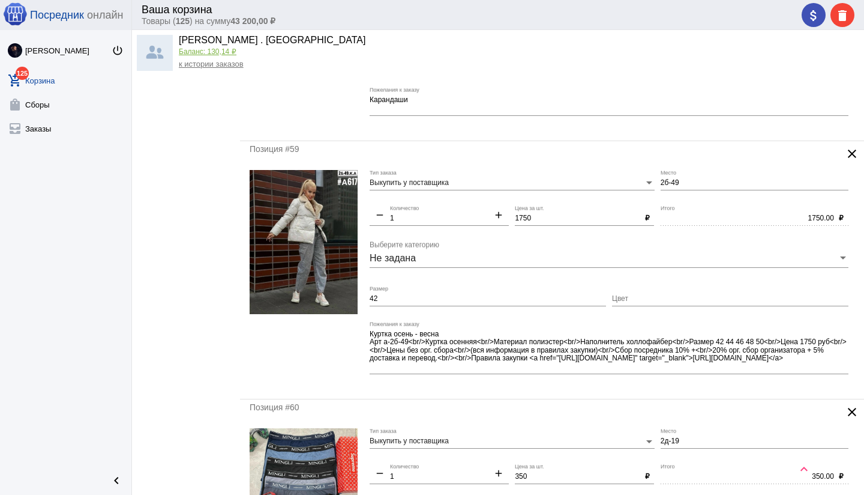
scroll to position [3036, 0]
click at [848, 151] on mat-icon "clear" at bounding box center [852, 152] width 14 height 14
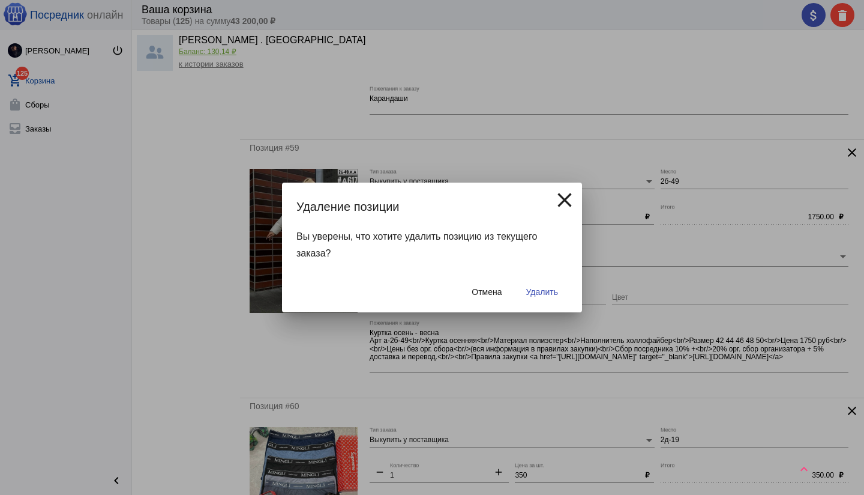
click at [551, 289] on span "Удалить" at bounding box center [542, 292] width 32 height 10
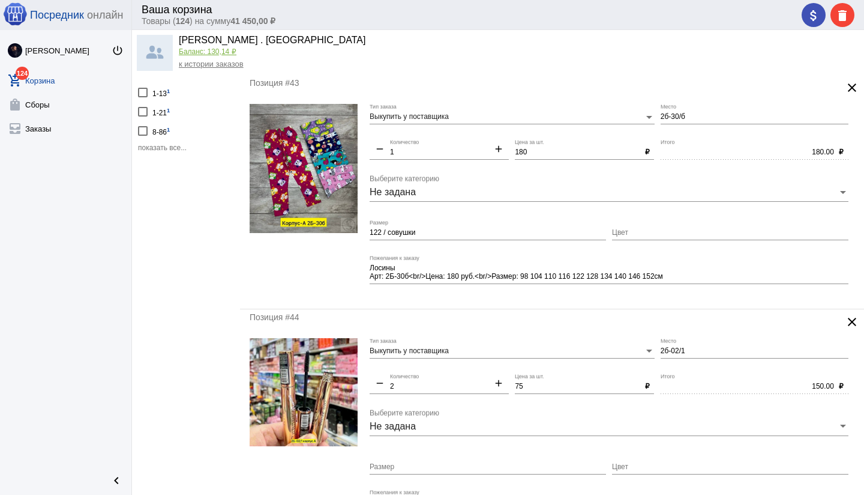
scroll to position [0, 0]
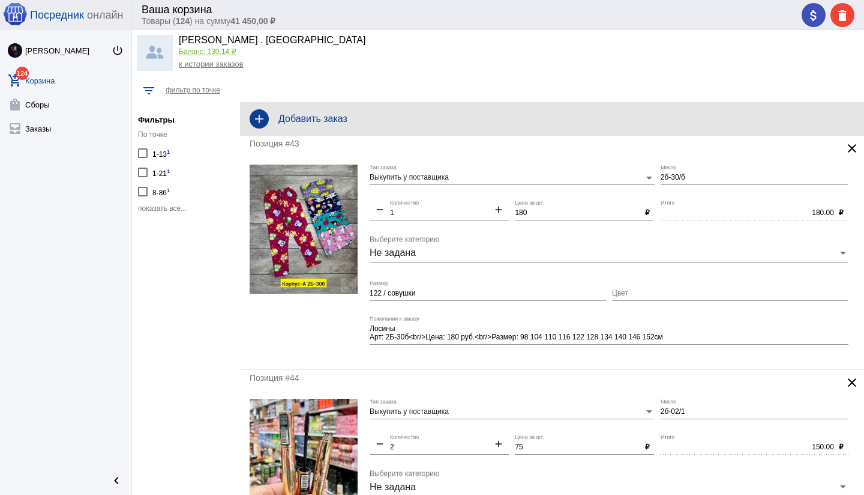
click at [387, 121] on h4 "Добавить заказ" at bounding box center [566, 118] width 576 height 11
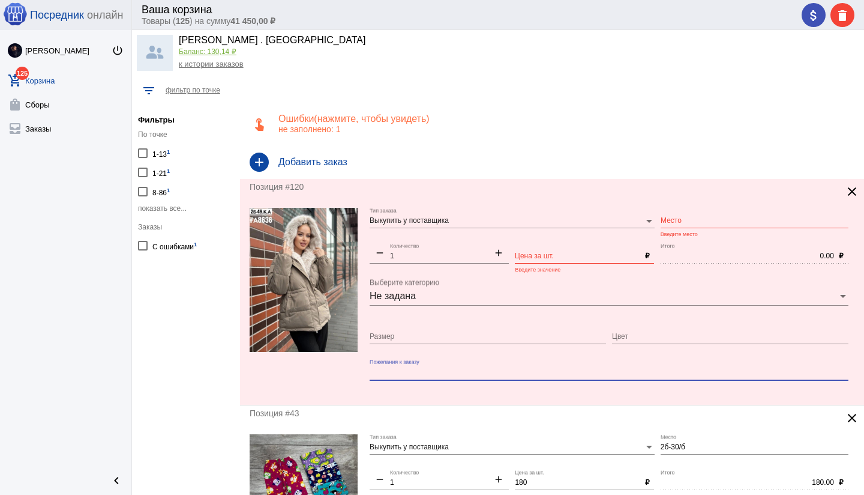
paste textarea "новинка куртка зимняя 2025 размер 42 44 46 48 50 цена штучно 1900руб"
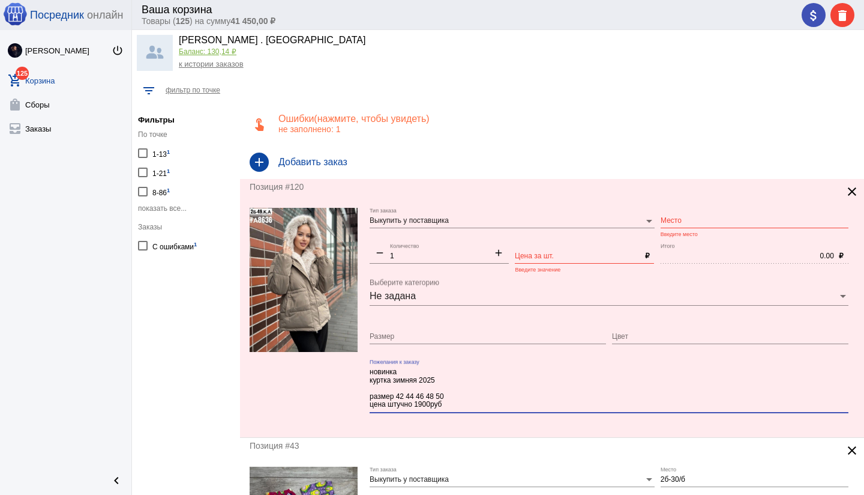
drag, startPoint x: 403, startPoint y: 397, endPoint x: 481, endPoint y: 408, distance: 78.2
click at [481, 408] on textarea "новинка куртка зимняя 2025 размер 42 44 46 48 50 цена штучно 1900руб" at bounding box center [609, 388] width 479 height 43
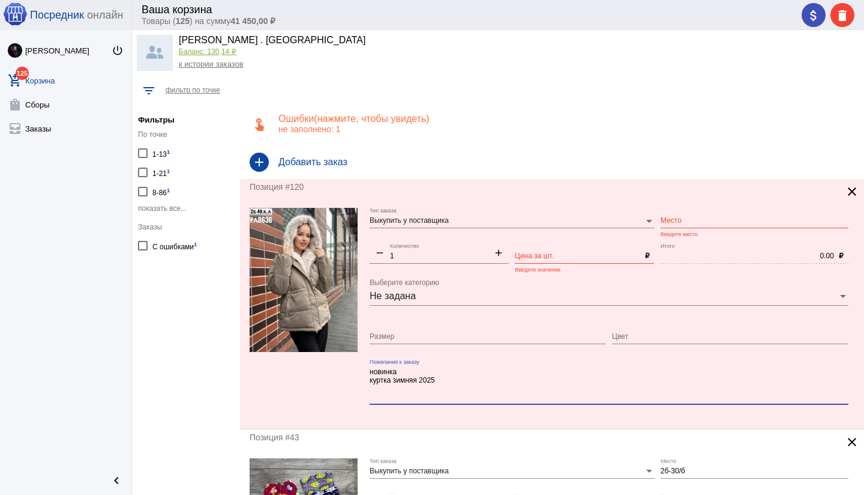
type textarea "новинка куртка зимняя 2025"
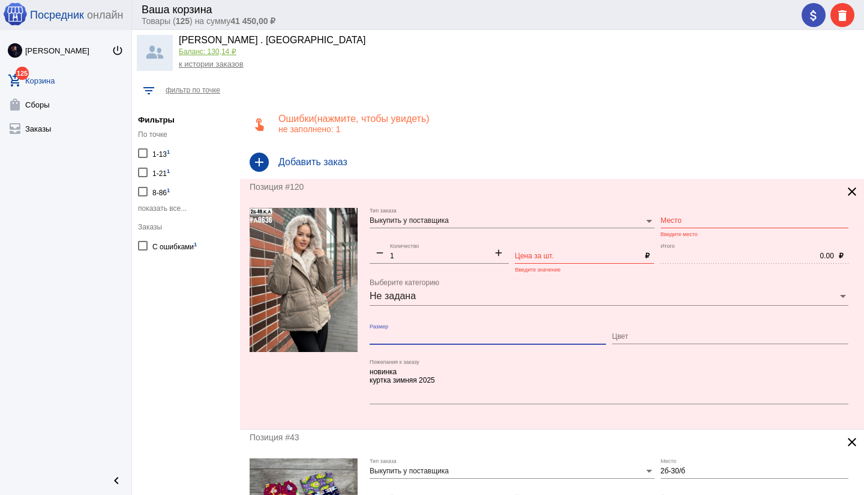
click at [381, 335] on input "Размер" at bounding box center [488, 336] width 236 height 8
type input "42"
click at [542, 256] on input "Цена за шт." at bounding box center [577, 256] width 125 height 8
type input "1800"
click at [654, 220] on div at bounding box center [649, 221] width 11 height 8
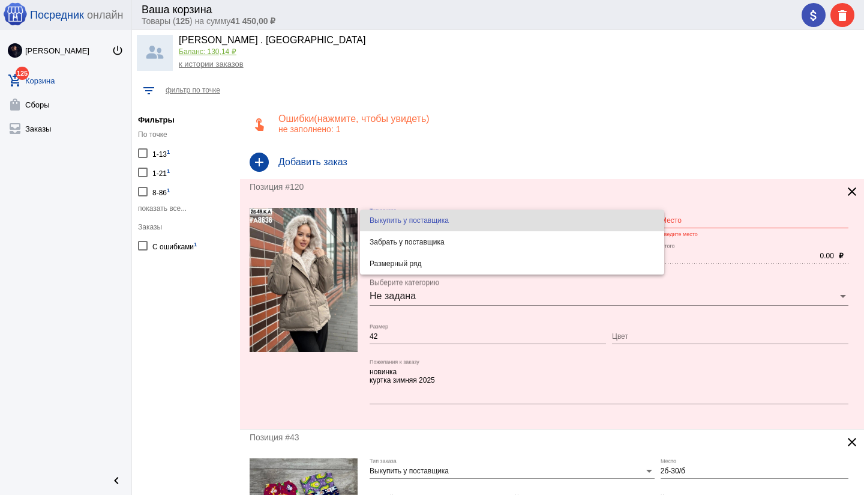
click at [688, 217] on div at bounding box center [432, 247] width 864 height 495
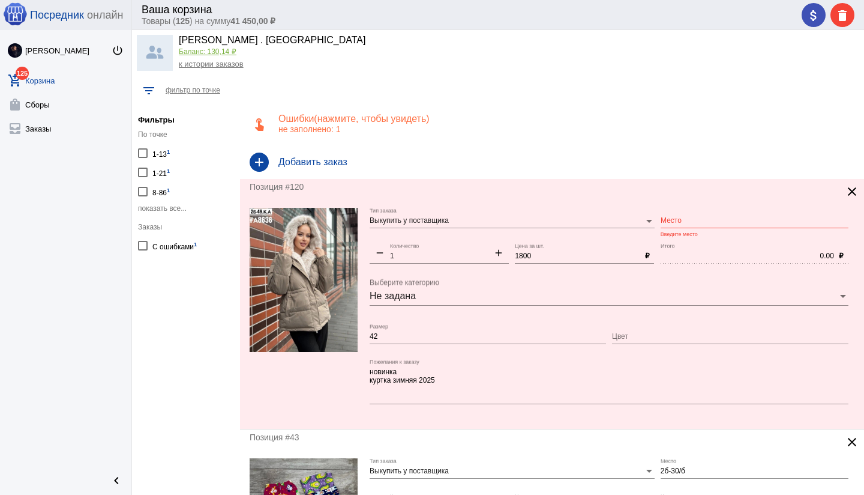
click at [690, 218] on input "Место" at bounding box center [755, 221] width 188 height 8
type input "2б-49"
click at [513, 417] on mat-form-field "новинка куртка зимняя 2025 Пожелания к заказу" at bounding box center [612, 389] width 485 height 60
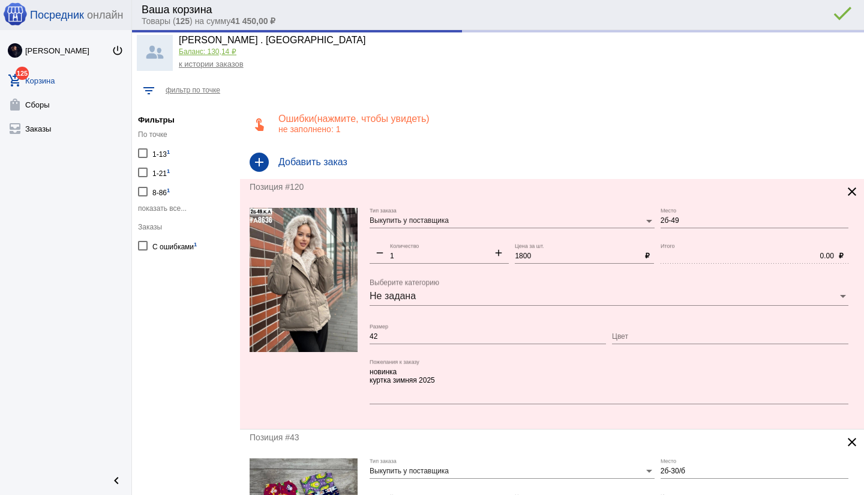
type input "1800.00"
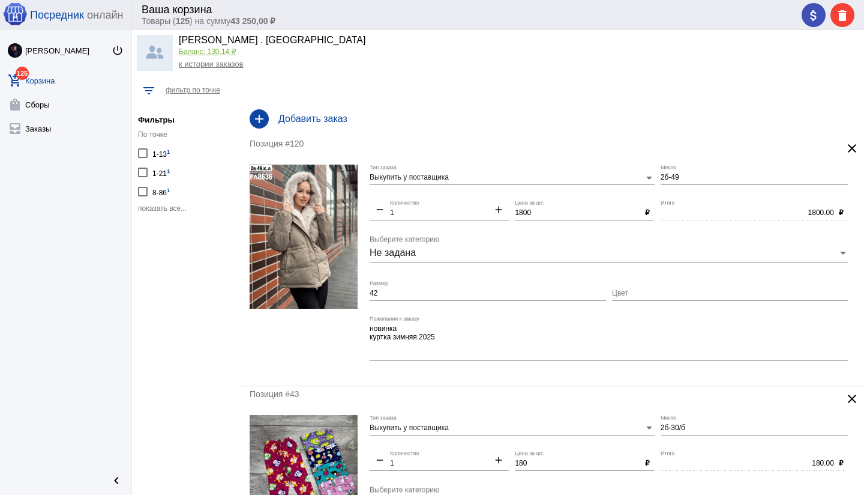
click at [524, 373] on mat-form-field "новинка куртка зимняя 2025 Пожелания к заказу" at bounding box center [612, 346] width 485 height 60
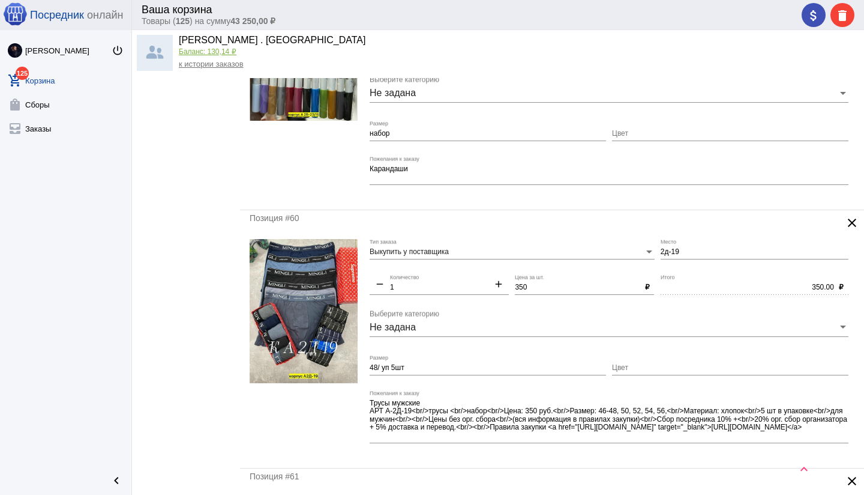
scroll to position [3018, 0]
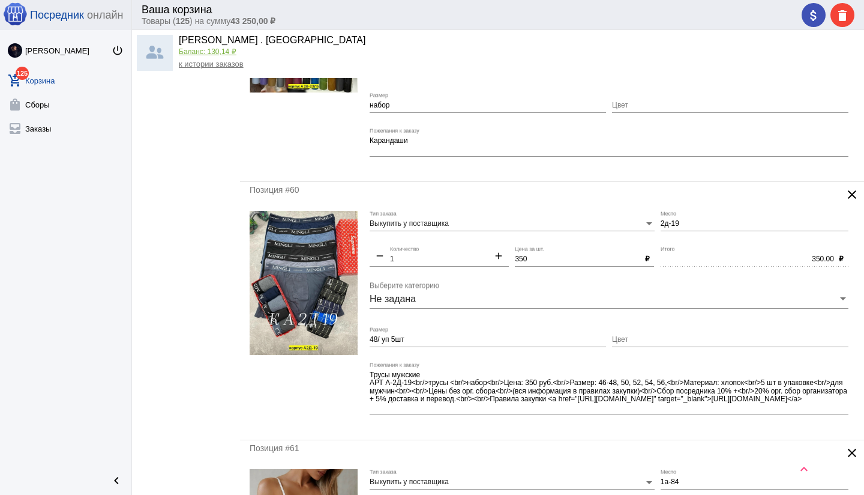
click at [435, 340] on input "48/ уп 5шт" at bounding box center [488, 339] width 236 height 8
click at [411, 341] on input "48/ уп 5шт / без выбора" at bounding box center [488, 339] width 236 height 8
type input "48/ уп 5шт / резинка без выбора"
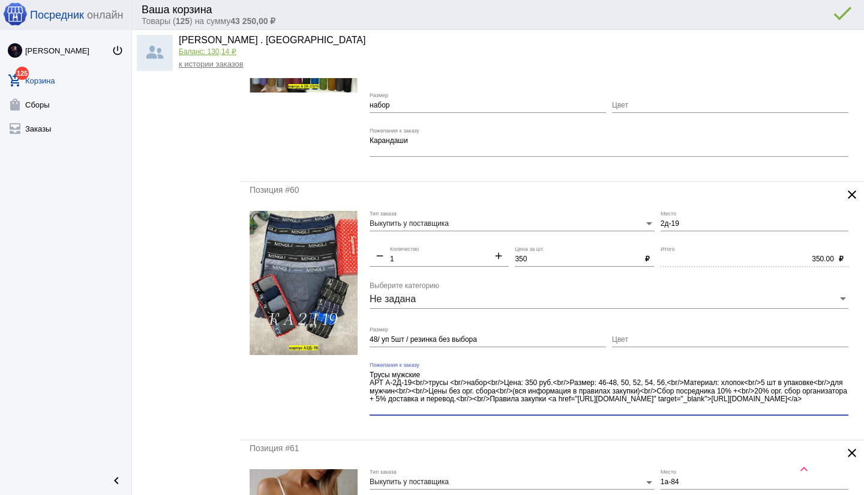
drag, startPoint x: 401, startPoint y: 391, endPoint x: 580, endPoint y: 413, distance: 180.7
click at [580, 413] on div "Трусы мужские АРТ А-2Д-19<br/>трусы <br/>набор<br/>Цена: 350 руб.<br/>Размер: 4…" at bounding box center [609, 388] width 479 height 53
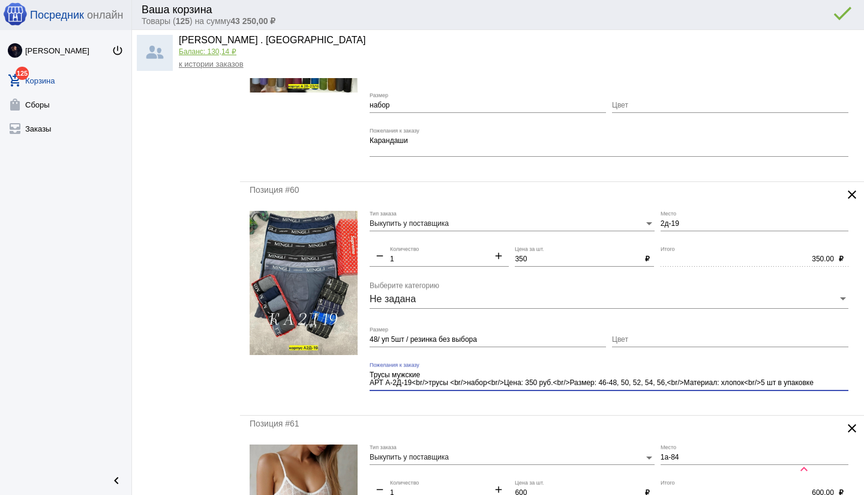
type textarea "Трусы мужские АРТ А-2Д-19<br/>трусы <br/>набор<br/>Цена: 350 руб.<br/>Размер: 4…"
click at [587, 405] on div "Позиция #60 clear Выкупить у поставщика Тип заказа 2д-19 Место remove 1 Количес…" at bounding box center [552, 298] width 624 height 233
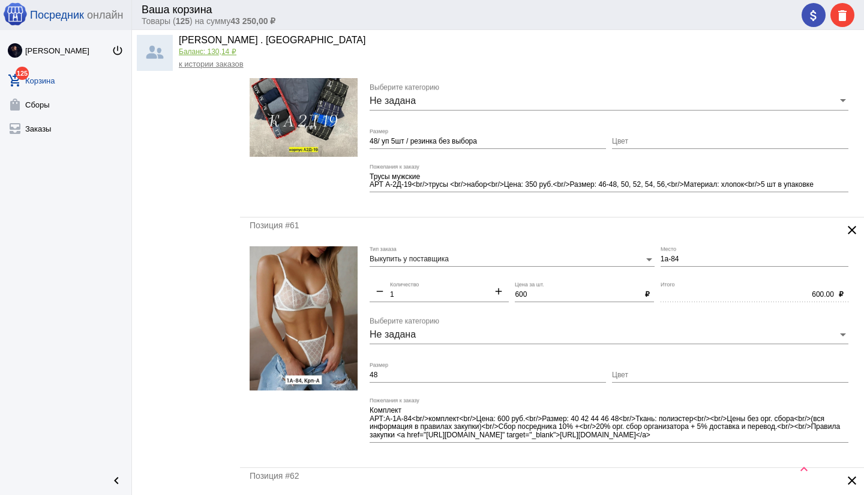
scroll to position [3222, 0]
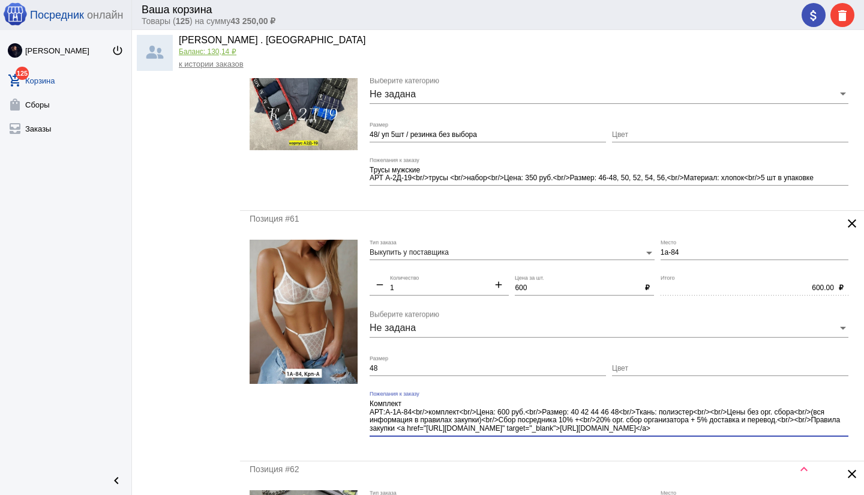
click at [720, 433] on div "Комплект АРТ:А-1А-84<br/>комплект<br/>Цена: 600 руб.<br/>Размер: 40 42 44 46 48…" at bounding box center [609, 413] width 479 height 45
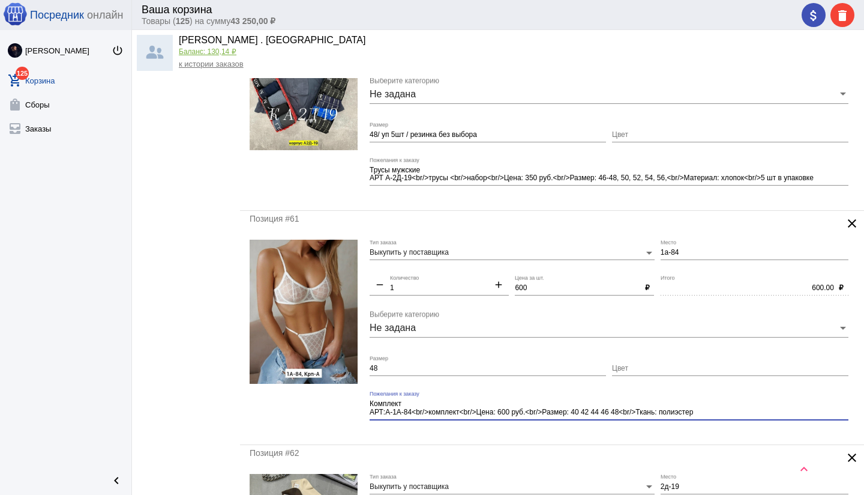
type textarea "Комплект АРТ:А-1А-84<br/>комплект<br/>Цена: 600 руб.<br/>Размер: 40 42 44 46 48…"
click at [585, 425] on div "Комплект АРТ:А-1А-84<br/>комплект<br/>Цена: 600 руб.<br/>Размер: 40 42 44 46 48…" at bounding box center [609, 410] width 479 height 38
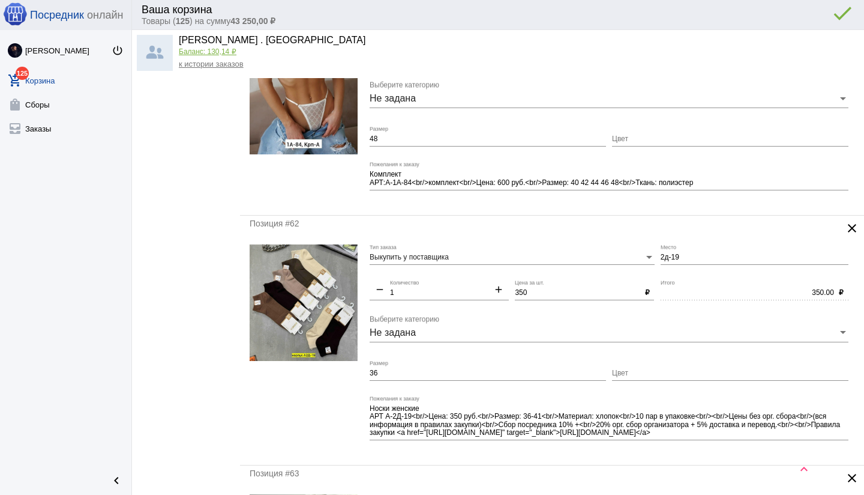
scroll to position [3457, 0]
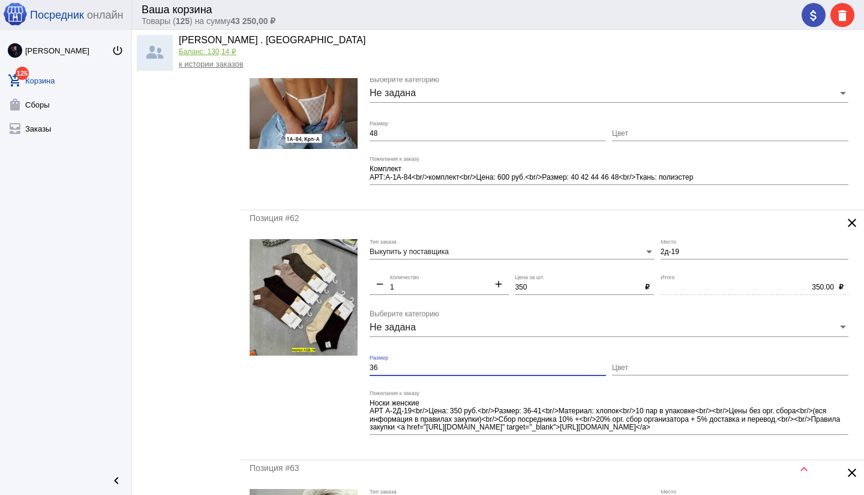
click at [426, 370] on input "36" at bounding box center [488, 368] width 236 height 8
type input "36-41"
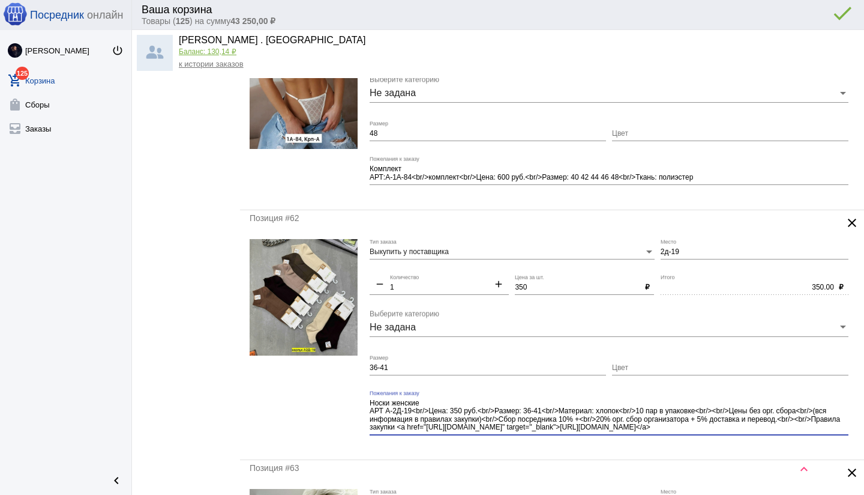
drag, startPoint x: 721, startPoint y: 424, endPoint x: 725, endPoint y: 432, distance: 8.3
click at [725, 432] on textarea "Носки женские АРТ А-2Д-19<br/>Цена: 350 руб.<br/>Размер: 36-41<br/>Материал: хл…" at bounding box center [609, 415] width 479 height 35
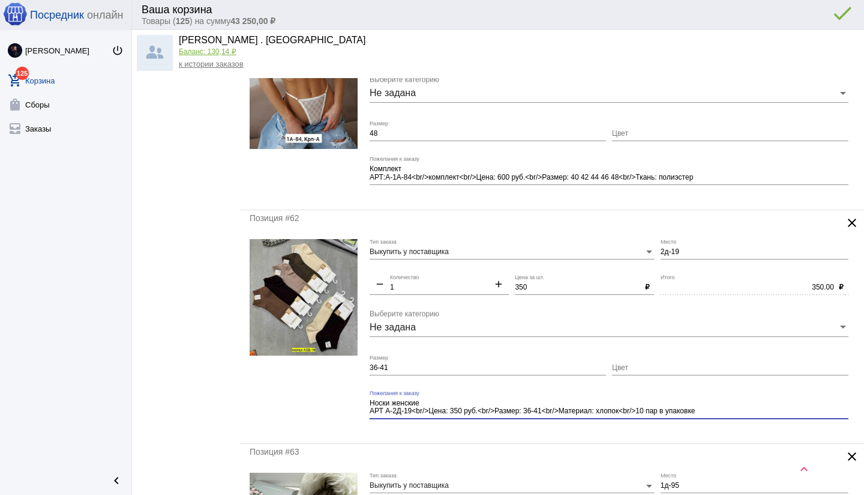
type textarea "Носки женские АРТ А-2Д-19<br/>Цена: 350 руб.<br/>Размер: 36-41<br/>Материал: хл…"
click at [649, 432] on mat-form-field "Носки женские АРТ А-2Д-19<br/>Цена: 350 руб.<br/>Размер: 36-41<br/>Материал: хл…" at bounding box center [612, 412] width 485 height 44
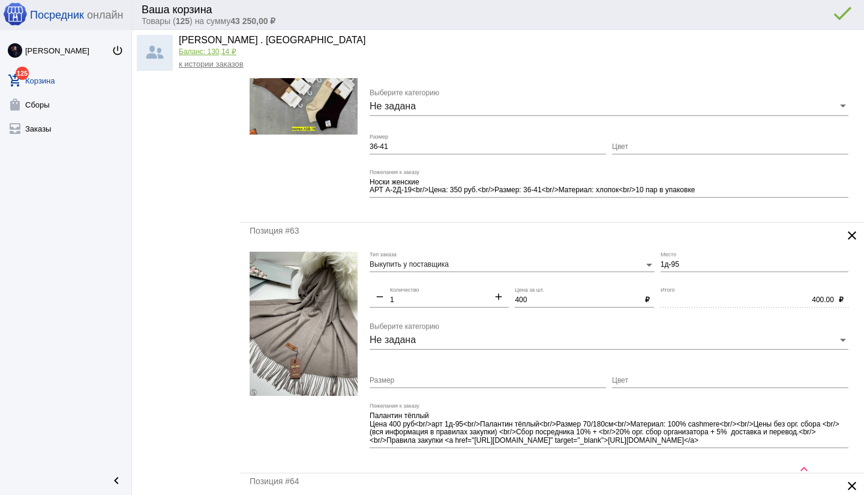
scroll to position [3684, 0]
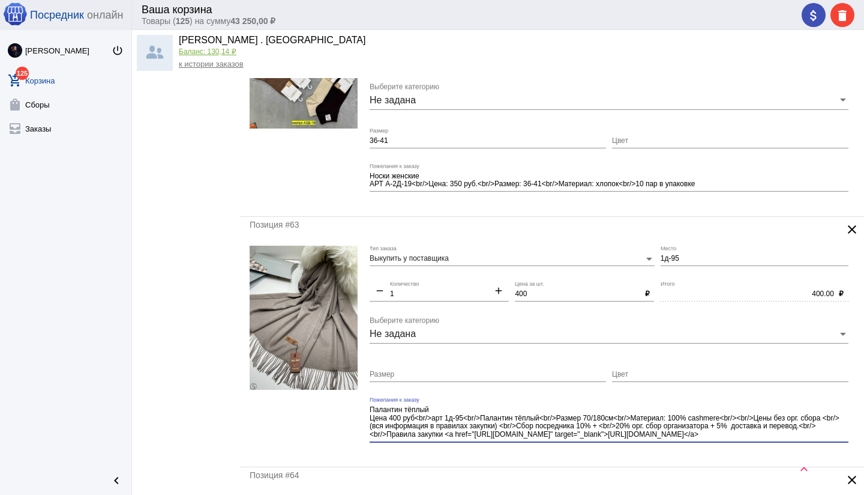
drag, startPoint x: 547, startPoint y: 421, endPoint x: 566, endPoint y: 445, distance: 29.9
click at [566, 445] on div "Палантин тёплый Цена 400 руб<br/>арт 1д-95<br/>Палантин тёплый<br/>Размер 70/18…" at bounding box center [609, 424] width 479 height 54
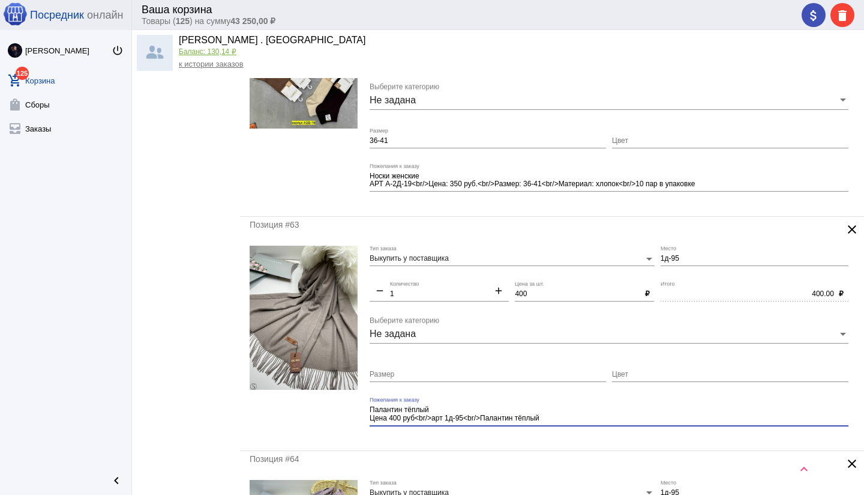
type textarea "Палантин тёплый Цена 400 руб<br/>арт 1д-95<br/>Палантин тёплый"
click at [549, 436] on mat-form-field "Палантин тёплый Цена 400 руб<br/>арт 1д-95<br/>Палантин тёплый Пожелания к зака…" at bounding box center [612, 419] width 485 height 44
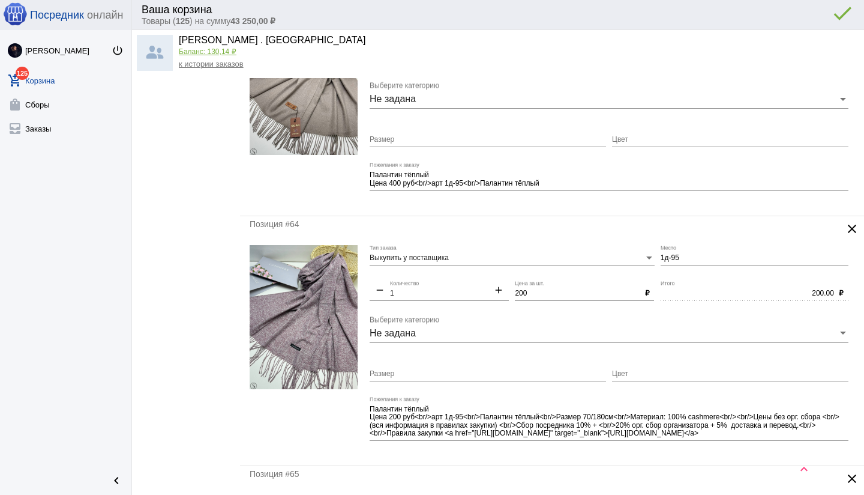
scroll to position [3933, 0]
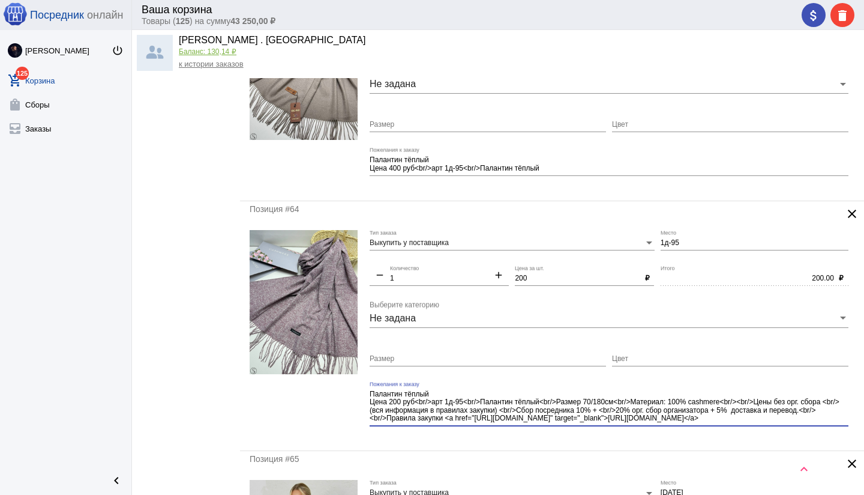
drag, startPoint x: 582, startPoint y: 427, endPoint x: 591, endPoint y: 437, distance: 13.6
click at [591, 437] on mat-form-field "Палантин тёплый Цена 200 руб<br/>арт 1д-95<br/>Палантин тёплый<br/>Размер 70/18…" at bounding box center [612, 411] width 485 height 60
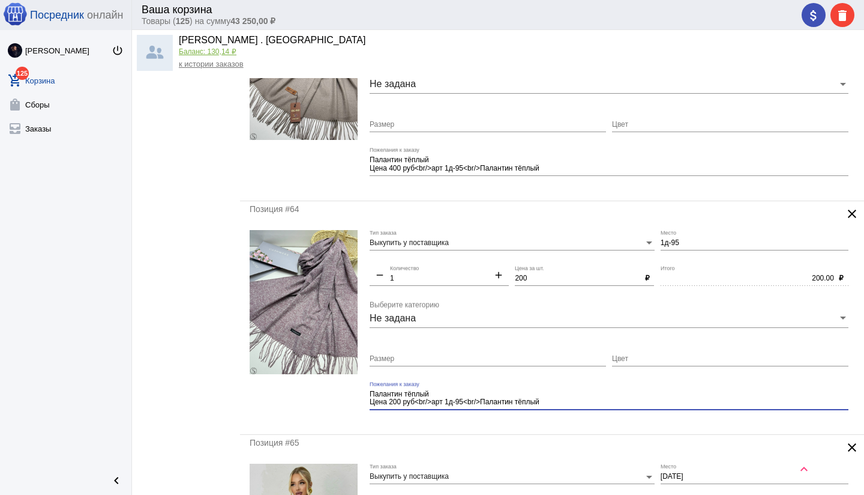
type textarea "Палантин тёплый Цена 200 руб<br/>арт 1д-95<br/>Палантин тёплый"
click at [526, 426] on div "Позиция #64 clear Выкупить у поставщика Тип заказа 1д-95 Место remove 1 Количес…" at bounding box center [552, 317] width 624 height 233
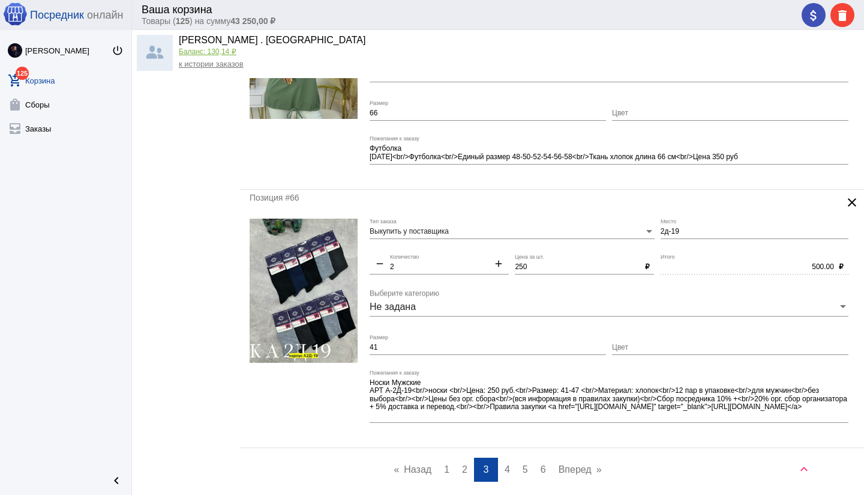
scroll to position [4415, 0]
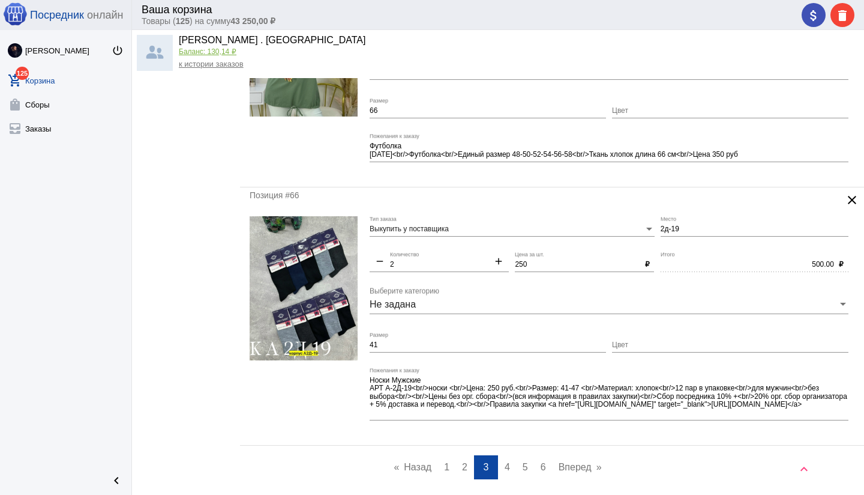
click at [453, 343] on input "41" at bounding box center [488, 345] width 236 height 8
type input "41-47"
drag, startPoint x: 745, startPoint y: 387, endPoint x: 767, endPoint y: 415, distance: 35.1
click at [768, 415] on textarea "Носки Мужские АРТ А-2Д-19<br/>носки <br/>Цена: 250 руб.<br/>Размер: 41-47 <br/>…" at bounding box center [609, 396] width 479 height 43
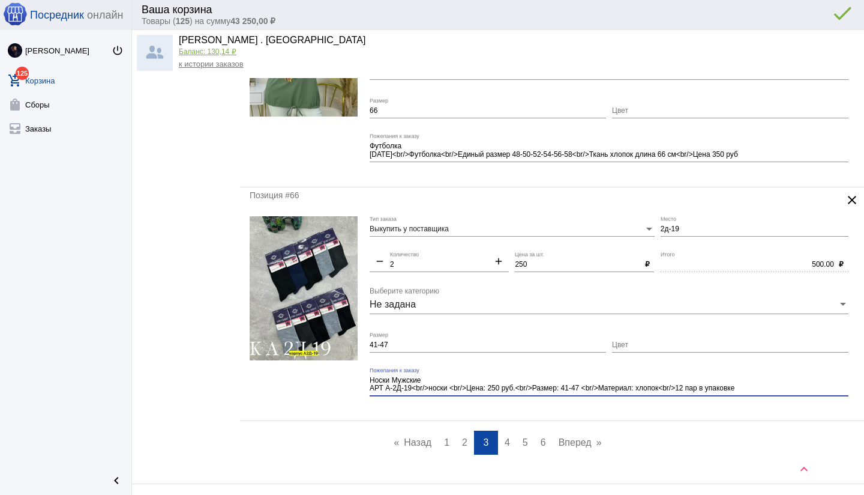
type textarea "Носки Мужские АРТ А-2Д-19<br/>носки <br/>Цена: 250 руб.<br/>Размер: 41-47 <br/>…"
click at [650, 405] on mat-form-field "Носки Мужские АРТ А-2Д-19<br/>носки <br/>Цена: 250 руб.<br/>Размер: 41-47 <br/>…" at bounding box center [612, 389] width 485 height 44
click at [511, 439] on link "page 4" at bounding box center [507, 442] width 17 height 24
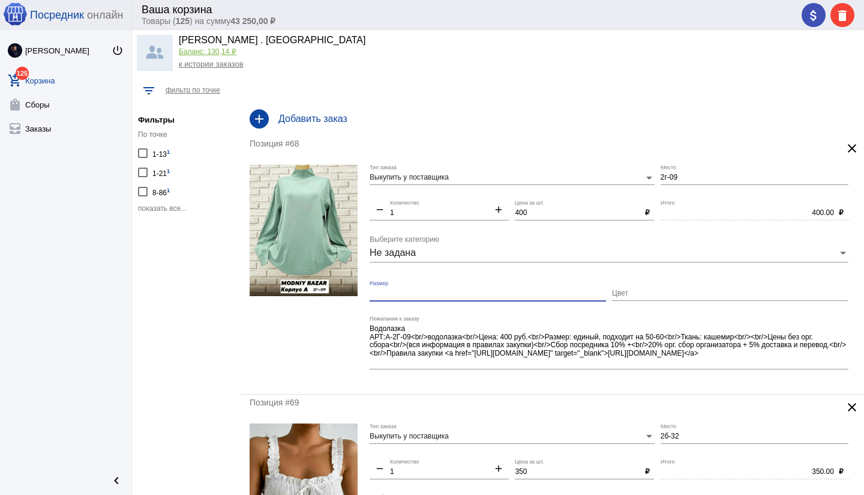
click at [455, 290] on input "Размер" at bounding box center [488, 293] width 236 height 8
type input "единый"
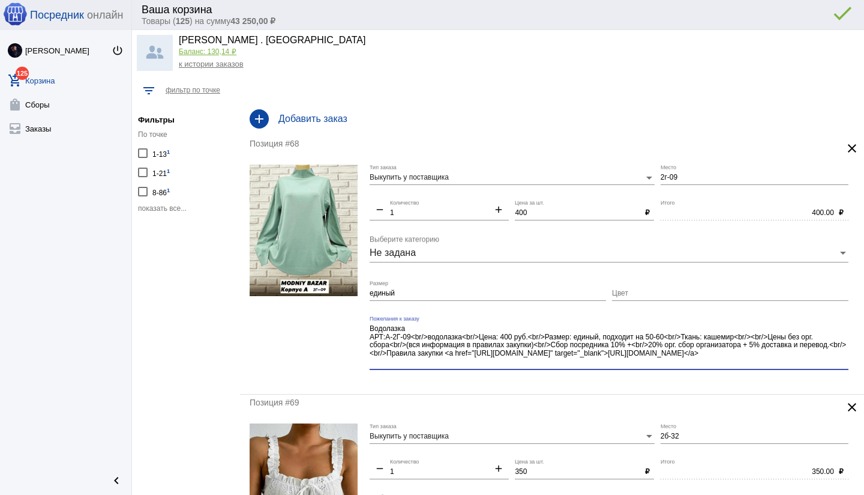
drag, startPoint x: 680, startPoint y: 340, endPoint x: 703, endPoint y: 359, distance: 30.7
click at [703, 359] on textarea "Водолазка АРТ:А-2Г-09<br/>водолазка<br/>Цена: 400 руб.<br/>Размер: единый, подх…" at bounding box center [609, 344] width 479 height 43
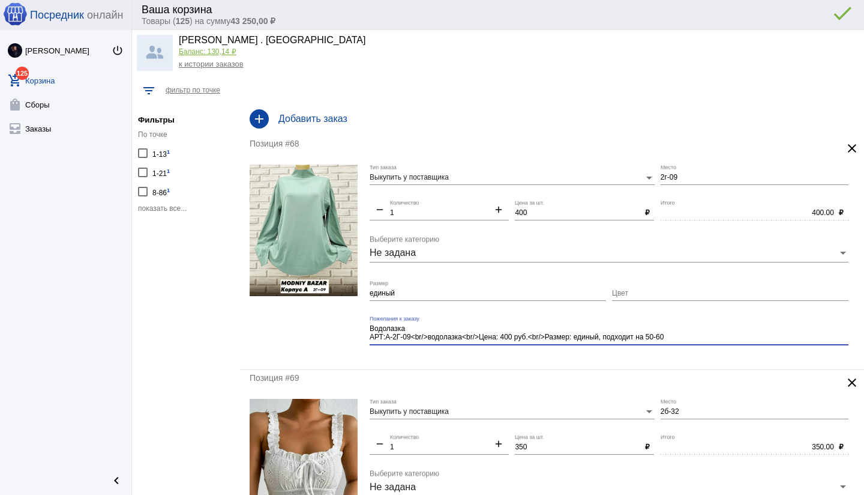
type textarea "Водолазка АРТ:А-2Г-09<br/>водолазка<br/>Цена: 400 руб.<br/>Размер: единый, подх…"
click at [637, 358] on mat-form-field "Водолазка АРТ:А-2Г-09<br/>водолазка<br/>Цена: 400 руб.<br/>Размер: единый, подх…" at bounding box center [612, 338] width 485 height 44
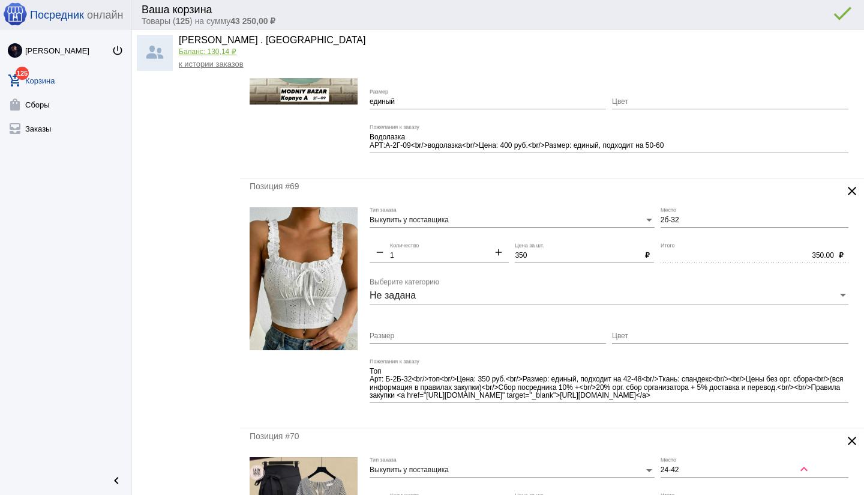
scroll to position [193, 0]
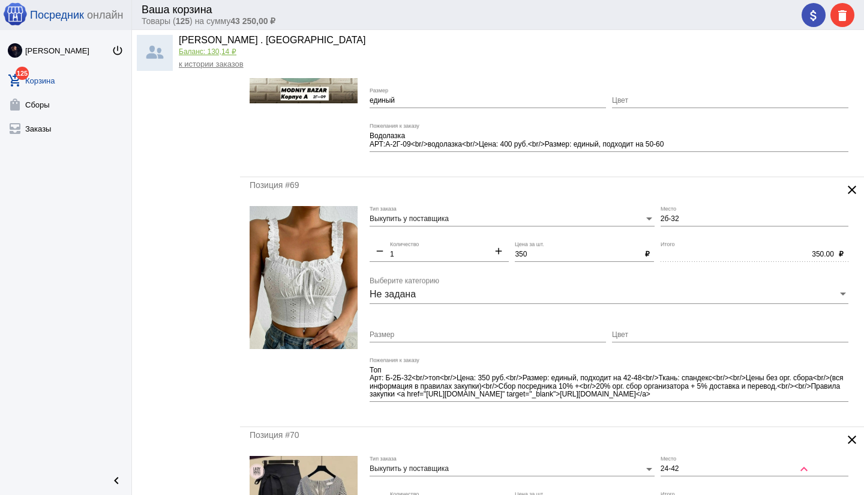
click at [525, 252] on input "350" at bounding box center [577, 254] width 125 height 8
type input "300"
click at [448, 412] on mat-form-field "Топ Арт: Б-2Б-32<br/>топ<br/>Цена: 350 руб.<br/>Размер: единый, подходит на 42-…" at bounding box center [612, 387] width 485 height 60
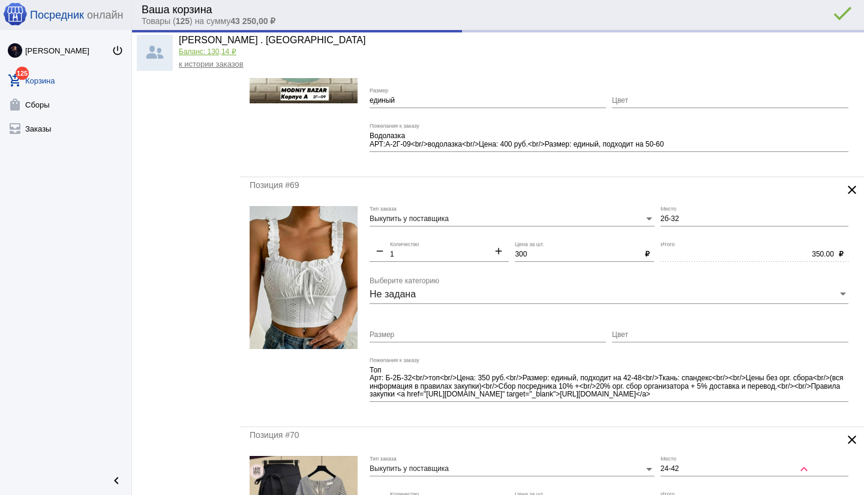
type input "300.00"
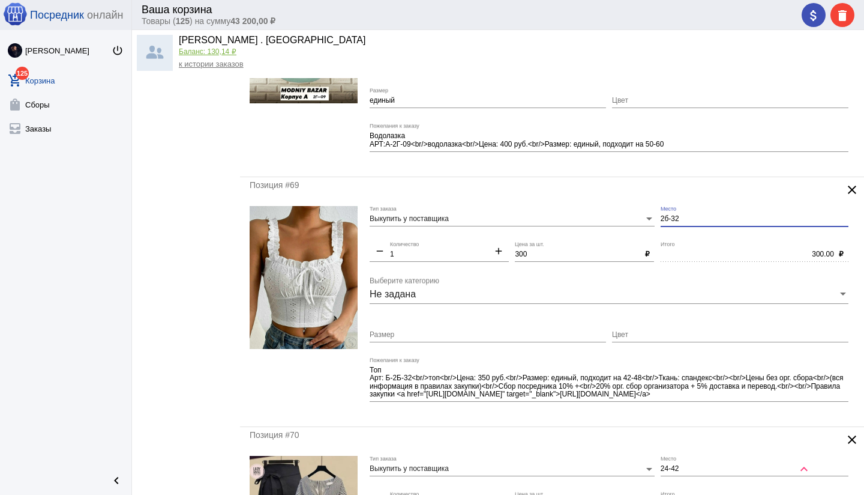
click at [661, 220] on input "2б-32" at bounding box center [755, 219] width 188 height 8
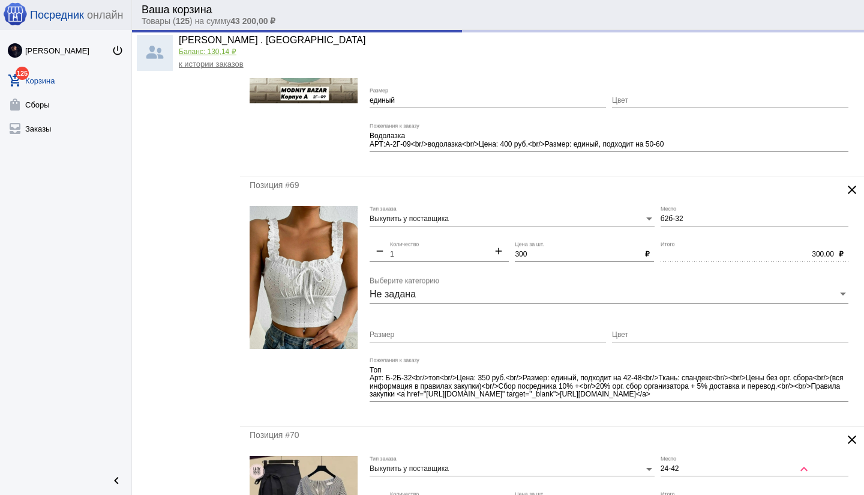
click at [687, 242] on div "300.00 Итого" at bounding box center [747, 251] width 173 height 20
type input "Б2б-32"
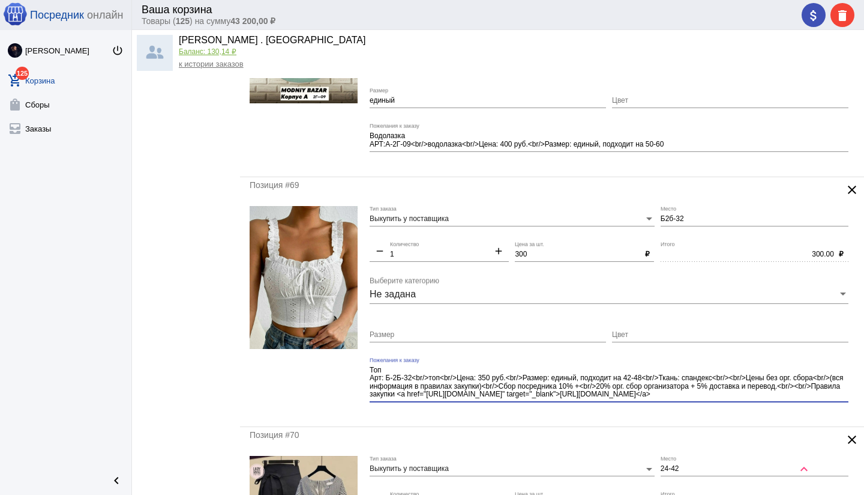
drag, startPoint x: 648, startPoint y: 376, endPoint x: 676, endPoint y: 400, distance: 37.5
click at [676, 400] on div "Топ Арт: Б-2Б-32<br/>топ<br/>Цена: 350 руб.<br/>Размер: единый, подходит на 42-…" at bounding box center [609, 379] width 479 height 45
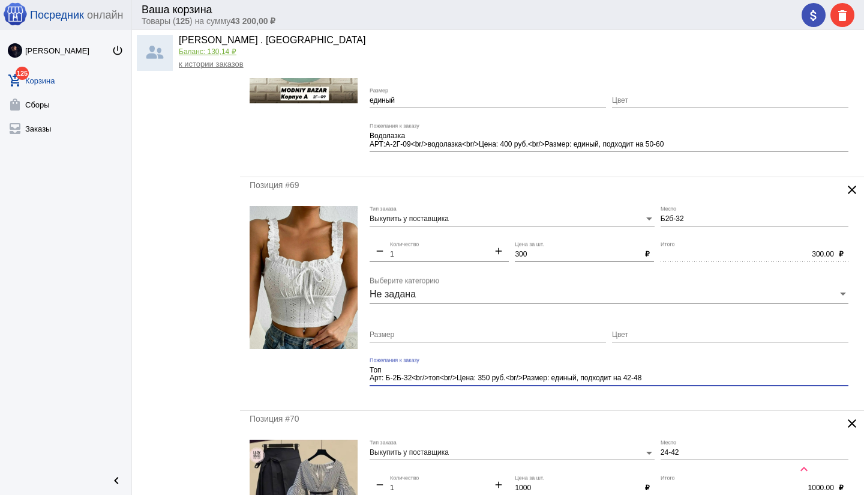
type textarea "Топ Арт: Б-2Б-32<br/>топ<br/>Цена: 350 руб.<br/>Размер: единый, подходит на 42-…"
click at [447, 337] on input "Размер" at bounding box center [488, 335] width 236 height 8
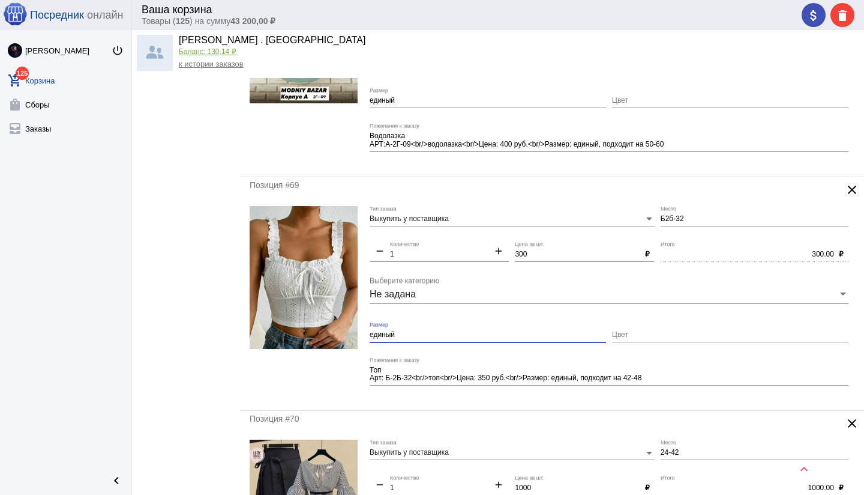
type input "единый"
click at [643, 395] on mat-form-field "Топ Арт: Б-2Б-32<br/>топ<br/>Цена: 350 руб.<br/>Размер: единый, подходит на 42-…" at bounding box center [612, 379] width 485 height 44
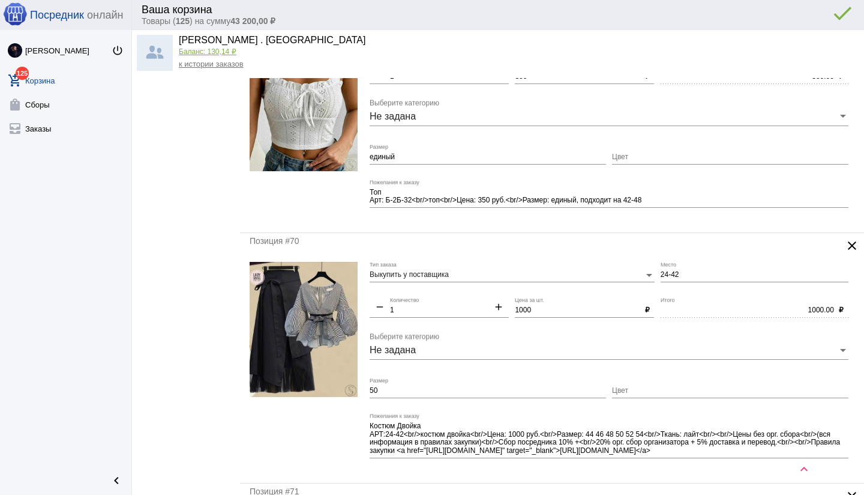
scroll to position [373, 0]
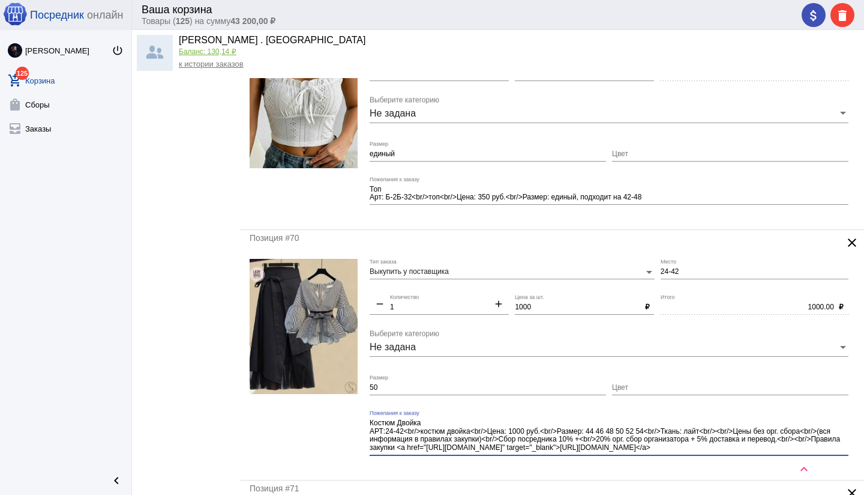
drag, startPoint x: 439, startPoint y: 445, endPoint x: 459, endPoint y: 453, distance: 20.5
click at [459, 453] on div "Костюм Двойка АРТ:24-42<br/>костюм двойка<br/>Цена: 1000 руб.<br/>Размер: 44 46…" at bounding box center [609, 432] width 479 height 45
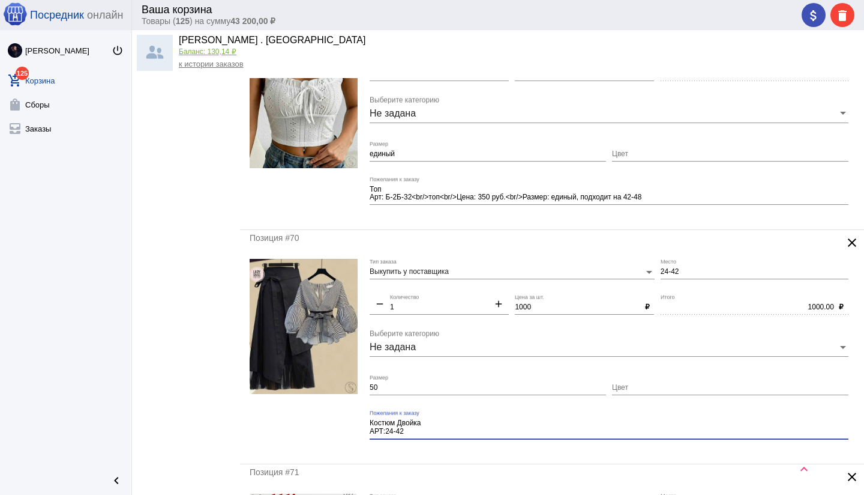
type textarea "Костюм Двойка АРТ:24-42"
click at [481, 452] on mat-form-field "Костюм Двойка АРТ:24-42 Пожелания к заказу" at bounding box center [612, 432] width 485 height 44
drag, startPoint x: 524, startPoint y: 307, endPoint x: 512, endPoint y: 307, distance: 12.0
click at [512, 307] on div "Выкупить у поставщика Тип заказа 24-42 Место remove 1 Количество add 1000 Цена …" at bounding box center [612, 356] width 485 height 195
type input "800"
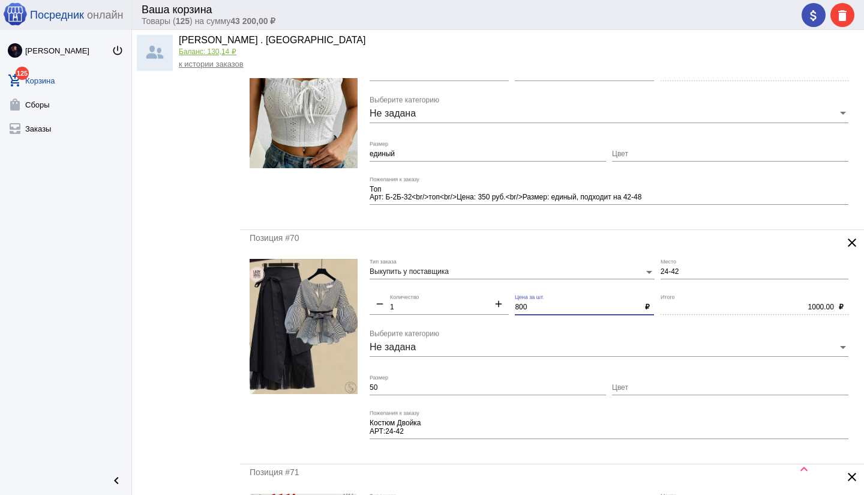
click at [561, 329] on div "Не задана Выберите категорию" at bounding box center [609, 342] width 479 height 27
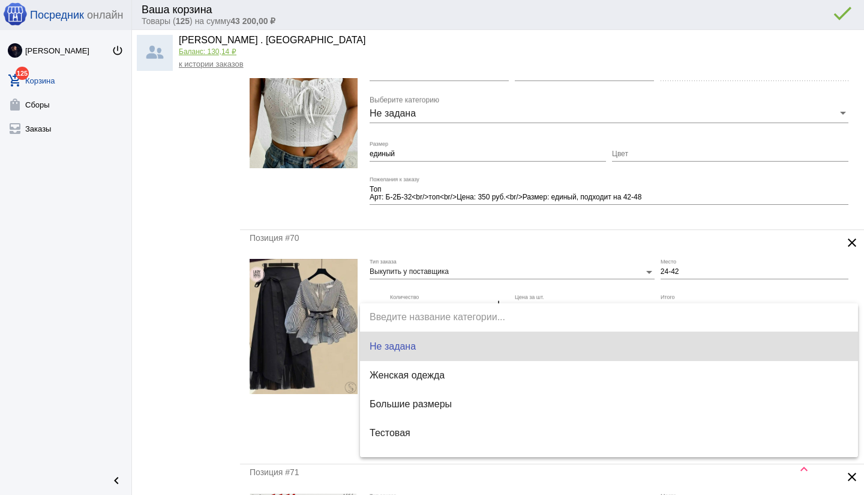
type input "800.00"
click at [310, 419] on div at bounding box center [432, 247] width 864 height 495
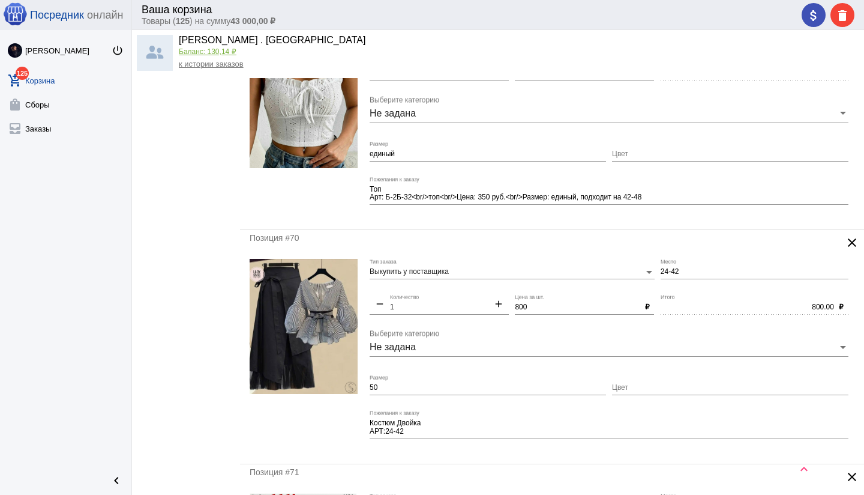
click at [550, 451] on mat-form-field "Костюм Двойка АРТ:24-42 Пожелания к заказу" at bounding box center [612, 432] width 485 height 44
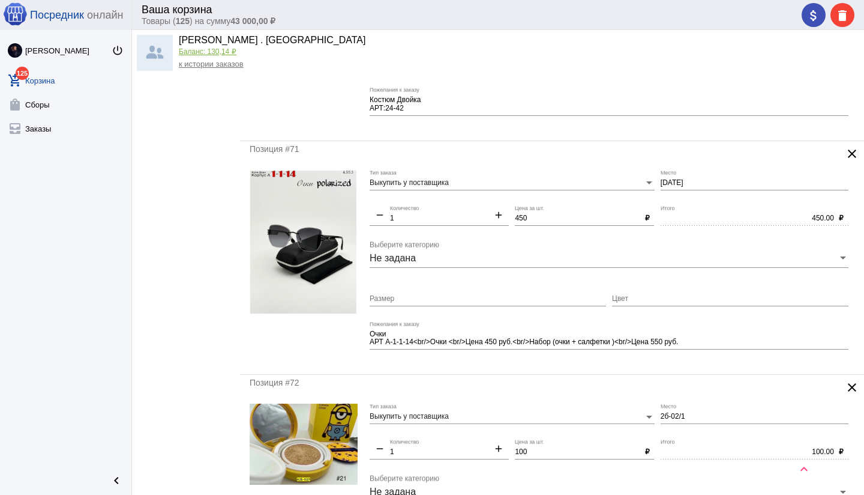
scroll to position [695, 0]
click at [853, 154] on mat-icon "clear" at bounding box center [852, 155] width 14 height 14
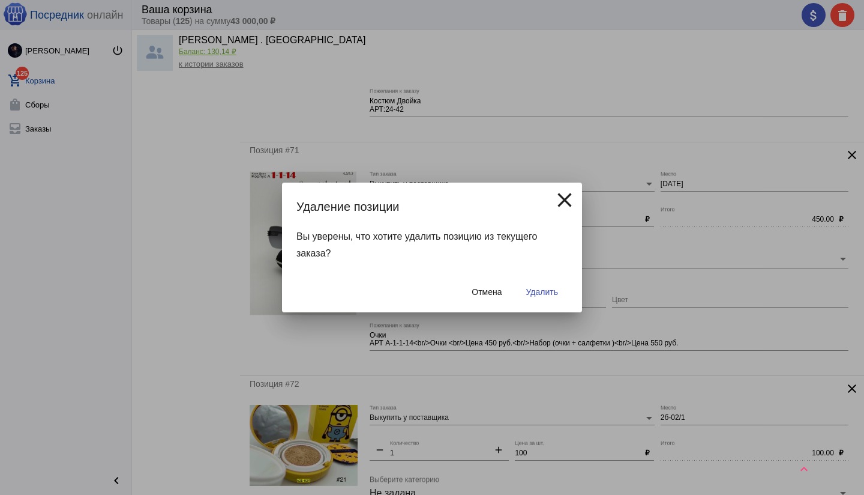
drag, startPoint x: 550, startPoint y: 292, endPoint x: 560, endPoint y: 290, distance: 9.8
click at [550, 292] on span "Удалить" at bounding box center [542, 292] width 32 height 10
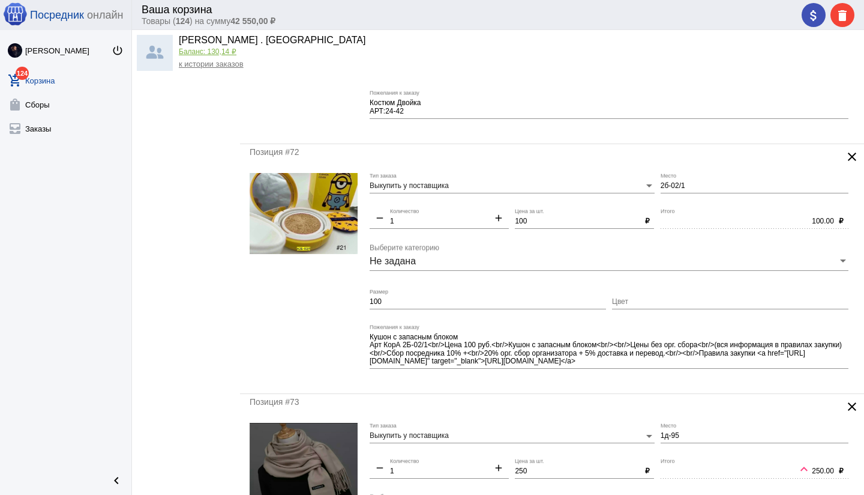
scroll to position [692, 0]
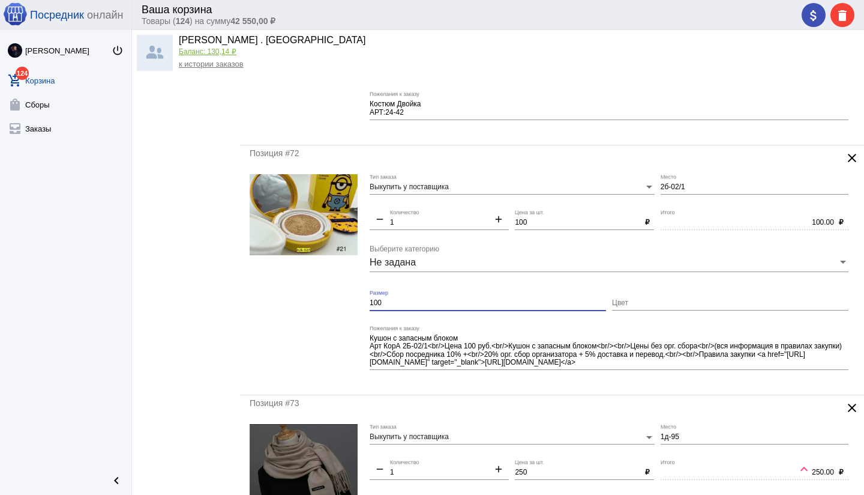
drag, startPoint x: 395, startPoint y: 302, endPoint x: 362, endPoint y: 300, distance: 33.1
click at [362, 300] on form "Выкупить у поставщика Тип заказа 2б-02/1 Место remove 1 Количество add 100 Цена…" at bounding box center [552, 279] width 605 height 211
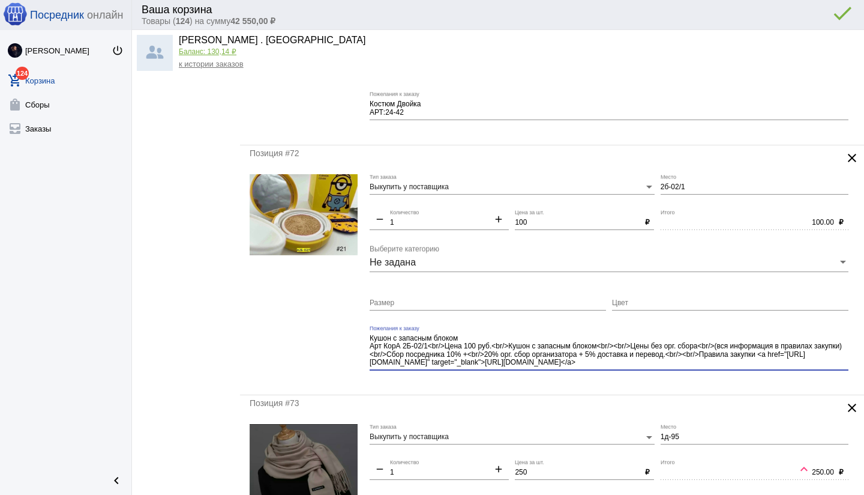
drag, startPoint x: 627, startPoint y: 358, endPoint x: 639, endPoint y: 367, distance: 15.4
click at [639, 367] on div "Кушон с запасным блоком Арт КорА 2Б-02/1<br/>Цена 100 руб.<br/>Кушон с запасным…" at bounding box center [609, 347] width 479 height 45
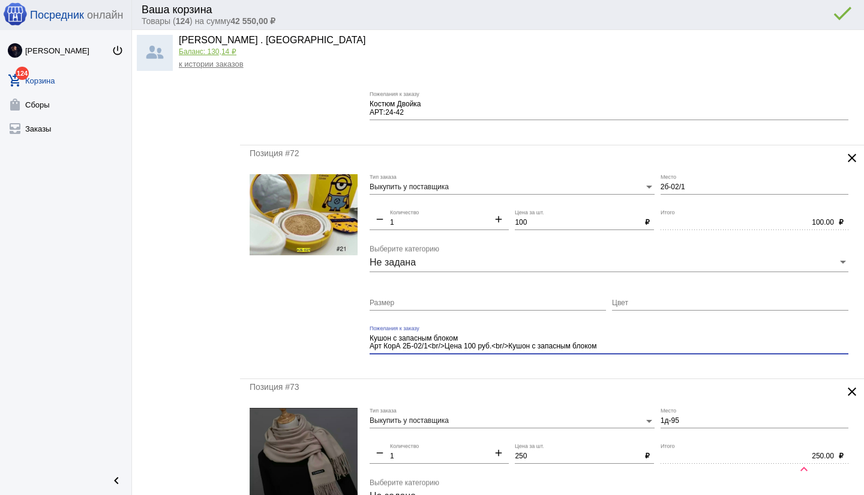
type textarea "Кушон с запасным блоком Арт КорА 2Б-02/1<br/>Цена 100 руб.<br/>Кушон с запасным…"
click at [598, 356] on div "Кушон с запасным блоком Арт КорА 2Б-02/1<br/>Цена 100 руб.<br/>Кушон с запасным…" at bounding box center [609, 344] width 479 height 38
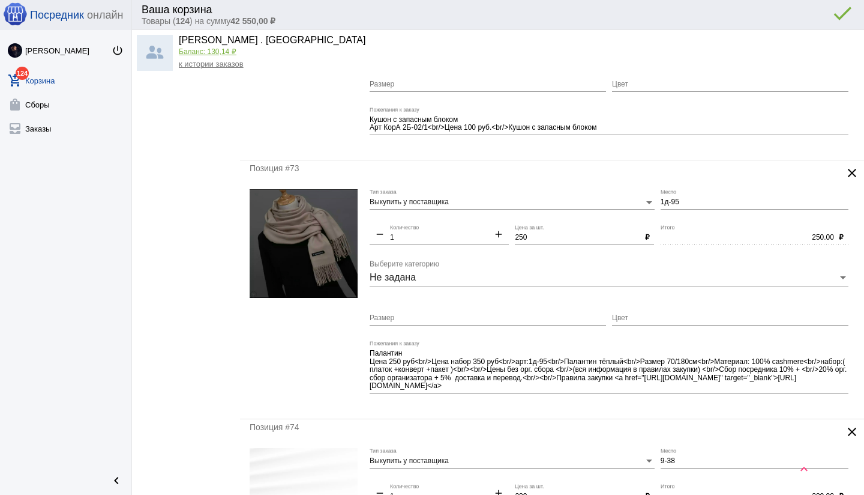
scroll to position [915, 0]
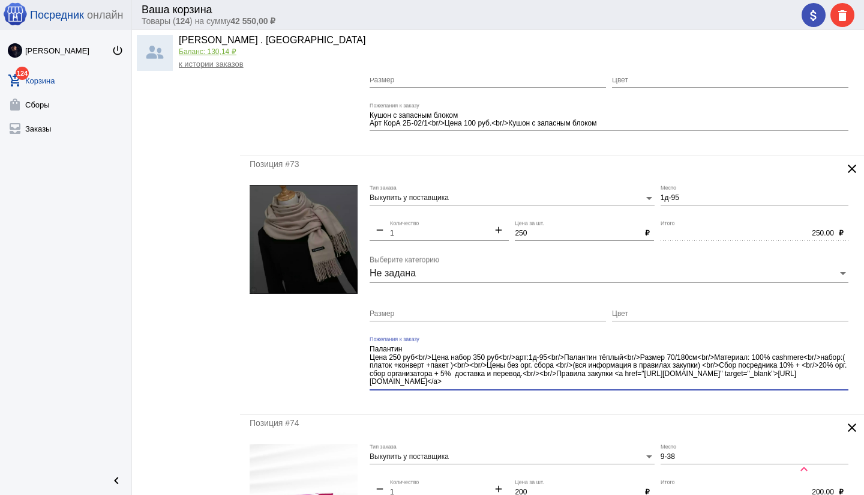
drag, startPoint x: 467, startPoint y: 380, endPoint x: 496, endPoint y: 400, distance: 35.3
click at [496, 400] on mat-form-field "Палантин Цена 250 руб<br/>Цена набор 350 руб<br/>арт:1д-95<br/>Палантин тёплый<…" at bounding box center [612, 370] width 485 height 68
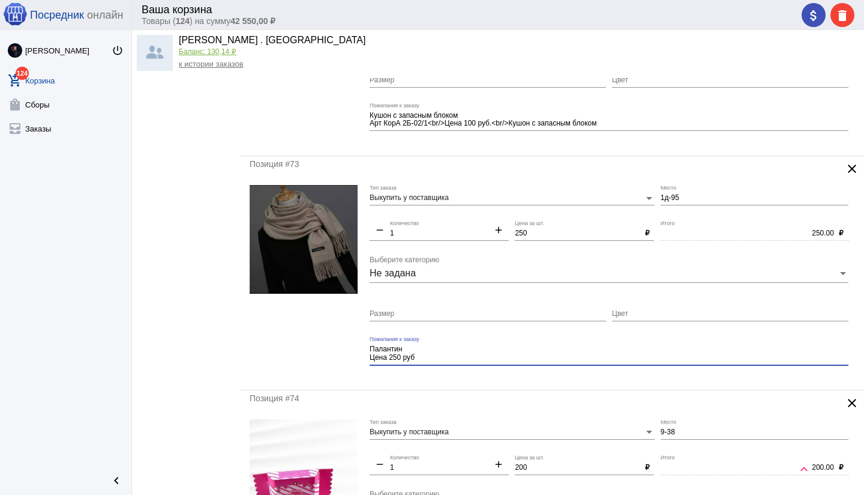
type textarea "Палантин Цена 250 руб"
click at [480, 384] on div "Позиция #73 clear Выкупить у поставщика Тип заказа 1д-95 Место remove 1 Количес…" at bounding box center [552, 272] width 624 height 233
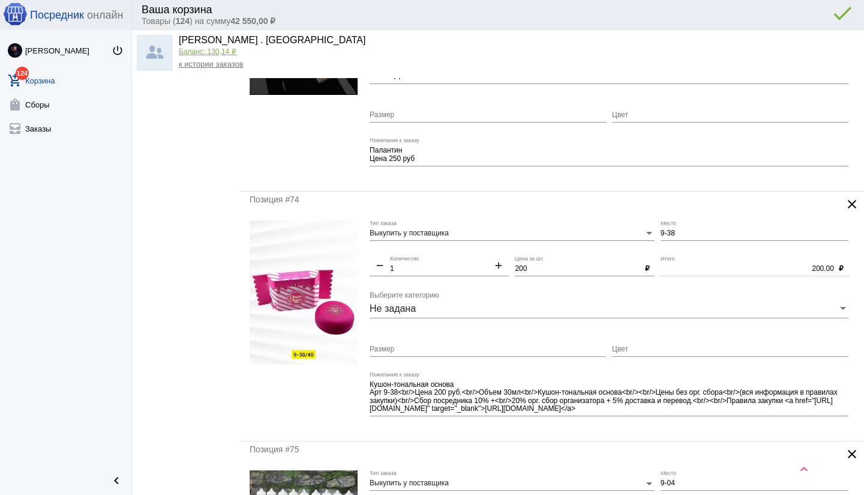
scroll to position [1122, 0]
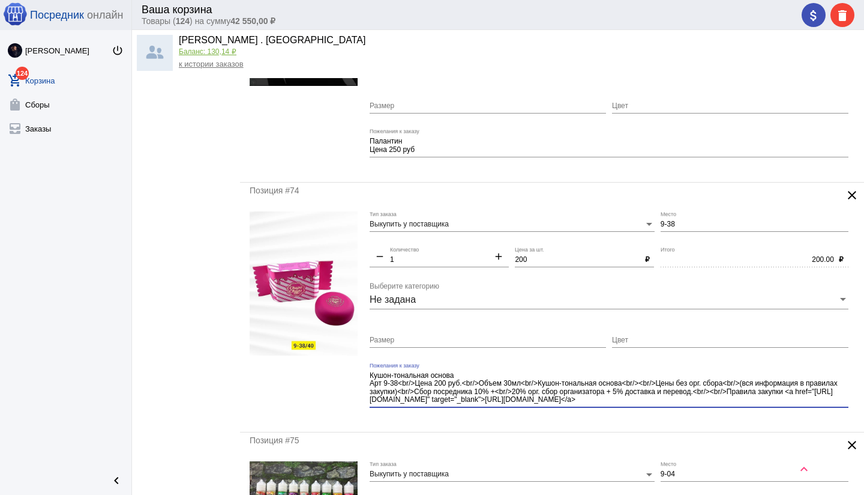
click at [553, 402] on textarea "Кушон-тональная основа Арт 9-38<br/>Цена 200 руб.<br/>Объем 30мл<br/>Кушон-тона…" at bounding box center [609, 387] width 479 height 35
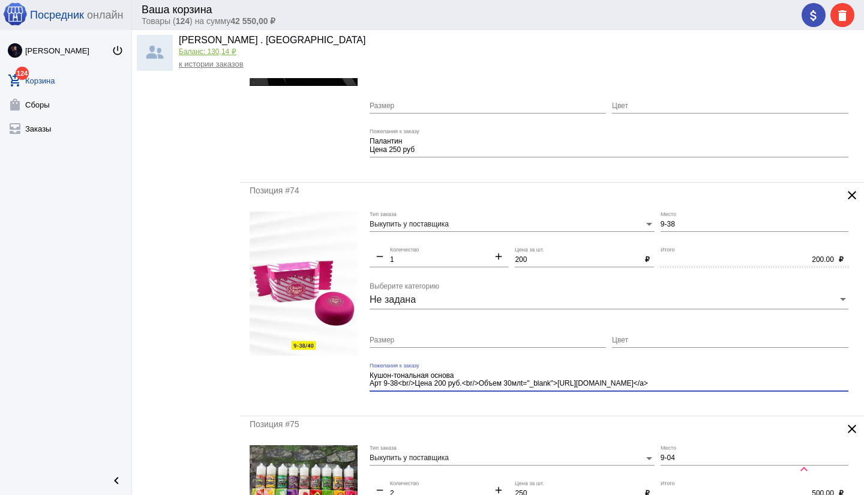
drag, startPoint x: 559, startPoint y: 385, endPoint x: 727, endPoint y: 384, distance: 168.1
click at [728, 384] on textarea "Кушон-тональная основа Арт 9-38<br/>Цена 200 руб.<br/>Объем 30млt="_blank">[URL…" at bounding box center [609, 379] width 479 height 19
type textarea "Кушон-тональная основа Арт 9-38<br/>Цена 200 руб.<br/>Объем 30мл"
click at [588, 403] on mat-form-field "Кушон-тональная основа Арт 9-38<br/>Цена 200 руб.<br/>Объем 30мл Пожелания к за…" at bounding box center [612, 384] width 485 height 44
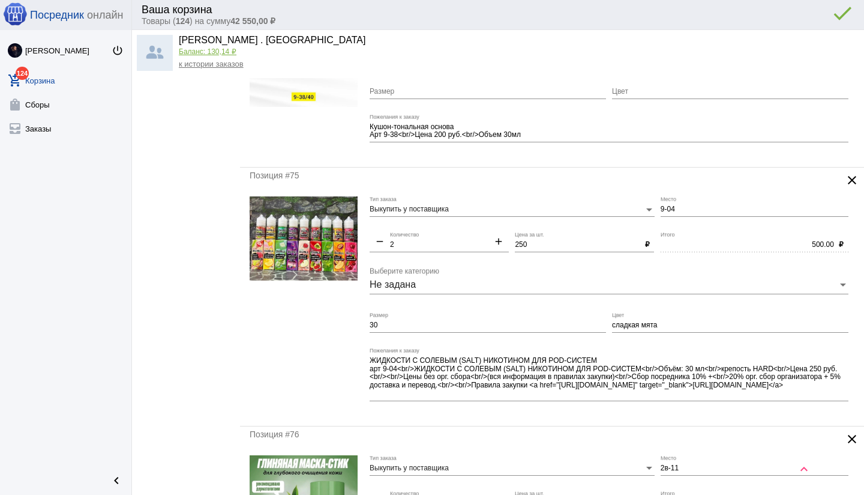
scroll to position [1361, 0]
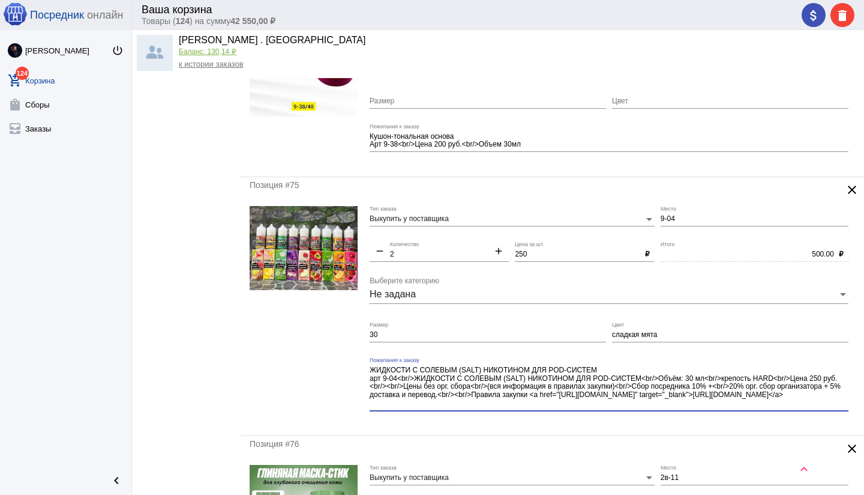
drag, startPoint x: 780, startPoint y: 378, endPoint x: 795, endPoint y: 408, distance: 33.8
click at [795, 408] on div "ЖИДКОСТИ С СОЛЕВЫМ (SALT) НИКОТИНОМ ДЛЯ POD-СИСТЕМ арт 9-04<br/>ЖИДКОСТИ С СОЛЕ…" at bounding box center [609, 383] width 479 height 53
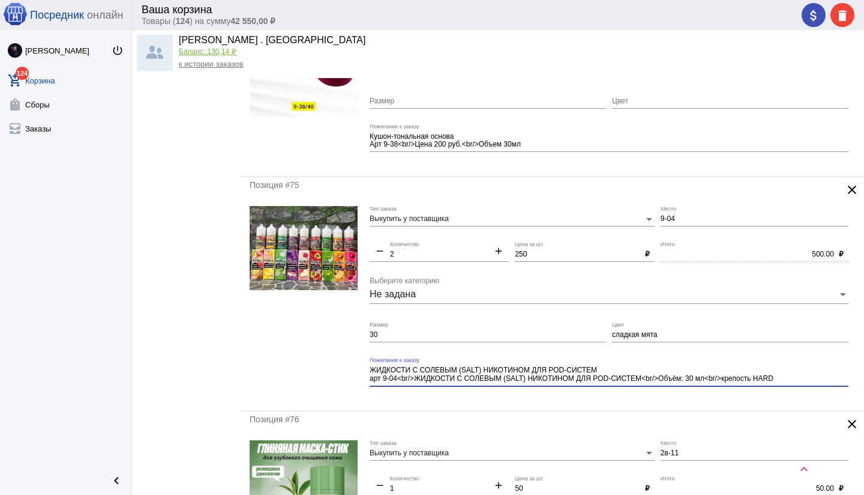
type textarea "ЖИДКОСТИ С СОЛЕВЫМ (SALT) НИКОТИНОМ ДЛЯ POD-СИСТЕМ арт 9-04<br/>ЖИДКОСТИ С СОЛЕ…"
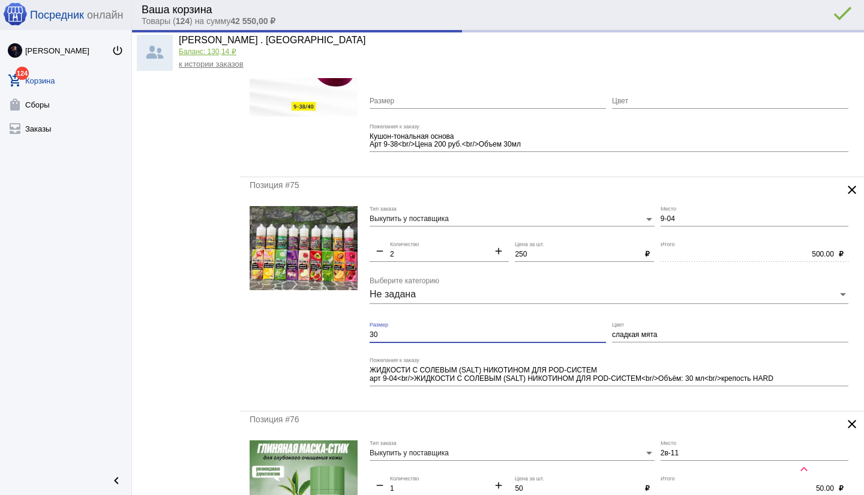
drag, startPoint x: 379, startPoint y: 336, endPoint x: 367, endPoint y: 335, distance: 12.0
click at [368, 335] on form "Выкупить у поставщика Тип заказа 9-04 Место remove 2 Количество add 250 Цена за…" at bounding box center [552, 303] width 605 height 195
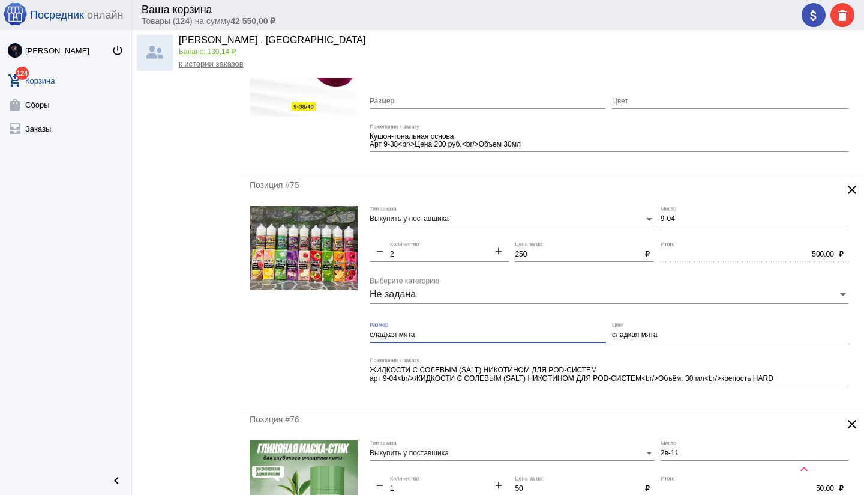
type input "сладкая мята"
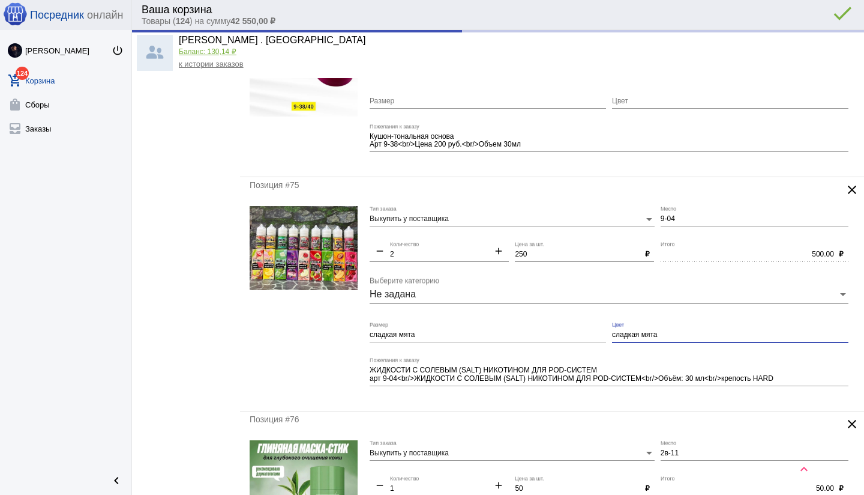
drag, startPoint x: 615, startPoint y: 334, endPoint x: 602, endPoint y: 334, distance: 13.2
click at [602, 334] on div "Выкупить у поставщика Тип заказа 9-04 Место remove 2 Количество add 250 Цена за…" at bounding box center [612, 303] width 485 height 195
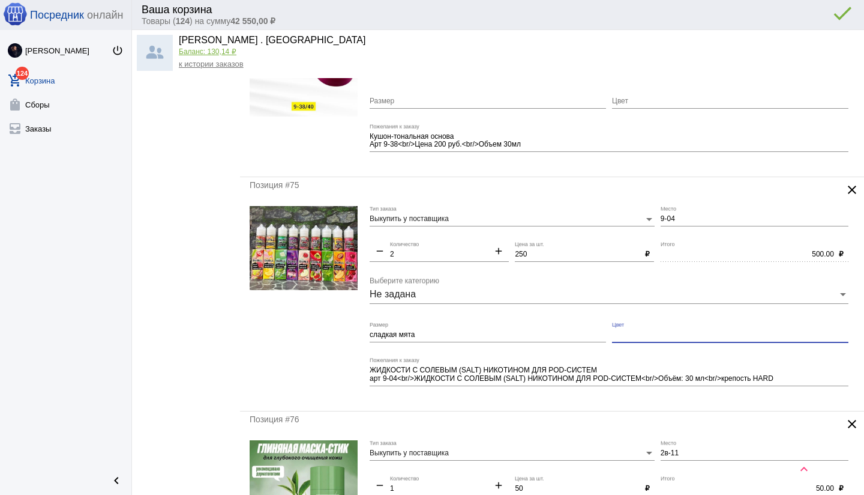
click at [510, 399] on mat-form-field "ЖИДКОСТИ С СОЛЕВЫМ (SALT) НИКОТИНОМ ДЛЯ POD-СИСТЕМ арт 9-04<br/>ЖИДКОСТИ С СОЛЕ…" at bounding box center [612, 379] width 485 height 44
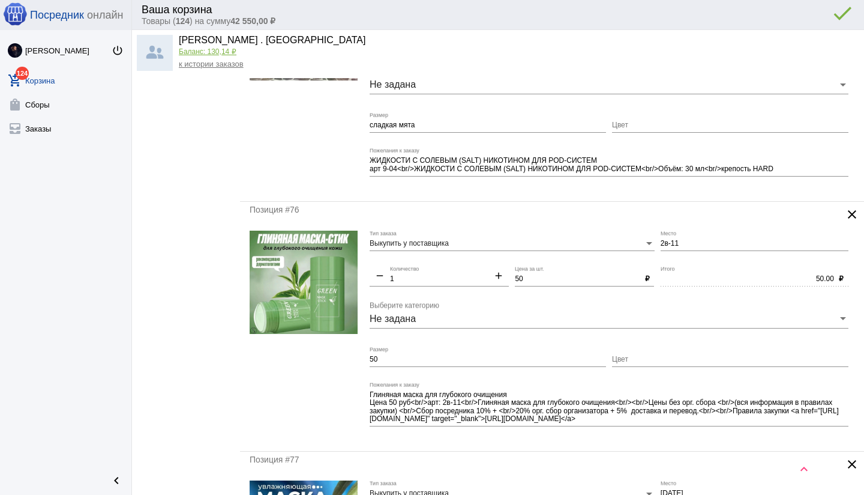
scroll to position [1572, 0]
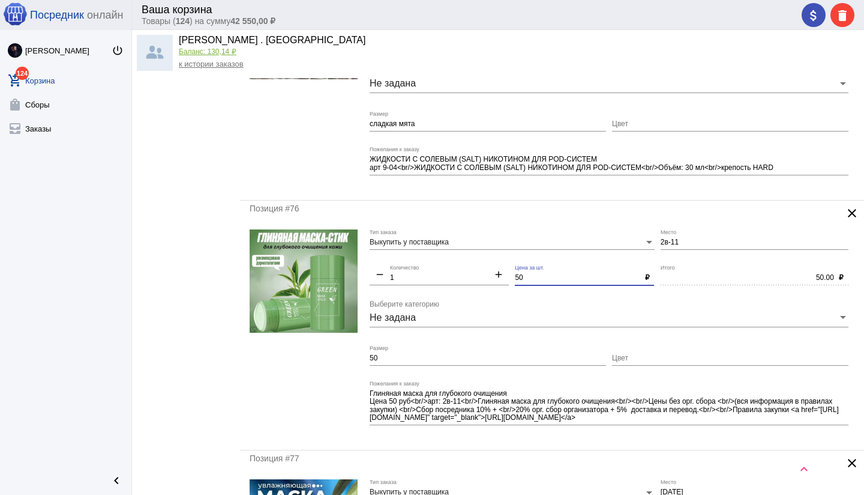
click at [526, 277] on input "50" at bounding box center [577, 278] width 125 height 8
type input "5"
type input "35"
click at [359, 357] on form "Выкупить у поставщика Тип заказа 2в-11 Место remove 1 Количество add 35 Цена за…" at bounding box center [552, 334] width 605 height 211
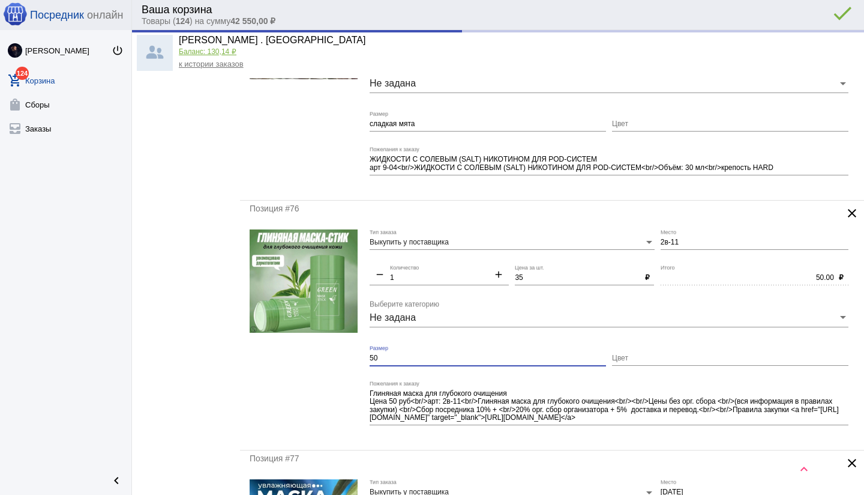
type input "35.00"
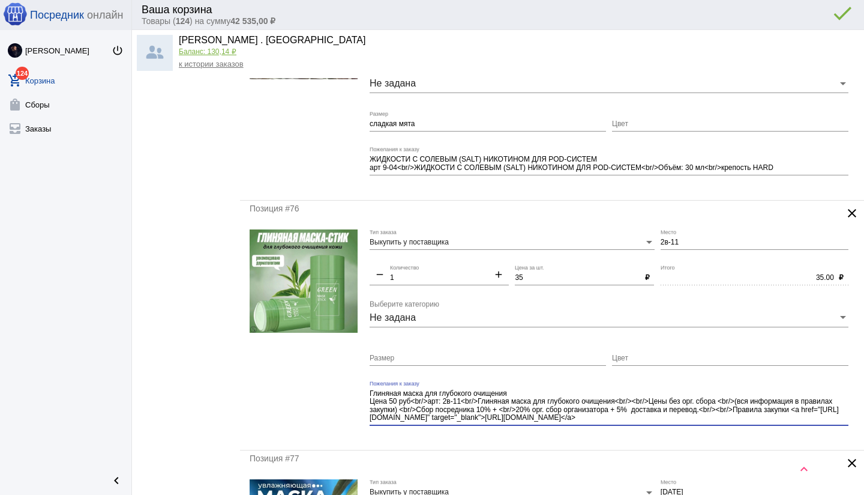
drag, startPoint x: 370, startPoint y: 400, endPoint x: 429, endPoint y: 426, distance: 63.9
click at [429, 426] on div "Глиняная маска для глубокого очищения Цена 50 руб<br/>арт: 2в-11<br/>Глиняная м…" at bounding box center [609, 408] width 479 height 54
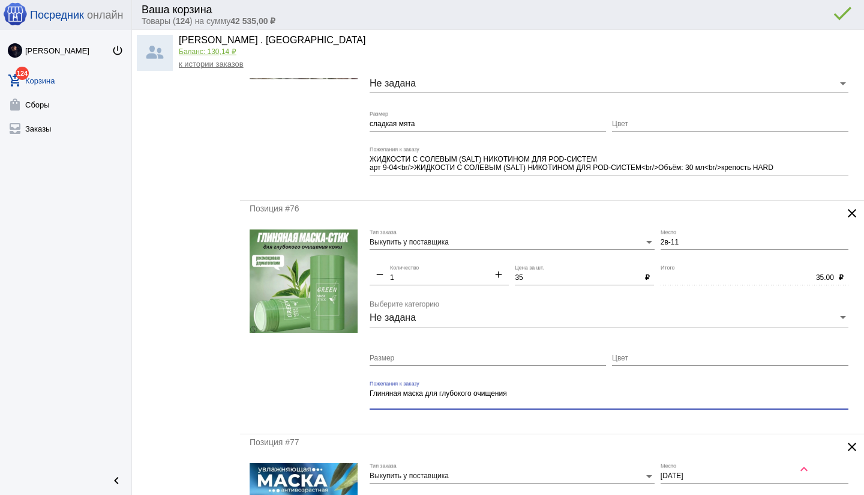
type textarea "Глиняная маска для глубокого очищения"
click at [474, 424] on div "Позиция #76 clear Выкупить у поставщика Тип заказа 2в-11 Место remove 1 Количес…" at bounding box center [552, 316] width 624 height 233
click at [564, 424] on div "Позиция #76 clear Выкупить у поставщика Тип заказа 2в-11 Место remove 1 Количес…" at bounding box center [552, 316] width 624 height 233
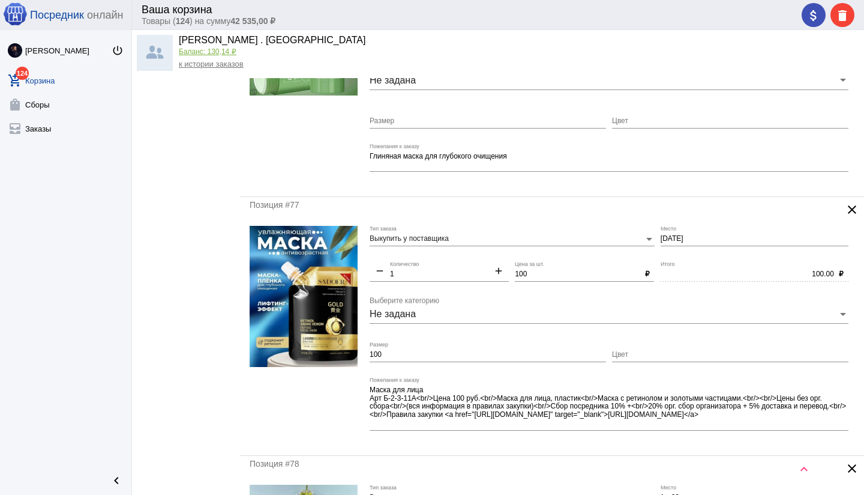
scroll to position [1814, 0]
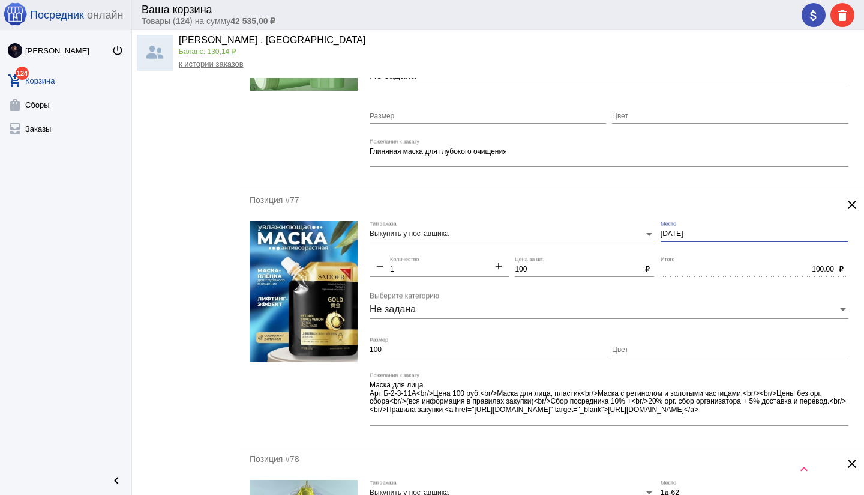
click at [661, 233] on input "[DATE]" at bounding box center [755, 234] width 188 height 8
click at [706, 232] on input "б2-3-11" at bounding box center [755, 234] width 188 height 8
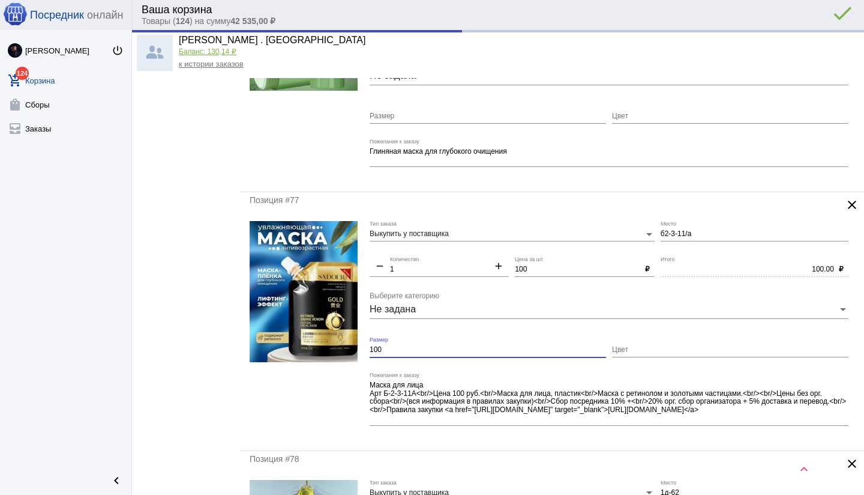
drag, startPoint x: 388, startPoint y: 350, endPoint x: 359, endPoint y: 351, distance: 28.2
click at [359, 351] on form "Выкупить у поставщика Тип заказа б2-3-11/а Место remove 1 Количество add 100 Це…" at bounding box center [552, 331] width 605 height 220
type input "Б2-3-11/а"
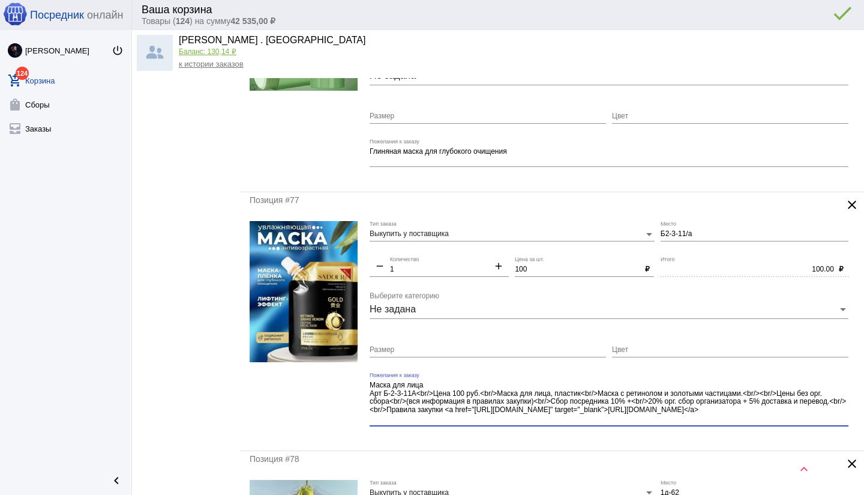
drag, startPoint x: 612, startPoint y: 411, endPoint x: 615, endPoint y: 420, distance: 9.3
click at [617, 420] on textarea "Маска для лица Арт Б-2-3-11А<br/>Цена 100 руб.<br/>Маска для лица, пластик<br/>…" at bounding box center [609, 401] width 479 height 43
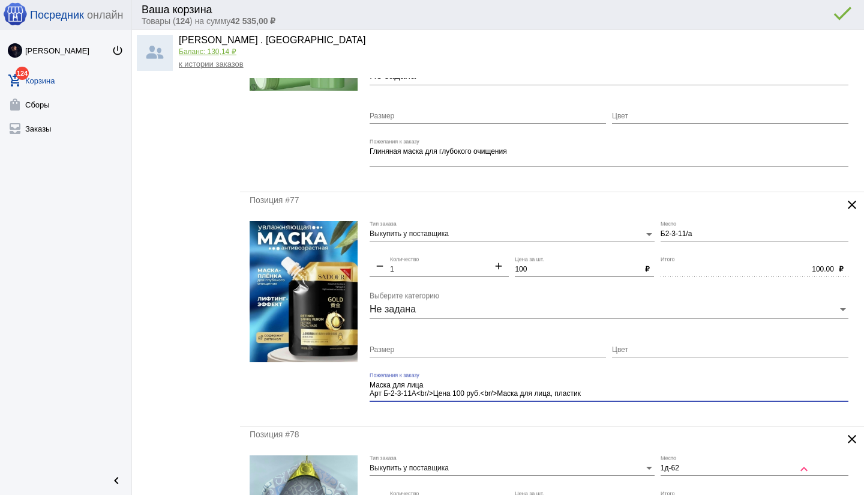
type textarea "Маска для лица Арт Б-2-3-11А<br/>Цена 100 руб.<br/>Маска для лица, пластик"
click at [568, 414] on mat-form-field "Маска для лица Арт Б-2-3-11А<br/>Цена 100 руб.<br/>Маска для лица, пластик Поже…" at bounding box center [612, 394] width 485 height 44
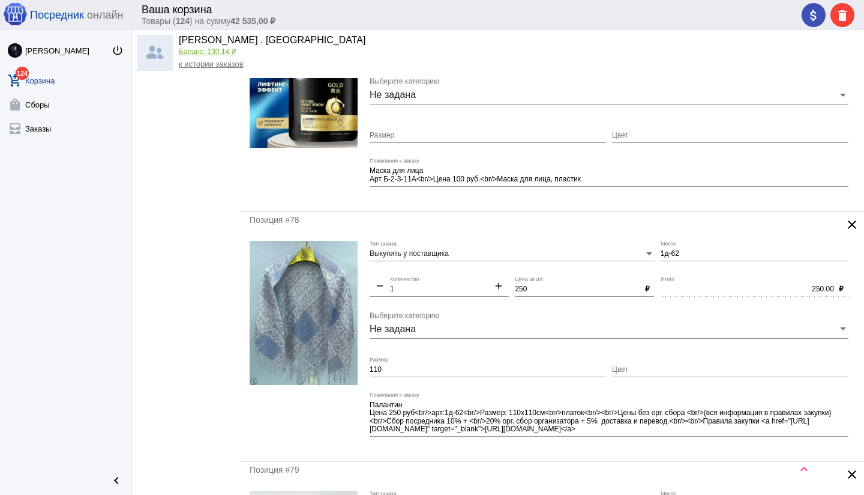
scroll to position [2030, 0]
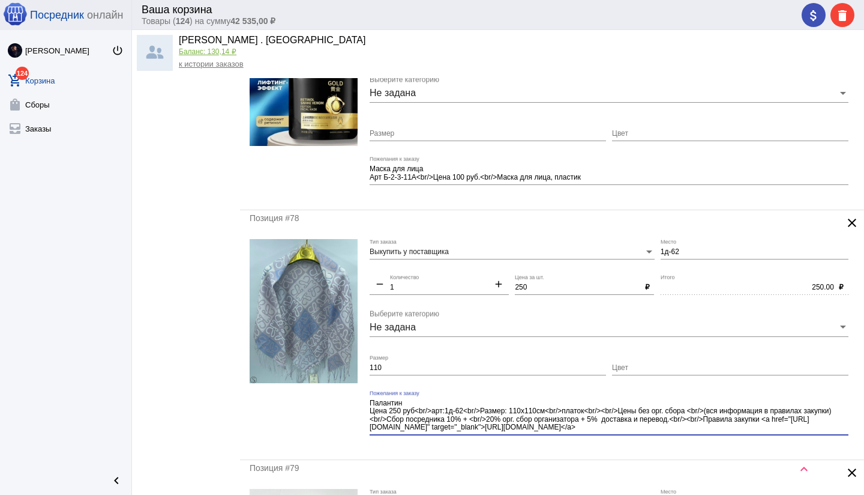
drag, startPoint x: 589, startPoint y: 409, endPoint x: 613, endPoint y: 433, distance: 33.5
click at [613, 433] on div "Палантин Цена 250 руб<br/>арт:1д-62<br/>Размер: 110х110см<br/>платок<br/><br/>Ц…" at bounding box center [609, 412] width 479 height 45
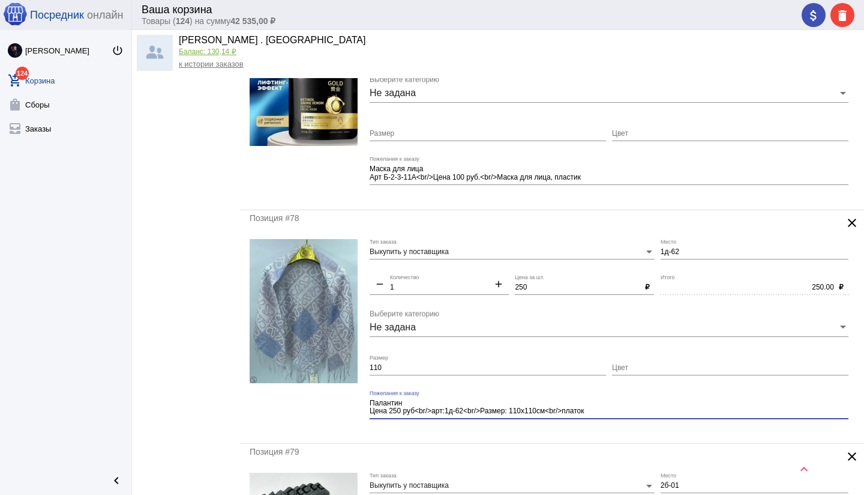
type textarea "Палантин Цена 250 руб<br/>арт:1д-62<br/>Размер: 110х110см<br/>платок"
click at [555, 428] on mat-form-field "Палантин Цена 250 руб<br/>арт:1д-62<br/>Размер: 110х110см<br/>платок Пожелания …" at bounding box center [612, 412] width 485 height 44
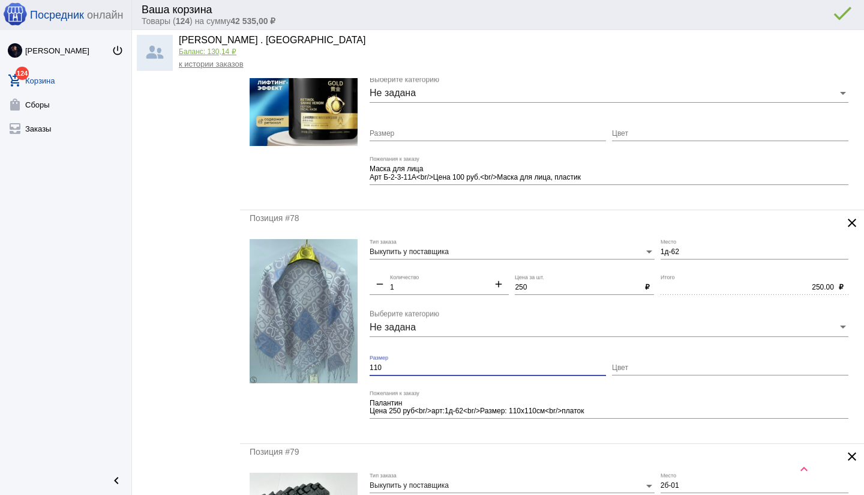
drag, startPoint x: 387, startPoint y: 366, endPoint x: 352, endPoint y: 366, distance: 34.8
click at [352, 366] on form "Выкупить у поставщика Тип заказа 1д-62 Место remove 1 Количество add 250 Цена з…" at bounding box center [552, 336] width 605 height 195
click at [456, 429] on mat-form-field "Палантин Цена 250 руб<br/>арт:1д-62<br/>Размер: 110х110см<br/>платок Пожелания …" at bounding box center [612, 412] width 485 height 44
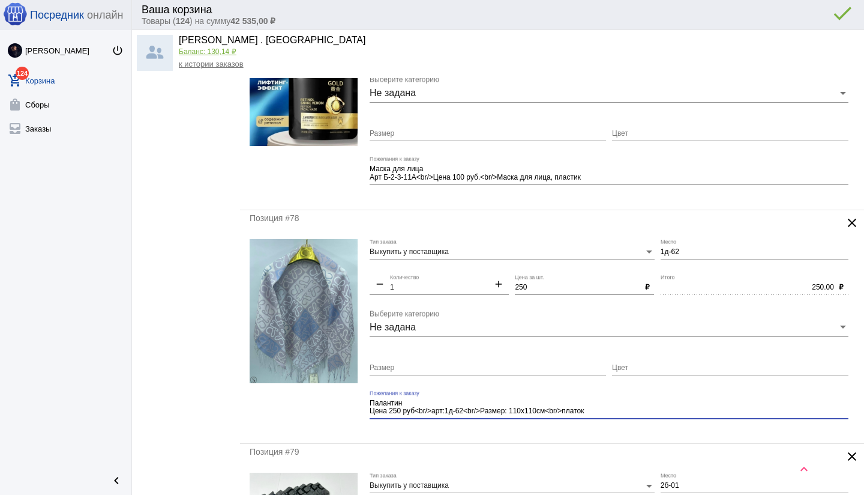
drag, startPoint x: 485, startPoint y: 411, endPoint x: 600, endPoint y: 414, distance: 115.3
click at [600, 414] on textarea "Палантин Цена 250 руб<br/>арт:1д-62<br/>Размер: 110х110см<br/>платок" at bounding box center [609, 407] width 479 height 19
type textarea "Палантин Цена 250 руб<br/>арт:1д-62"
click at [582, 427] on mat-form-field "Палантин Цена 250 руб<br/>арт:1д-62 Пожелания к заказу" at bounding box center [612, 412] width 485 height 44
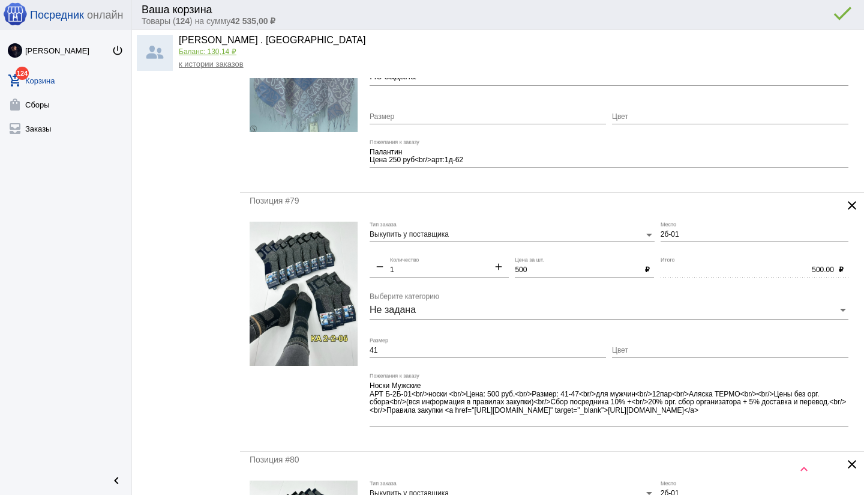
scroll to position [2281, 0]
click at [661, 233] on input "2б-01" at bounding box center [755, 234] width 188 height 8
click at [687, 251] on mat-form-field "б2б-01 Место" at bounding box center [758, 238] width 194 height 35
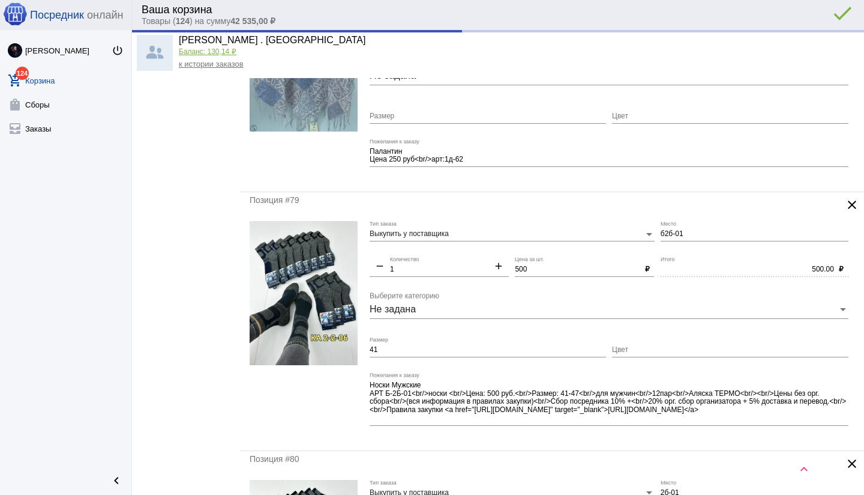
type input "Б2б-01"
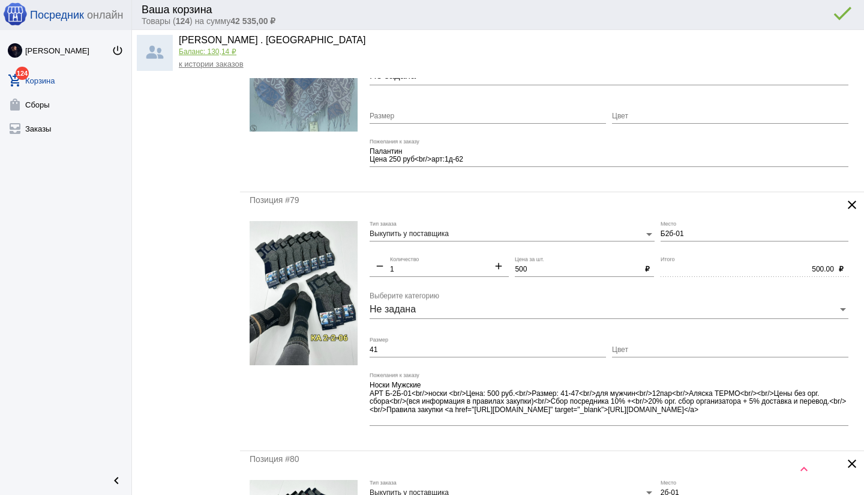
click at [419, 353] on div "41 Размер" at bounding box center [488, 347] width 236 height 20
type input "41-47"
drag, startPoint x: 681, startPoint y: 393, endPoint x: 708, endPoint y: 420, distance: 37.8
click at [708, 420] on textarea "Носки Мужские АРТ Б-2Б-01<br/>носки <br/>Цена: 500 руб.<br/>Размер: 41-47<br/>д…" at bounding box center [609, 401] width 479 height 43
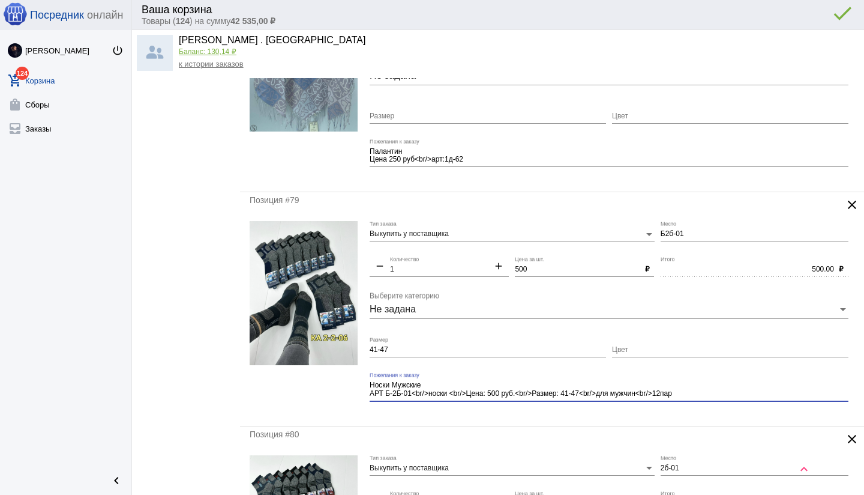
type textarea "Носки Мужские АРТ Б-2Б-01<br/>носки <br/>Цена: 500 руб.<br/>Размер: 41-47<br/>д…"
click at [596, 414] on mat-form-field "Носки Мужские АРТ Б-2Б-01<br/>носки <br/>Цена: 500 руб.<br/>Размер: 41-47<br/>д…" at bounding box center [612, 394] width 485 height 44
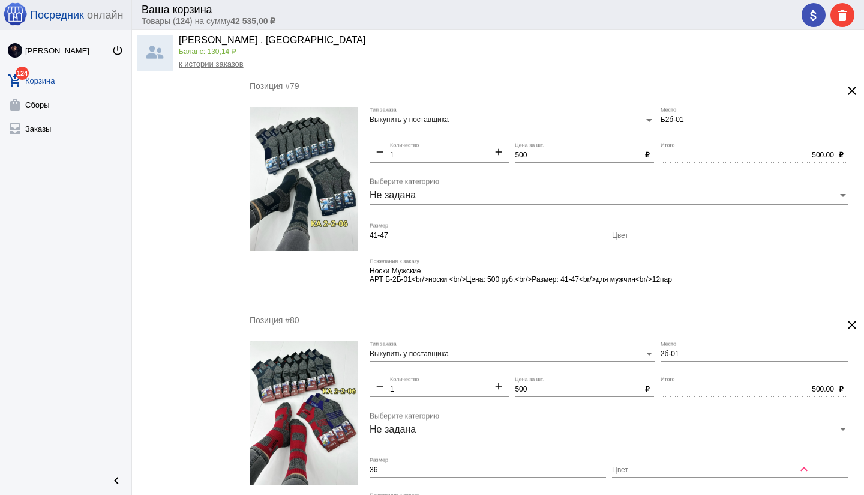
scroll to position [2404, 0]
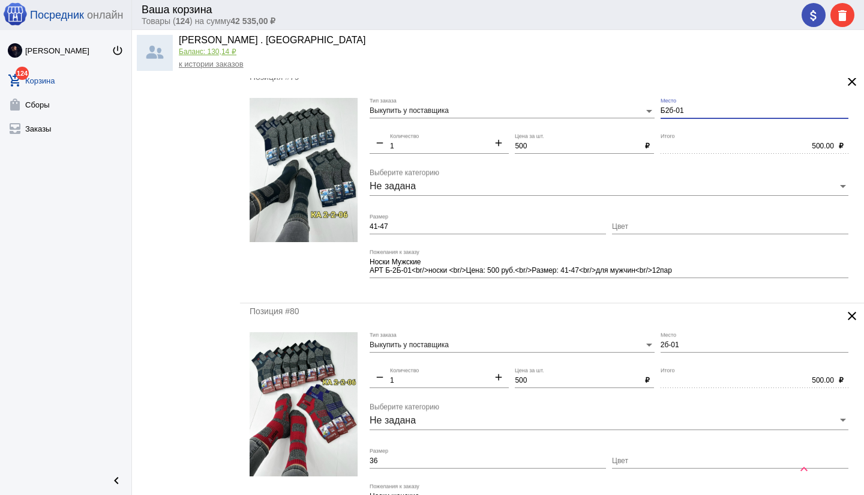
drag, startPoint x: 632, startPoint y: 109, endPoint x: 644, endPoint y: 111, distance: 12.1
click at [633, 109] on div "Выкупить у поставщика Тип заказа Б2б-01 Место remove 1 Количество add 500 Цена …" at bounding box center [612, 195] width 485 height 195
type input "[DATE]"
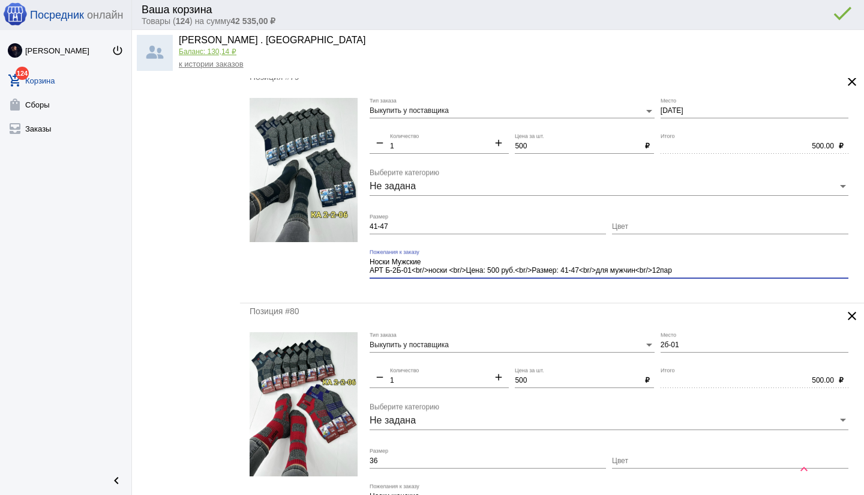
drag, startPoint x: 381, startPoint y: 269, endPoint x: 715, endPoint y: 272, distance: 334.3
click at [715, 272] on textarea "Носки Мужские АРТ Б-2Б-01<br/>носки <br/>Цена: 500 руб.<br/>Размер: 41-47<br/>д…" at bounding box center [609, 266] width 479 height 19
type textarea "Носки Мужские"
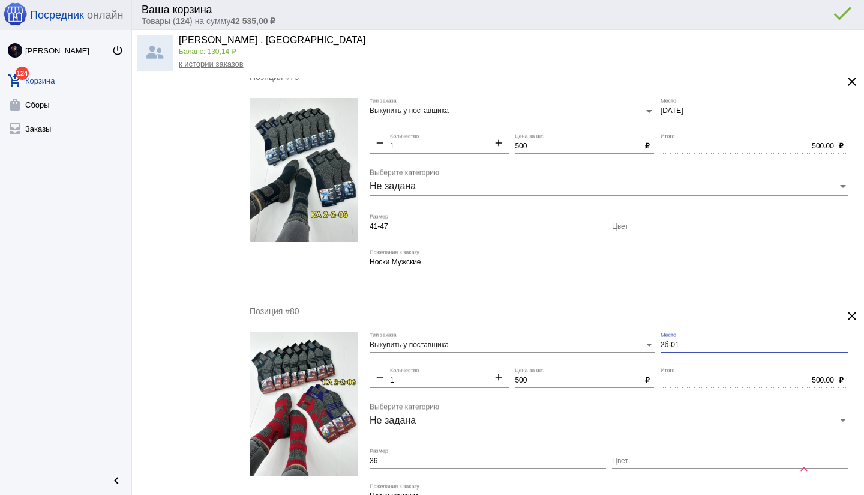
drag, startPoint x: 694, startPoint y: 343, endPoint x: 654, endPoint y: 343, distance: 40.8
click at [652, 343] on div "Выкупить у поставщика Тип заказа 2б-01 Место remove 1 Количество add 500 Цена з…" at bounding box center [612, 442] width 485 height 220
type input "[DATE]"
click at [383, 460] on input "36" at bounding box center [488, 461] width 236 height 8
type input "36-41"
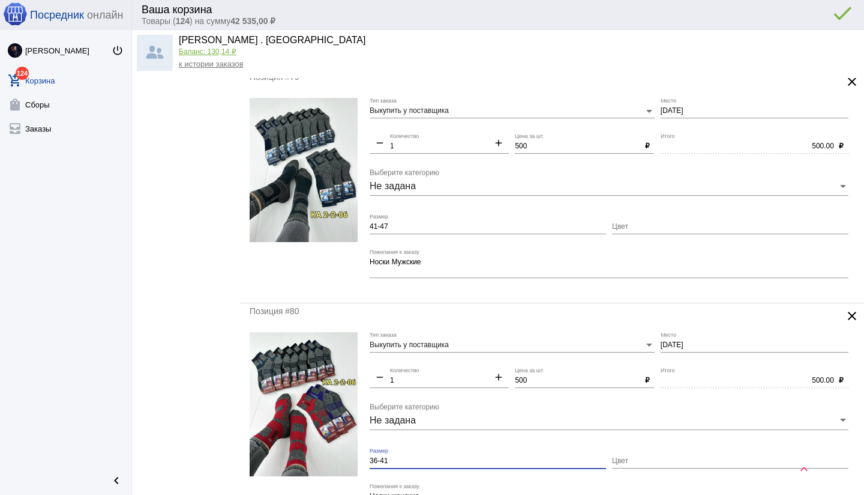
drag, startPoint x: 610, startPoint y: 477, endPoint x: 603, endPoint y: 475, distance: 7.9
click at [610, 477] on mat-form-field "36-41 Размер" at bounding box center [491, 465] width 242 height 35
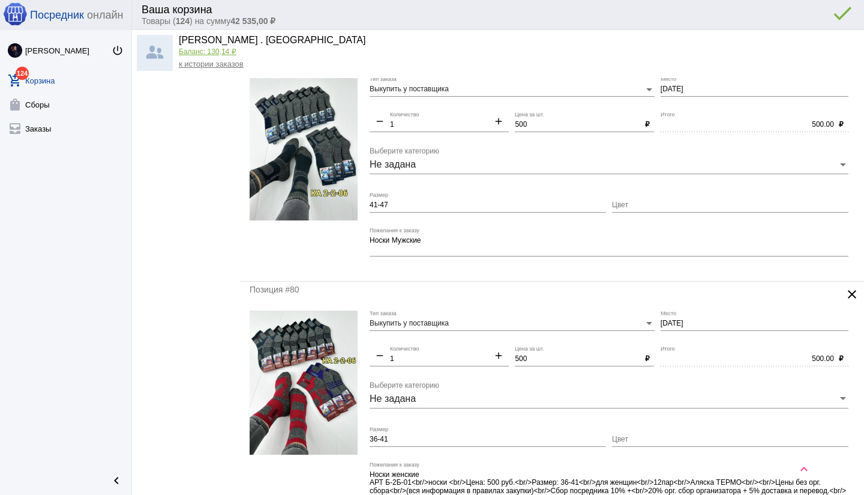
scroll to position [2573, 0]
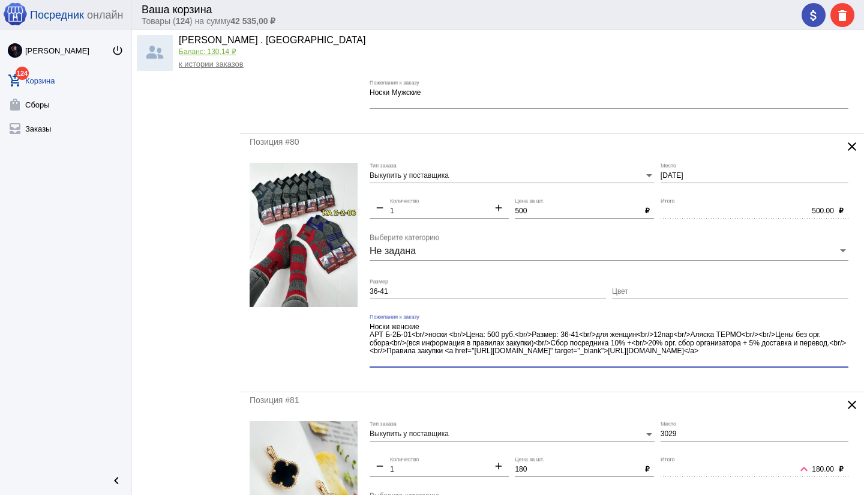
drag, startPoint x: 424, startPoint y: 355, endPoint x: 453, endPoint y: 378, distance: 37.2
click at [453, 378] on mat-form-field "Носки женские АРТ Б-2Б-01<br/>носки <br/>Цена: 500 руб.<br/>Размер: 36-41<br/>д…" at bounding box center [612, 348] width 485 height 68
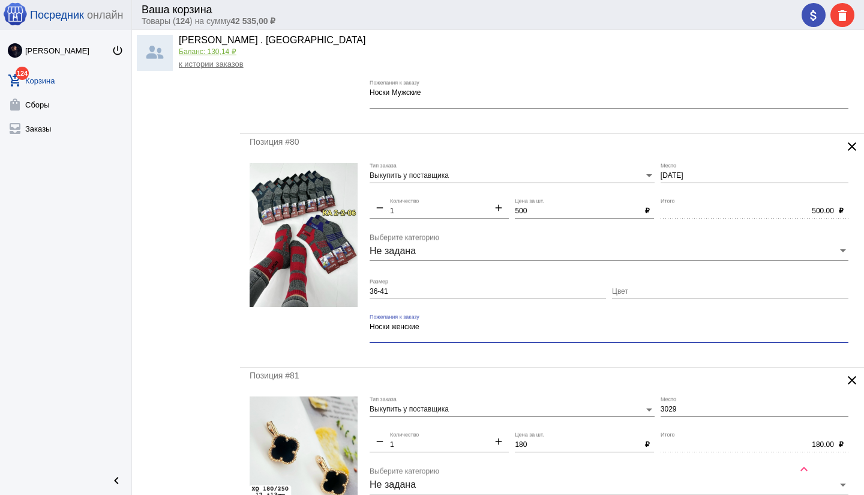
type textarea "Носки женские"
click at [482, 352] on mat-form-field "Носки женские Пожелания к заказу" at bounding box center [612, 336] width 485 height 44
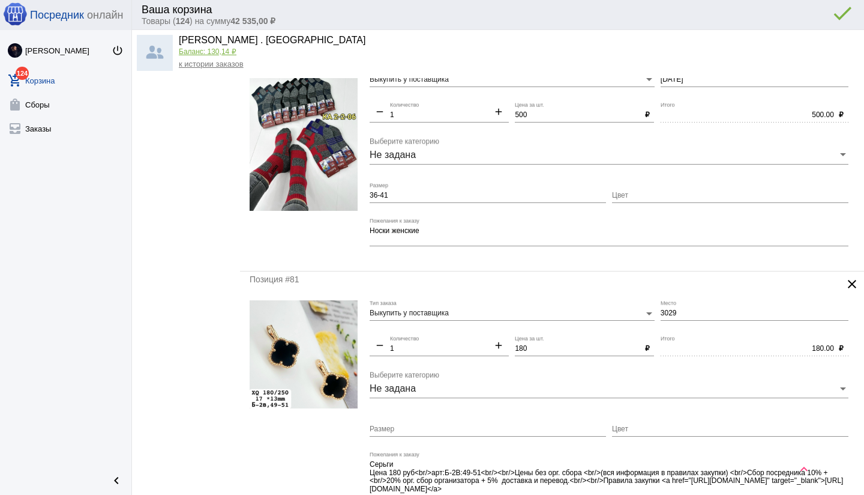
scroll to position [2671, 0]
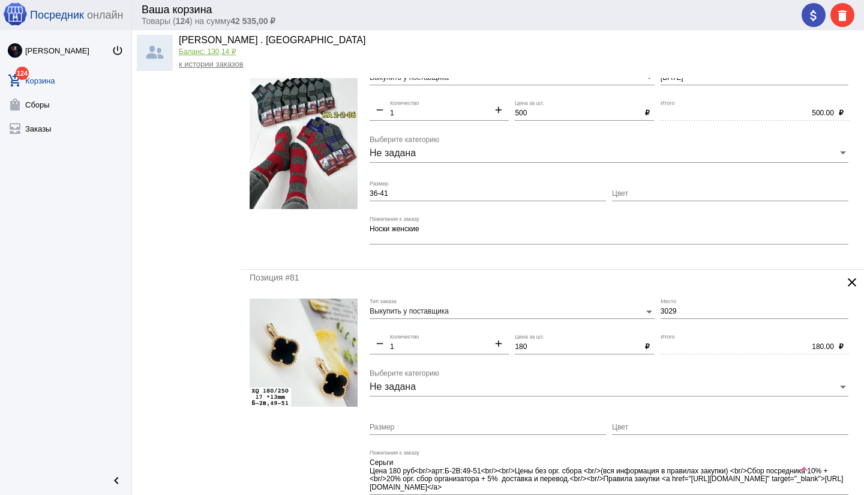
click at [850, 279] on mat-icon "clear" at bounding box center [852, 282] width 14 height 14
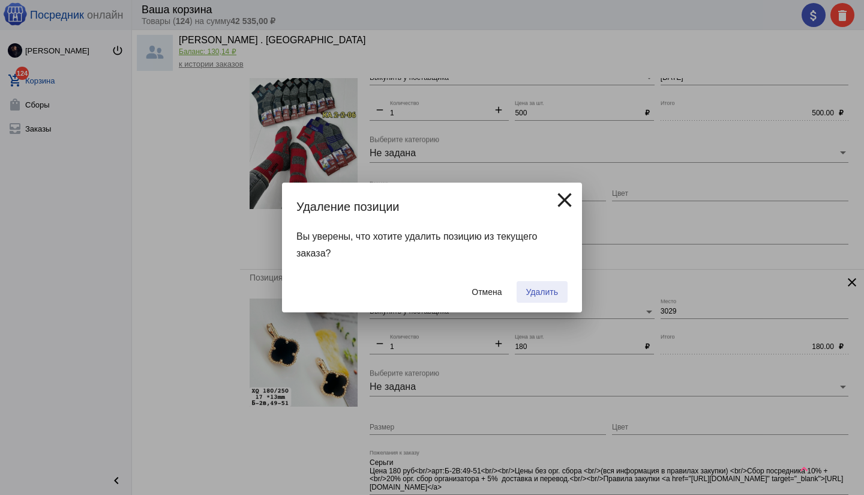
click at [533, 290] on span "Удалить" at bounding box center [542, 292] width 32 height 10
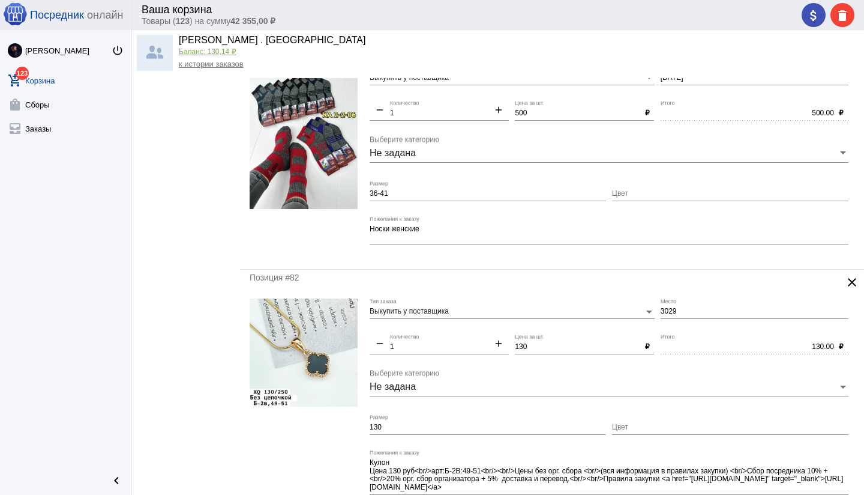
scroll to position [0, 0]
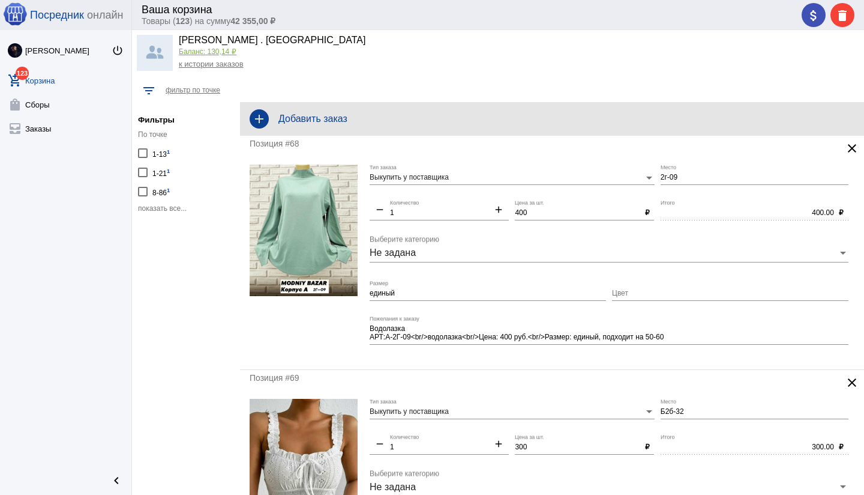
click at [378, 117] on h4 "Добавить заказ" at bounding box center [566, 118] width 576 height 11
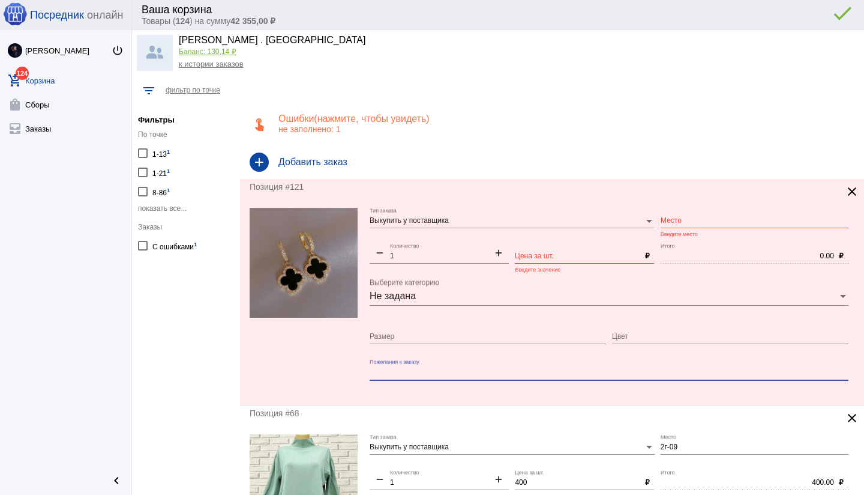
paste textarea "Серьги черный клевер подвесной в золотой оправе Цена: 120 р"
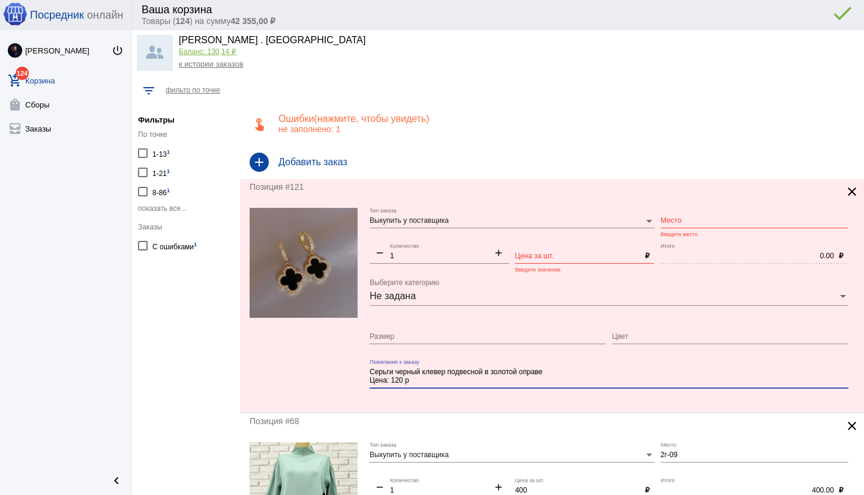
type textarea "Серьги черный клевер подвесной в золотой оправе Цена: 120 р"
click at [539, 254] on input "Цена за шт." at bounding box center [577, 256] width 125 height 8
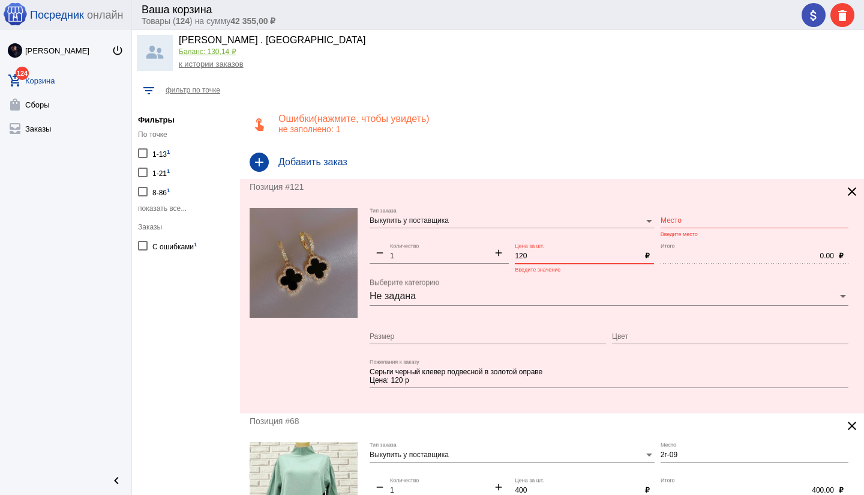
type input "120"
click at [469, 323] on div "Размер" at bounding box center [488, 333] width 236 height 20
click at [681, 220] on input "Место" at bounding box center [755, 221] width 188 height 8
type input "2в-85"
click at [388, 402] on div "Позиция #121 clear Выкупить у поставщика Тип заказа 2в-85 Место Введите место r…" at bounding box center [552, 295] width 624 height 233
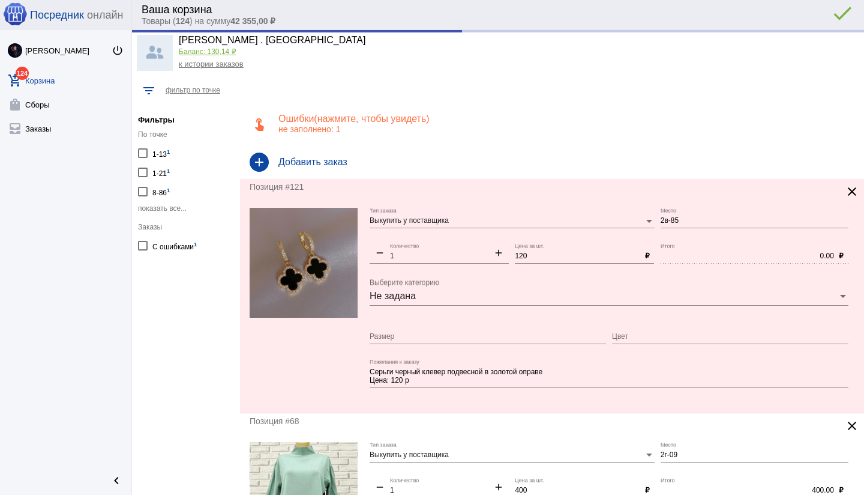
type input "120.00"
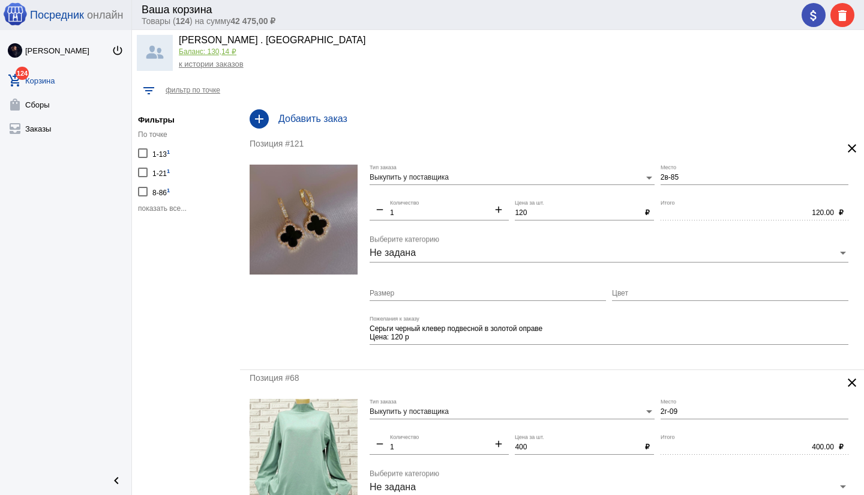
click at [393, 289] on input "Размер" at bounding box center [488, 293] width 236 height 8
type input "золото"
click at [512, 364] on div "Позиция #121 clear Выкупить у поставщика Тип заказа 2в-85 Место remove 1 Количе…" at bounding box center [552, 252] width 624 height 233
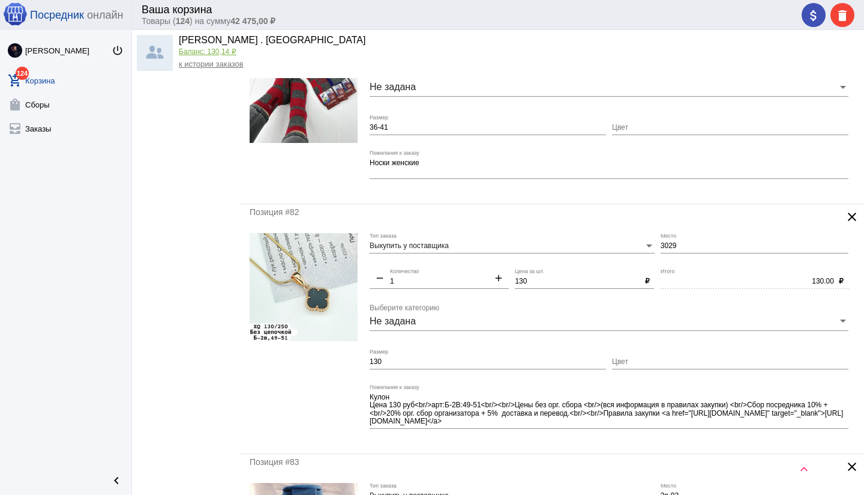
scroll to position [2978, 0]
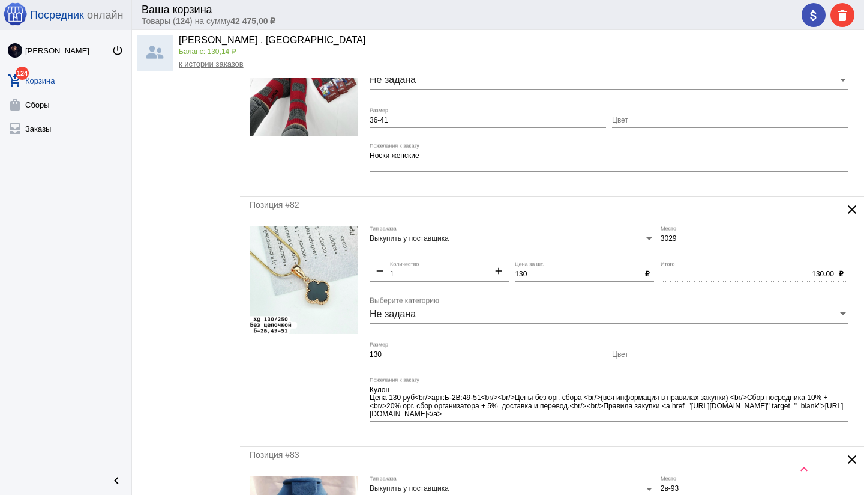
click at [853, 208] on mat-icon "clear" at bounding box center [852, 209] width 14 height 14
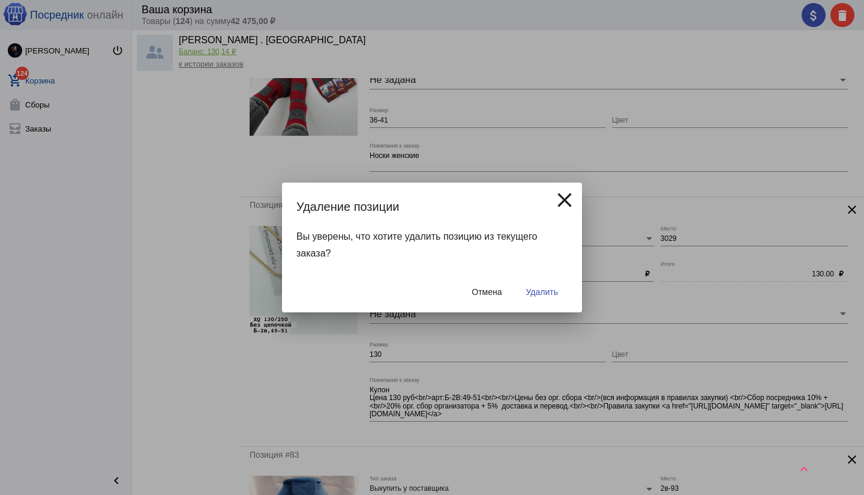
click at [547, 292] on span "Удалить" at bounding box center [542, 292] width 32 height 10
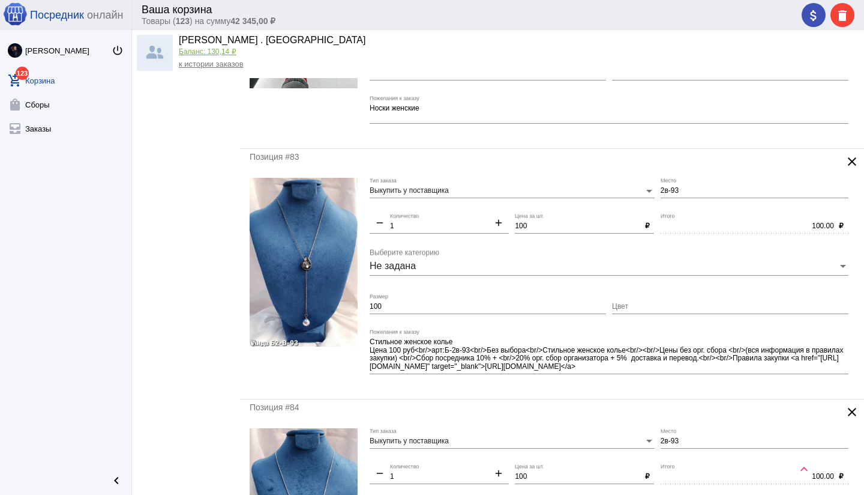
scroll to position [2791, 0]
drag, startPoint x: 398, startPoint y: 305, endPoint x: 356, endPoint y: 307, distance: 41.4
click at [356, 307] on form "Выкупить у поставщика Тип заказа 2в-93 Место remove 1 Количество add 100 Цена з…" at bounding box center [552, 283] width 605 height 211
type input "без выбора"
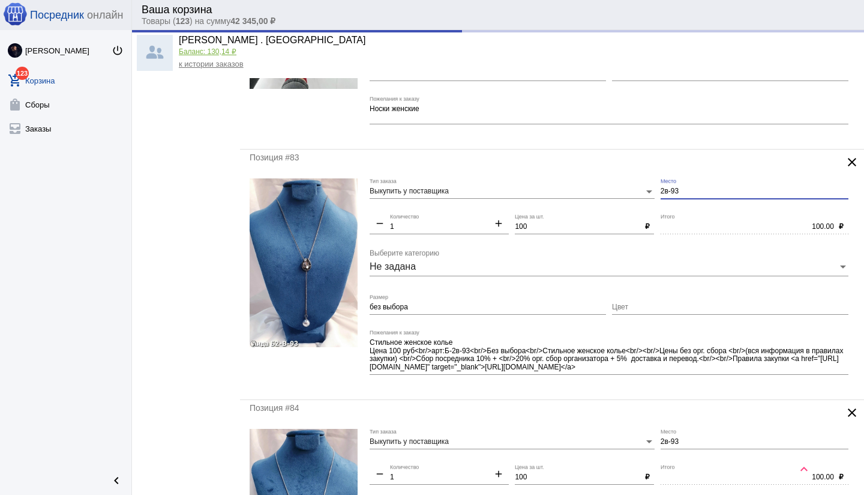
click at [661, 191] on input "2в-93" at bounding box center [755, 191] width 188 height 8
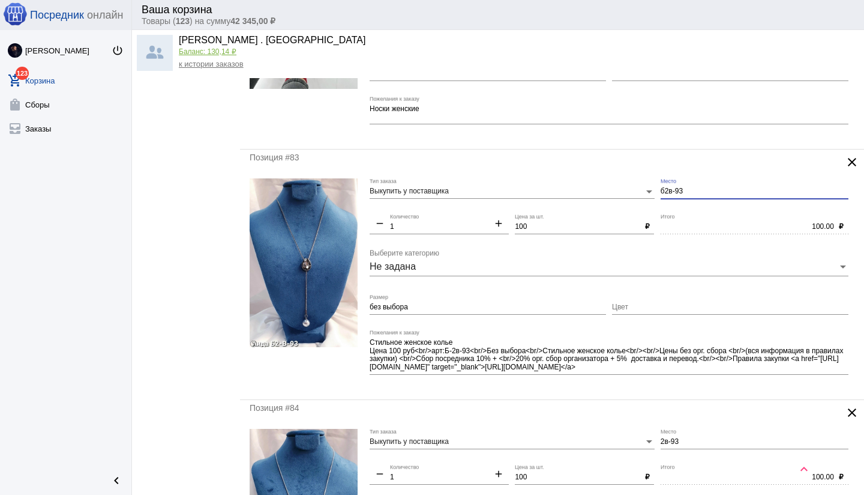
click at [565, 331] on div "Стильное женское колье Цена 100 руб<br/>арт:Б-2в-93<br/>Без выбора<br/>Стильное…" at bounding box center [609, 351] width 479 height 45
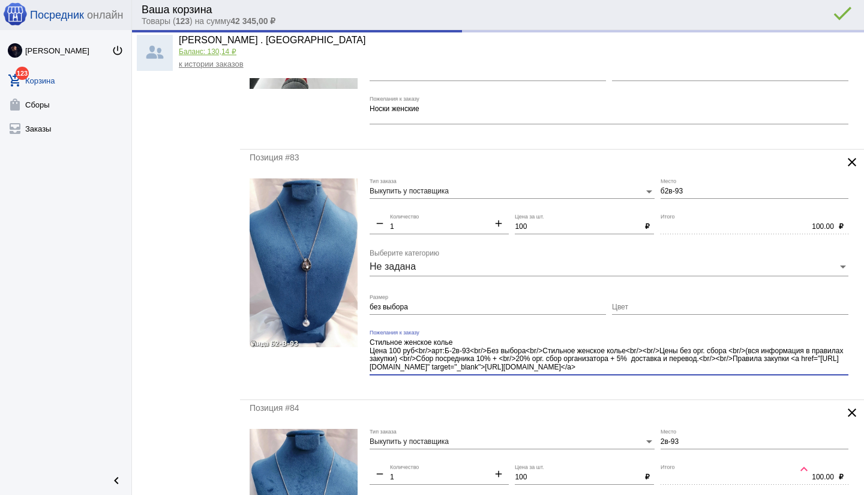
type input "Б2в-93"
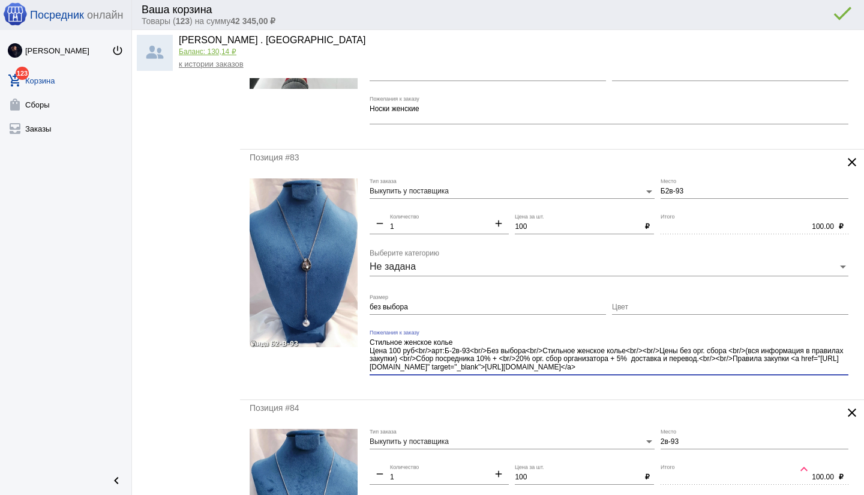
drag, startPoint x: 531, startPoint y: 350, endPoint x: 561, endPoint y: 374, distance: 37.6
click at [561, 374] on div "Стильное женское колье Цена 100 руб<br/>арт:Б-2в-93<br/>Без выбора<br/>Стильное…" at bounding box center [609, 356] width 479 height 54
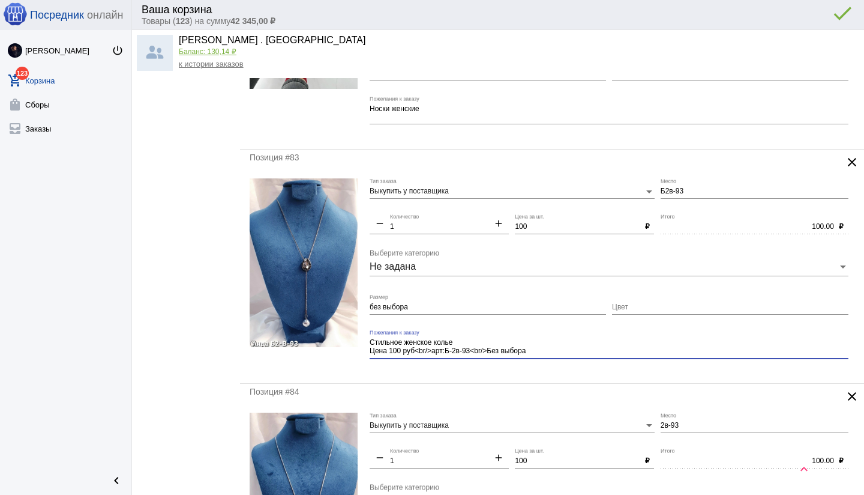
type textarea "Стильное женское колье Цена 100 руб<br/>арт:Б-2в-93<br/>Без выбора"
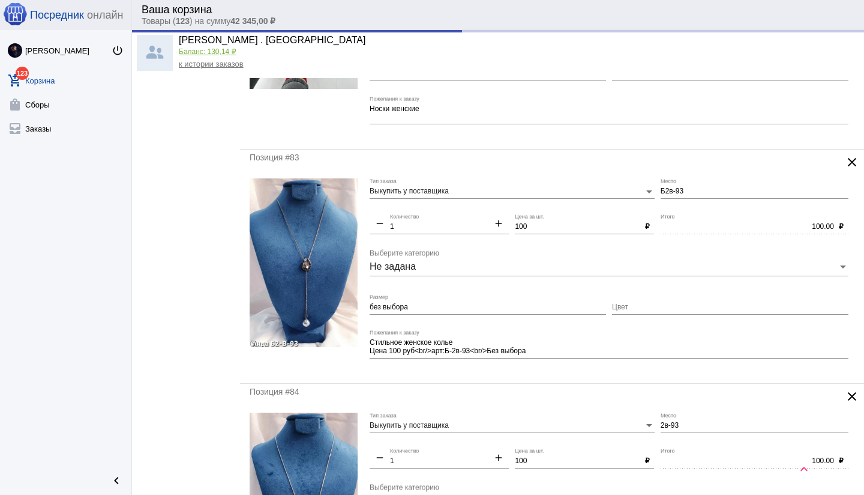
click at [498, 376] on div "Позиция #83 clear Выкупить у поставщика Тип заказа Б2в-93 Место remove 1 Количе…" at bounding box center [552, 265] width 624 height 233
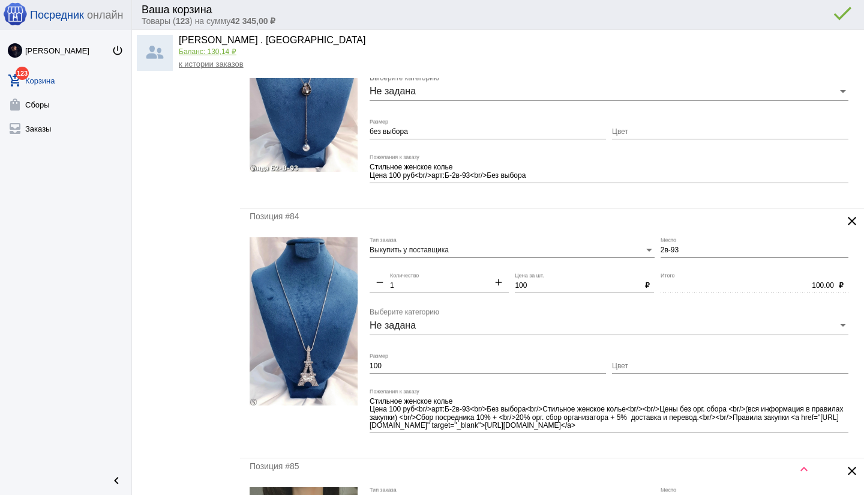
scroll to position [2971, 0]
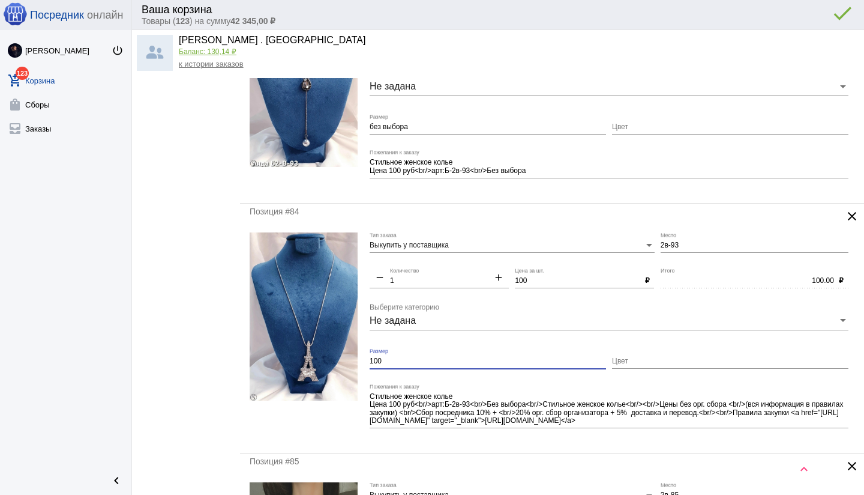
click at [370, 359] on input "100" at bounding box center [488, 361] width 236 height 8
type input "без выбора"
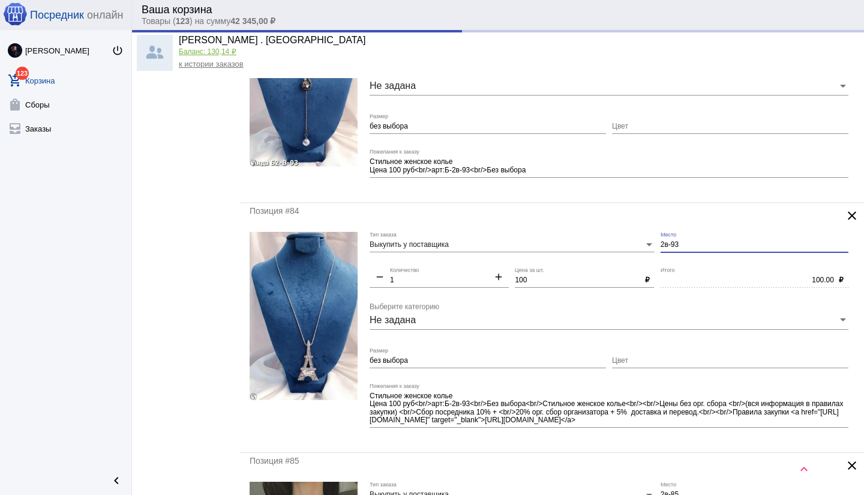
click at [662, 243] on input "2в-93" at bounding box center [755, 245] width 188 height 8
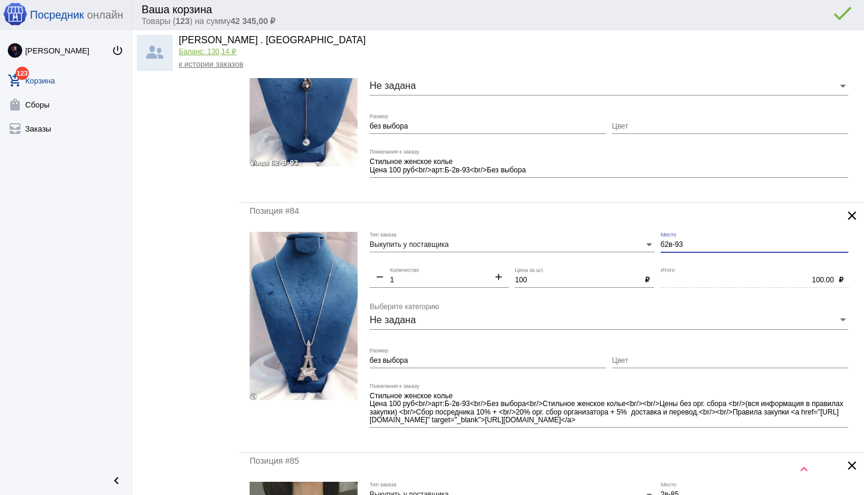
click at [674, 271] on div "100.00 Итого" at bounding box center [747, 277] width 173 height 20
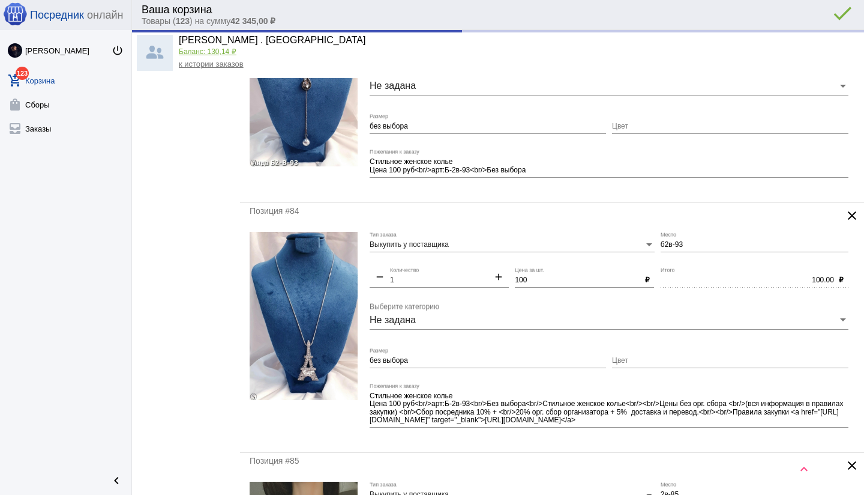
type input "Б2в-93"
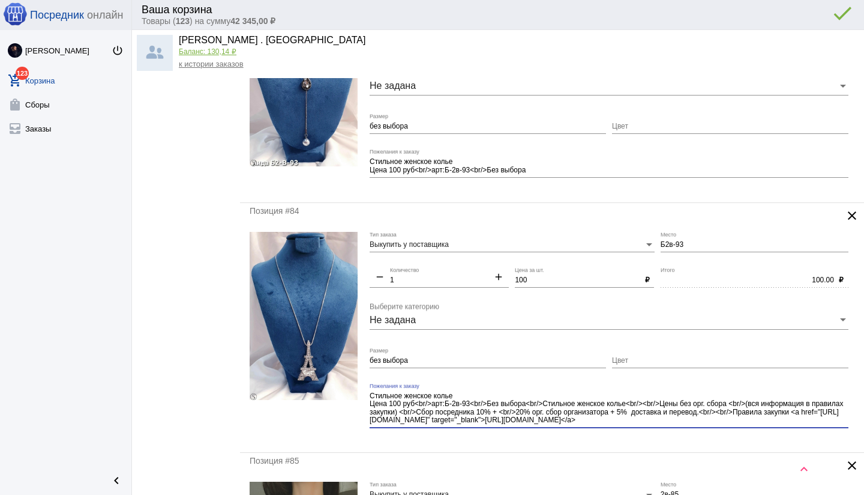
drag, startPoint x: 536, startPoint y: 406, endPoint x: 562, endPoint y: 431, distance: 36.5
click at [562, 431] on div "Стильное женское колье Цена 100 руб<br/>арт:Б-2в-93<br/>Без выбора<br/>Стильное…" at bounding box center [609, 410] width 479 height 54
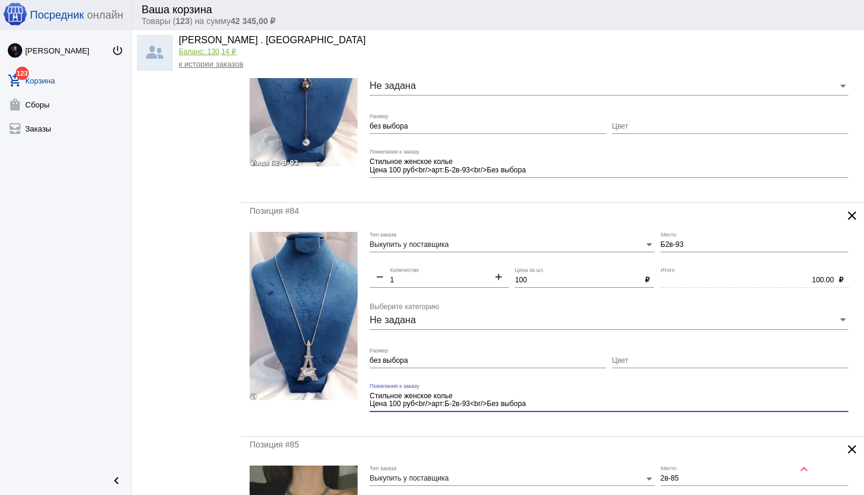
click at [505, 424] on mat-form-field "Стильное женское колье Цена 100 руб<br/>арт:Б-2в-93<br/>Без выбора Пожелания к …" at bounding box center [612, 405] width 485 height 44
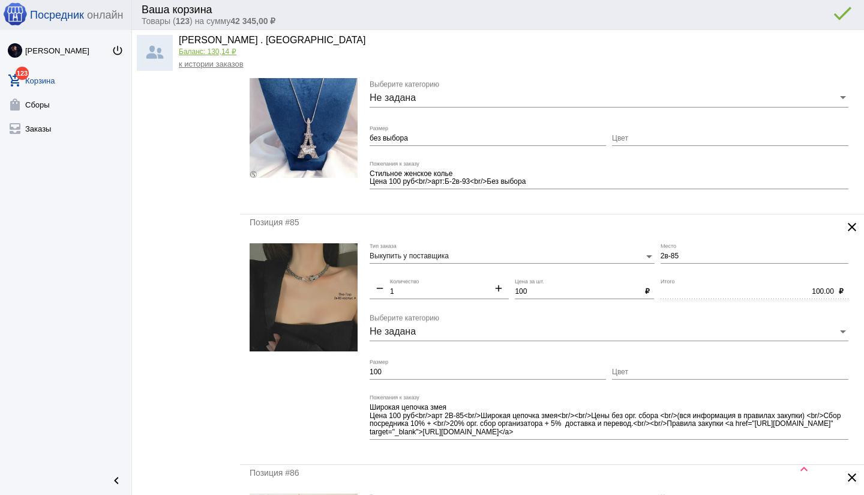
scroll to position [3218, 0]
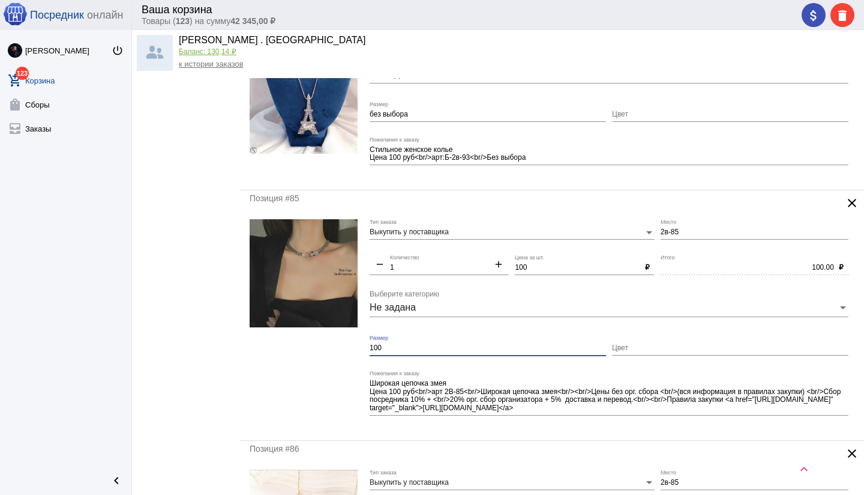
drag, startPoint x: 384, startPoint y: 349, endPoint x: 357, endPoint y: 348, distance: 27.0
click at [357, 348] on form "Выкупить у поставщика Тип заказа 2в-85 Место remove 1 Количество add 100 Цена з…" at bounding box center [552, 324] width 605 height 211
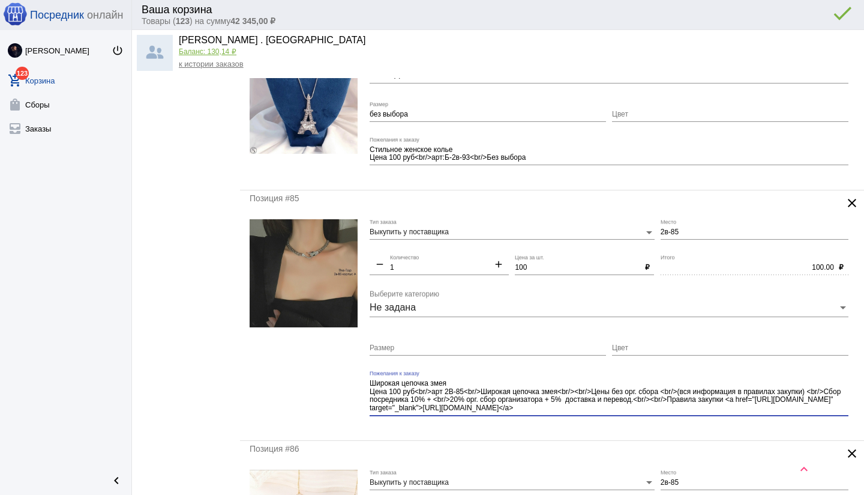
click at [586, 412] on textarea "Широкая цепочка змея Цена 100 руб<br/>арт 2В-85<br/>Широкая цепочка змея<br/><b…" at bounding box center [609, 395] width 479 height 35
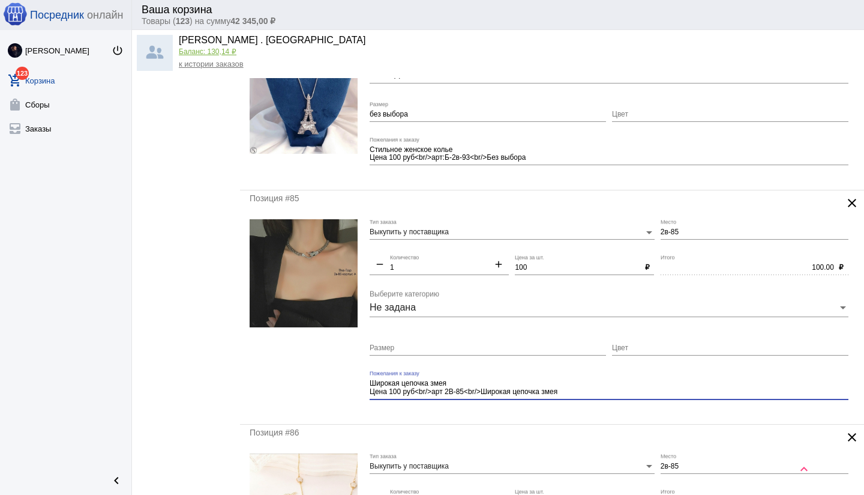
click at [546, 411] on mat-form-field "Широкая цепочка змея Цена 100 руб<br/>арт 2В-85<br/>Широкая цепочка змея Пожела…" at bounding box center [612, 392] width 485 height 44
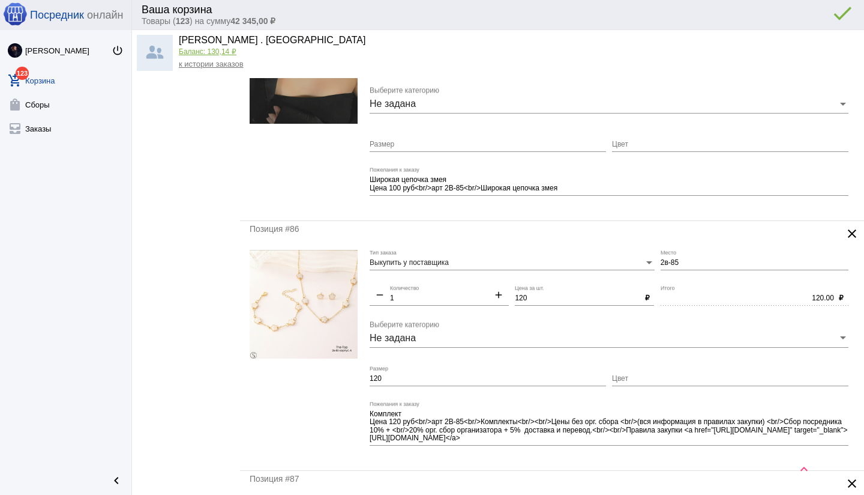
scroll to position [3426, 0]
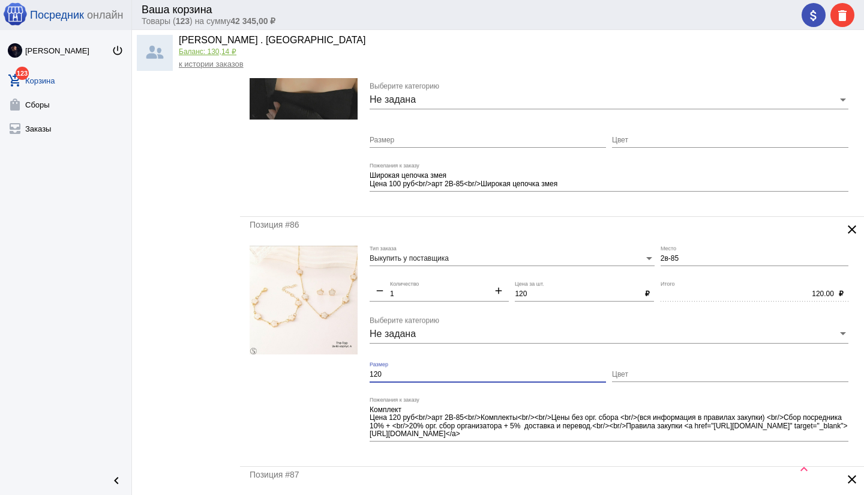
drag, startPoint x: 382, startPoint y: 376, endPoint x: 367, endPoint y: 376, distance: 15.0
click at [361, 375] on form "Выкупить у поставщика Тип заказа 2в-85 Место remove 1 Количество add 120 Цена з…" at bounding box center [552, 350] width 605 height 211
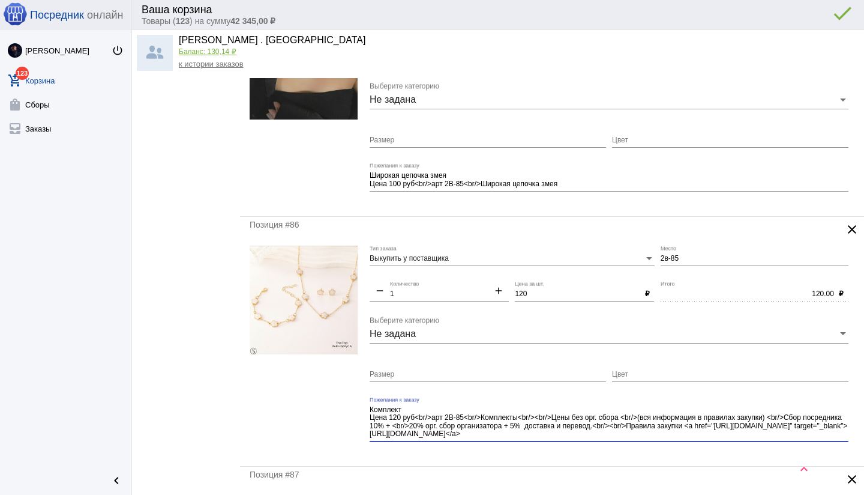
drag, startPoint x: 522, startPoint y: 417, endPoint x: 616, endPoint y: 440, distance: 96.9
click at [629, 443] on div "Комплект Цена 120 руб<br/>арт 2В-85<br/>Комплекты<br/><br/>Цены без орг. сбора …" at bounding box center [609, 424] width 479 height 54
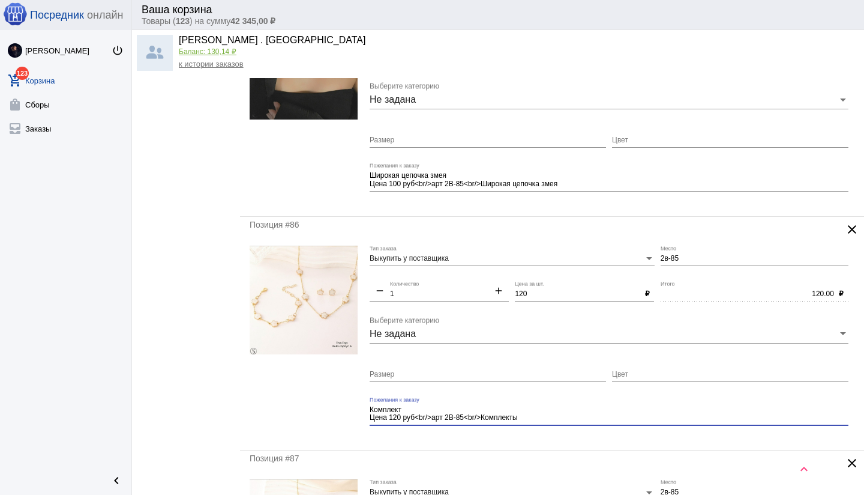
click at [405, 371] on input "Размер" at bounding box center [488, 374] width 236 height 8
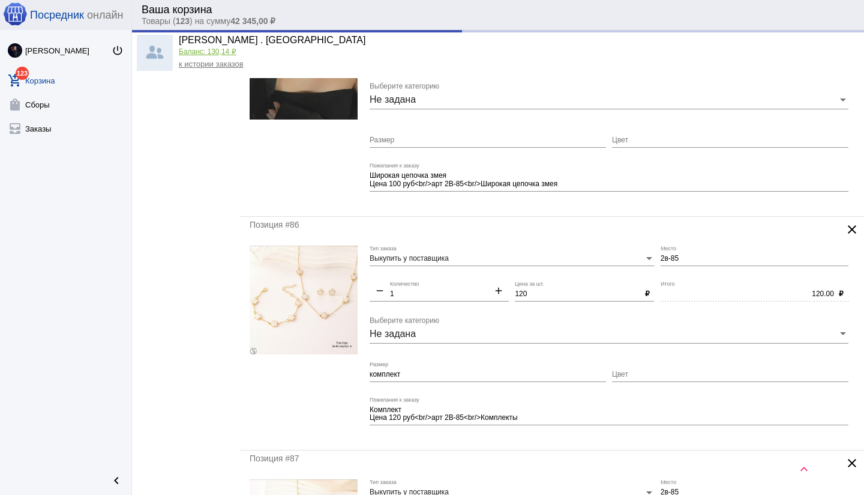
drag, startPoint x: 499, startPoint y: 439, endPoint x: 512, endPoint y: 433, distance: 14.3
click at [499, 439] on mat-form-field "Комплект Цена 120 руб<br/>арт 2В-85<br/>Комплекты Пожелания к заказу" at bounding box center [612, 419] width 485 height 44
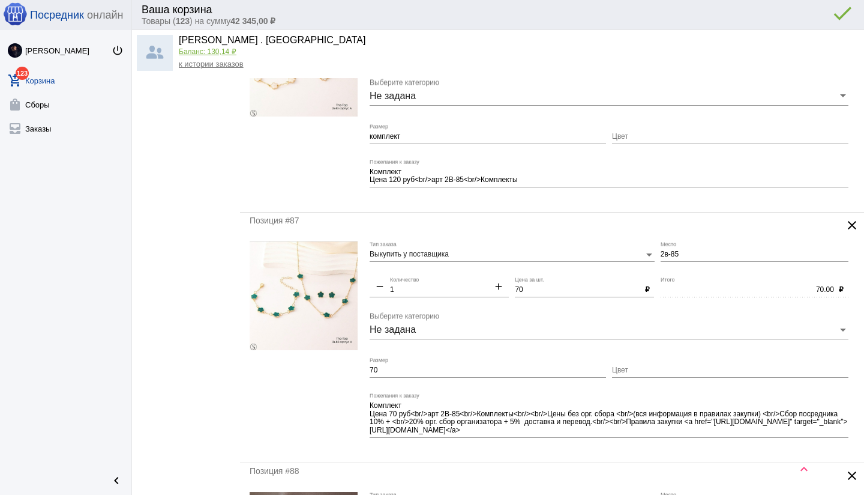
scroll to position [3666, 0]
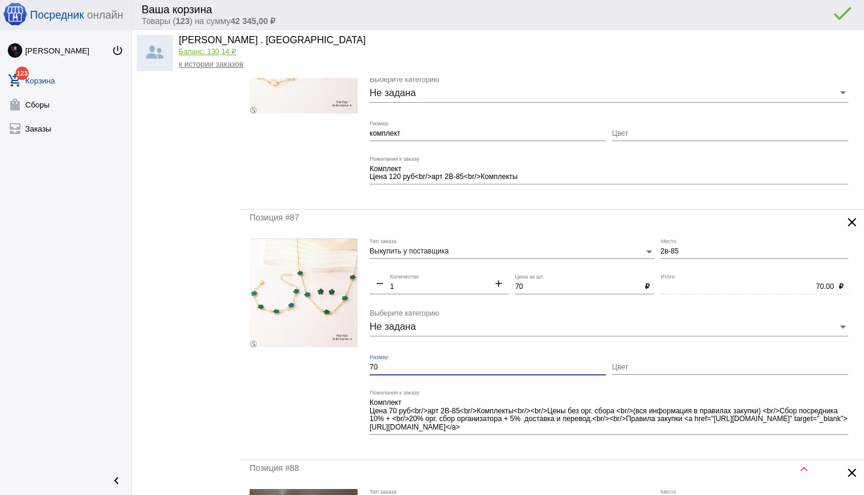
click at [360, 367] on form "Выкупить у поставщика Тип заказа 2в-85 Место remove 1 Количество add 70 Цена за…" at bounding box center [552, 343] width 605 height 211
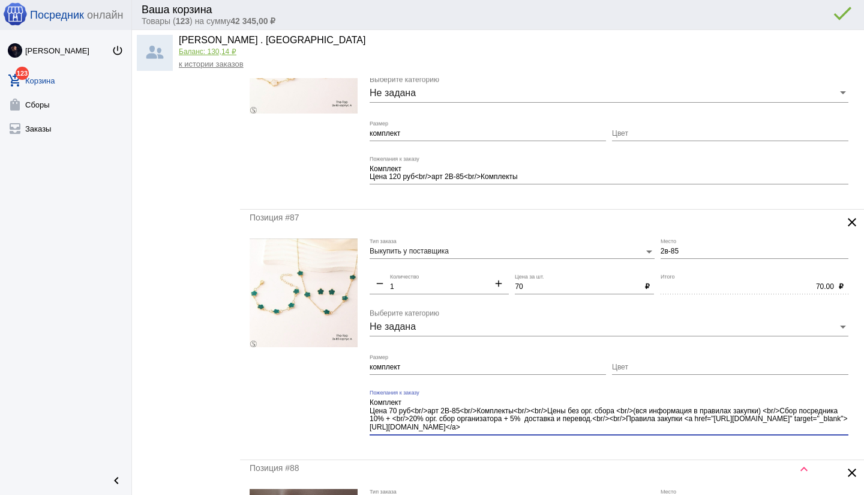
drag, startPoint x: 545, startPoint y: 429, endPoint x: 551, endPoint y: 433, distance: 7.7
click at [551, 433] on div "Комплект Цена 70 руб<br/>арт 2В-85<br/>Комплекты<br/><br/>Цены без орг. сбора <…" at bounding box center [609, 417] width 479 height 54
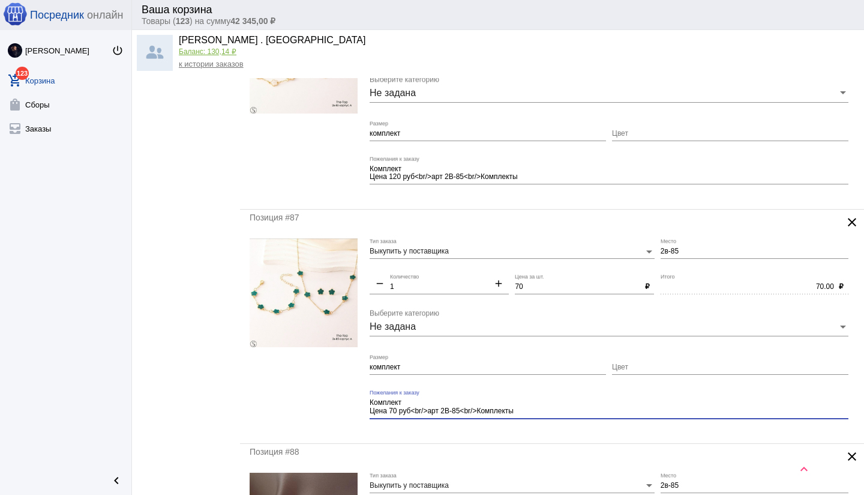
click at [524, 430] on mat-form-field "Комплект Цена 70 руб<br/>арт 2В-85<br/>Комплекты Пожелания к заказу" at bounding box center [612, 412] width 485 height 44
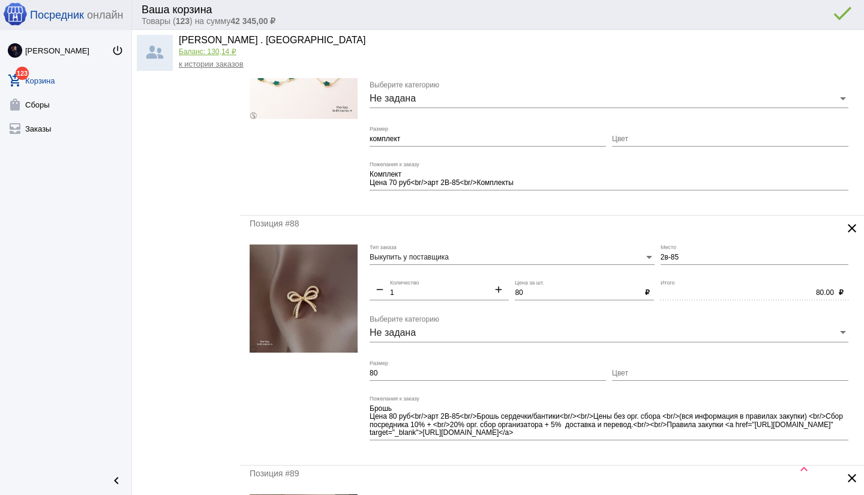
scroll to position [3895, 0]
click at [370, 371] on input "80" at bounding box center [488, 372] width 236 height 8
drag, startPoint x: 584, startPoint y: 429, endPoint x: 577, endPoint y: 438, distance: 12.0
click at [589, 436] on textarea "Брошь Цена 80 руб<br/>арт 2В-85<br/>Брошь сердечки/бантики<br/><br/>Цены без ор…" at bounding box center [609, 420] width 479 height 35
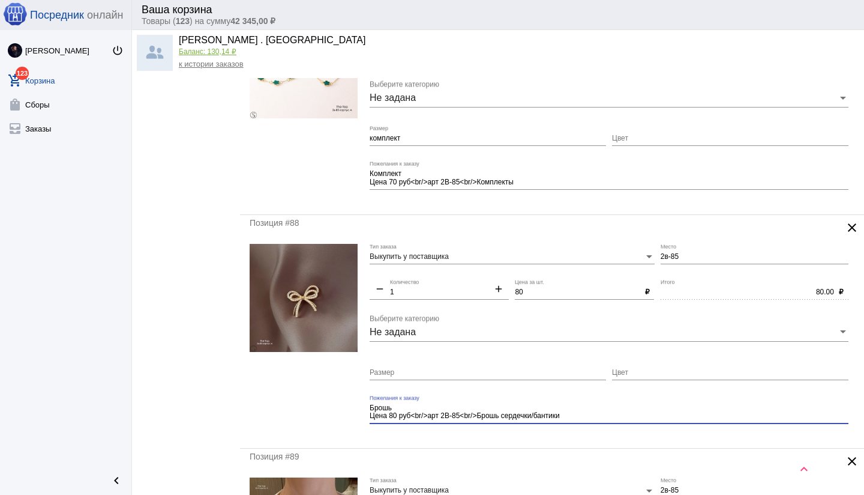
click at [496, 432] on mat-form-field "Брошь Цена 80 руб<br/>арт 2В-85<br/>Брошь сердечки/бантики Пожелания к заказу" at bounding box center [612, 417] width 485 height 44
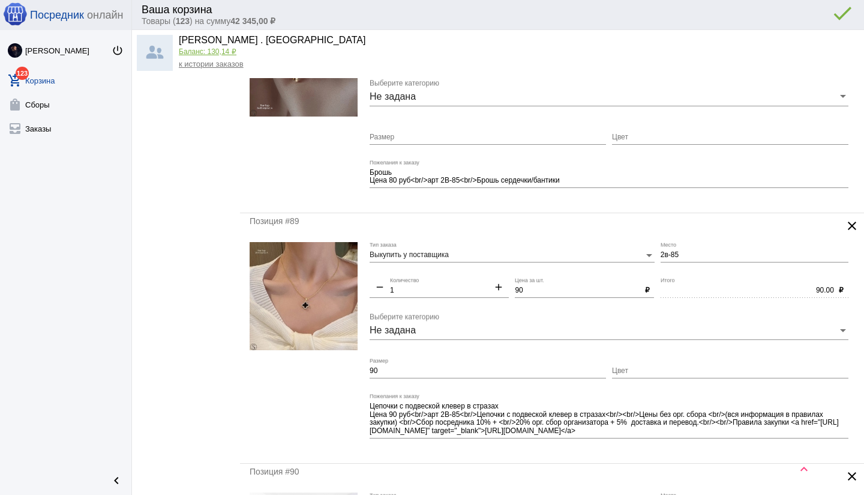
scroll to position [4144, 0]
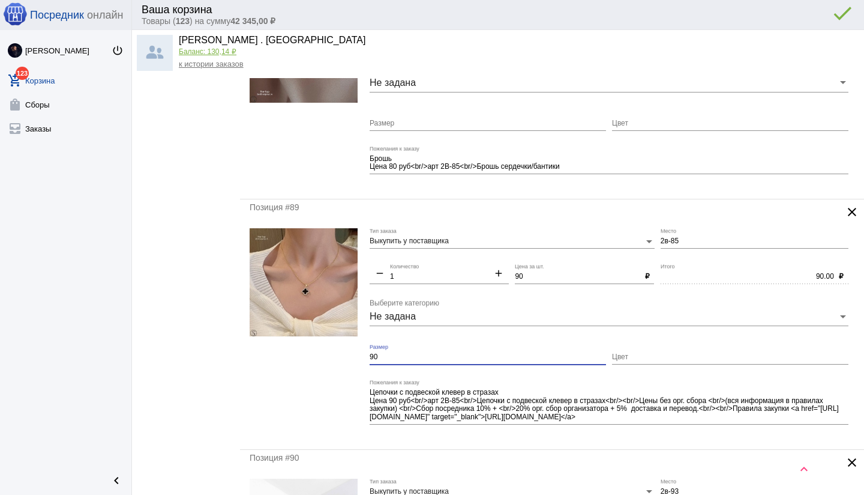
click at [393, 359] on input "90" at bounding box center [488, 357] width 236 height 8
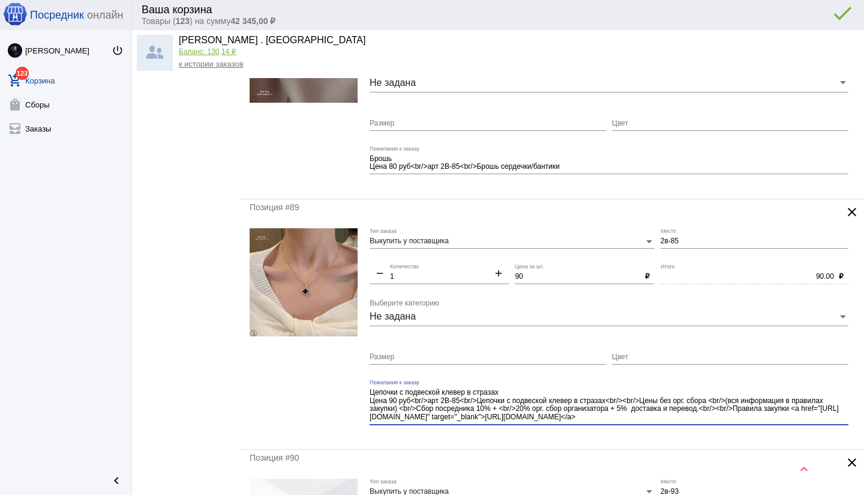
drag, startPoint x: 636, startPoint y: 415, endPoint x: 642, endPoint y: 430, distance: 15.6
click at [646, 430] on div "Цепочки с подвеской клевер в стразах Цена 90 руб<br/>арт 2В-85<br/>Цепочки с по…" at bounding box center [609, 406] width 479 height 54
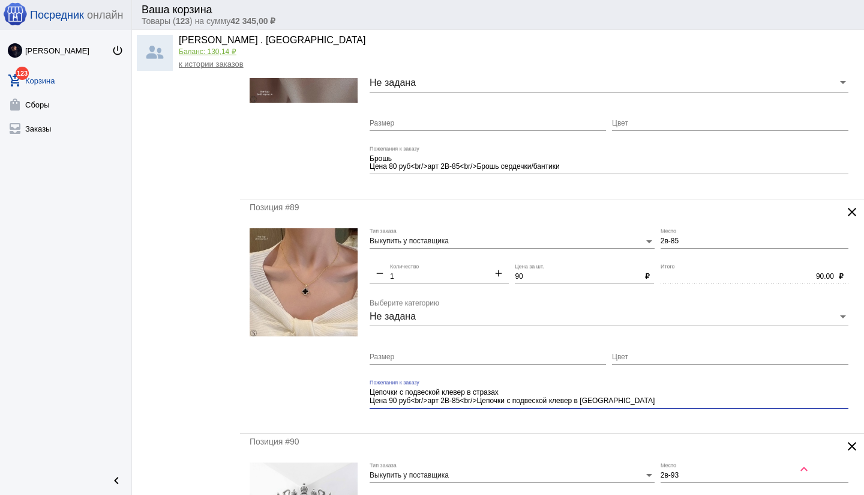
click at [429, 354] on input "Размер" at bounding box center [488, 357] width 236 height 8
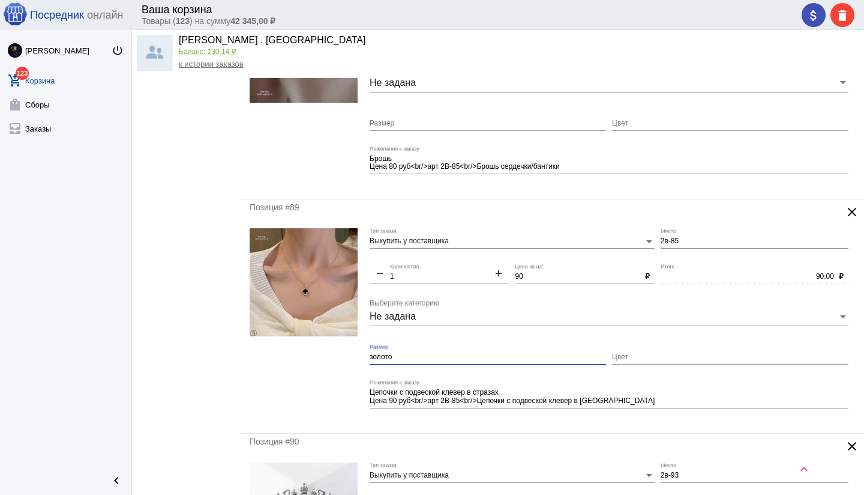
click at [498, 418] on mat-form-field "Цепочки с подвеской клевер в стразах Цена 90 руб<br/>арт 2В-85<br/>Цепочки с по…" at bounding box center [612, 401] width 485 height 44
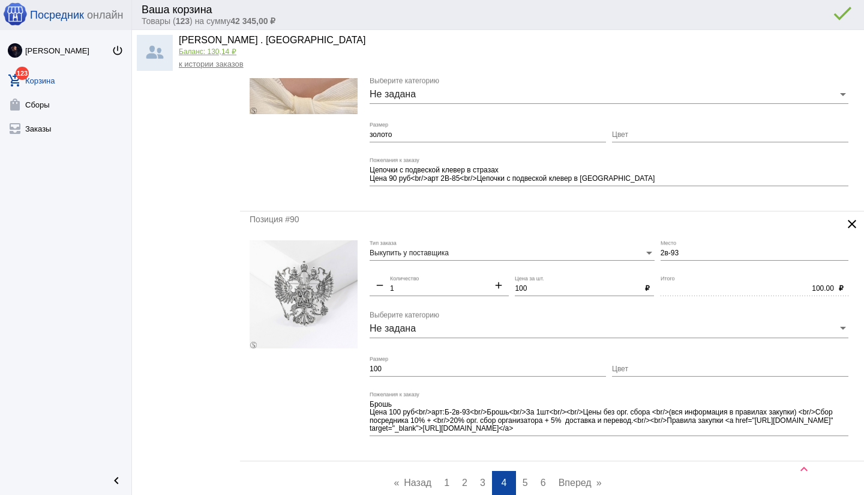
scroll to position [4367, 0]
click at [856, 220] on mat-icon "clear" at bounding box center [852, 222] width 14 height 14
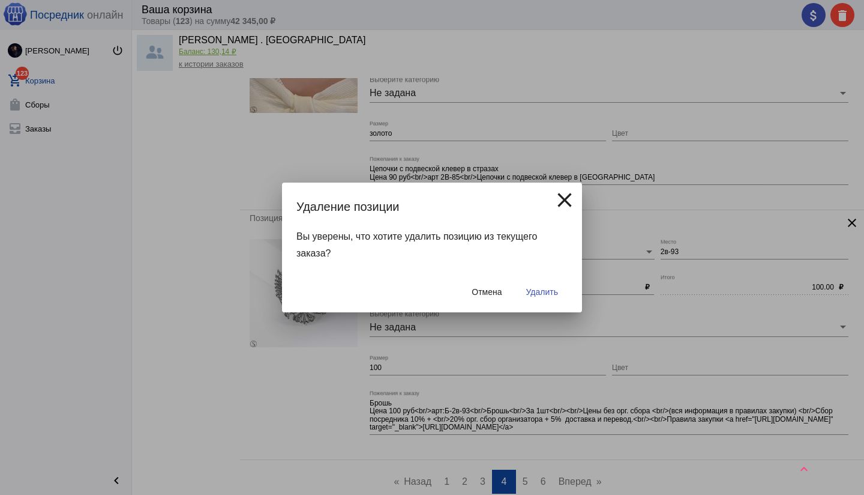
click at [535, 293] on span "Удалить" at bounding box center [542, 292] width 32 height 10
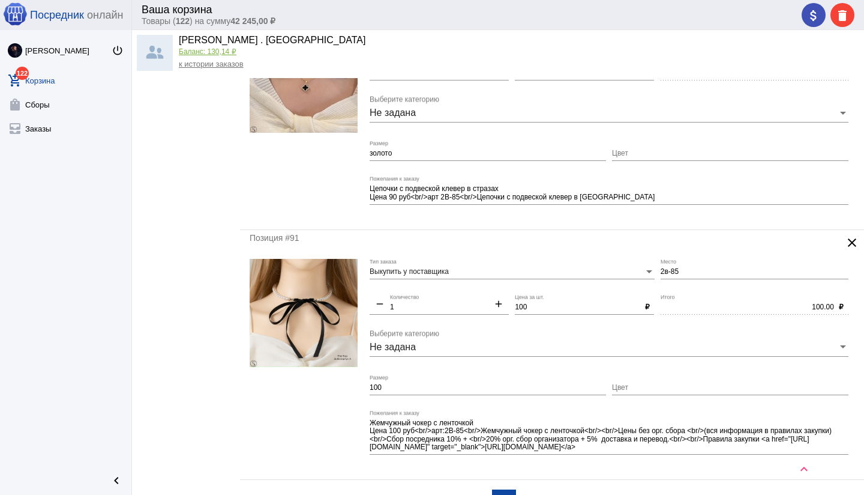
scroll to position [4348, 0]
click at [352, 387] on form "Выкупить у поставщика Тип заказа 2в-85 Место remove 1 Количество add 100 Цена з…" at bounding box center [552, 363] width 605 height 211
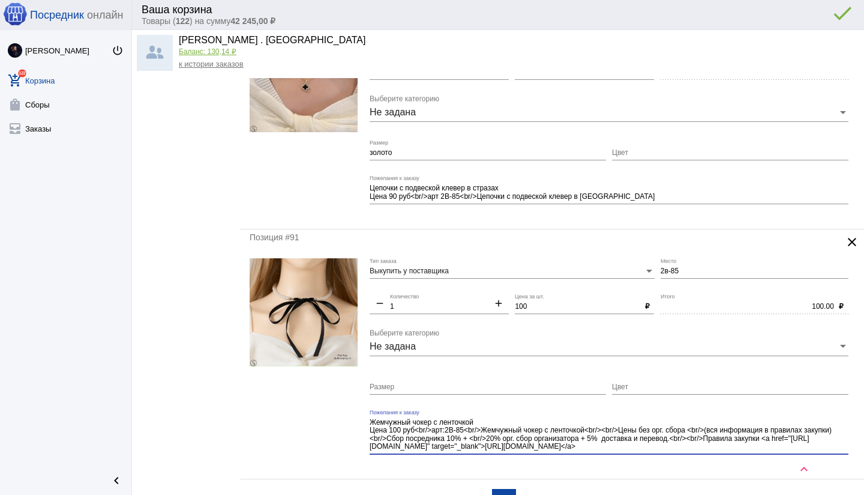
drag, startPoint x: 618, startPoint y: 448, endPoint x: 624, endPoint y: 453, distance: 7.2
click at [624, 453] on div "Жемчужный чокер с ленточкой Цена 100 руб<br/>арт:2В-85<br/>Жемчужный чокер с ле…" at bounding box center [609, 436] width 479 height 54
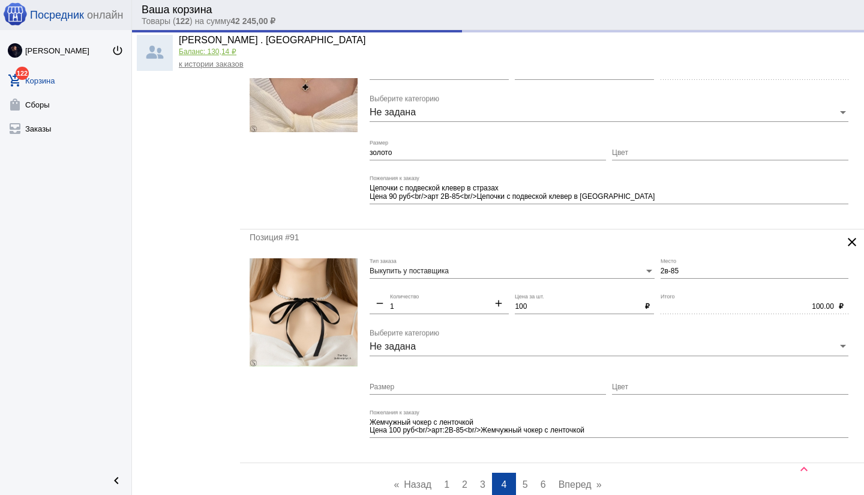
click at [584, 448] on mat-form-field "Жемчужный чокер с ленточкой Цена 100 руб<br/>арт:2В-85<br/>Жемчужный чокер с ле…" at bounding box center [612, 431] width 485 height 44
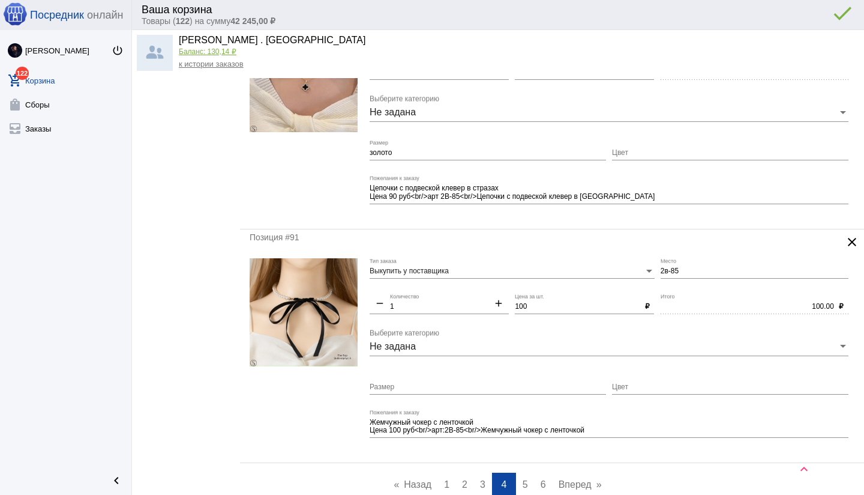
click at [526, 480] on span "5" at bounding box center [525, 484] width 5 height 10
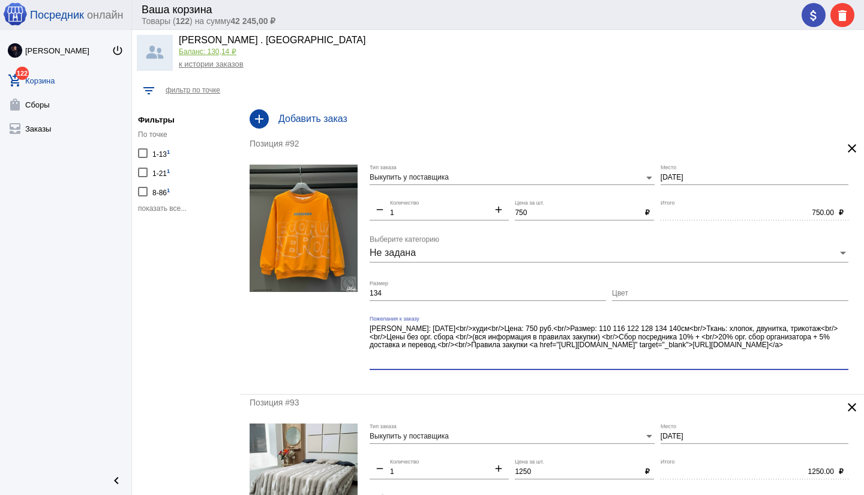
drag, startPoint x: 647, startPoint y: 339, endPoint x: 671, endPoint y: 364, distance: 34.4
click at [671, 364] on textarea "[PERSON_NAME]: [DATE]<br/>худи<br/>Цена: 750 руб.<br/>Размер: 110 116 122 128 1…" at bounding box center [609, 344] width 479 height 43
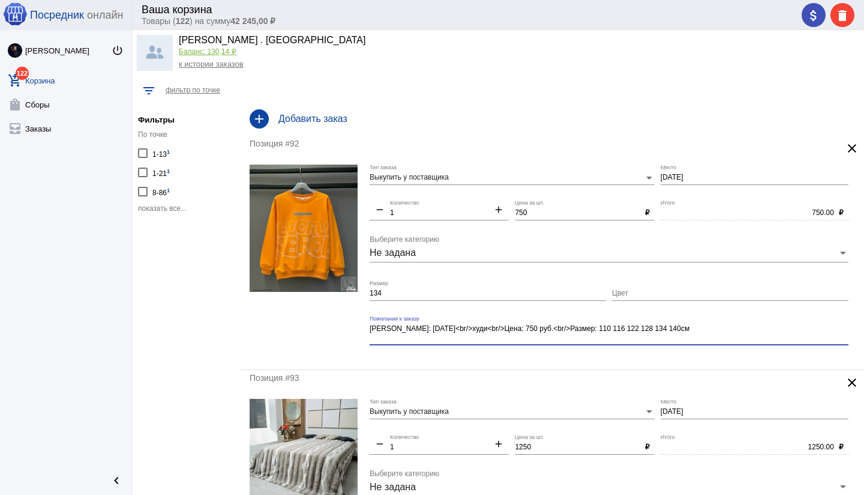
click at [539, 362] on div "Позиция #92 clear Выкупить у поставщика Тип заказа [DATE] Место remove 1 Количе…" at bounding box center [552, 252] width 624 height 233
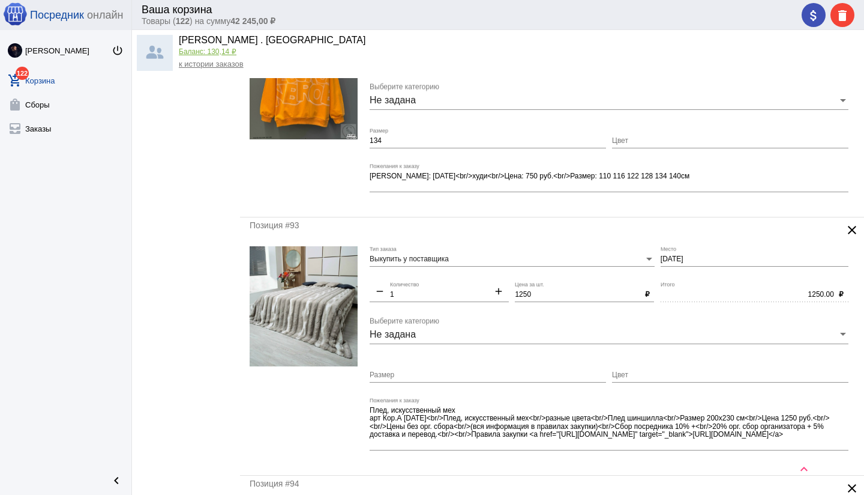
scroll to position [156, 0]
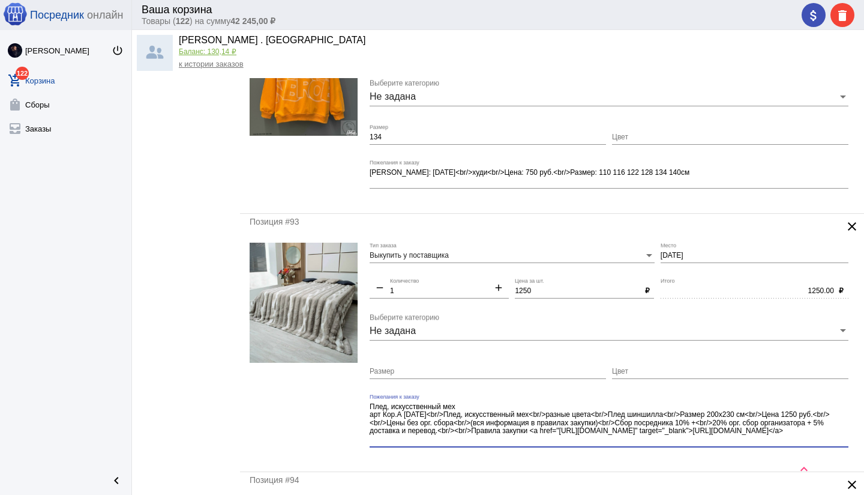
drag, startPoint x: 673, startPoint y: 419, endPoint x: 690, endPoint y: 444, distance: 30.3
click at [690, 445] on div "Плед, искусственный мех арт Кор.А [DATE]<br/>Плед, искусственный мех<br/>разные…" at bounding box center [609, 420] width 479 height 53
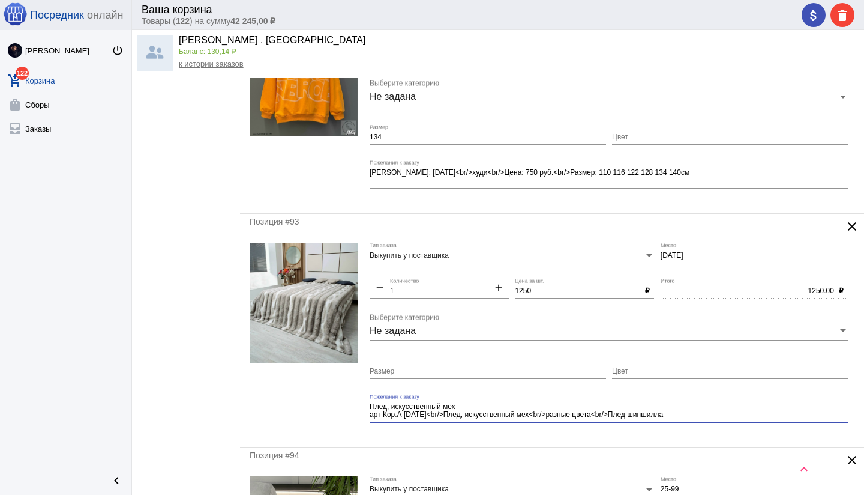
click at [569, 435] on mat-form-field "Плед, искусственный мех арт Кор.А [DATE]<br/>Плед, искусственный мех<br/>разные…" at bounding box center [612, 416] width 485 height 44
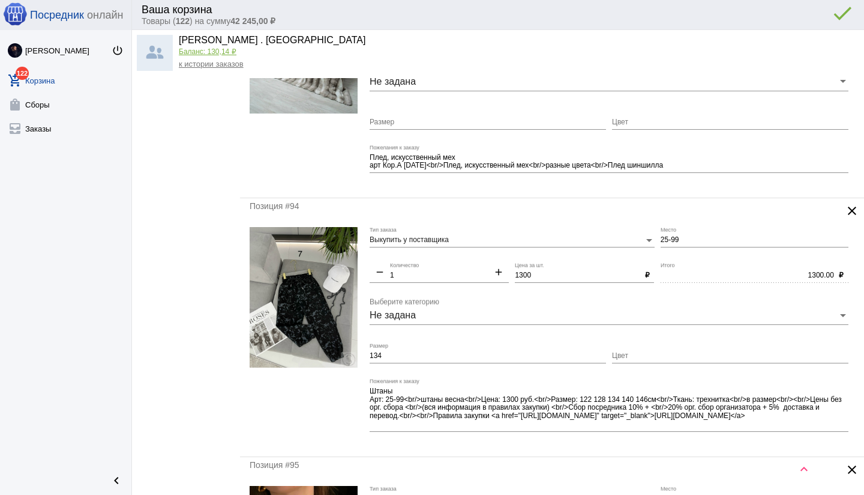
scroll to position [406, 0]
drag, startPoint x: 535, startPoint y: 274, endPoint x: 511, endPoint y: 274, distance: 24.6
click at [511, 274] on div "Выкупить у поставщика Тип заказа 25-99 Место remove 1 Количество add 1300 Цена …" at bounding box center [612, 336] width 485 height 220
click at [409, 356] on input "134" at bounding box center [488, 355] width 236 height 8
drag, startPoint x: 411, startPoint y: 355, endPoint x: 496, endPoint y: 355, distance: 85.8
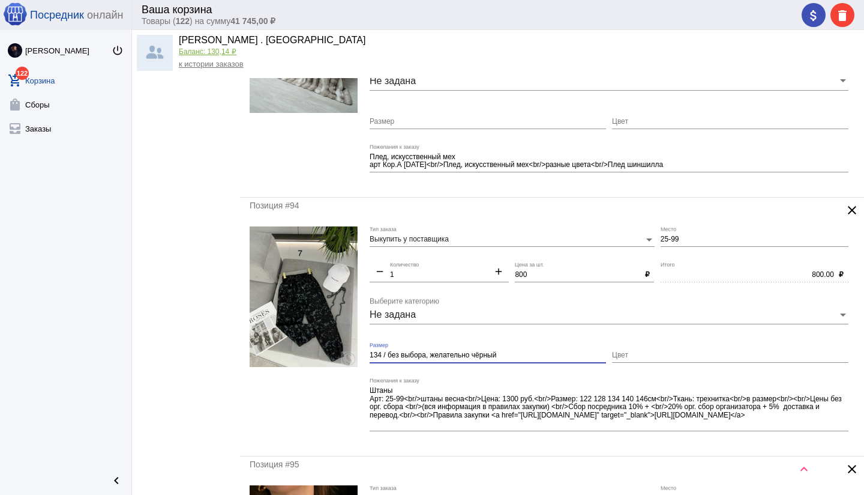
click at [511, 359] on div "134 / без выбора, желательно чёрный Размер" at bounding box center [488, 352] width 236 height 20
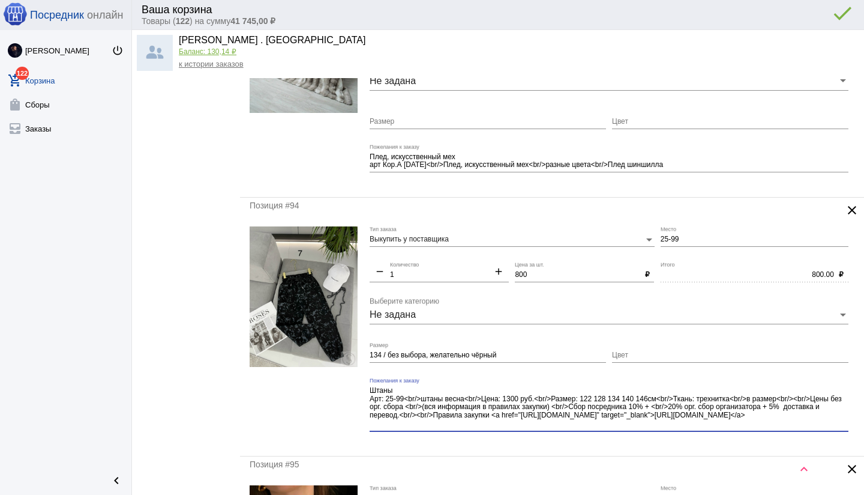
drag, startPoint x: 460, startPoint y: 421, endPoint x: 474, endPoint y: 429, distance: 15.3
click at [474, 429] on div "Штаны Арт: 25-99<br/>штаны весна<br/>Цена: 1300 руб.<br/>Размер: 122 128 134 14…" at bounding box center [609, 404] width 479 height 53
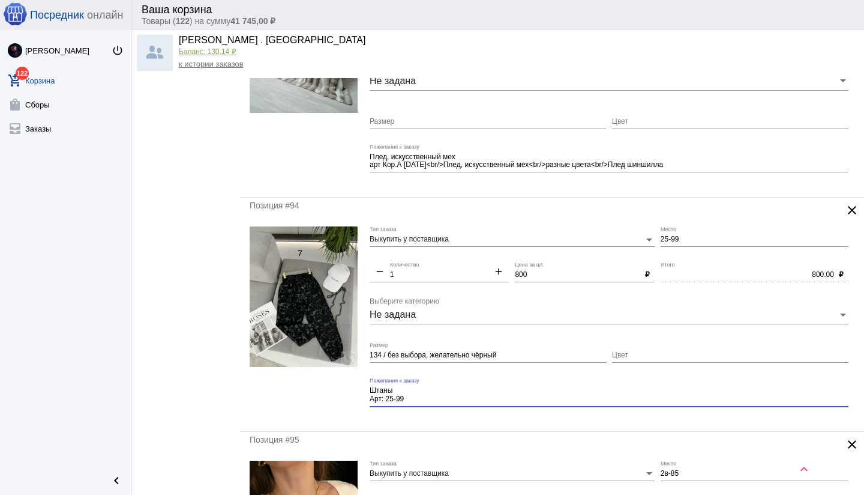
click at [474, 421] on div "Позиция #94 clear Выкупить у поставщика Тип заказа 25-99 Место remove 1 Количес…" at bounding box center [552, 313] width 624 height 233
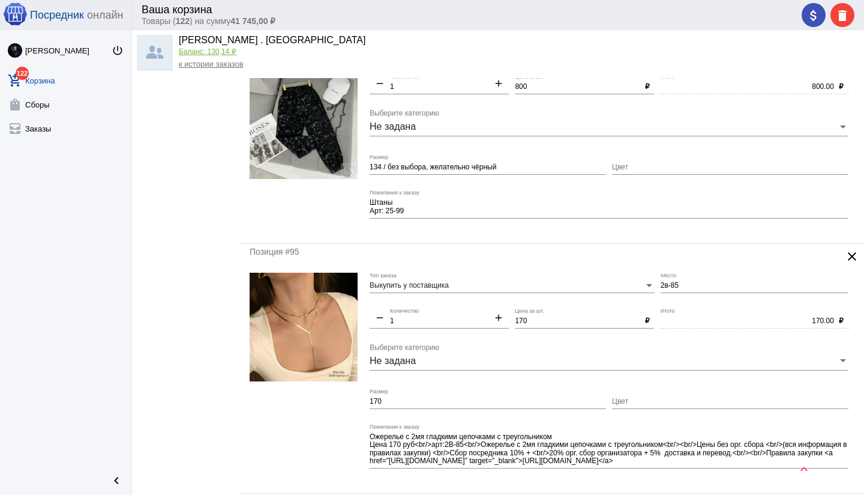
scroll to position [618, 0]
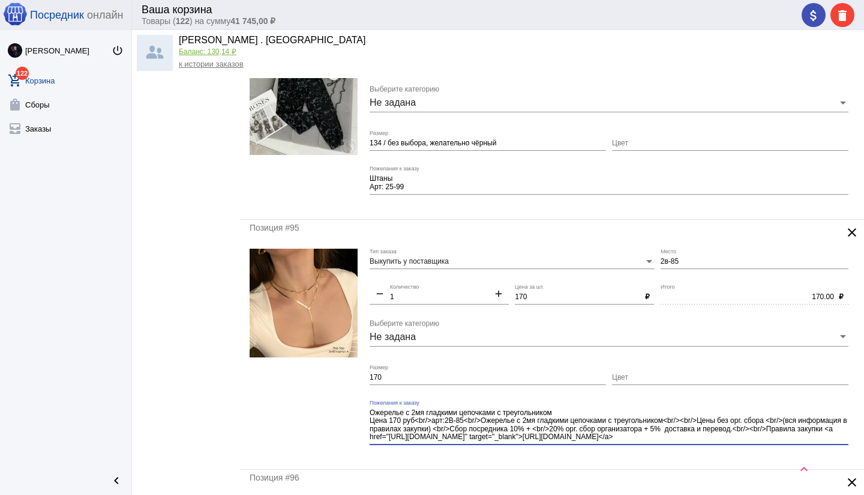
drag, startPoint x: 467, startPoint y: 421, endPoint x: 516, endPoint y: 442, distance: 53.5
click at [516, 442] on div "Ожерелье с 2мя гладкими цепочками с треугольником Цена 170 руб<br/>арт:2В-85<br…" at bounding box center [609, 422] width 479 height 45
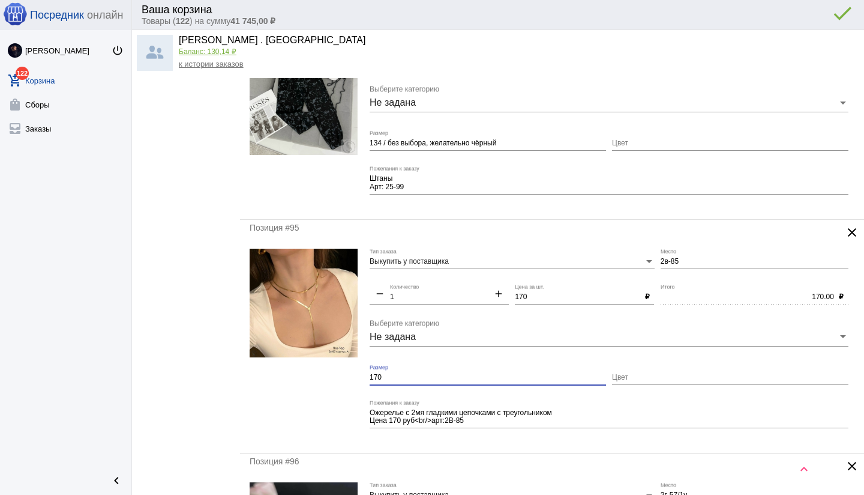
drag, startPoint x: 383, startPoint y: 377, endPoint x: 354, endPoint y: 384, distance: 29.6
click at [351, 377] on form "Выкупить у поставщика Тип заказа 2в-85 Место remove 1 Количество add 170 Цена з…" at bounding box center [552, 345] width 605 height 195
click at [355, 393] on div at bounding box center [304, 345] width 108 height 195
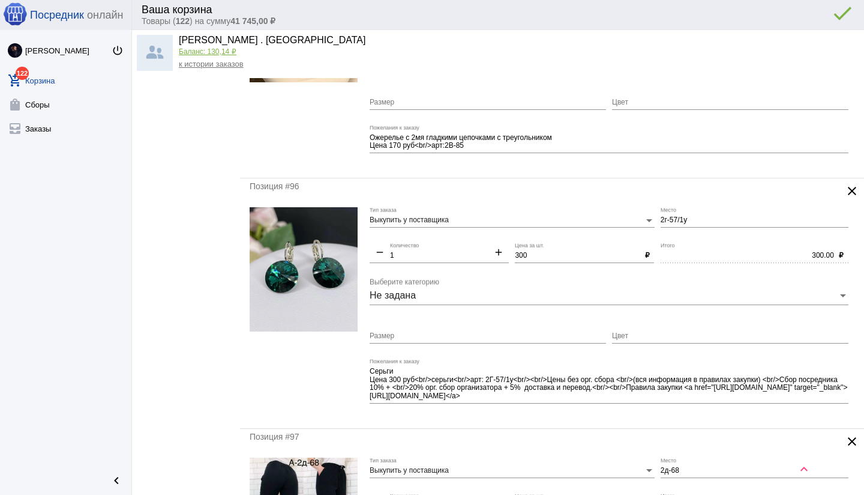
scroll to position [897, 0]
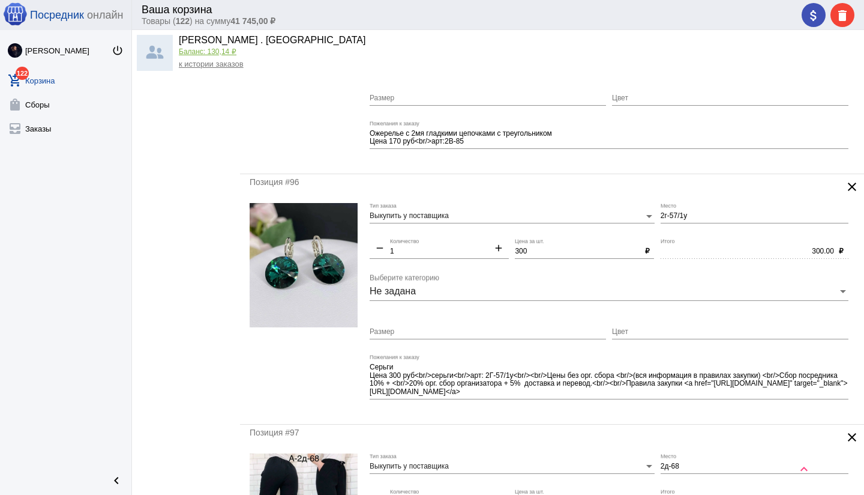
click at [849, 187] on mat-icon "clear" at bounding box center [852, 186] width 14 height 14
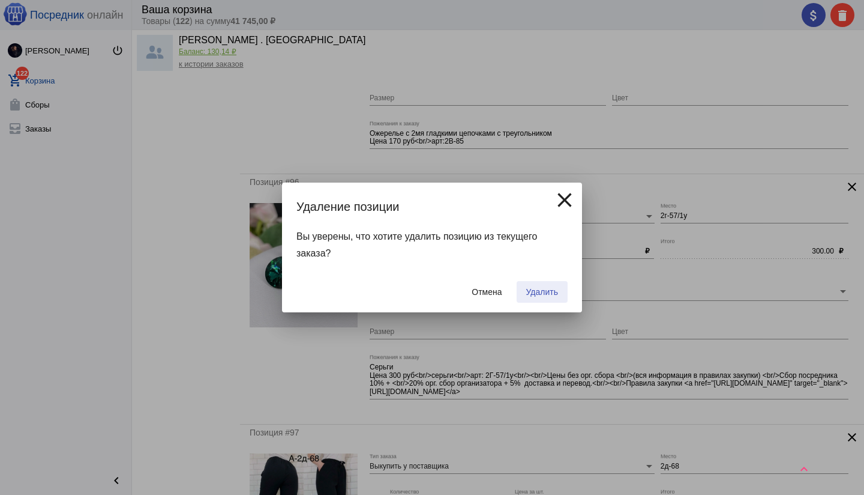
click at [553, 291] on span "Удалить" at bounding box center [542, 292] width 32 height 10
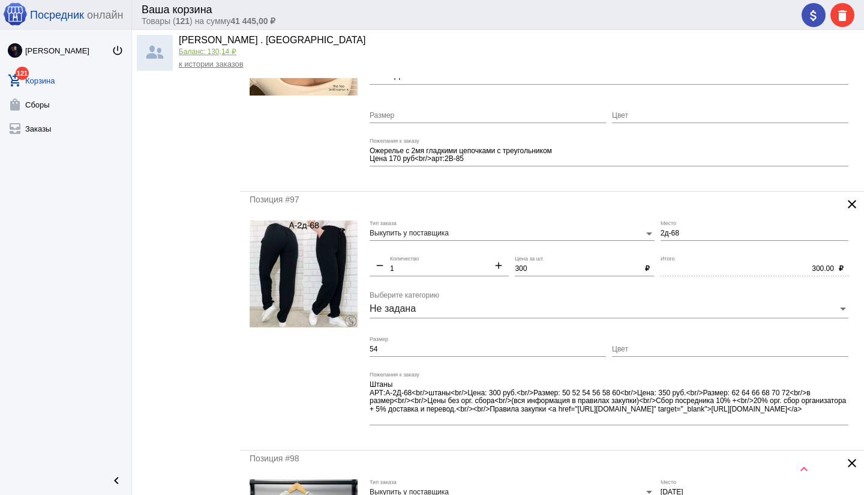
scroll to position [885, 0]
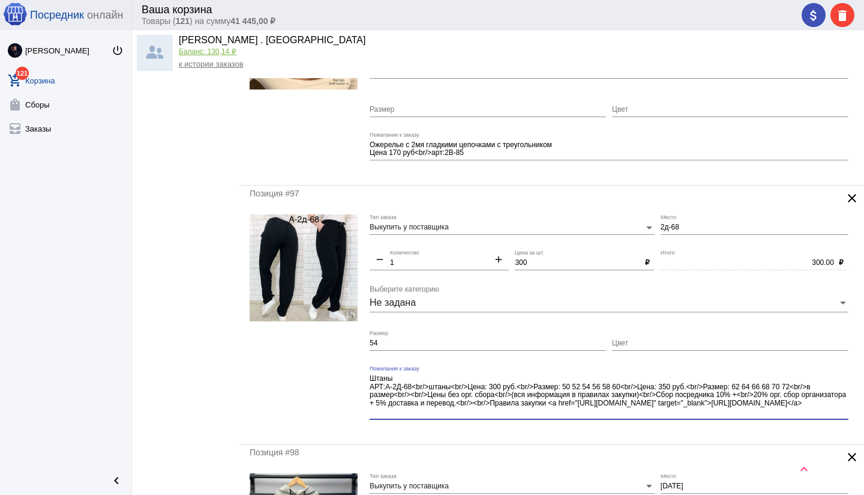
drag, startPoint x: 796, startPoint y: 386, endPoint x: 804, endPoint y: 408, distance: 23.0
click at [805, 408] on textarea "Штаны АРТ:А-2Д-68<br/>штаны<br/>Цена: 300 руб.<br/>Размер: 50 52 54 56 58 60<br…" at bounding box center [609, 394] width 479 height 43
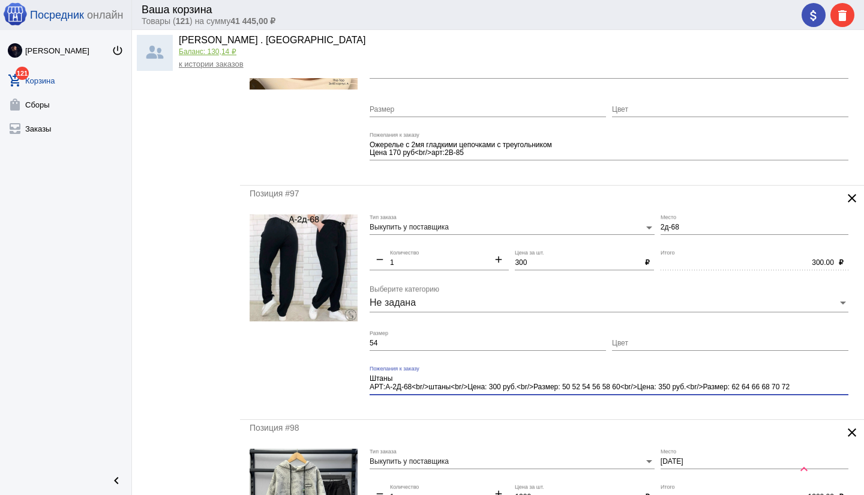
click at [504, 412] on div "Позиция #97 clear Выкупить у поставщика Тип заказа 2д-68 Место remove 1 Количес…" at bounding box center [552, 301] width 624 height 233
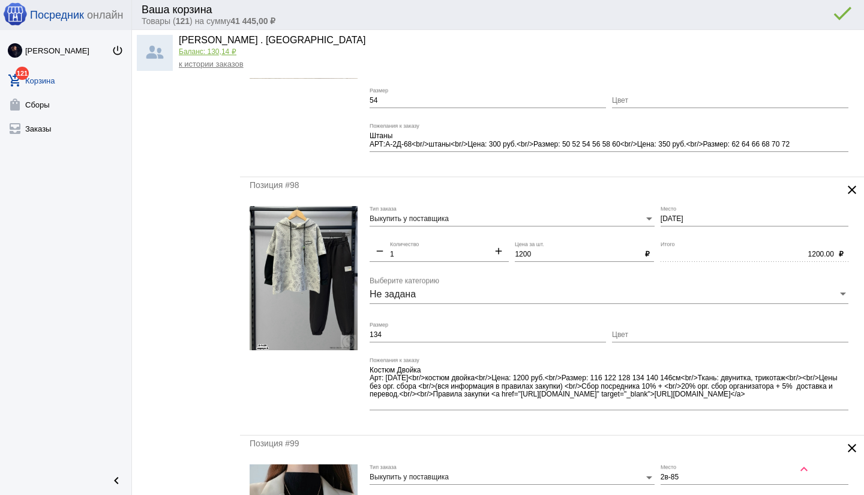
scroll to position [1138, 0]
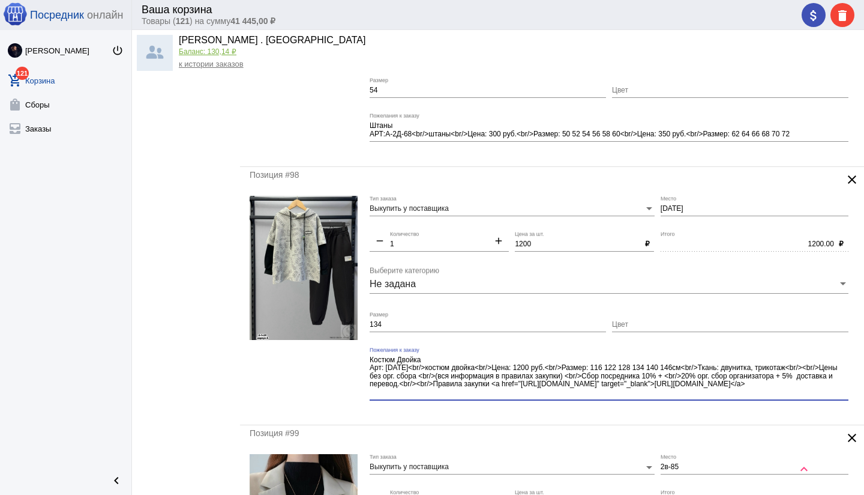
drag, startPoint x: 687, startPoint y: 367, endPoint x: 708, endPoint y: 390, distance: 30.2
click at [708, 390] on textarea "Костюм Двойка Арт: [DATE]<br/>костюм двойка<br/>Цена: 1200 руб.<br/>Размер: 116…" at bounding box center [609, 376] width 479 height 43
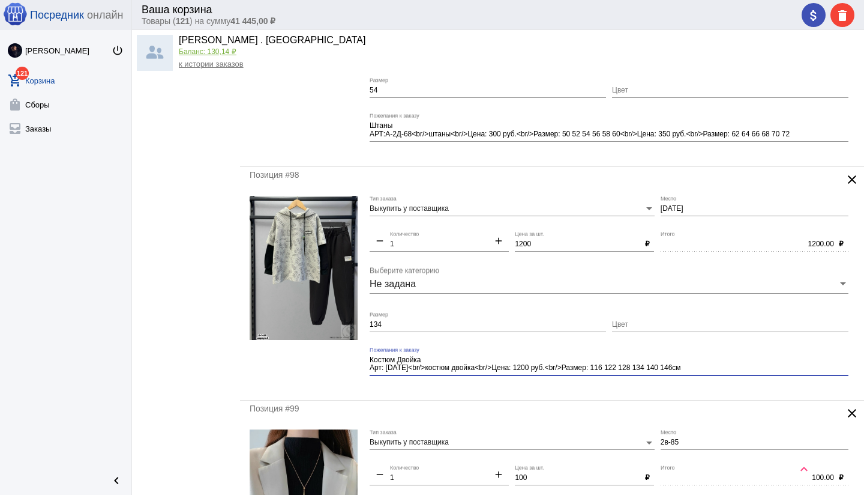
click at [419, 325] on input "134" at bounding box center [488, 324] width 236 height 8
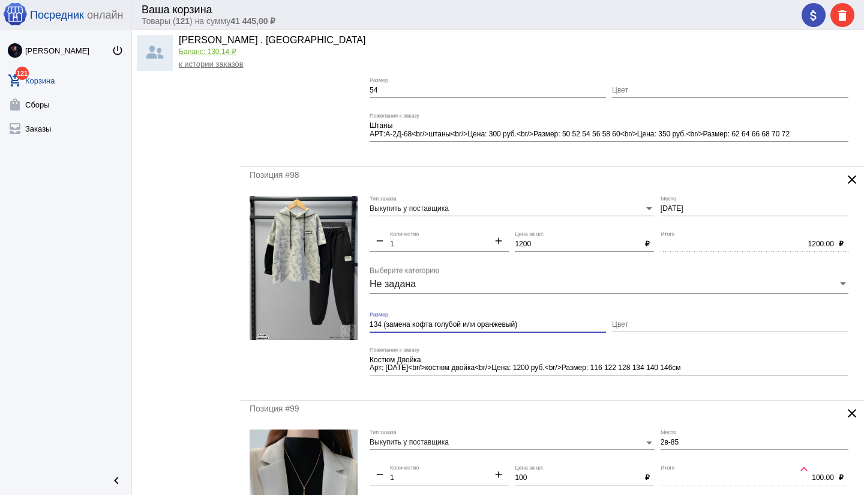
scroll to position [1133, 0]
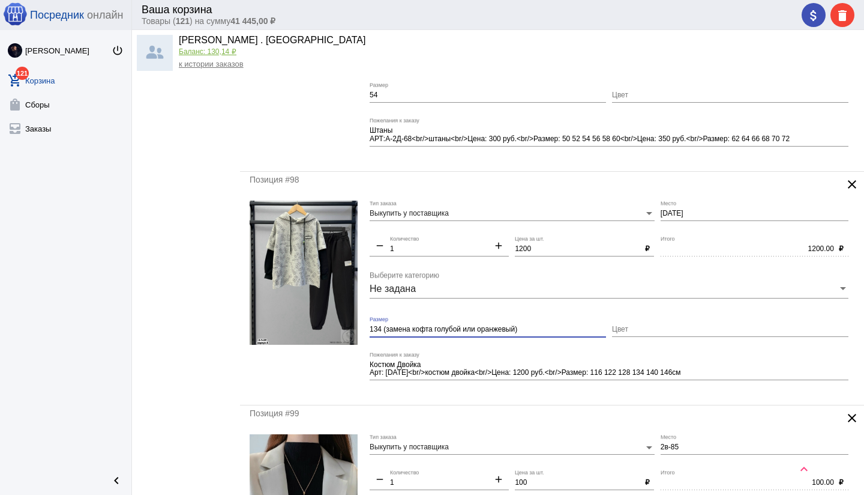
click at [517, 396] on div "Позиция #98 clear Выкупить у поставщика Тип заказа [DATE] Место remove 1 Количе…" at bounding box center [552, 288] width 624 height 233
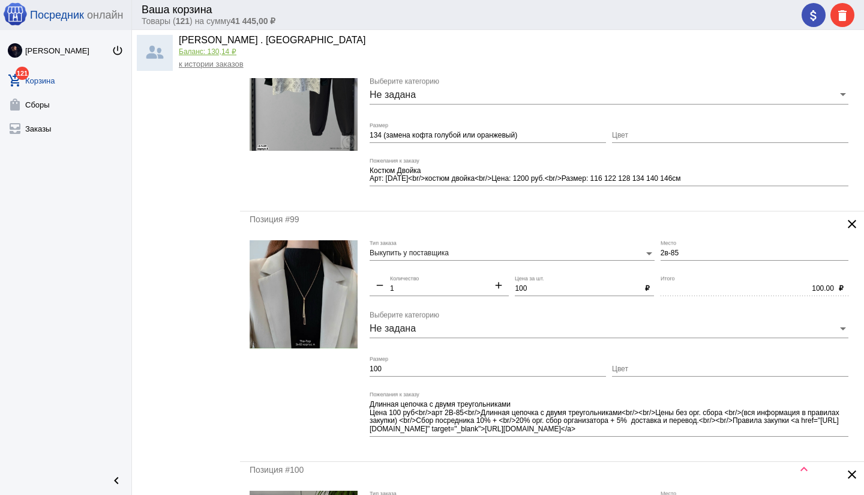
scroll to position [1354, 0]
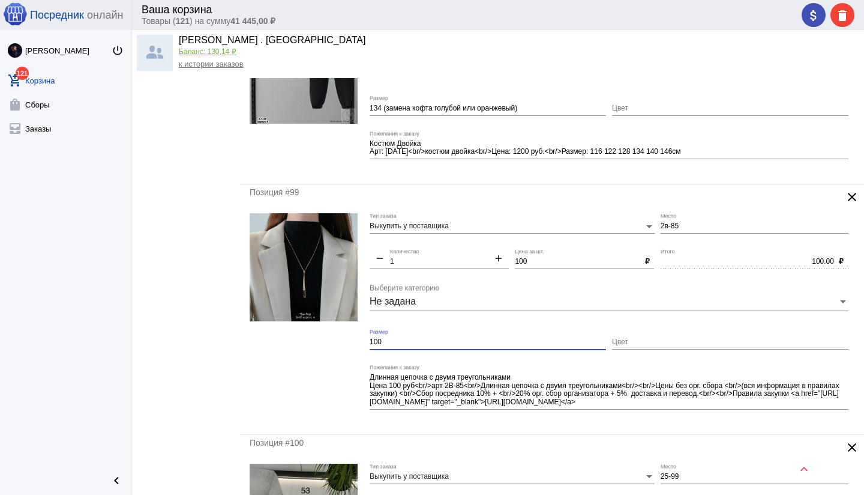
drag, startPoint x: 387, startPoint y: 343, endPoint x: 361, endPoint y: 341, distance: 25.3
click at [358, 340] on form "Выкупить у поставщика Тип заказа 2в-85 Место remove 1 Количество add 100 Цена з…" at bounding box center [552, 318] width 605 height 211
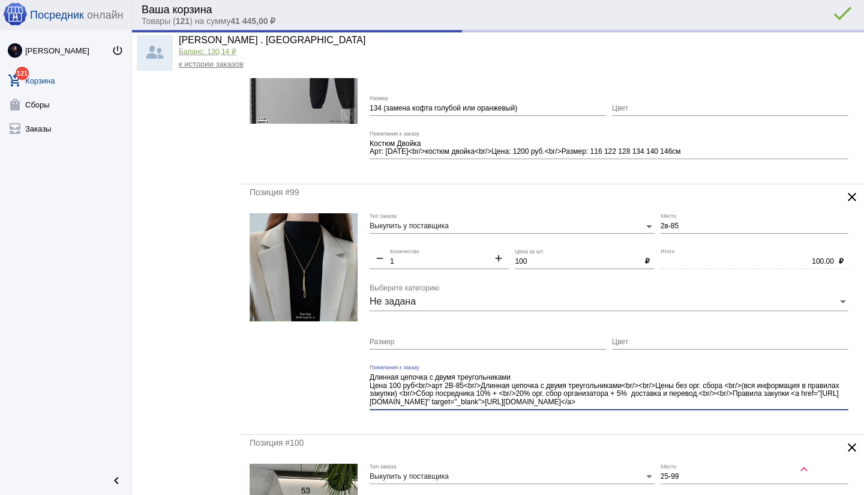
click at [627, 384] on textarea "Длинная цепочка с двумя треугольниками Цена 100 руб<br/>арт 2В-85<br/>Длинная ц…" at bounding box center [609, 389] width 479 height 35
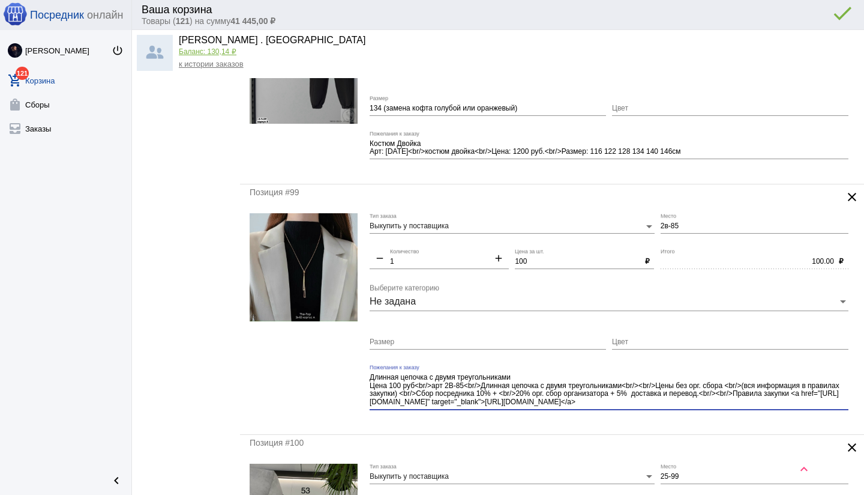
drag, startPoint x: 466, startPoint y: 385, endPoint x: 525, endPoint y: 410, distance: 64.0
click at [525, 410] on div "Длинная цепочка с двумя треугольниками Цена 100 руб<br/>арт 2В-85<br/>Длинная ц…" at bounding box center [609, 391] width 479 height 54
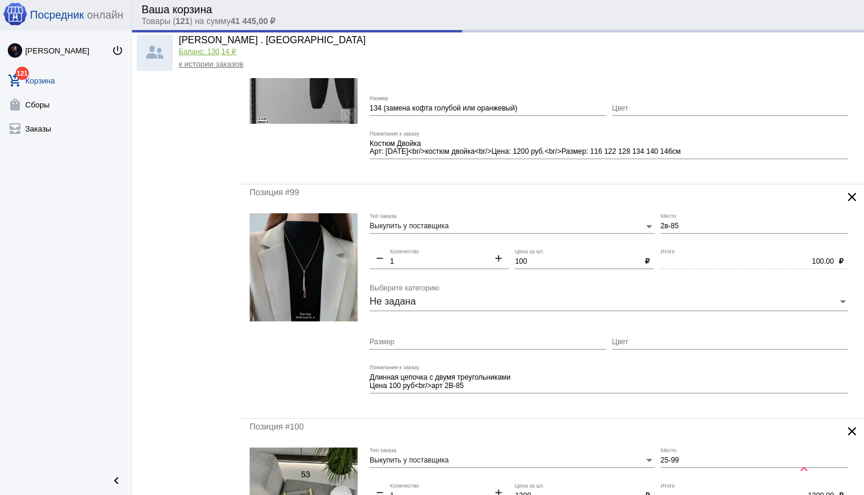
click at [511, 406] on mat-form-field "Длинная цепочка с двумя треугольниками Цена 100 руб<br/>арт 2В-85 Пожелания к з…" at bounding box center [612, 386] width 485 height 44
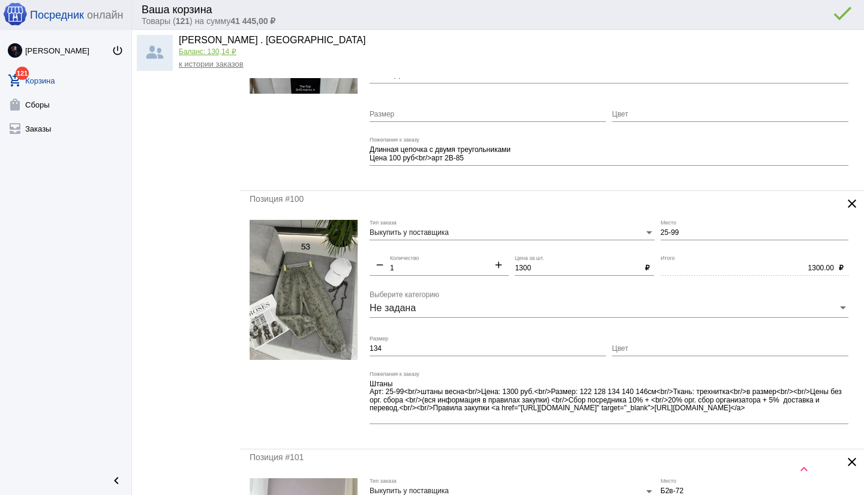
scroll to position [1582, 0]
click at [421, 348] on input "134" at bounding box center [488, 348] width 236 height 8
paste input "без выбора, желательно чёрный"
click at [523, 265] on input "1300" at bounding box center [577, 267] width 125 height 8
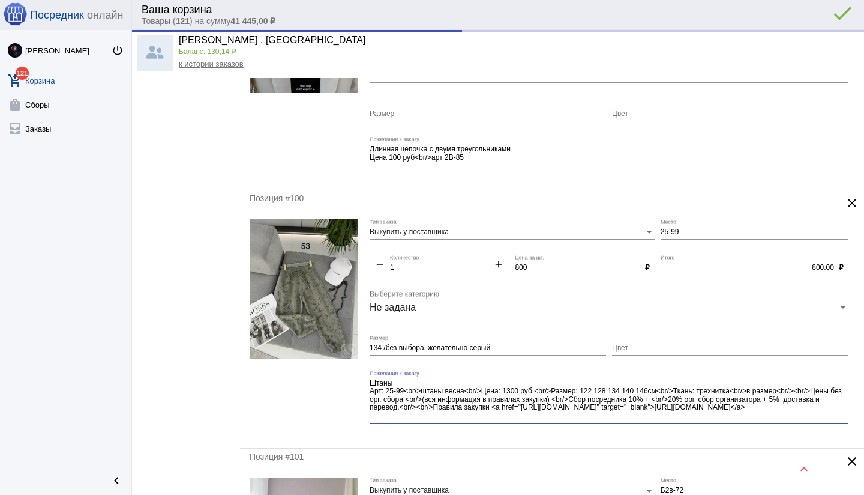
click at [478, 421] on div "Штаны Арт: 25-99<br/>штаны весна<br/>Цена: 1300 руб.<br/>Размер: 122 128 134 14…" at bounding box center [609, 396] width 479 height 53
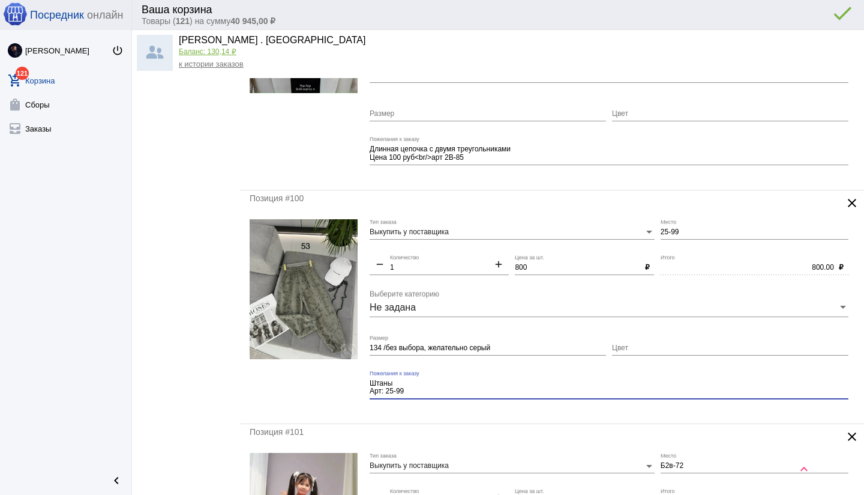
click at [461, 409] on mat-form-field "Штаны Арт: 25-99 Пожелания к заказу" at bounding box center [612, 392] width 485 height 44
click at [498, 412] on mat-form-field "Штаны Арт: 25-99 Пожелания к заказу" at bounding box center [612, 392] width 485 height 44
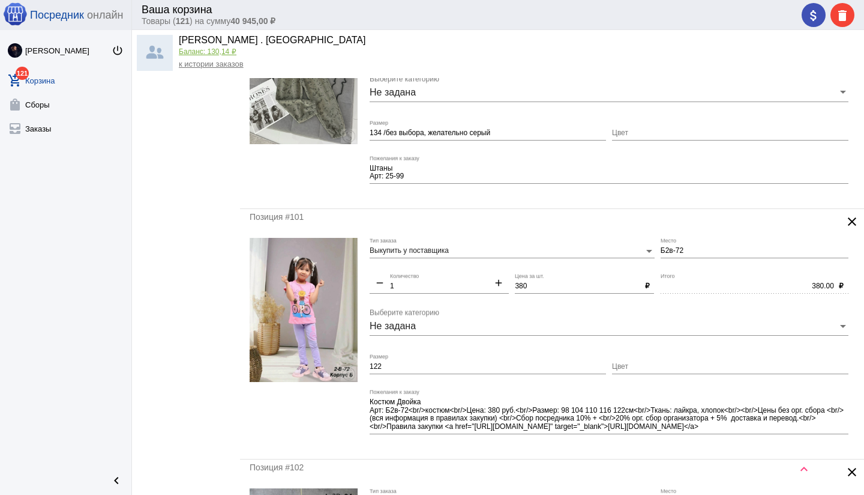
scroll to position [1798, 0]
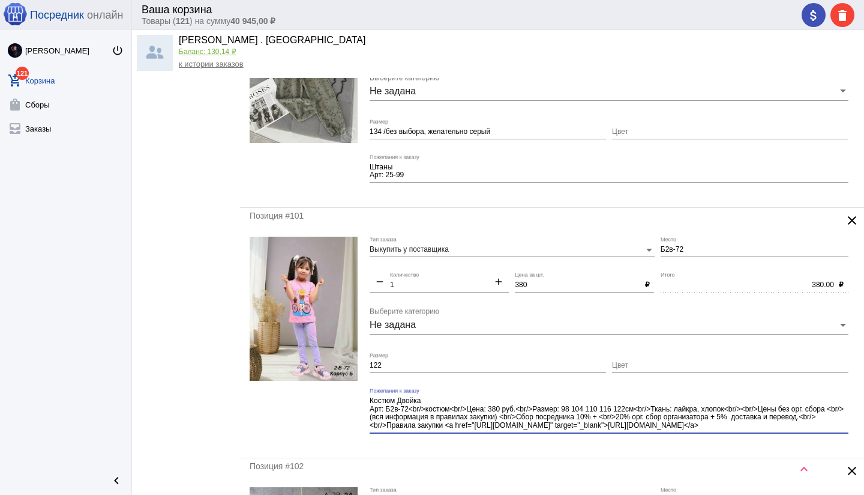
drag, startPoint x: 641, startPoint y: 409, endPoint x: 672, endPoint y: 430, distance: 36.8
click at [672, 430] on textarea "Костюм Двойка Арт: Б2в-72<br/>костюм<br/>Цена: 380 руб.<br/>Размер: 98 104 110 …" at bounding box center [609, 413] width 479 height 35
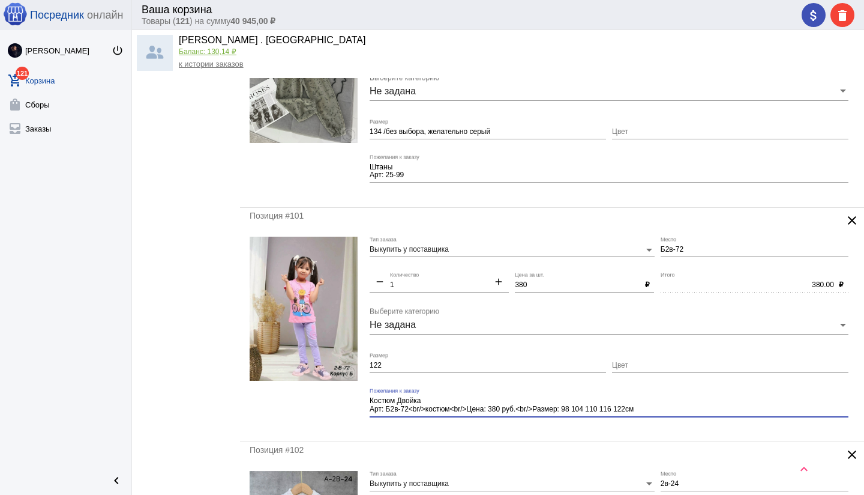
click at [592, 424] on div "Костюм Двойка Арт: Б2в-72<br/>костюм<br/>Цена: 380 руб.<br/>Размер: 98 104 110 …" at bounding box center [609, 407] width 479 height 38
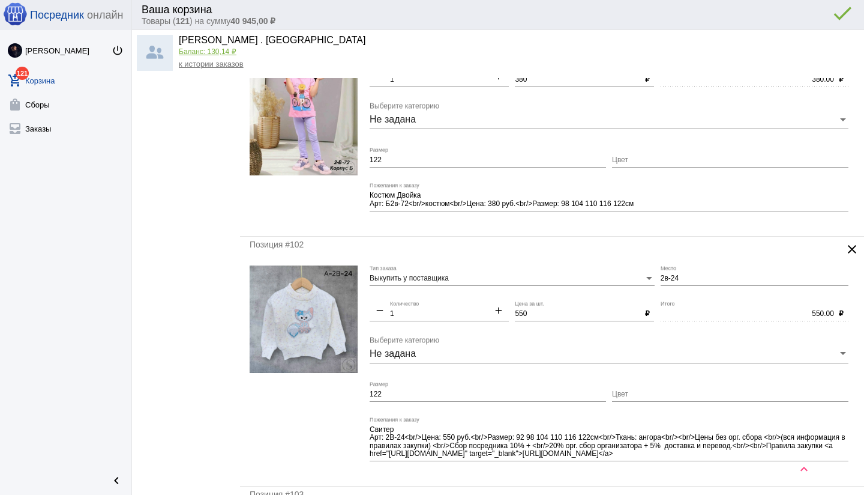
scroll to position [2015, 0]
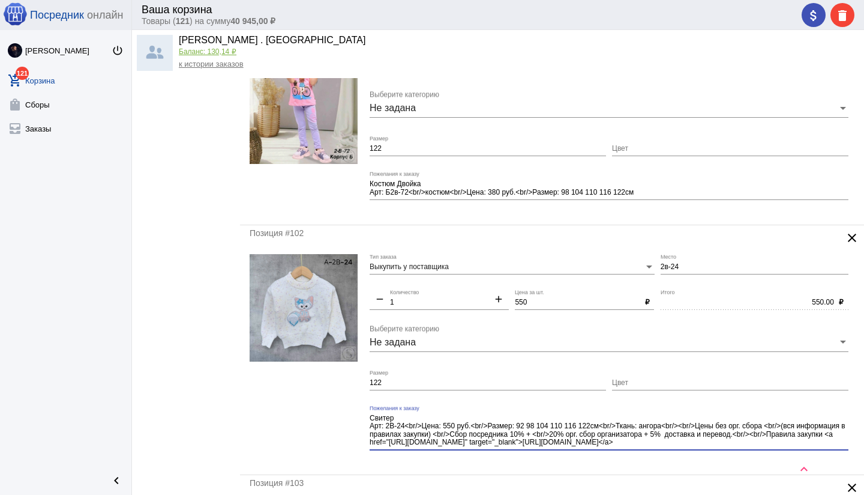
drag, startPoint x: 617, startPoint y: 441, endPoint x: 628, endPoint y: 450, distance: 14.2
click at [628, 450] on div "Свитер Арт: 2В-24<br/>Цена: 550 руб.<br/>Размер: 92 98 104 110 116 122см<br/>Тк…" at bounding box center [609, 432] width 479 height 54
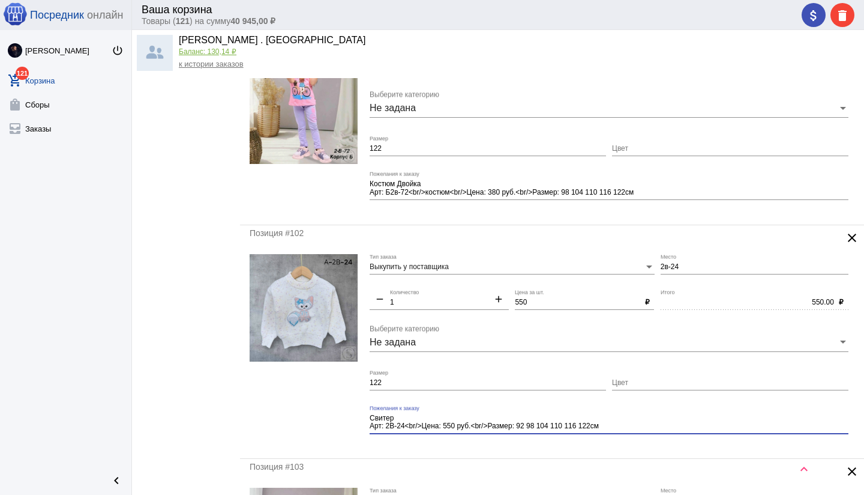
click at [582, 448] on div "Позиция #102 clear Выкупить у поставщика Тип заказа 2в-24 Место remove 1 Количе…" at bounding box center [552, 341] width 624 height 233
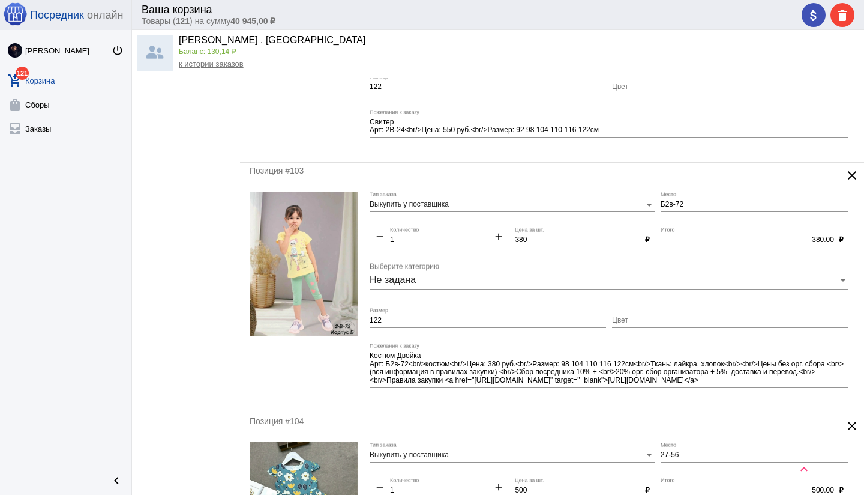
scroll to position [2302, 0]
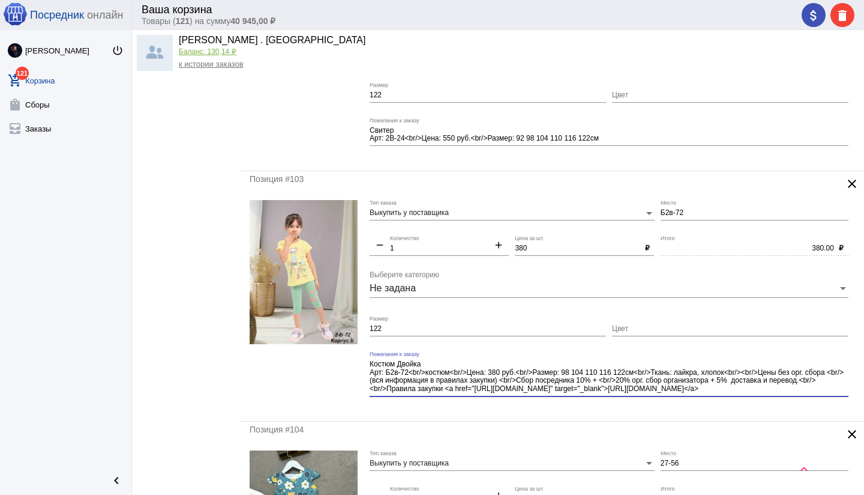
drag, startPoint x: 653, startPoint y: 379, endPoint x: 669, endPoint y: 393, distance: 21.7
click at [669, 393] on div "Костюм Двойка Арт: Б2в-72<br/>костюм<br/>Цена: 380 руб.<br/>Размер: 98 104 110 …" at bounding box center [609, 373] width 479 height 45
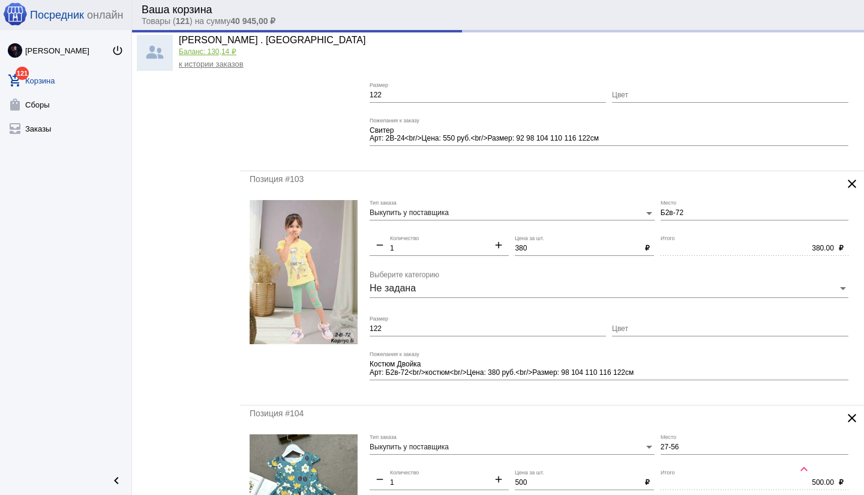
click at [602, 397] on div "Позиция #103 clear Выкупить у поставщика Тип заказа Б2в-72 Место remove 1 Колич…" at bounding box center [552, 287] width 624 height 233
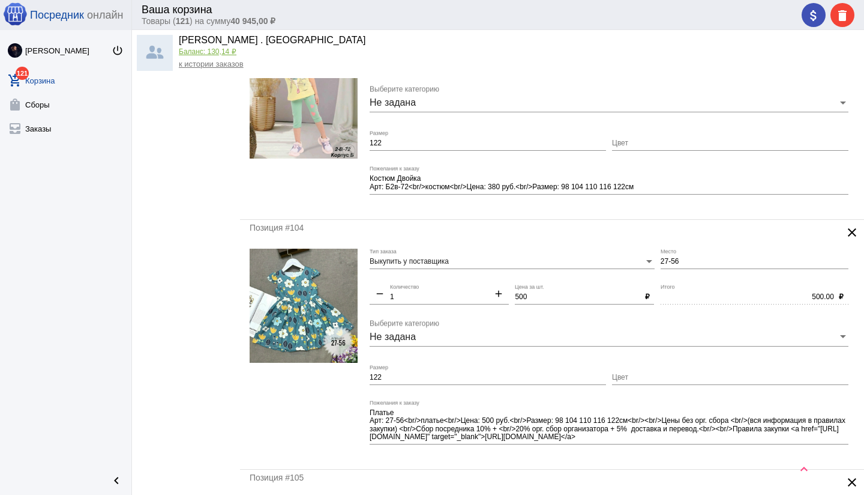
scroll to position [2491, 0]
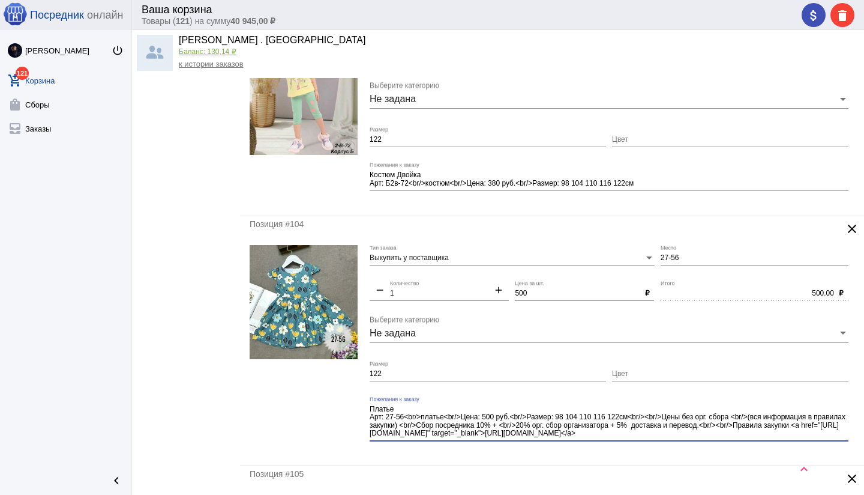
drag, startPoint x: 667, startPoint y: 435, endPoint x: 673, endPoint y: 441, distance: 8.1
click at [673, 441] on div "Платье Арт: 27-56<br/>платье<br/>Цена: 500 руб.<br/>Размер: 98 104 110 116 122с…" at bounding box center [609, 423] width 479 height 54
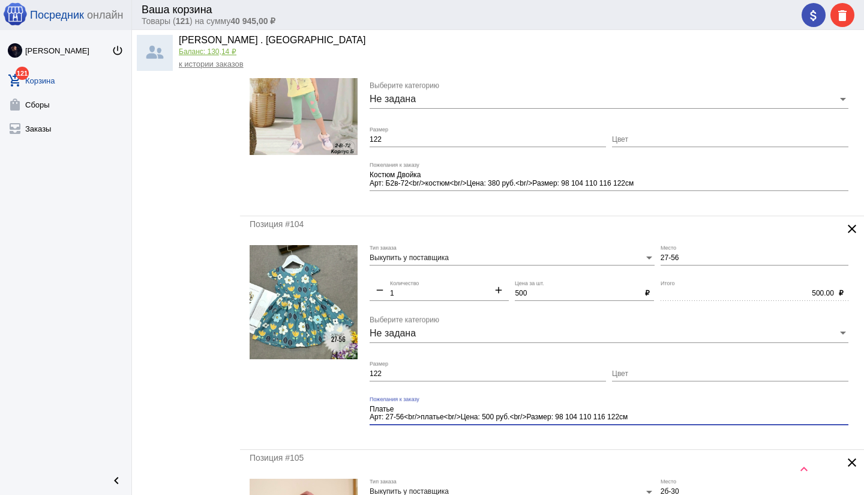
click at [555, 439] on div "Позиция #104 clear Выкупить у поставщика Тип заказа 27-56 Место remove 1 Количе…" at bounding box center [552, 332] width 624 height 233
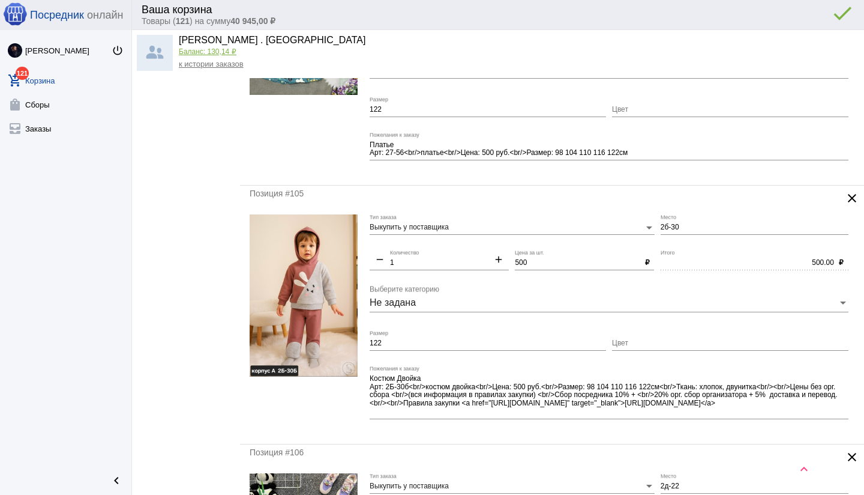
scroll to position [2775, 0]
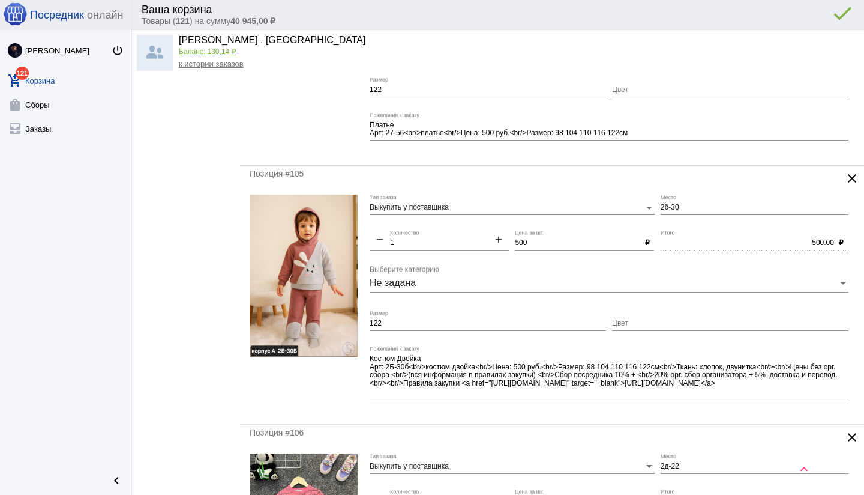
click at [709, 205] on input "2б-30" at bounding box center [755, 207] width 188 height 8
click at [622, 408] on mat-form-field "Костюм Двойка Арт: 2Б-30б<br/>костюм двойка<br/>Цена: 500 руб.<br/>Размер: 98 1…" at bounding box center [612, 380] width 485 height 68
drag, startPoint x: 667, startPoint y: 367, endPoint x: 696, endPoint y: 394, distance: 39.9
click at [696, 394] on textarea "Костюм Двойка Арт: 2Б-30б<br/>костюм двойка<br/>Цена: 500 руб.<br/>Размер: 98 1…" at bounding box center [609, 374] width 479 height 43
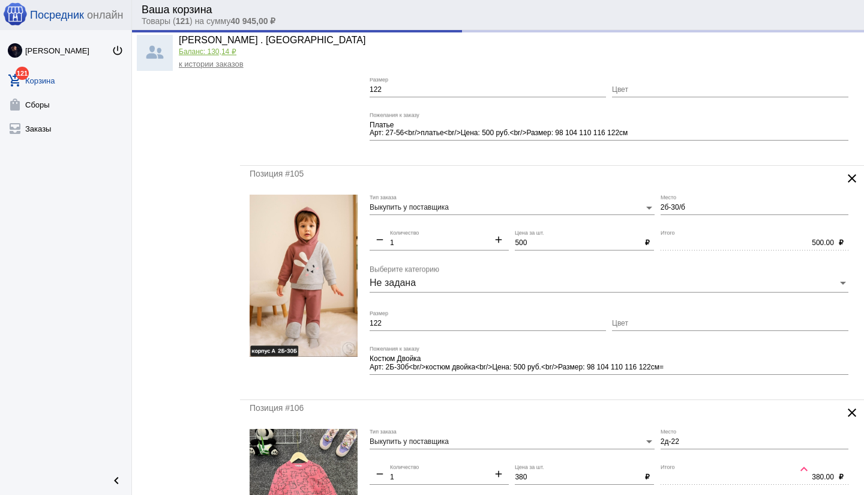
click at [546, 392] on div "Позиция #105 clear Выкупить у поставщика Тип заказа 2б-30/б Место remove 1 Коли…" at bounding box center [552, 282] width 624 height 233
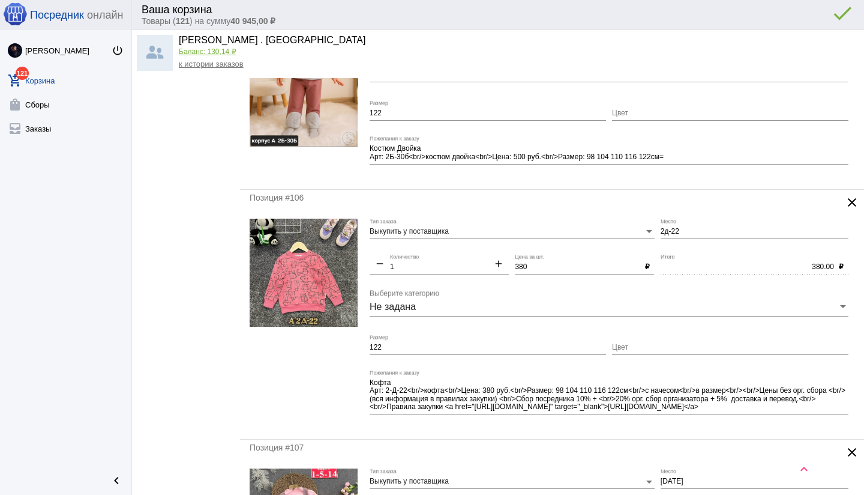
scroll to position [2998, 0]
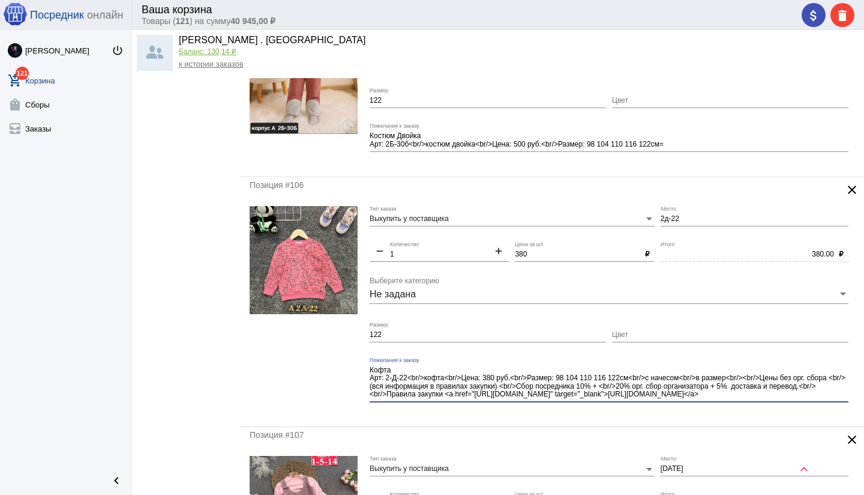
drag, startPoint x: 736, startPoint y: 378, endPoint x: 770, endPoint y: 398, distance: 39.5
click at [770, 398] on textarea "Кофта Арт: 2-Д-22<br/>кофта<br/>Цена: 380 руб.<br/>Размер: 98 104 110 116 122см…" at bounding box center [609, 382] width 479 height 35
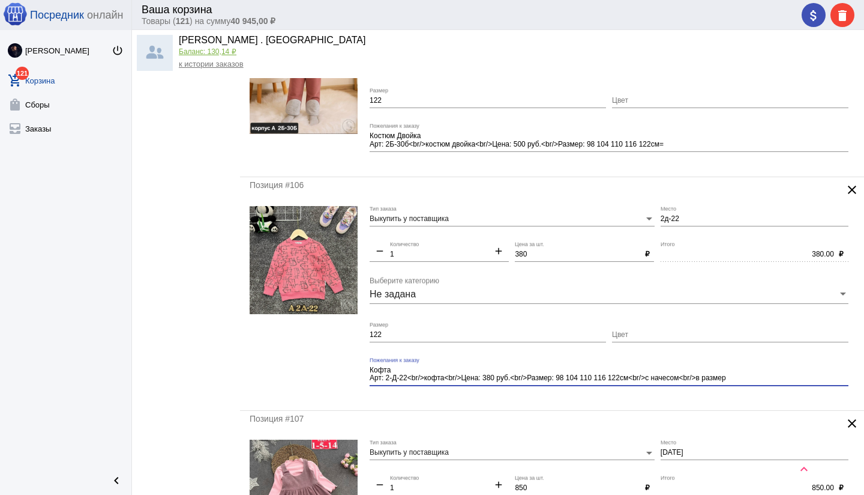
click at [630, 394] on mat-form-field "Кофта Арт: 2-Д-22<br/>кофта<br/>Цена: 380 руб.<br/>Размер: 98 104 110 116 122см…" at bounding box center [612, 379] width 485 height 44
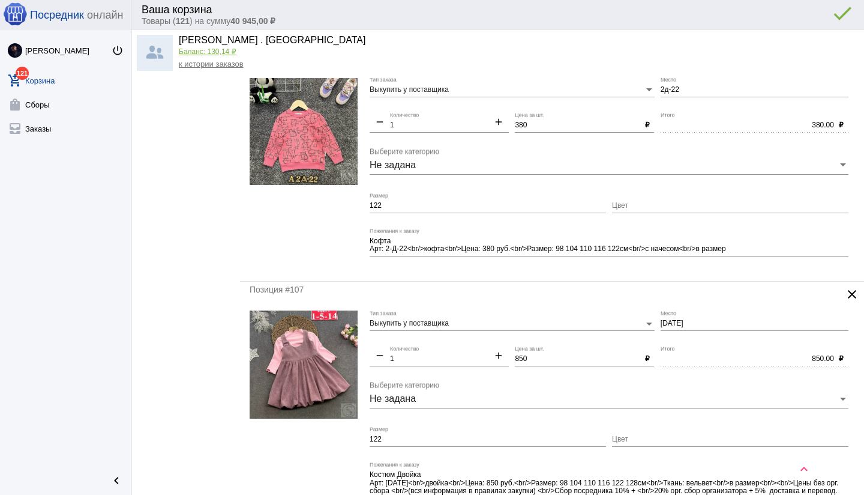
scroll to position [3174, 0]
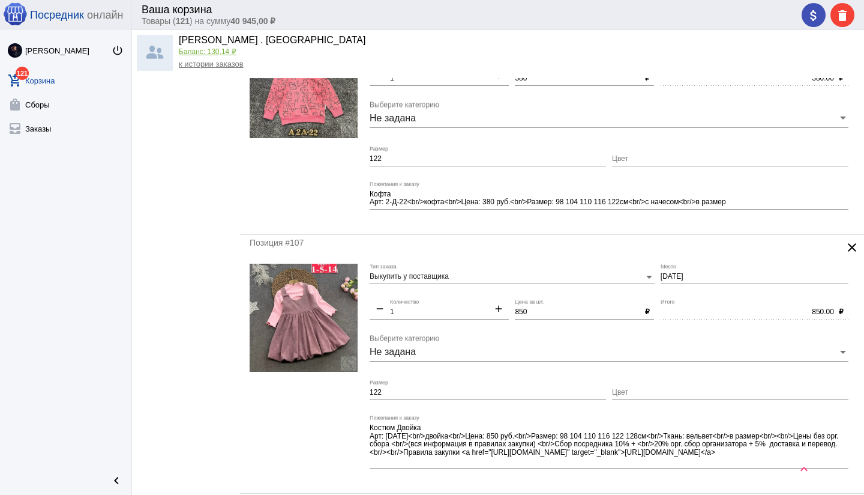
click at [851, 248] on mat-icon "clear" at bounding box center [852, 247] width 14 height 14
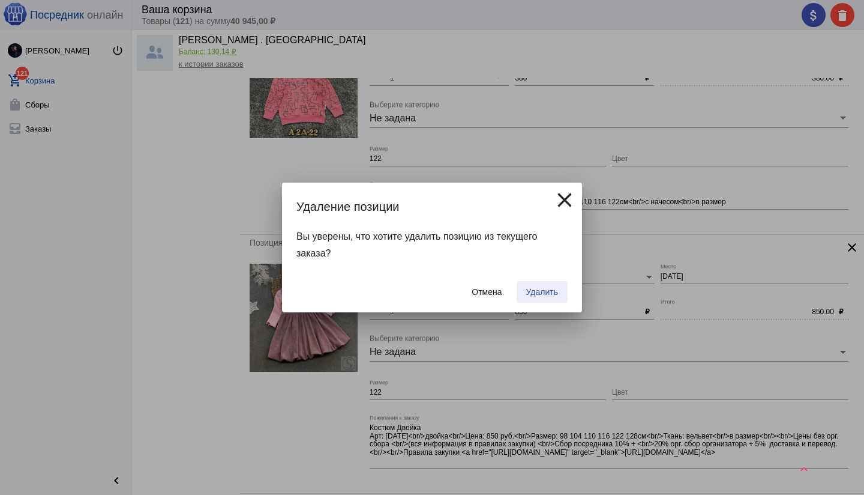
click at [532, 289] on span "Удалить" at bounding box center [542, 292] width 32 height 10
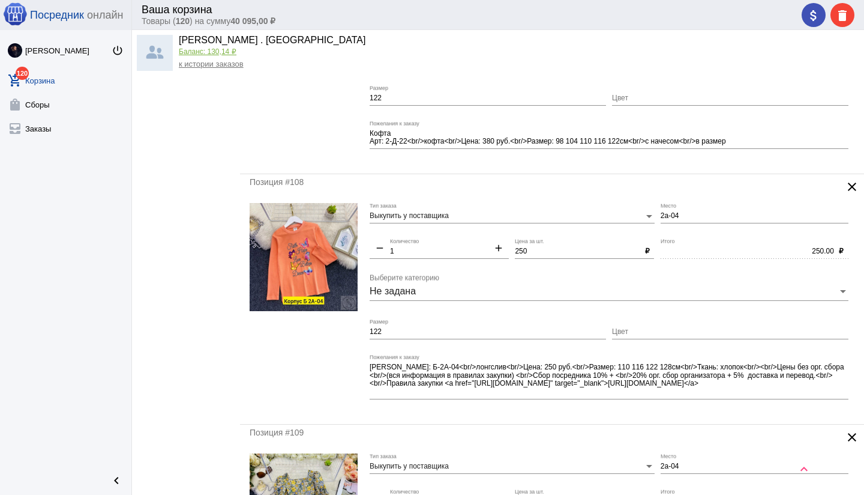
scroll to position [3236, 0]
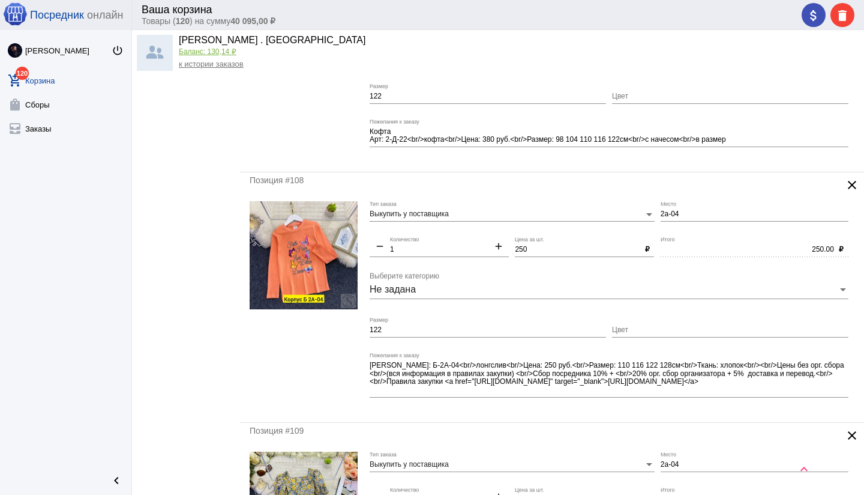
click at [661, 211] on input "2а-04" at bounding box center [755, 214] width 188 height 8
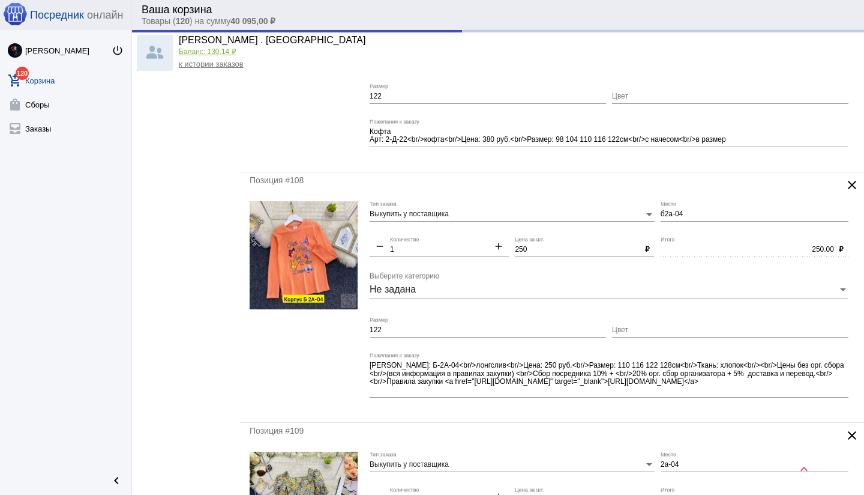
click at [681, 232] on mat-form-field "б2а-04 Место" at bounding box center [758, 218] width 194 height 35
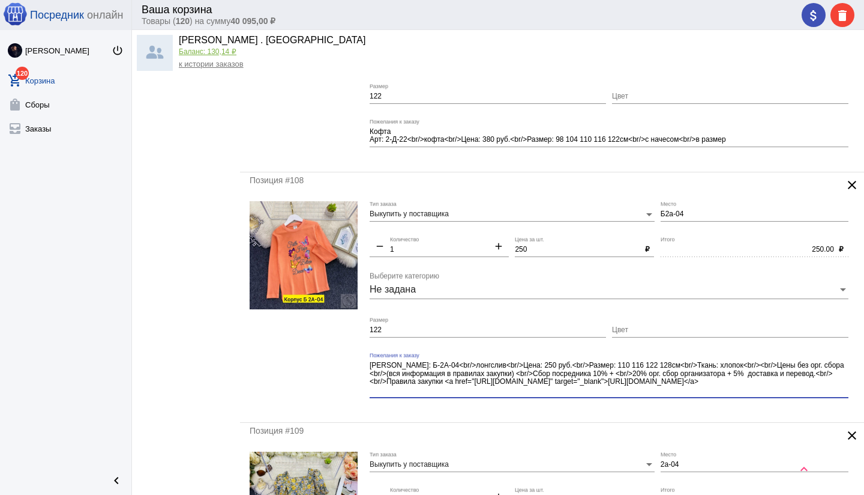
drag, startPoint x: 704, startPoint y: 373, endPoint x: 724, endPoint y: 396, distance: 30.2
click at [724, 396] on div "[PERSON_NAME]: Б-2А-04<br/>лонгслив<br/>Цена: 250 руб.<br/>Размер: 110 116 122 …" at bounding box center [609, 374] width 479 height 45
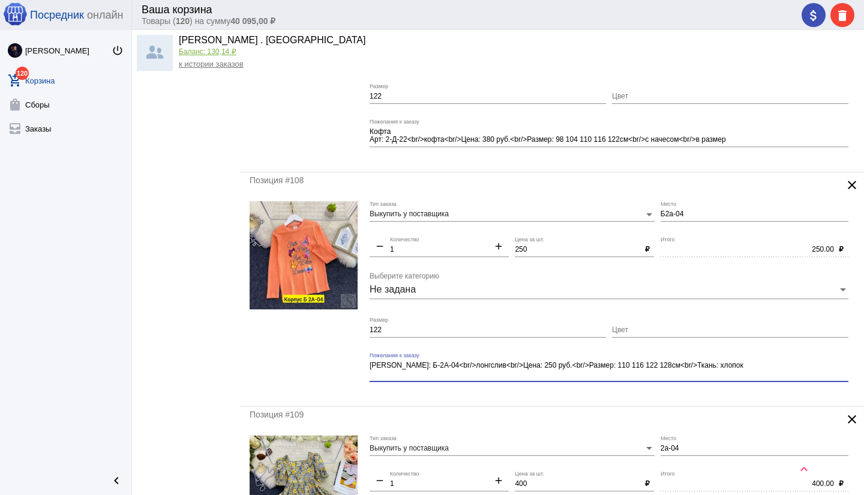
click at [630, 392] on mat-form-field "[PERSON_NAME]: Б-2А-04<br/>лонгслив<br/>Цена: 250 руб.<br/>Размер: 110 116 122 …" at bounding box center [612, 374] width 485 height 44
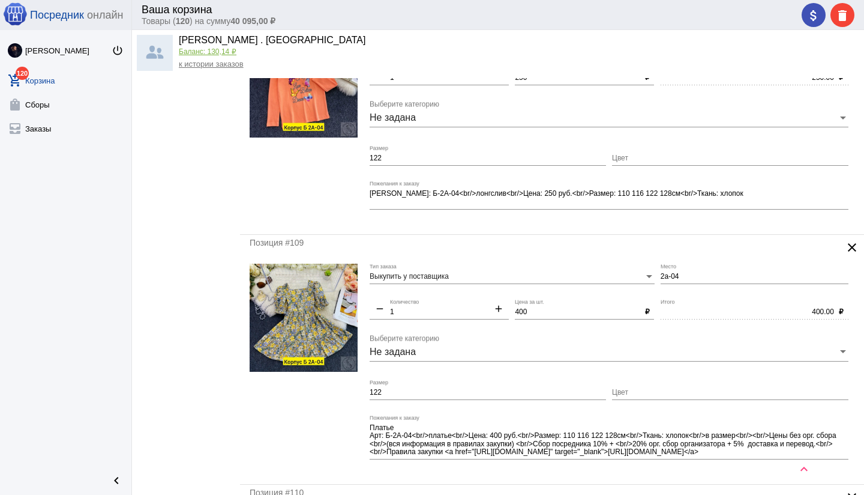
scroll to position [3429, 0]
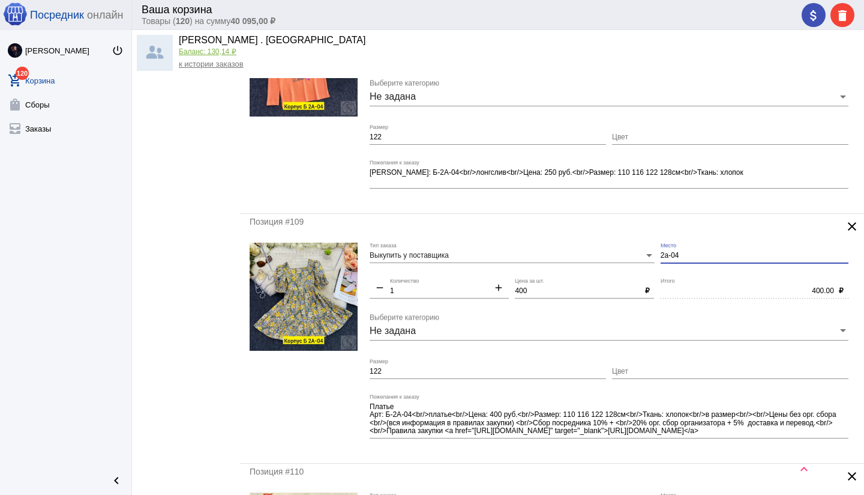
click at [661, 254] on input "2а-04" at bounding box center [755, 255] width 188 height 8
click at [682, 275] on mat-form-field "б2а-04 Место" at bounding box center [758, 259] width 194 height 35
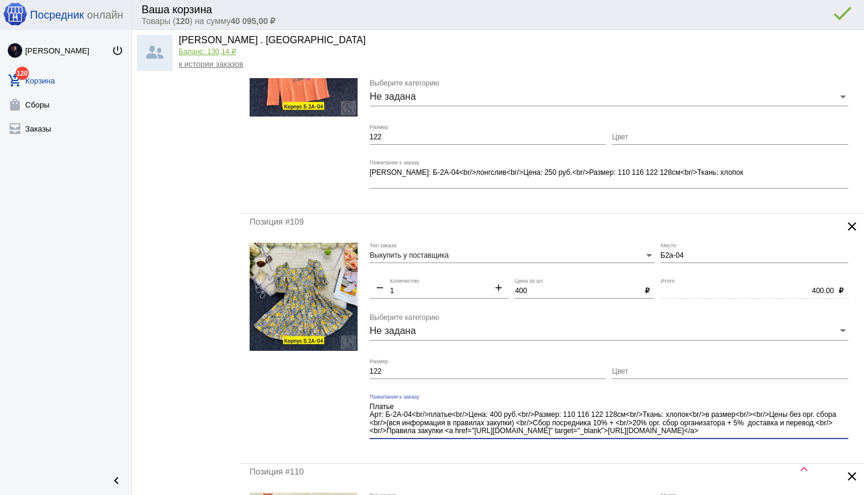
scroll to position [8, 0]
drag, startPoint x: 636, startPoint y: 421, endPoint x: 651, endPoint y: 437, distance: 21.2
click at [651, 437] on div "Платье Арт: Б-2А-04<br/>платье<br/>Цена: 400 руб.<br/>Размер: 110 116 122 128см…" at bounding box center [609, 416] width 479 height 45
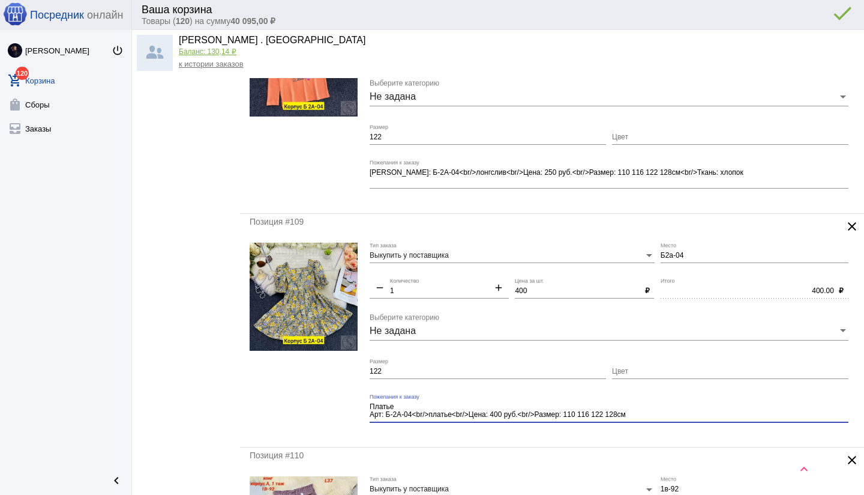
scroll to position [0, 0]
click at [580, 436] on div "Позиция #109 clear Выкупить у поставщика Тип заказа Б2а-04 Место remove 1 Колич…" at bounding box center [552, 330] width 624 height 233
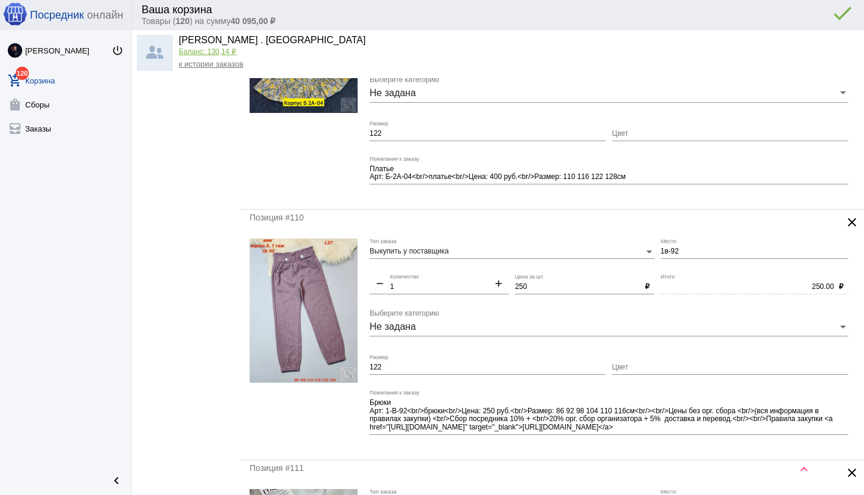
scroll to position [3675, 0]
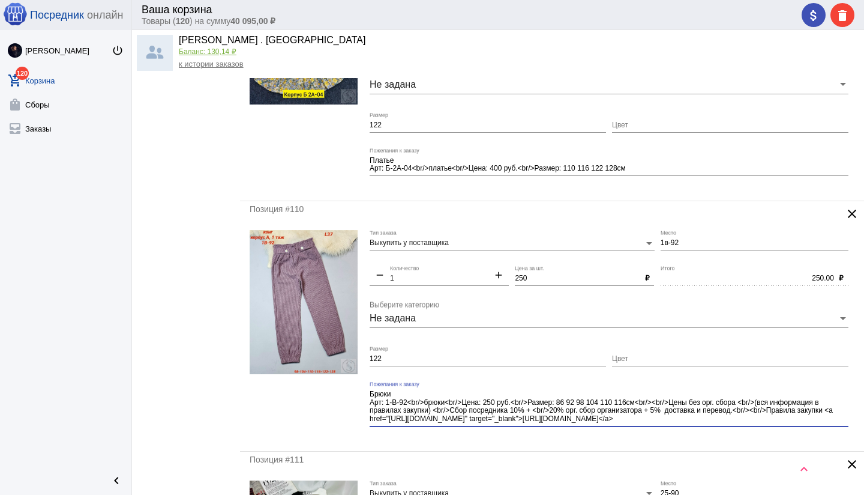
drag, startPoint x: 644, startPoint y: 403, endPoint x: 682, endPoint y: 432, distance: 48.0
click at [682, 432] on div "Брюки Арт: 1-В-92<br/>брюки<br/>Цена: 250 руб.<br/>Размер: 86 92 98 104 110 116…" at bounding box center [609, 408] width 479 height 54
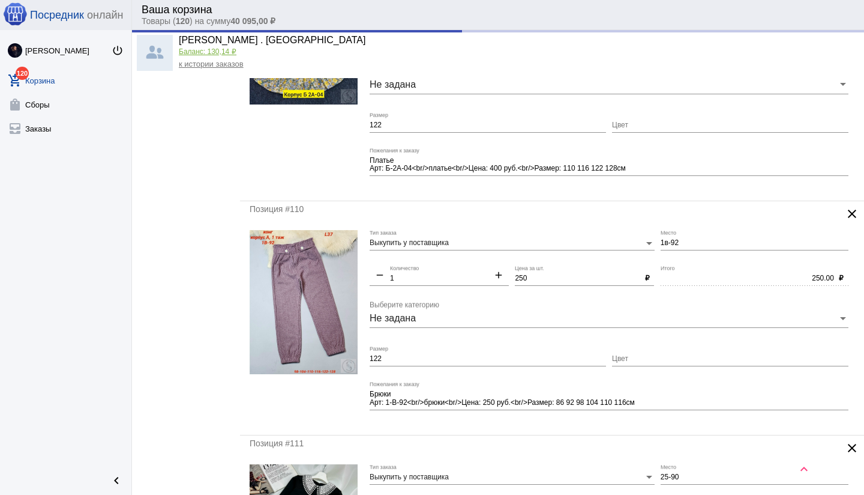
click at [529, 423] on mat-form-field "Брюки Арт: 1-В-92<br/>брюки<br/>Цена: 250 руб.<br/>Размер: 86 92 98 104 110 116…" at bounding box center [612, 403] width 485 height 44
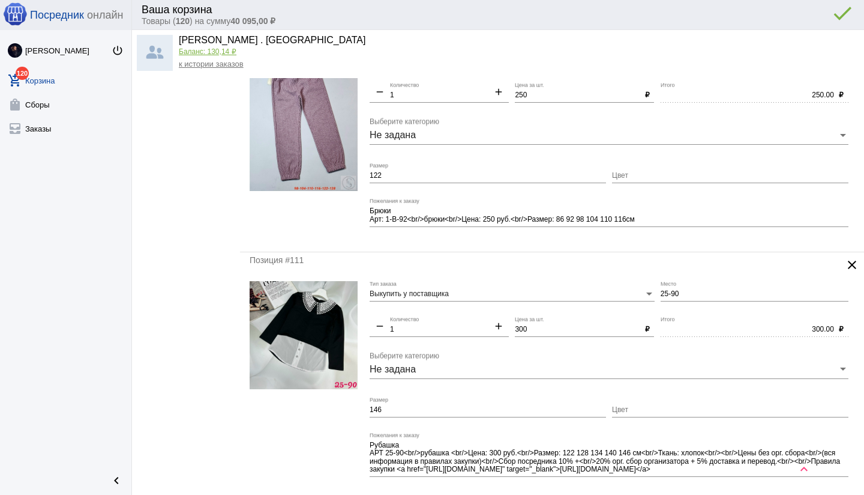
scroll to position [3881, 0]
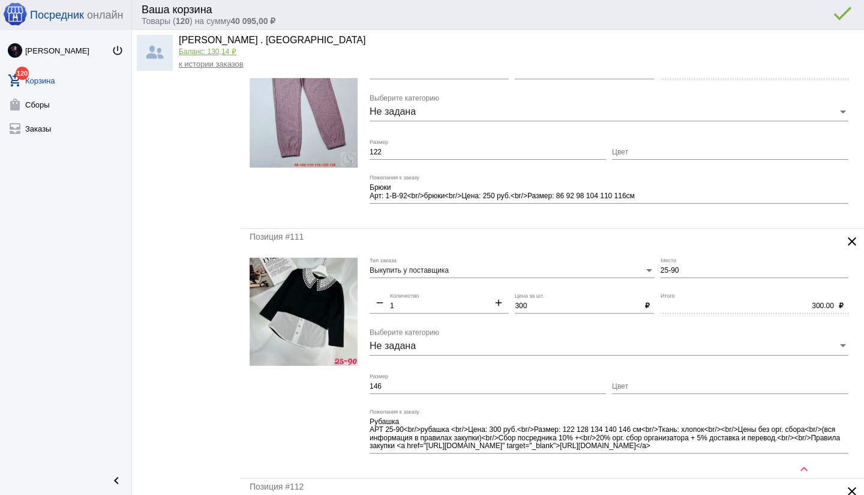
click at [852, 239] on mat-icon "clear" at bounding box center [852, 241] width 14 height 14
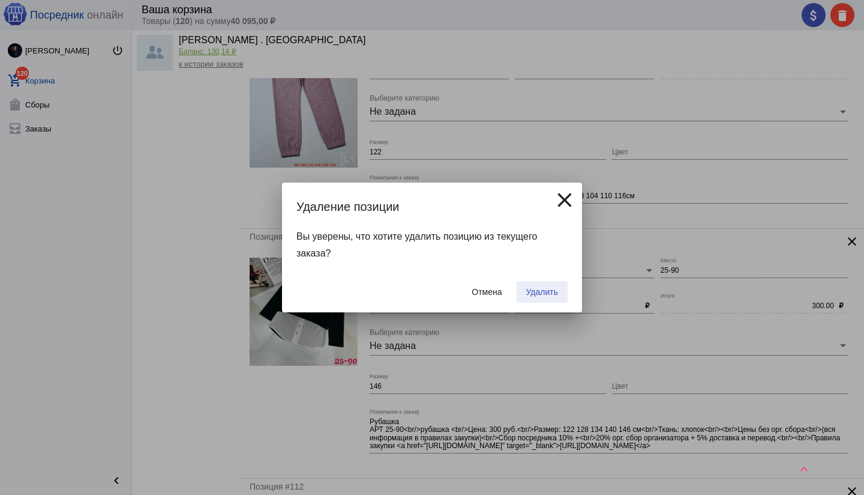
drag, startPoint x: 528, startPoint y: 287, endPoint x: 553, endPoint y: 290, distance: 25.4
click at [528, 287] on span "Удалить" at bounding box center [542, 292] width 32 height 10
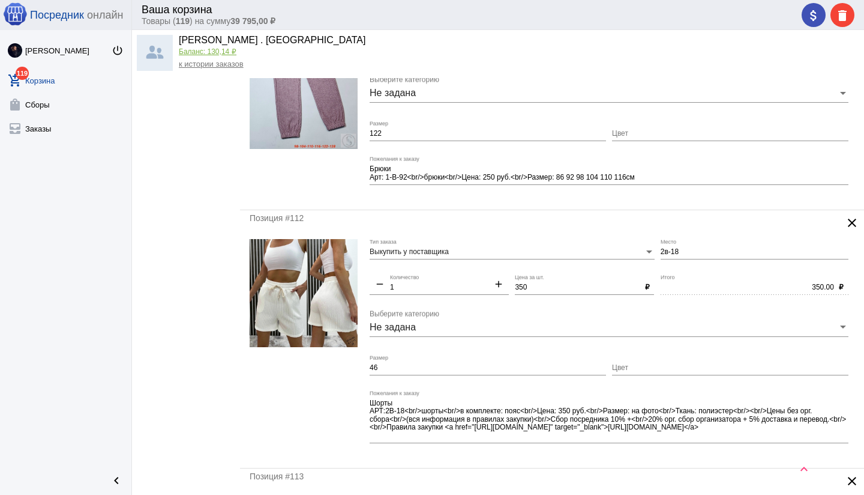
scroll to position [3914, 0]
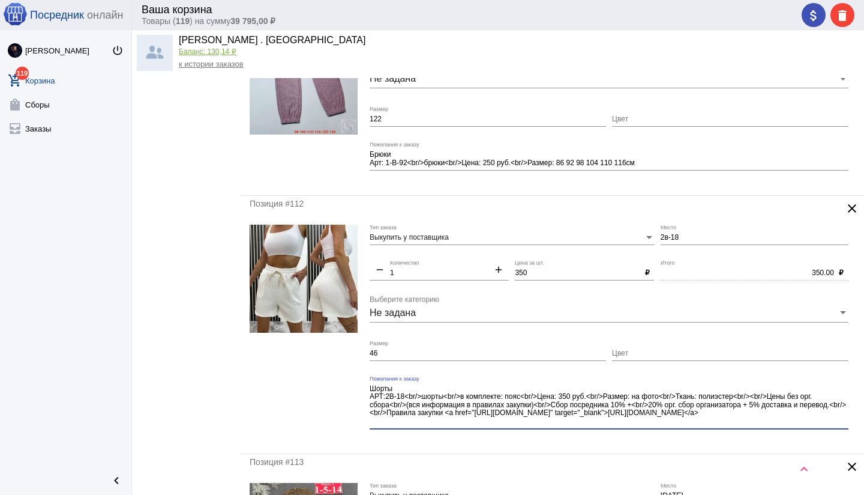
drag, startPoint x: 744, startPoint y: 396, endPoint x: 767, endPoint y: 424, distance: 37.1
click at [767, 424] on textarea "Шорты АРТ:2В-18<br/>шорты<br/>в комплекте: пояс<br/>Цена: 350 руб.<br/>Размер: …" at bounding box center [609, 405] width 479 height 43
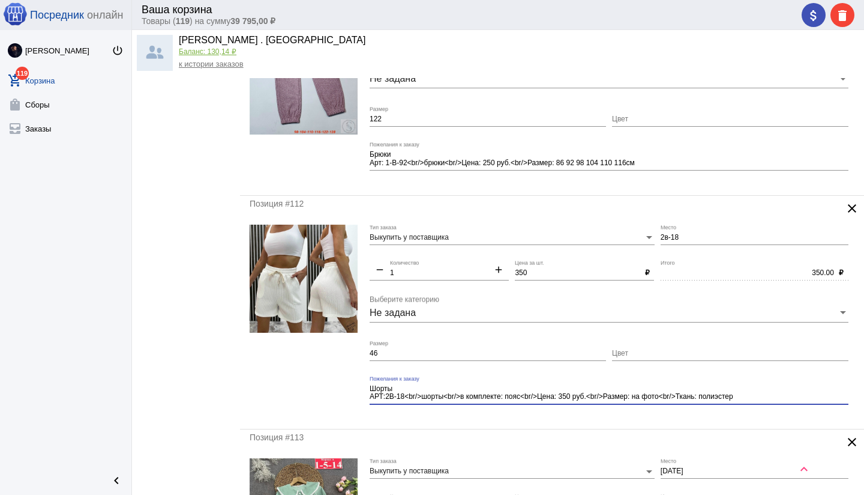
drag, startPoint x: 617, startPoint y: 396, endPoint x: 753, endPoint y: 396, distance: 136.2
click at [759, 396] on textarea "Шорты АРТ:2В-18<br/>шорты<br/>в комплекте: пояс<br/>Цена: 350 руб.<br/>Размер: …" at bounding box center [609, 393] width 479 height 19
click at [448, 415] on mat-form-field "Шорты АРТ:2В-18<br/>шорты<br/>в комплекте: пояс<br/>Цена: 350 руб. Пожелания к …" at bounding box center [612, 398] width 485 height 44
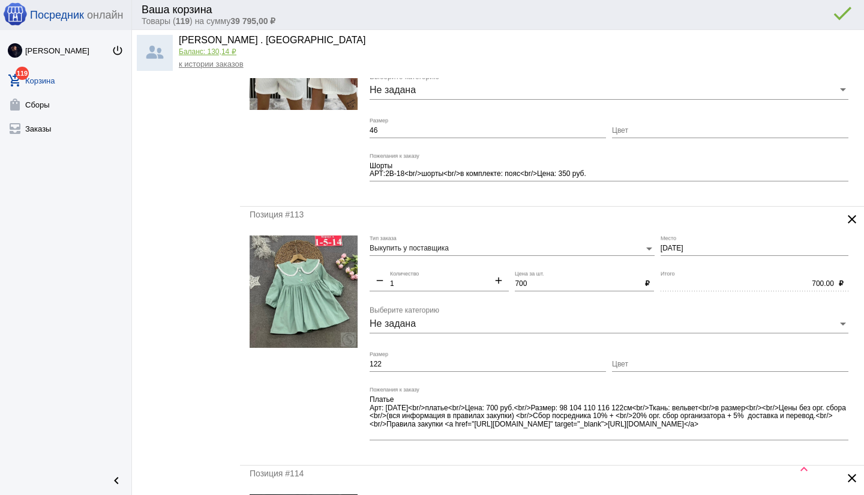
scroll to position [4138, 0]
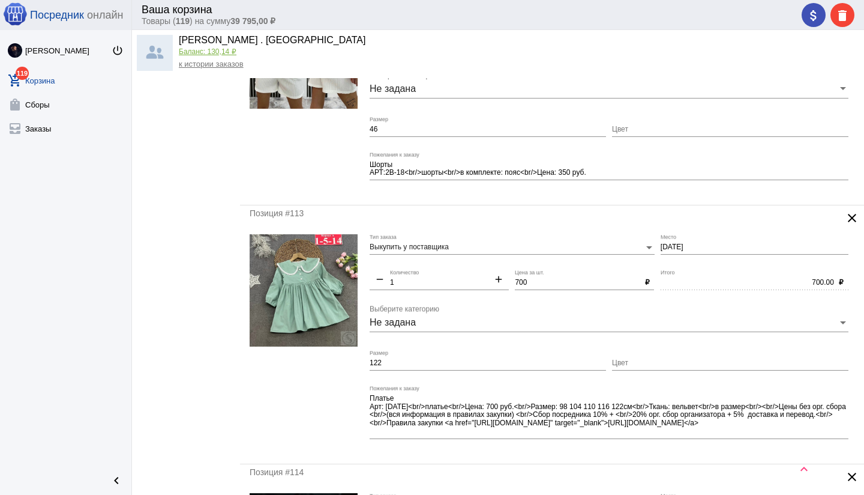
click at [853, 217] on mat-icon "clear" at bounding box center [852, 218] width 14 height 14
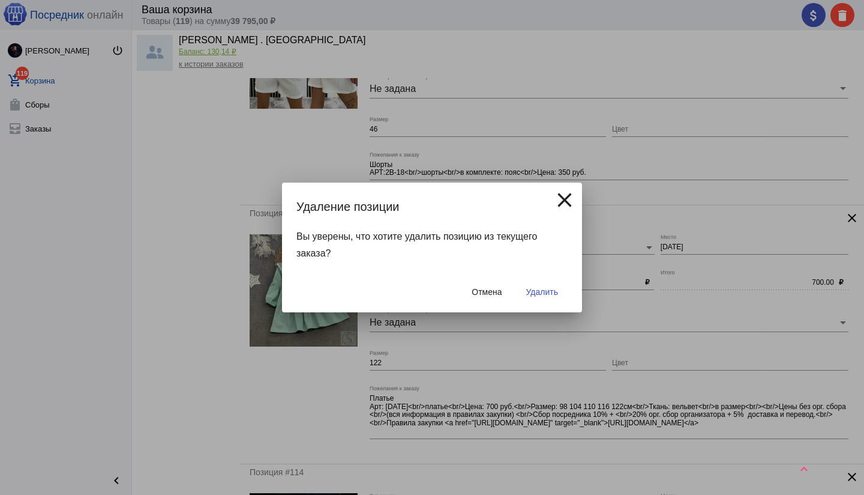
click at [555, 295] on span "Удалить" at bounding box center [542, 292] width 32 height 10
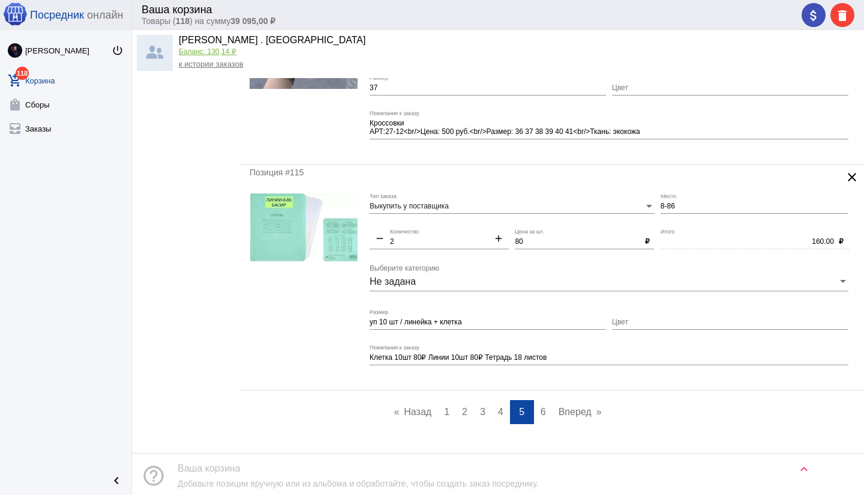
scroll to position [4414, 0]
click at [546, 408] on link "page 6" at bounding box center [543, 411] width 17 height 24
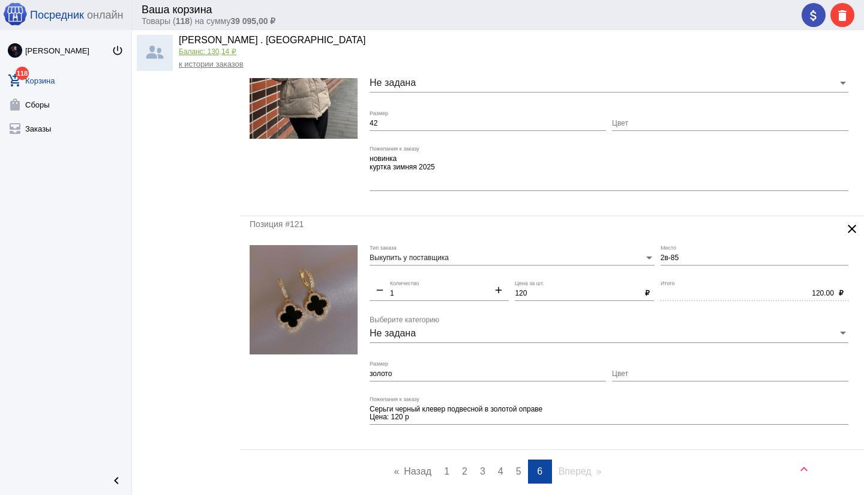
scroll to position [1237, 0]
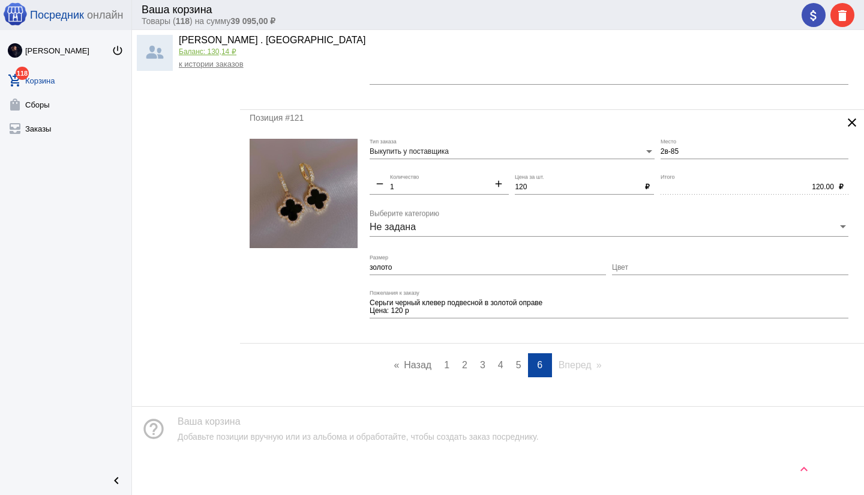
click at [447, 365] on span "1" at bounding box center [446, 364] width 5 height 10
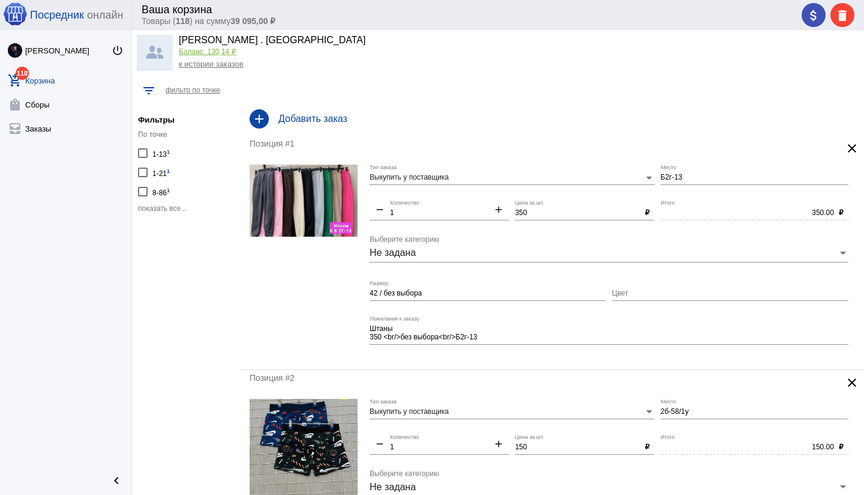
click at [180, 210] on span "показать все..." at bounding box center [162, 208] width 49 height 8
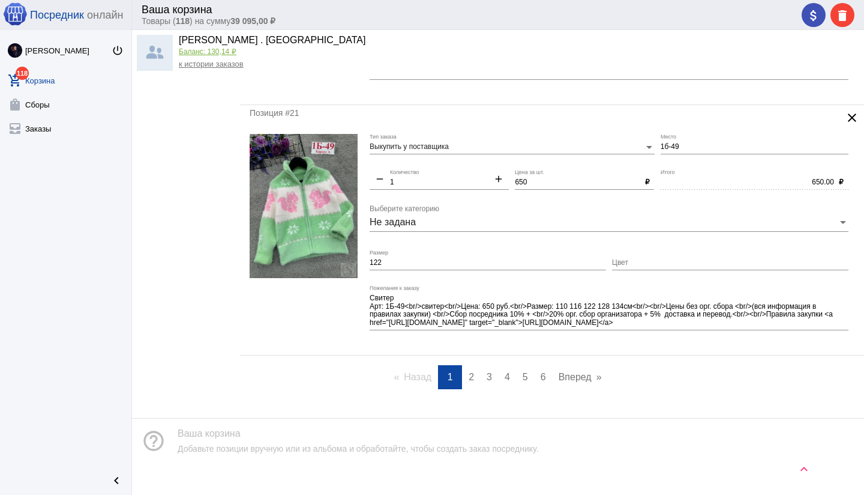
scroll to position [4526, 0]
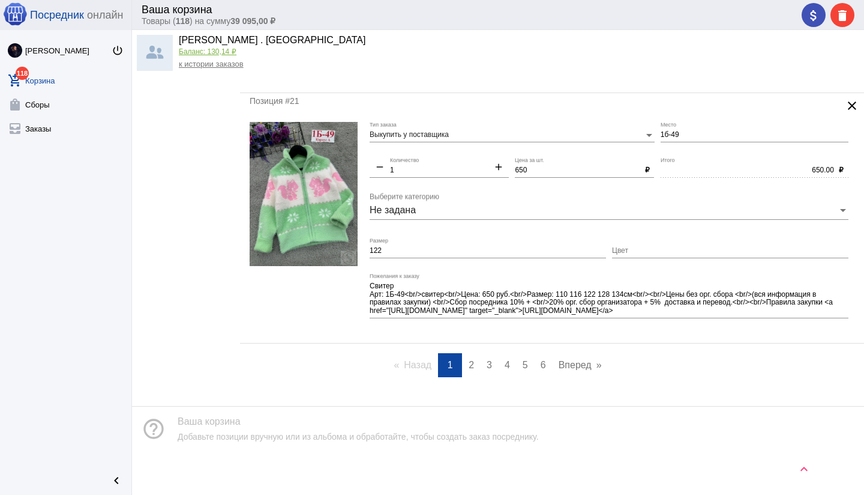
drag, startPoint x: 520, startPoint y: 170, endPoint x: 522, endPoint y: 194, distance: 24.7
click at [520, 172] on input "650" at bounding box center [577, 170] width 125 height 8
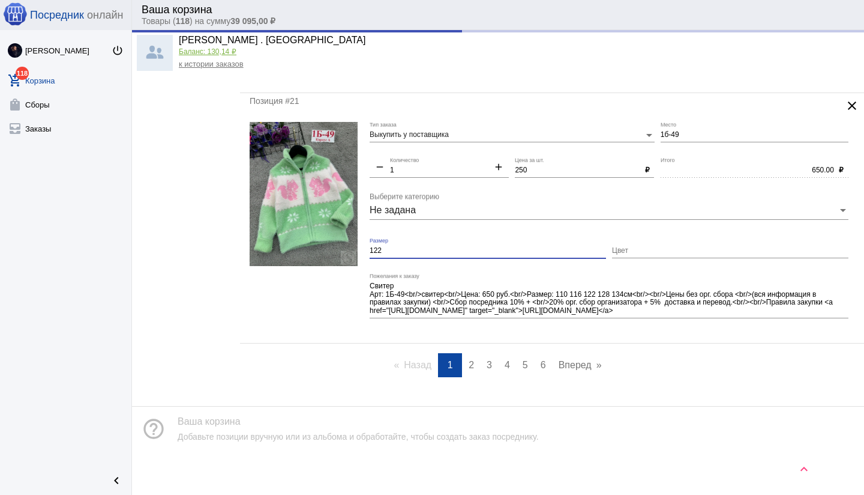
click at [446, 250] on input "122" at bounding box center [488, 251] width 236 height 8
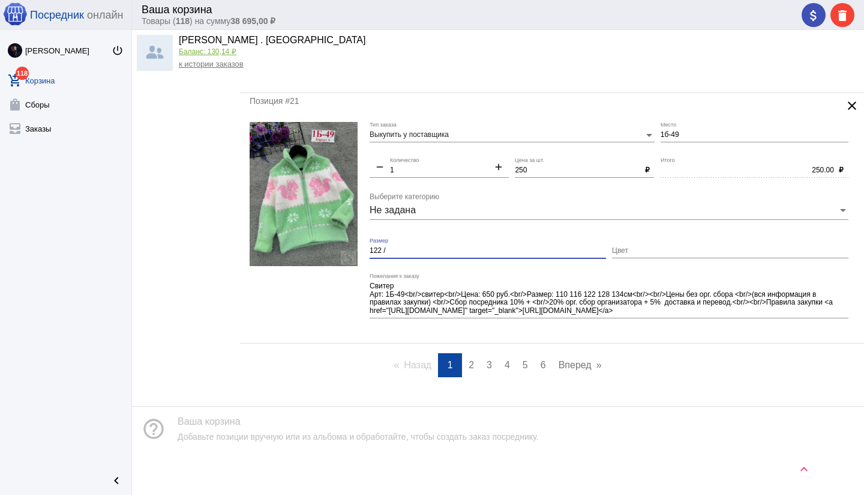
paste input "без выбора, желательно чёрный"
click at [387, 251] on input "122 /без выбора, желательно чёрный" at bounding box center [488, 251] width 236 height 8
click at [505, 250] on input "122 / без выбора, желательно чёрный" at bounding box center [488, 251] width 236 height 8
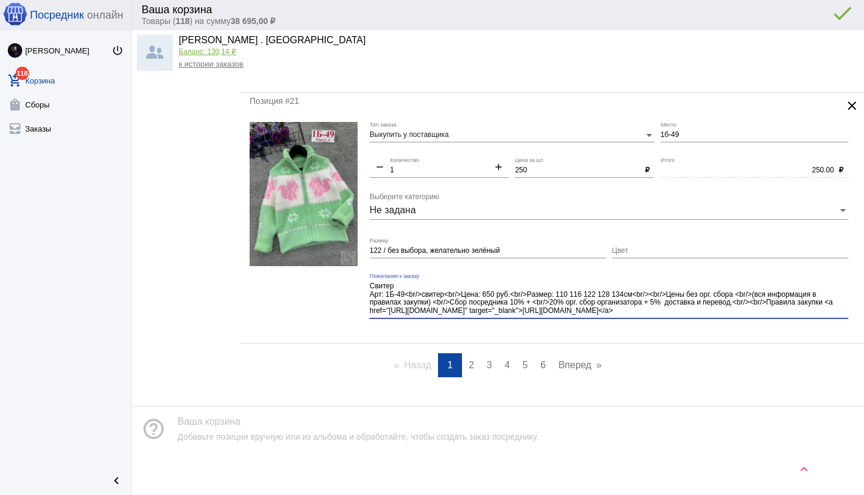
drag, startPoint x: 480, startPoint y: 311, endPoint x: 499, endPoint y: 323, distance: 23.0
click at [499, 323] on div "Свитер Арт: 1Б-49<br/>свитер<br/>Цена: 650 руб.<br/>Размер: 110 116 122 128 134…" at bounding box center [609, 300] width 479 height 54
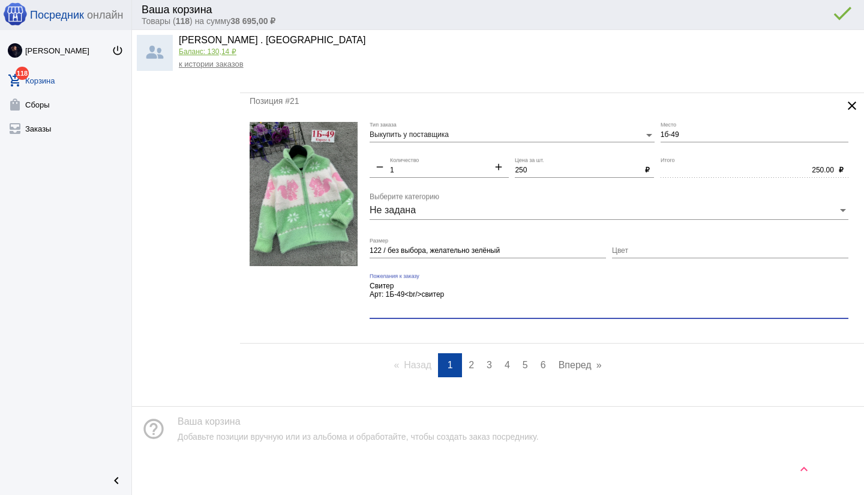
scroll to position [4510, 0]
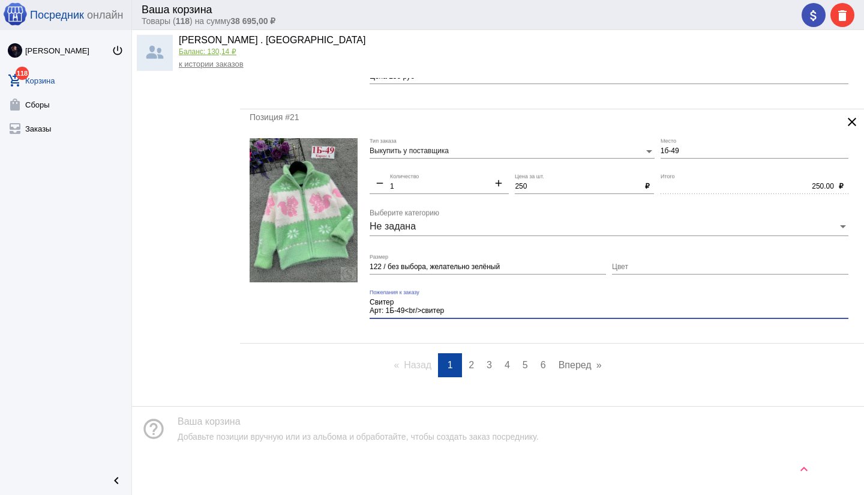
drag, startPoint x: 407, startPoint y: 309, endPoint x: 454, endPoint y: 313, distance: 47.5
click at [454, 313] on textarea "Свитер Арт: 1Б-49<br/>свитер" at bounding box center [609, 306] width 479 height 19
click at [472, 324] on div "Свитер Арт: 1Б-49 Пожелания к заказу" at bounding box center [609, 308] width 479 height 38
click at [850, 122] on mat-icon "clear" at bounding box center [852, 122] width 14 height 14
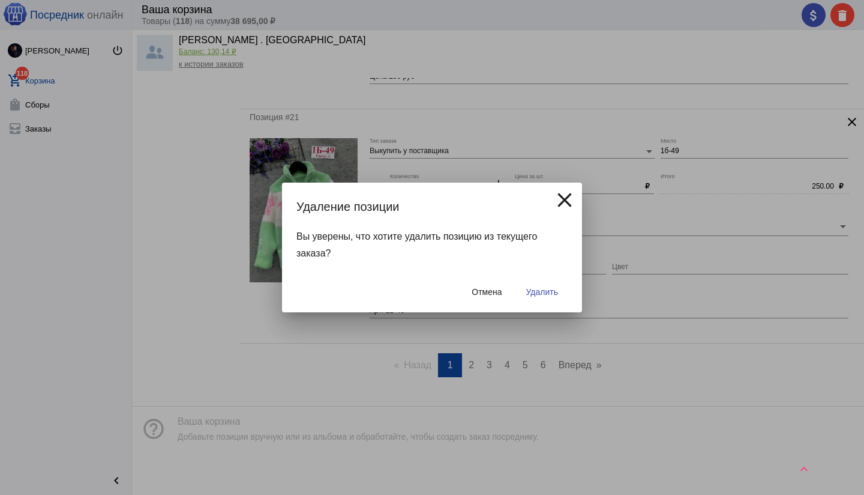
drag, startPoint x: 532, startPoint y: 296, endPoint x: 528, endPoint y: 287, distance: 10.7
click at [532, 296] on button "Удалить" at bounding box center [542, 292] width 51 height 22
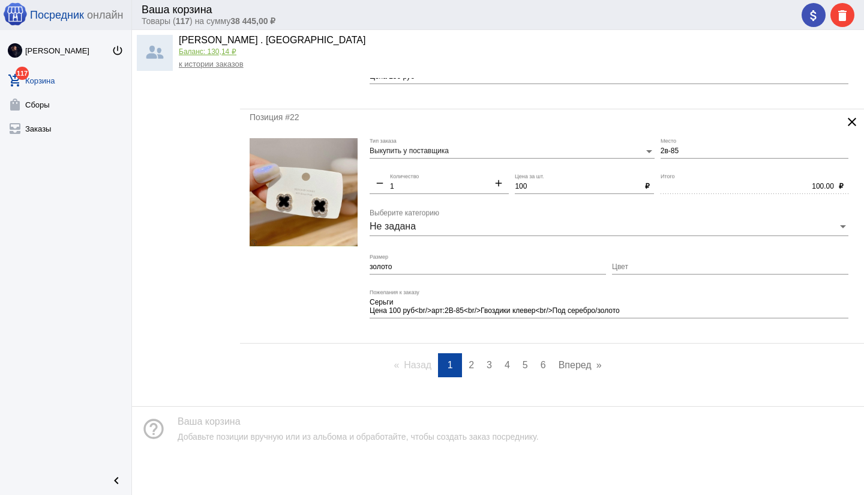
scroll to position [0, 0]
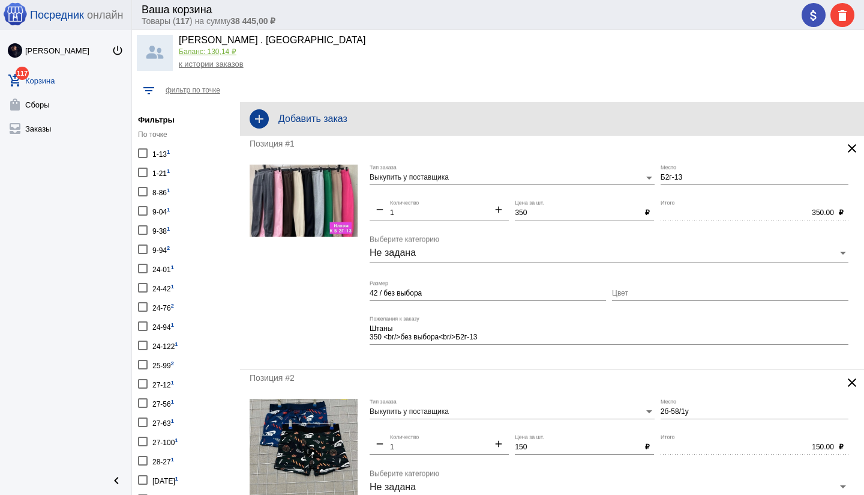
click at [338, 126] on div "add Добавить заказ" at bounding box center [552, 119] width 624 height 34
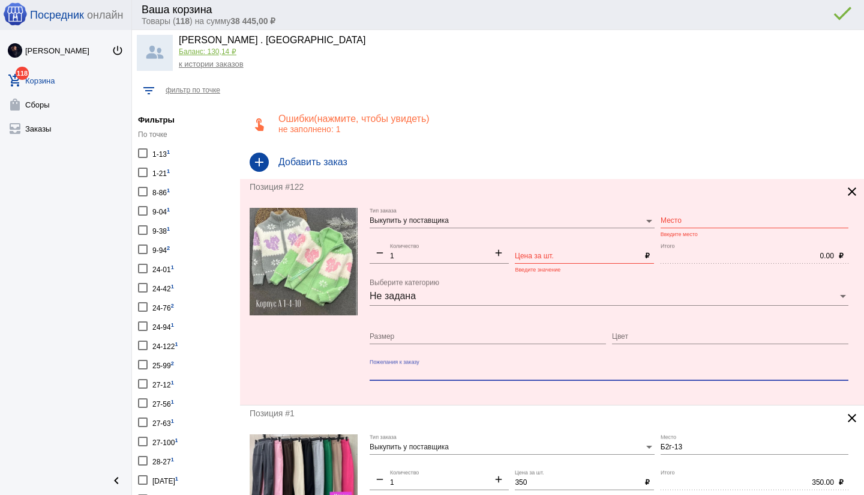
paste textarea "✅Размер:128-134-140-146-152-158-164 ✅Цена: 250 руб"
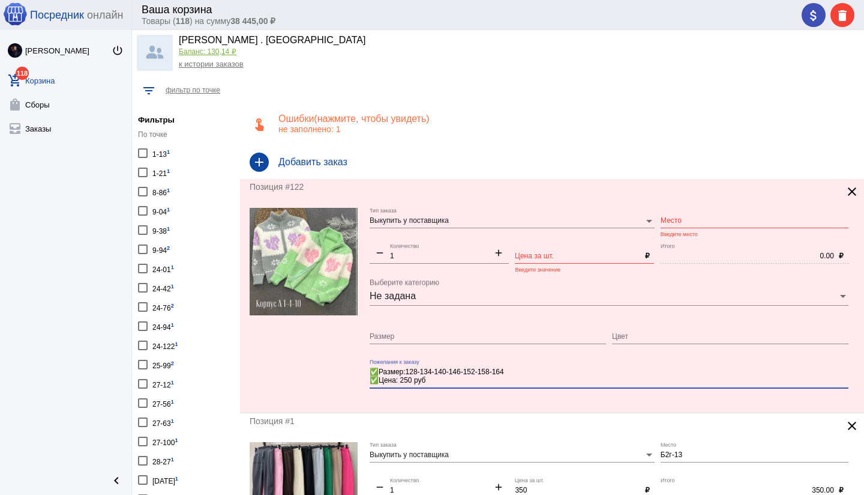
click at [418, 334] on input "Размер" at bounding box center [488, 336] width 236 height 8
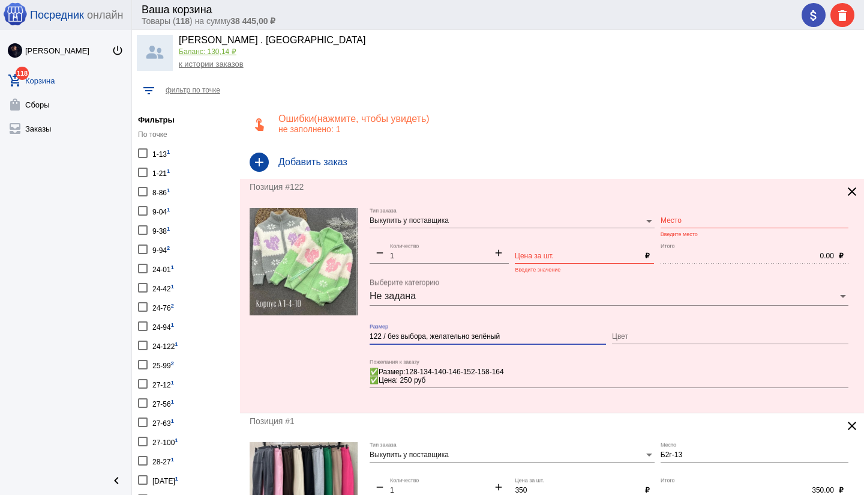
type input "122 / без выбора, желательно зелёный"
click at [523, 253] on input "Цена за шт." at bounding box center [577, 256] width 125 height 8
type input "250"
click at [690, 225] on div "Место" at bounding box center [755, 218] width 188 height 20
type input "1-4-10"
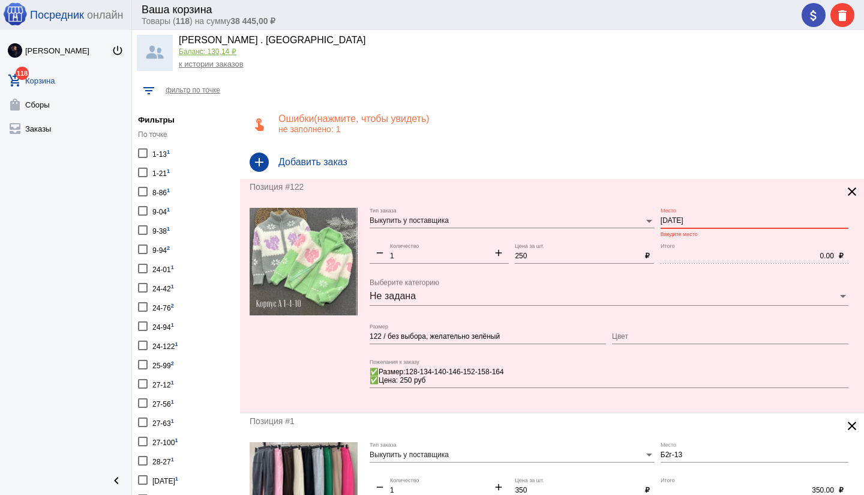
click at [508, 406] on div "Позиция #122 clear Выкупить у поставщика Тип заказа 1-4-10 Место Введите место …" at bounding box center [552, 295] width 624 height 233
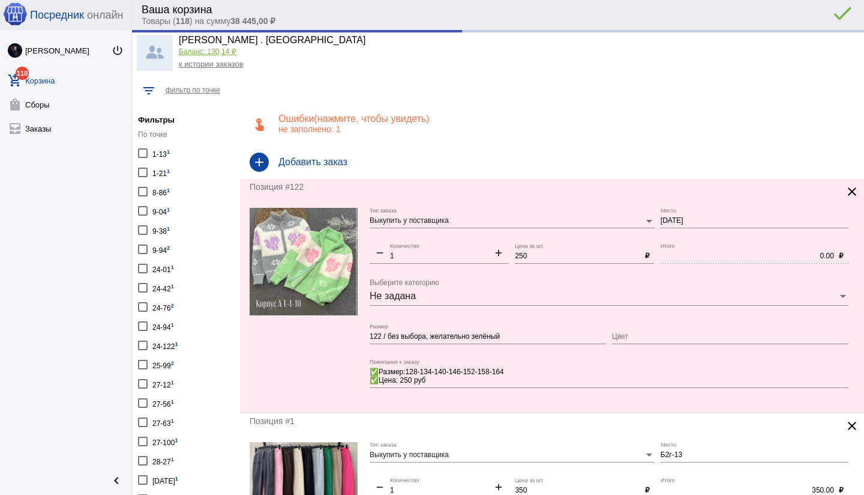
type input "250.00"
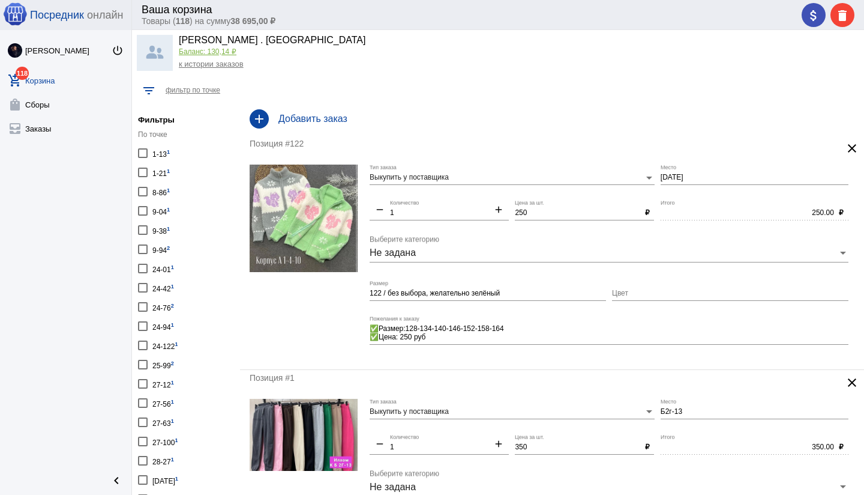
click at [373, 125] on div "add Добавить заказ" at bounding box center [552, 119] width 624 height 34
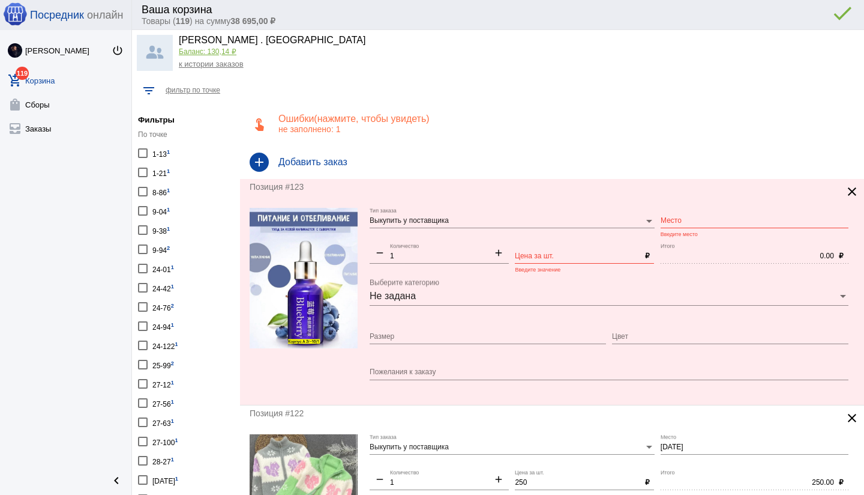
click at [526, 254] on input "Цена за шт." at bounding box center [577, 256] width 125 height 8
type input "80"
click at [495, 254] on mat-icon "add" at bounding box center [499, 254] width 20 height 14
click at [495, 253] on mat-icon "add" at bounding box center [499, 254] width 20 height 14
type input "3"
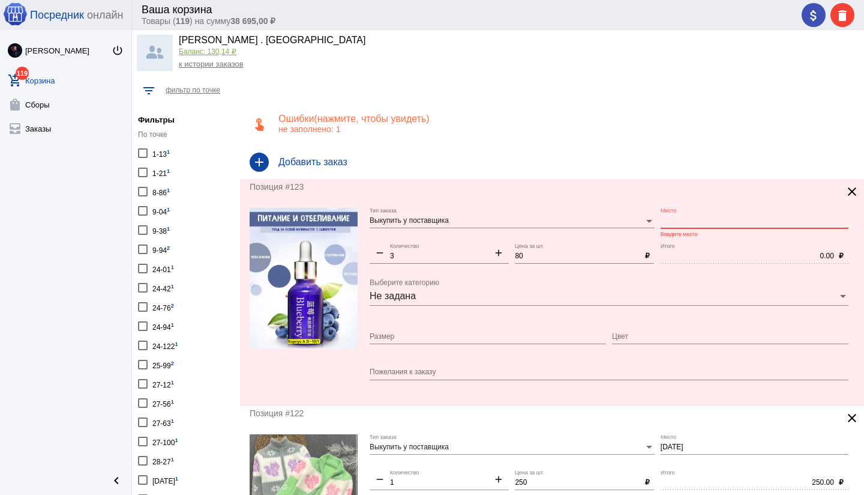
click at [678, 217] on input "Место" at bounding box center [755, 221] width 188 height 8
type input "2г-10/1"
click at [507, 329] on div "Размер" at bounding box center [488, 333] width 236 height 20
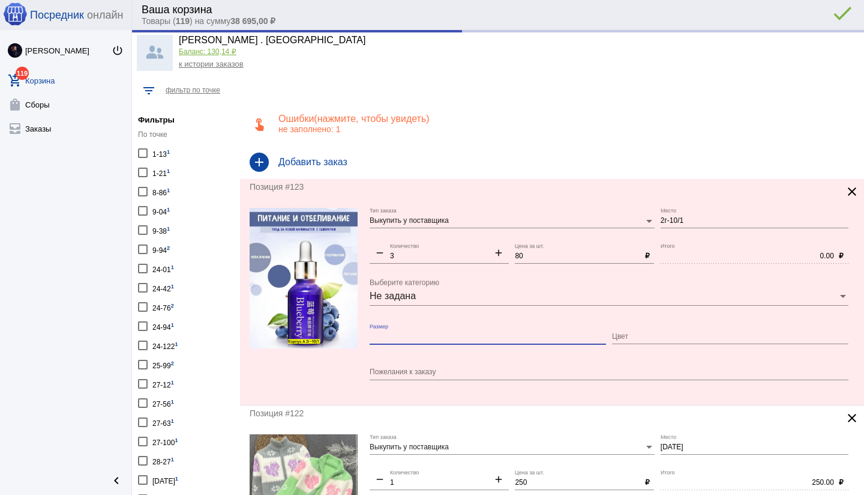
type input "240.00"
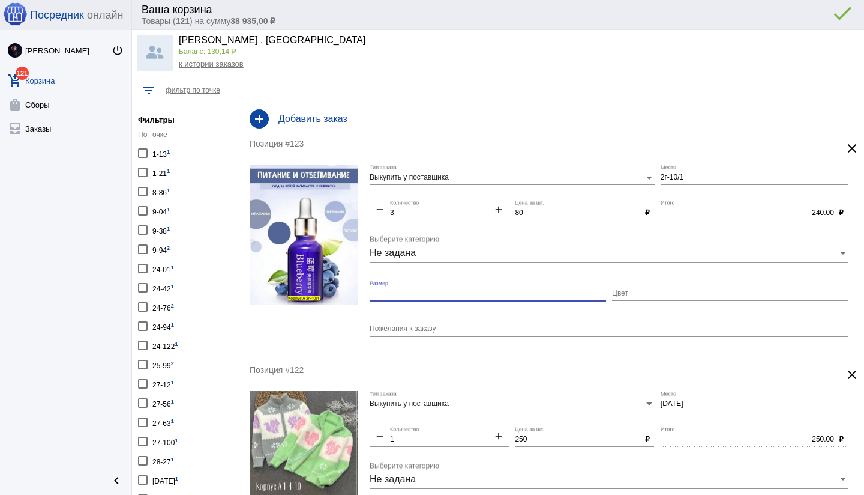
click at [434, 379] on div "Позиция #122 clear Выкупить у поставщика Тип заказа 1-4-10 Место remove 1 Колич…" at bounding box center [552, 478] width 624 height 233
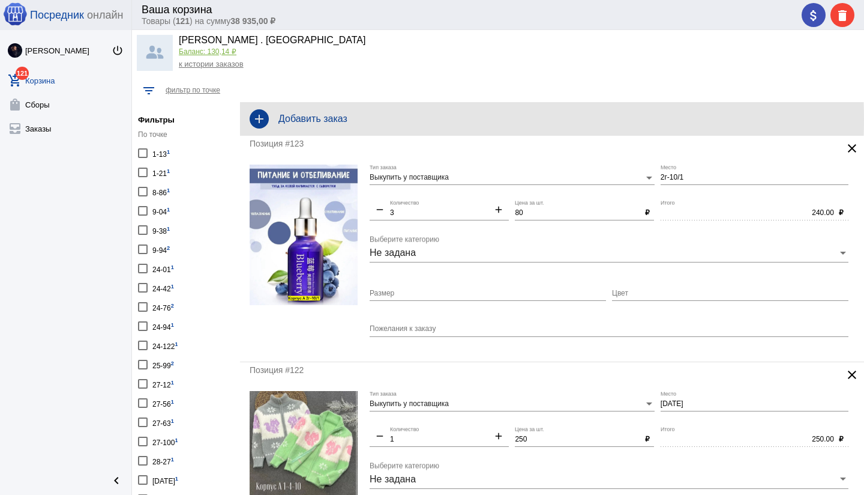
click at [321, 119] on h4 "Добавить заказ" at bounding box center [566, 118] width 576 height 11
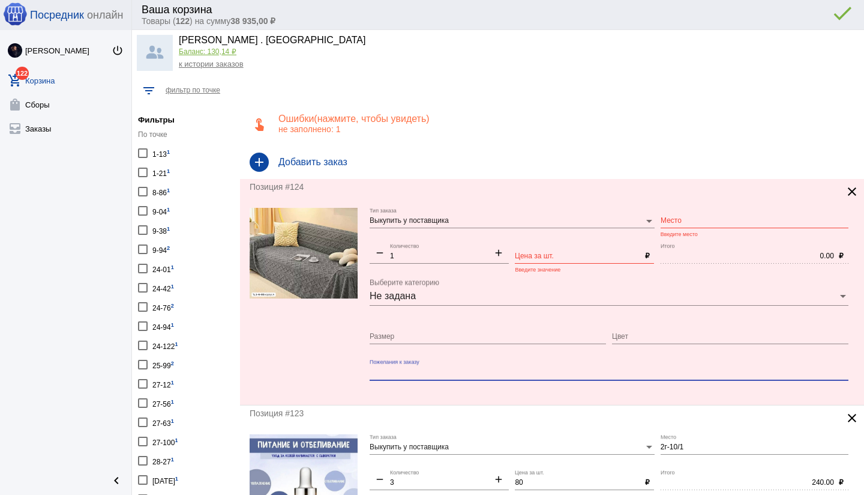
paste textarea "Плед, велсофт Для мужчин и для женщин Плед покрывало косячки Размер 200х220 см …"
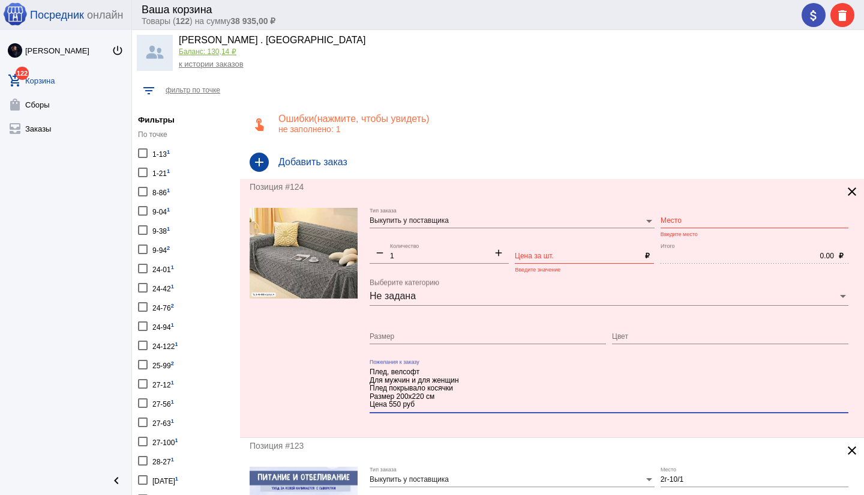
drag, startPoint x: 444, startPoint y: 388, endPoint x: 447, endPoint y: 398, distance: 10.5
click at [444, 388] on textarea "Плед, велсофт Для мужчин и для женщин Плед покрывало косячки Размер 200х220 см …" at bounding box center [609, 388] width 479 height 43
drag, startPoint x: 463, startPoint y: 377, endPoint x: 365, endPoint y: 371, distance: 98.6
click at [365, 371] on form "Выкупить у поставщика Тип заказа Место Введите место remove 1 Количество add Це…" at bounding box center [552, 318] width 605 height 220
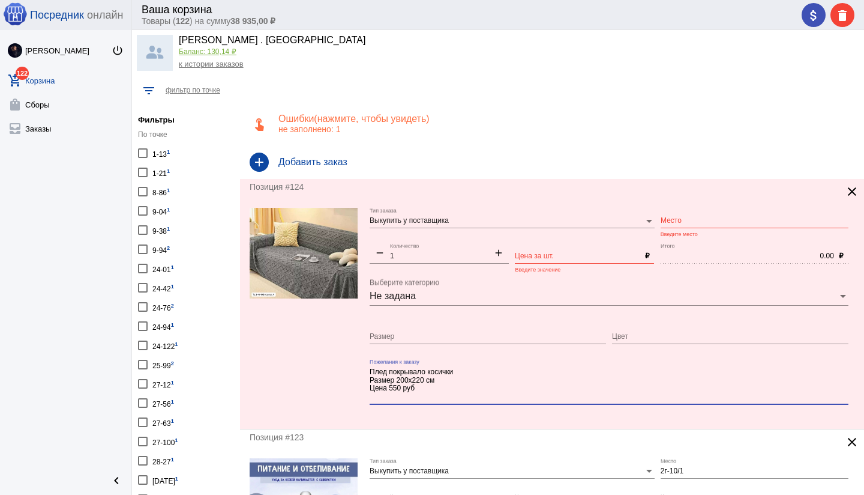
type textarea "Плед покрывало косички Размер 200х220 см Цена 550 руб"
click at [528, 254] on input "Цена за шт." at bounding box center [577, 256] width 125 height 8
type input "550"
click at [423, 338] on input "Размер" at bounding box center [488, 336] width 236 height 8
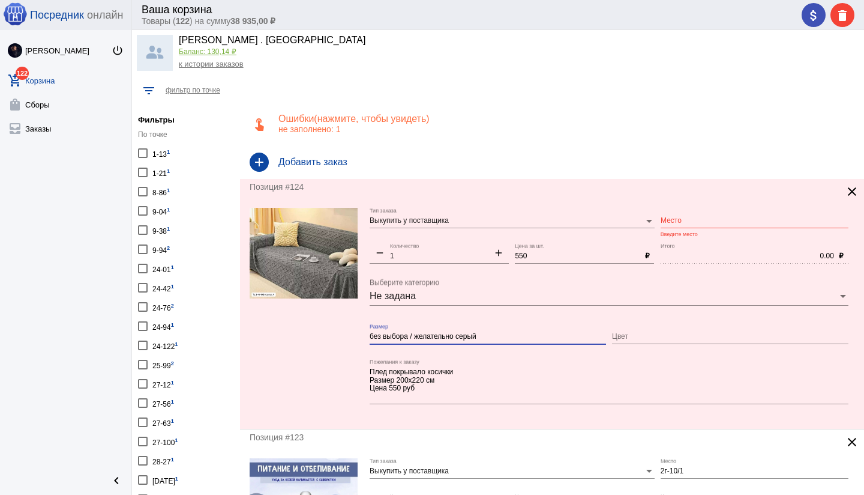
type input "без выбора / желательно серый"
click at [734, 226] on div "Место" at bounding box center [755, 218] width 188 height 20
type input "1-4-03"
click at [471, 418] on mat-form-field "Плед покрывало косички Размер 200х220 см Цена 550 руб Пожелания к заказу" at bounding box center [612, 389] width 485 height 60
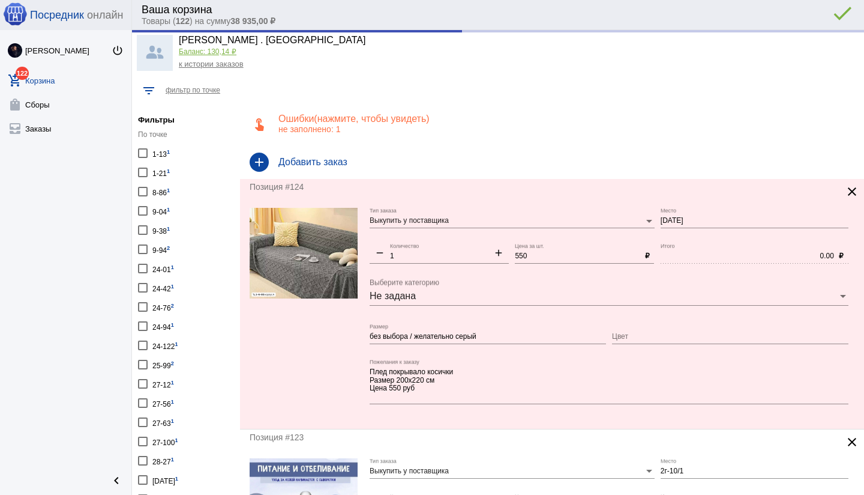
type input "550.00"
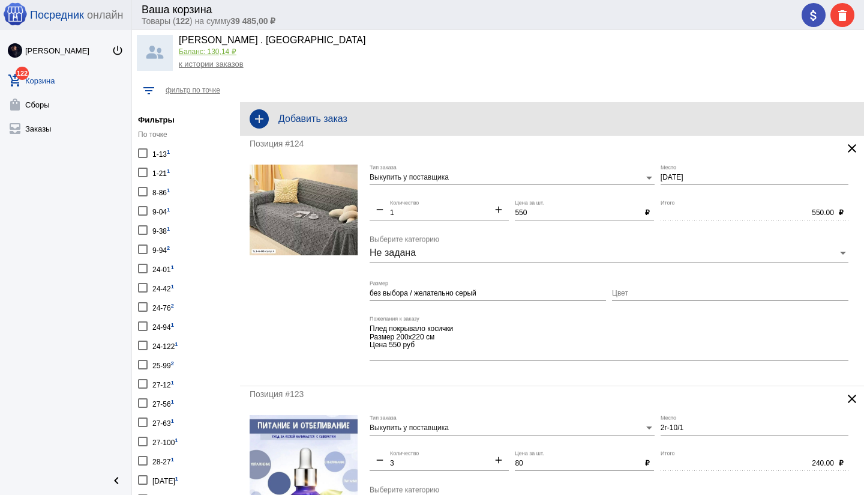
click at [361, 121] on h4 "Добавить заказ" at bounding box center [566, 118] width 576 height 11
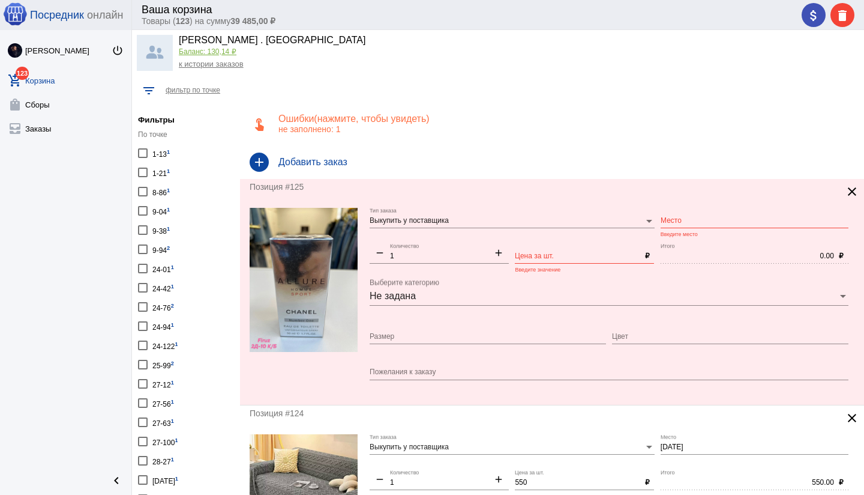
click at [537, 254] on input "Цена за шт." at bounding box center [577, 256] width 125 height 8
type input "450"
click at [701, 219] on input "Место" at bounding box center [755, 221] width 188 height 8
type input "Б2д-10"
click at [436, 387] on div "Пожелания к заказу" at bounding box center [609, 374] width 479 height 30
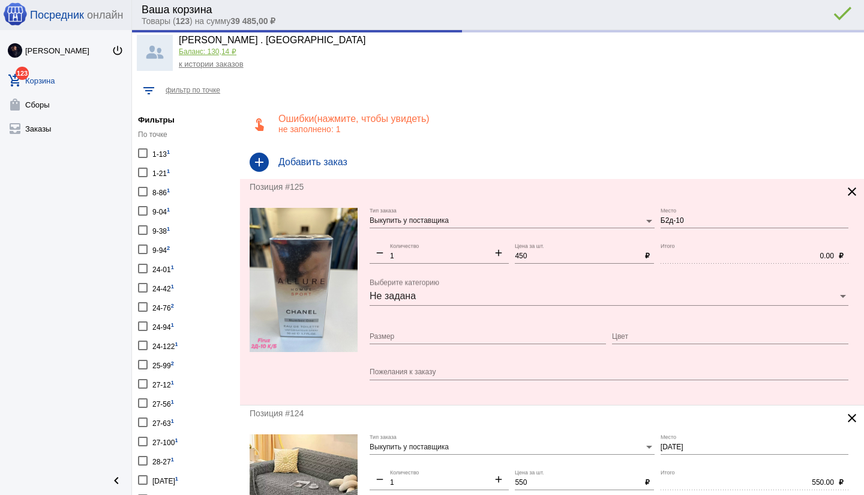
type input "450.00"
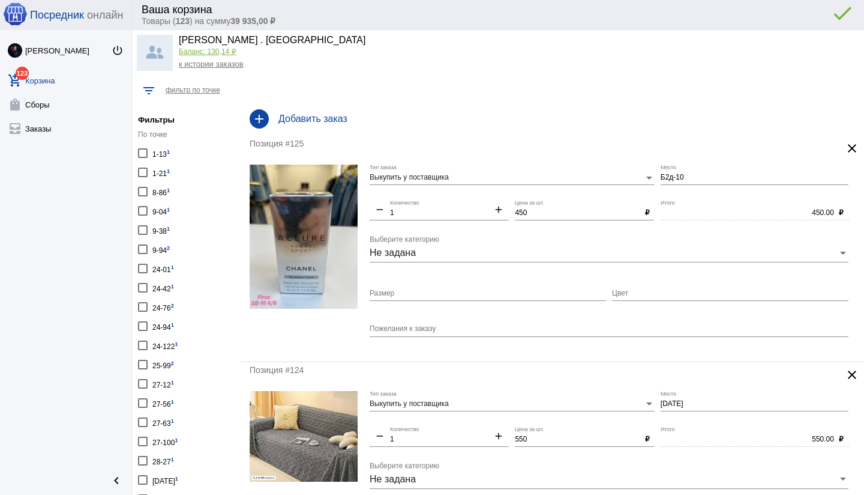
click at [411, 295] on input "Размер" at bounding box center [488, 293] width 236 height 8
type input "50мл"
click at [483, 346] on mat-form-field "Пожелания к заказу" at bounding box center [612, 334] width 485 height 36
